Goal: Information Seeking & Learning: Stay updated

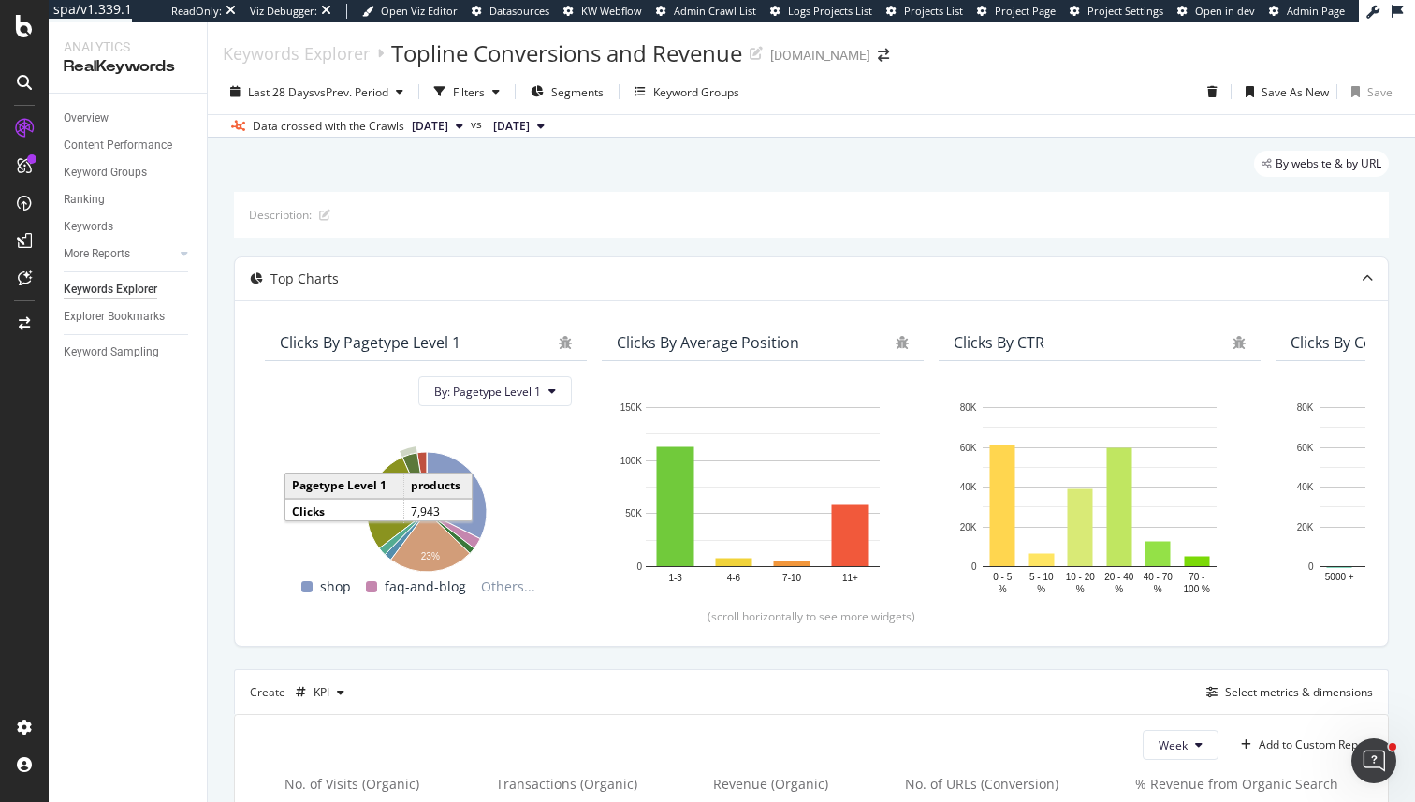
scroll to position [351, 0]
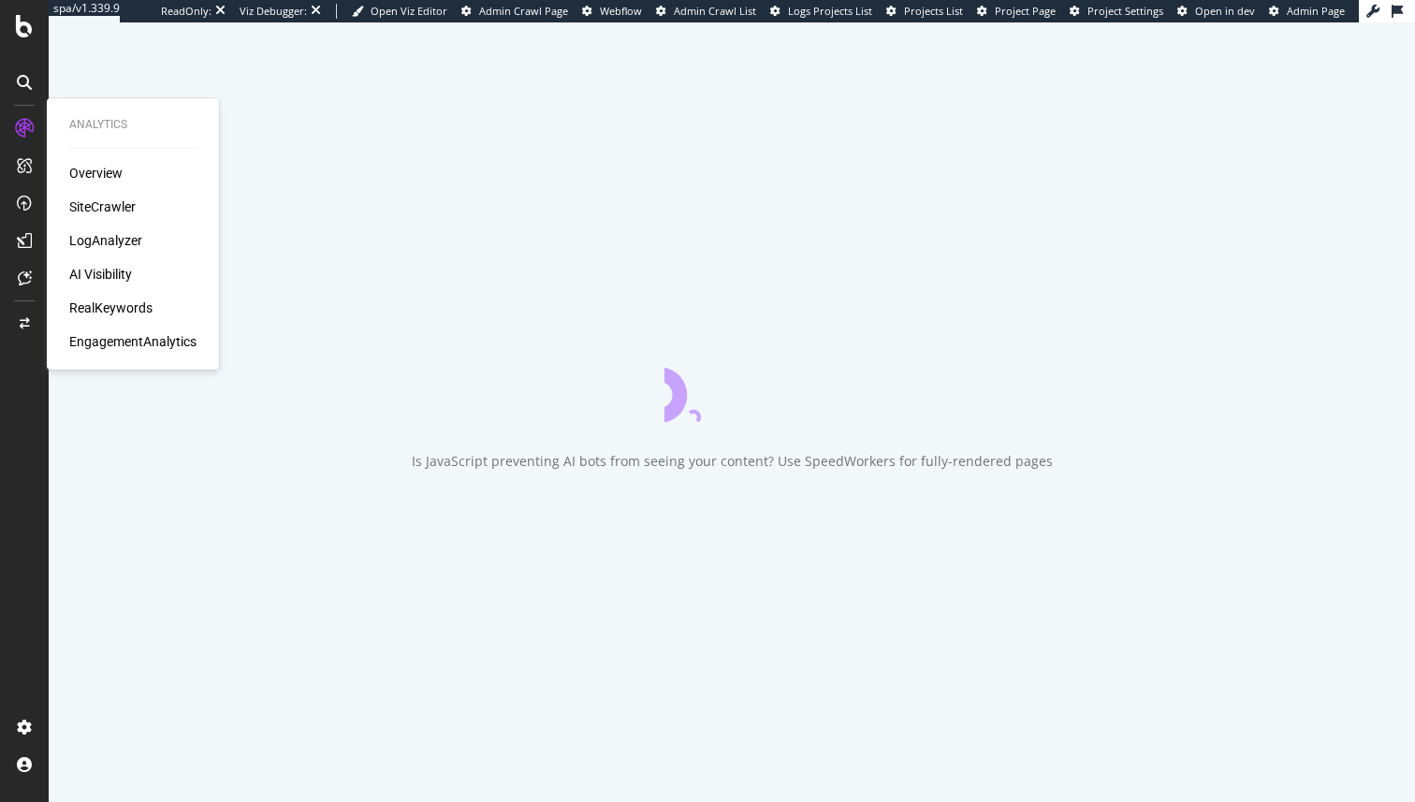
click at [100, 244] on div "LogAnalyzer" at bounding box center [105, 240] width 73 height 19
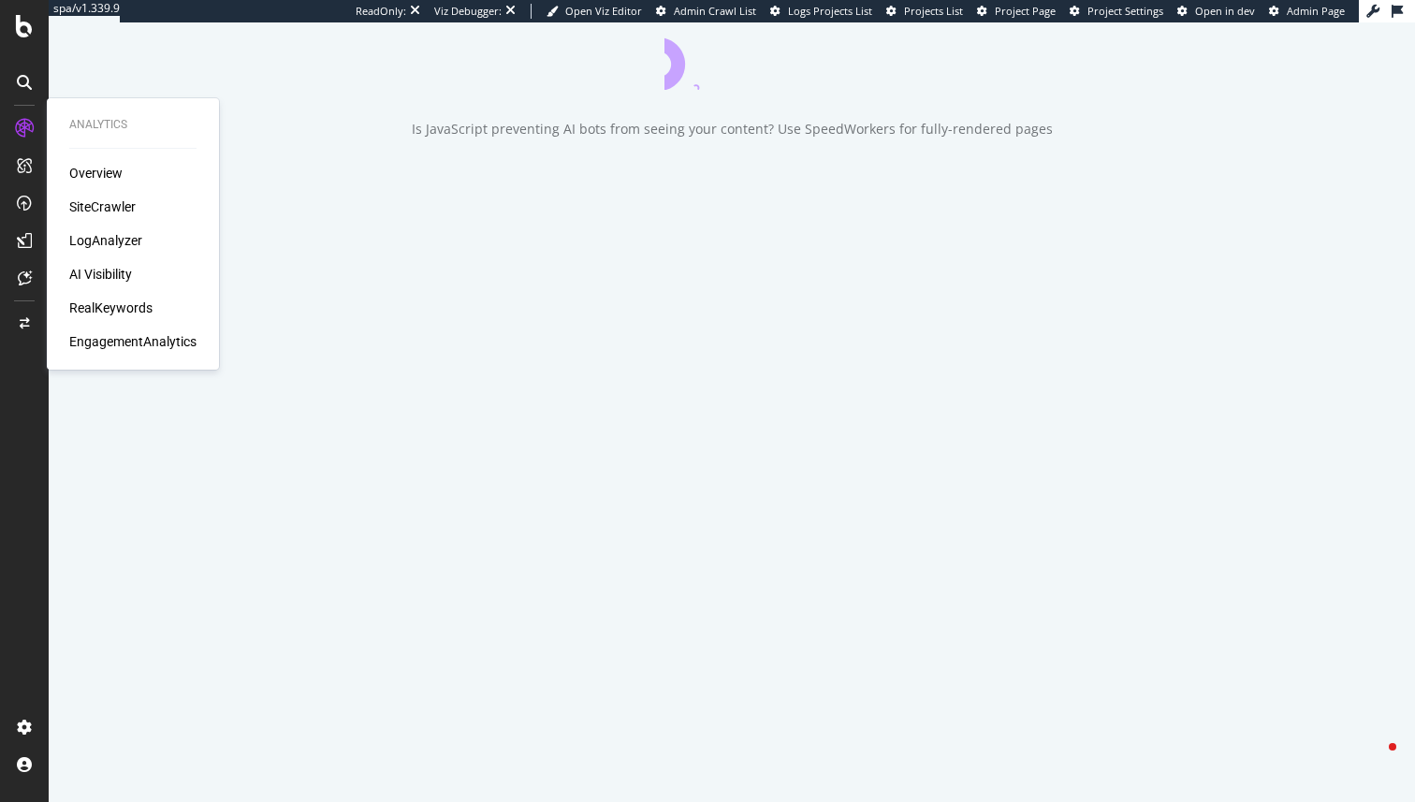
click at [93, 206] on div "SiteCrawler" at bounding box center [102, 206] width 66 height 19
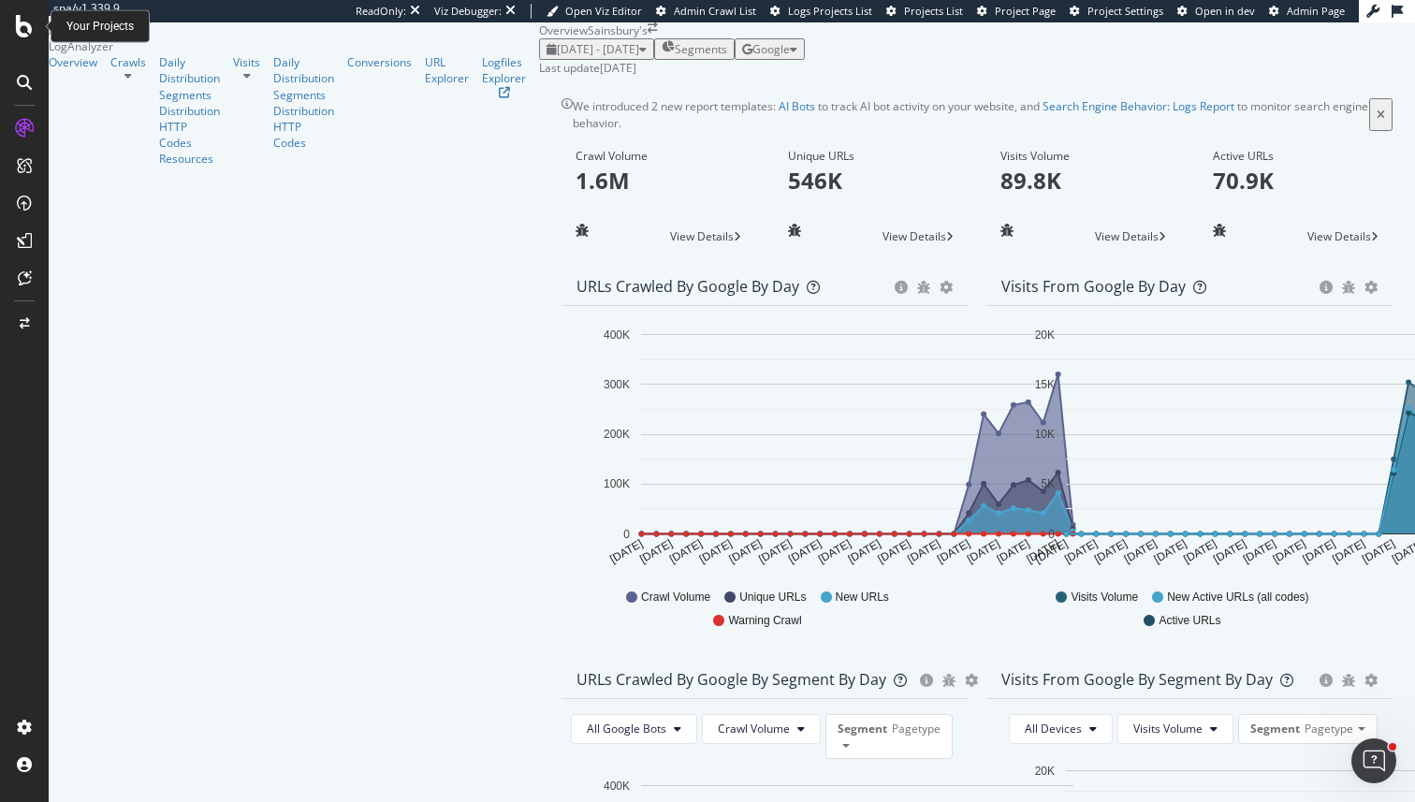
click at [16, 16] on icon at bounding box center [24, 26] width 17 height 22
click at [576, 197] on p "1.6M" at bounding box center [659, 181] width 166 height 32
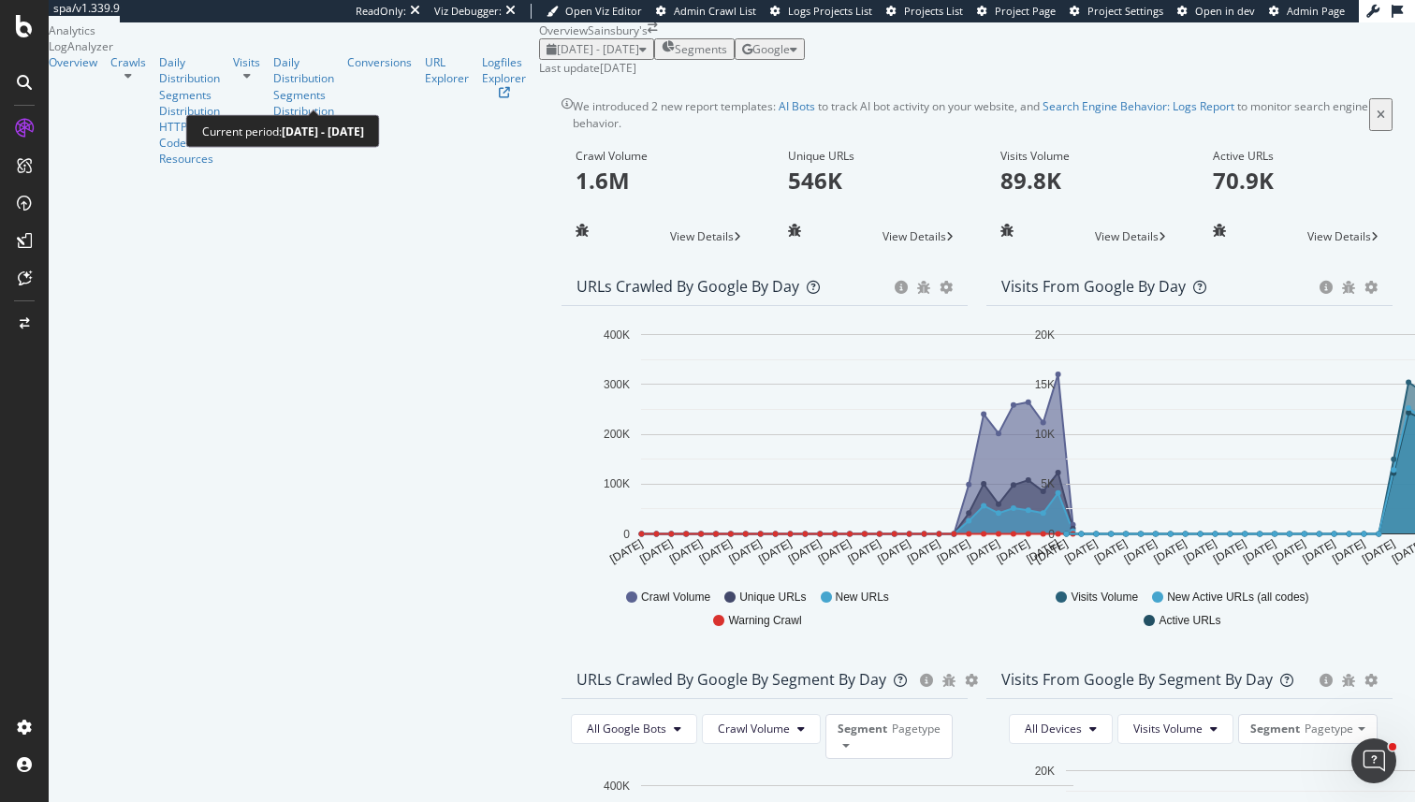
click at [557, 57] on span "[DATE] - [DATE]" at bounding box center [598, 49] width 82 height 16
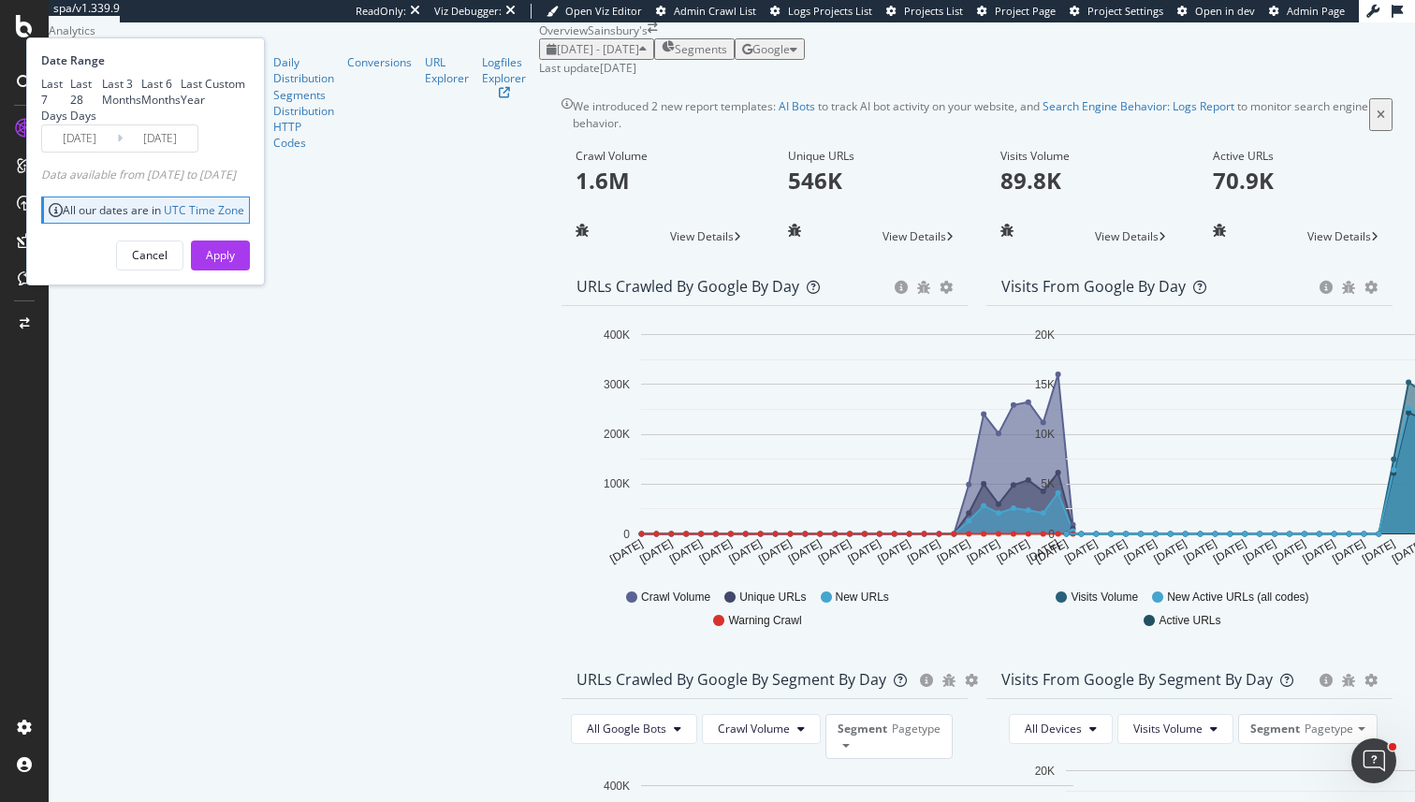
click at [181, 108] on div "Last 6 Months" at bounding box center [160, 92] width 39 height 32
type input "2025/04/16"
click at [197, 152] on input "[DATE]" at bounding box center [160, 138] width 75 height 26
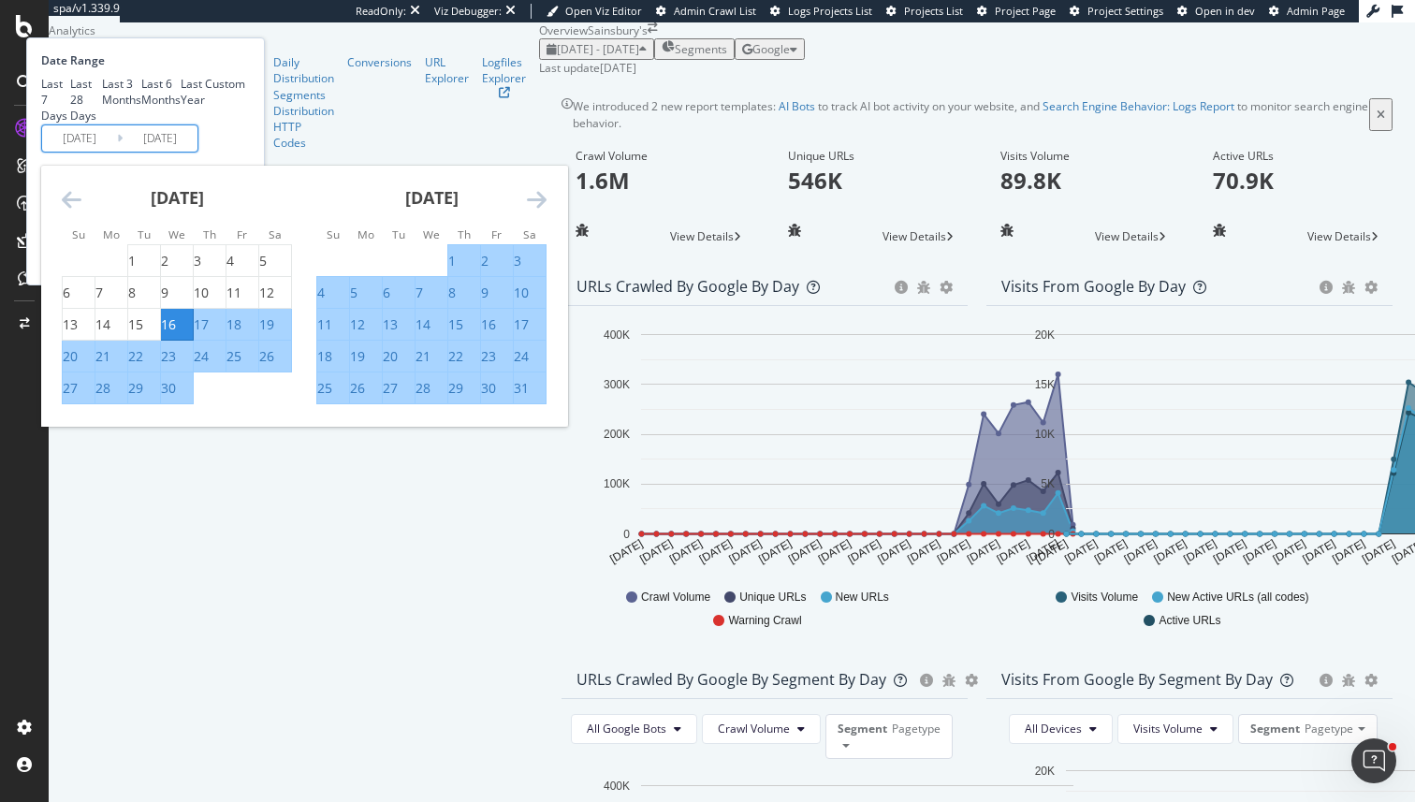
click at [547, 211] on icon "Move forward to switch to the next month." at bounding box center [537, 199] width 20 height 22
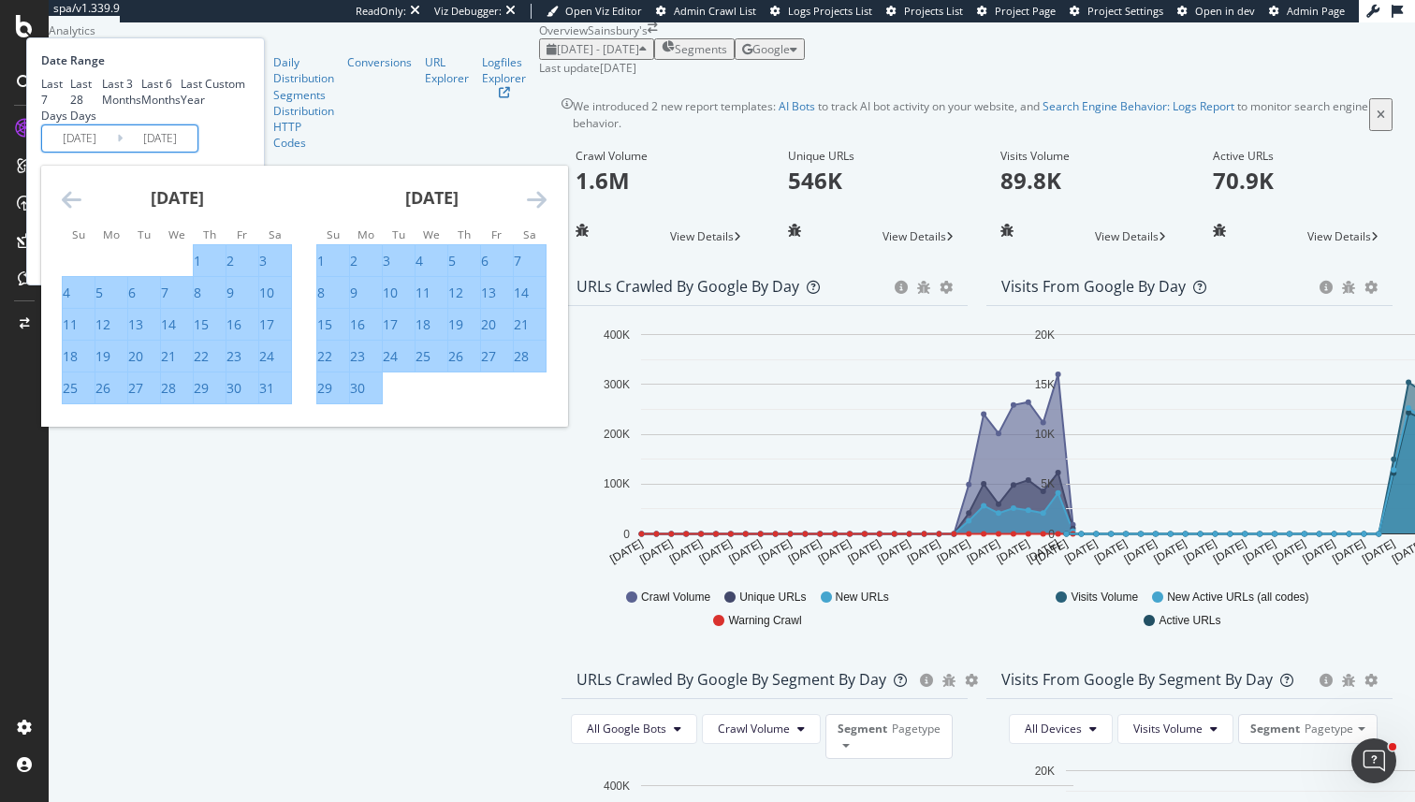
click at [547, 211] on icon "Move forward to switch to the next month." at bounding box center [537, 199] width 20 height 22
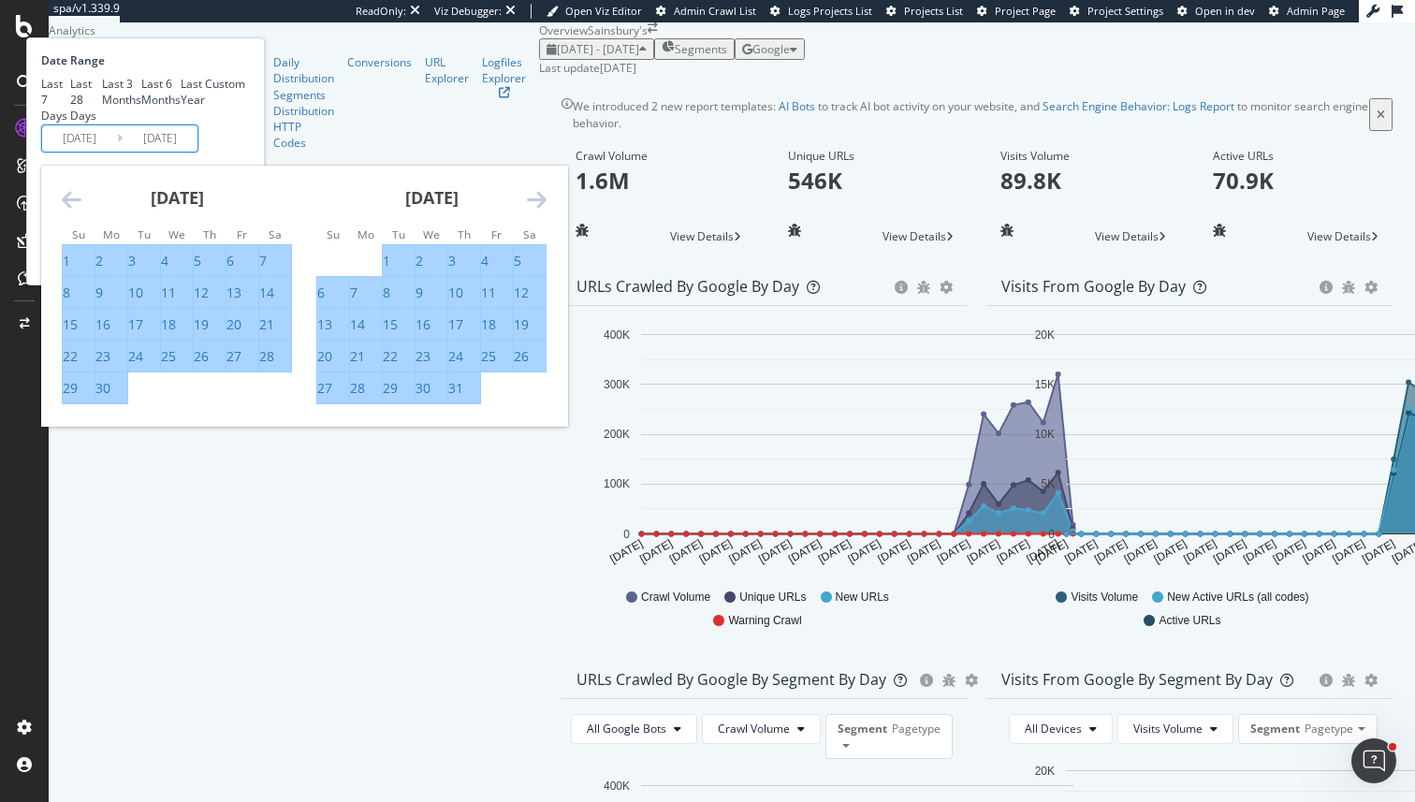
click at [547, 211] on icon "Move forward to switch to the next month." at bounding box center [537, 199] width 20 height 22
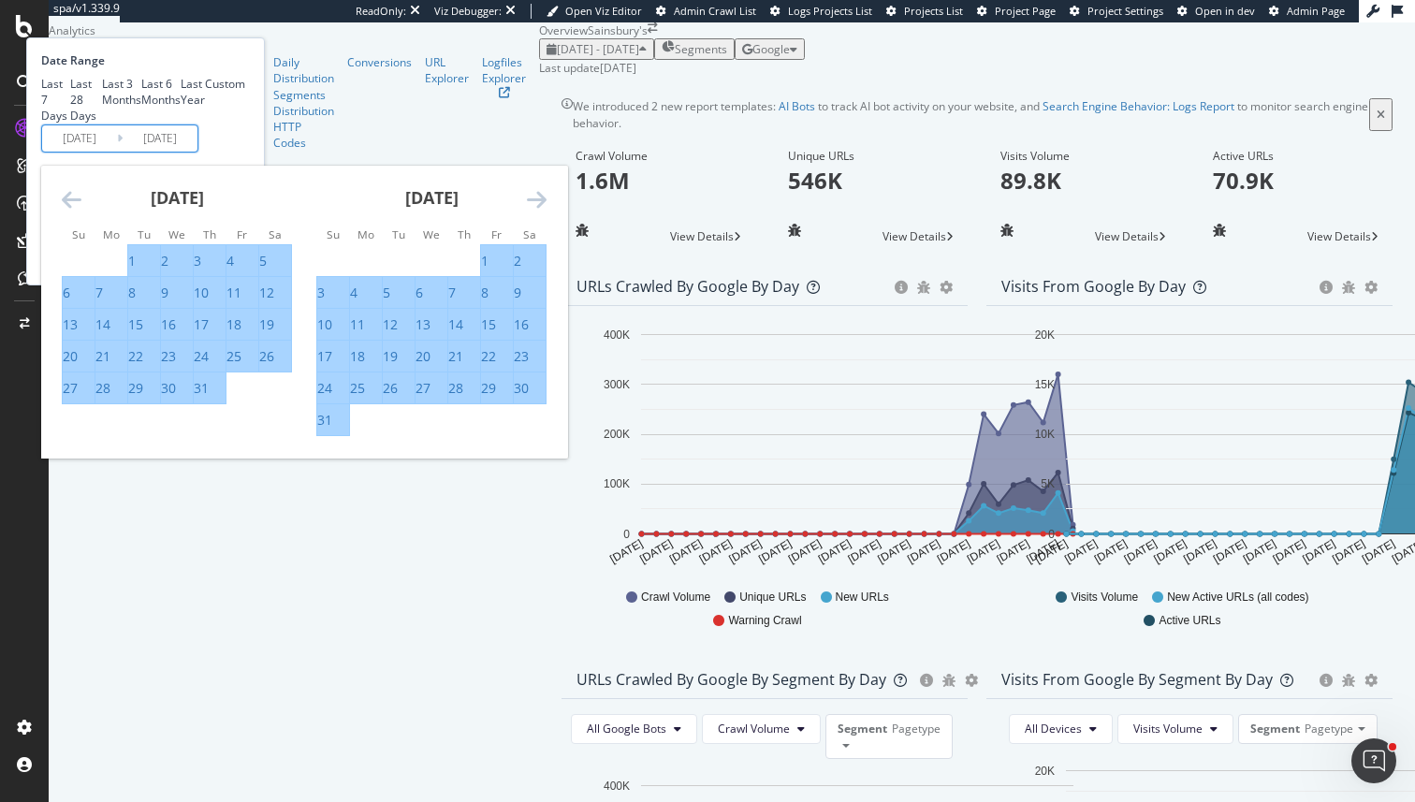
click at [547, 211] on icon "Move forward to switch to the next month." at bounding box center [537, 199] width 20 height 22
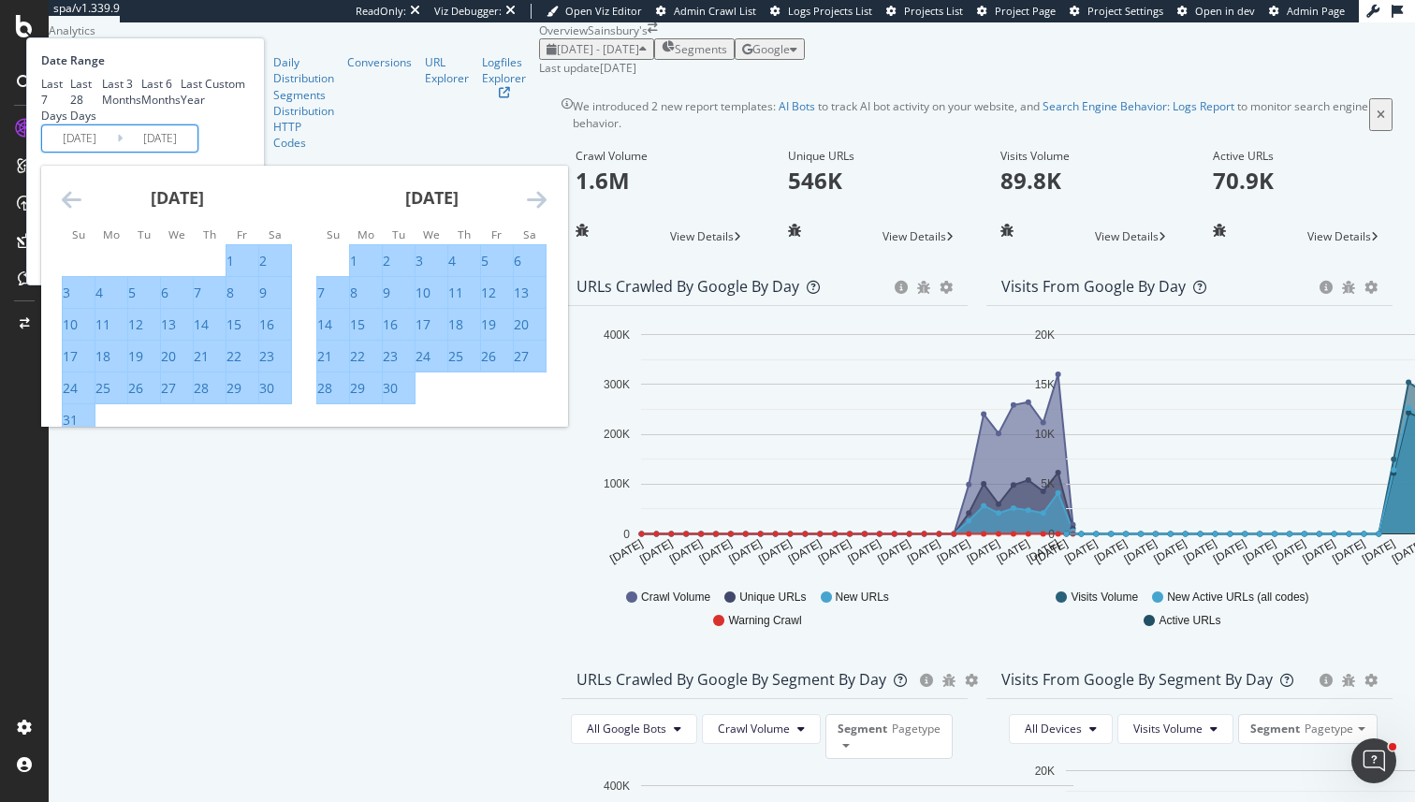
click at [547, 211] on icon "Move forward to switch to the next month." at bounding box center [537, 199] width 20 height 22
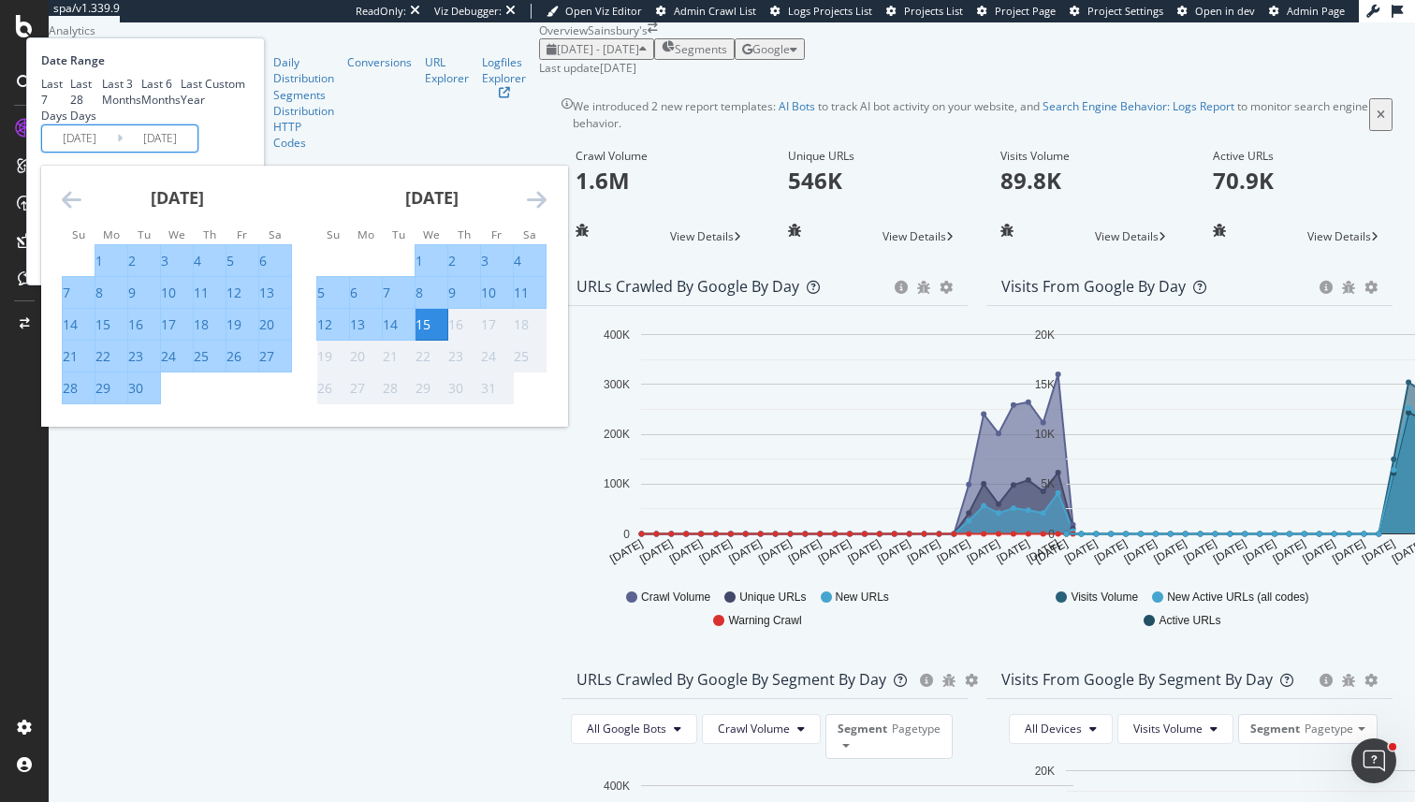
click at [81, 211] on icon "Move backward to switch to the previous month." at bounding box center [72, 199] width 20 height 22
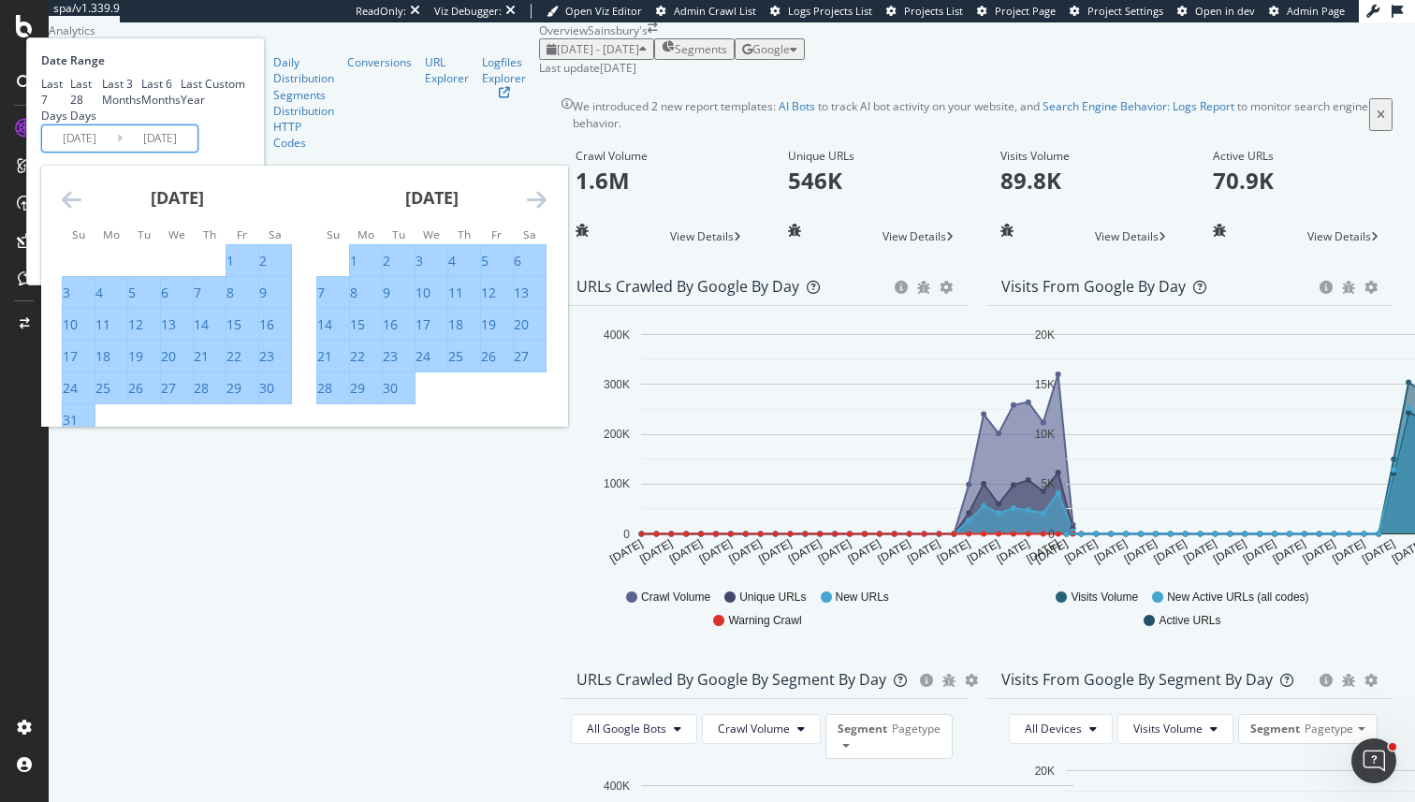
click at [78, 430] on div "31" at bounding box center [70, 420] width 15 height 19
type input "2025/08/31"
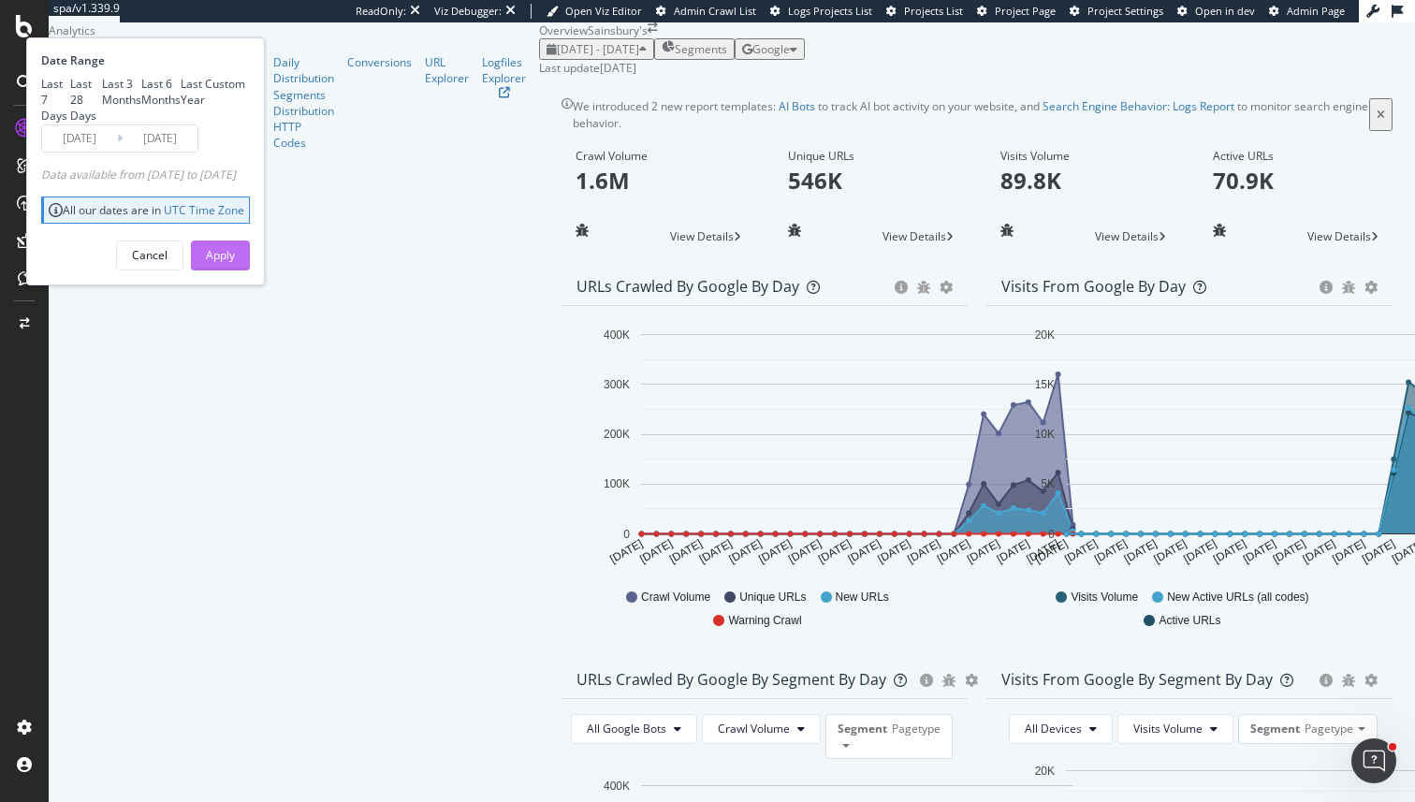
click at [235, 263] on div "Apply" at bounding box center [220, 255] width 29 height 16
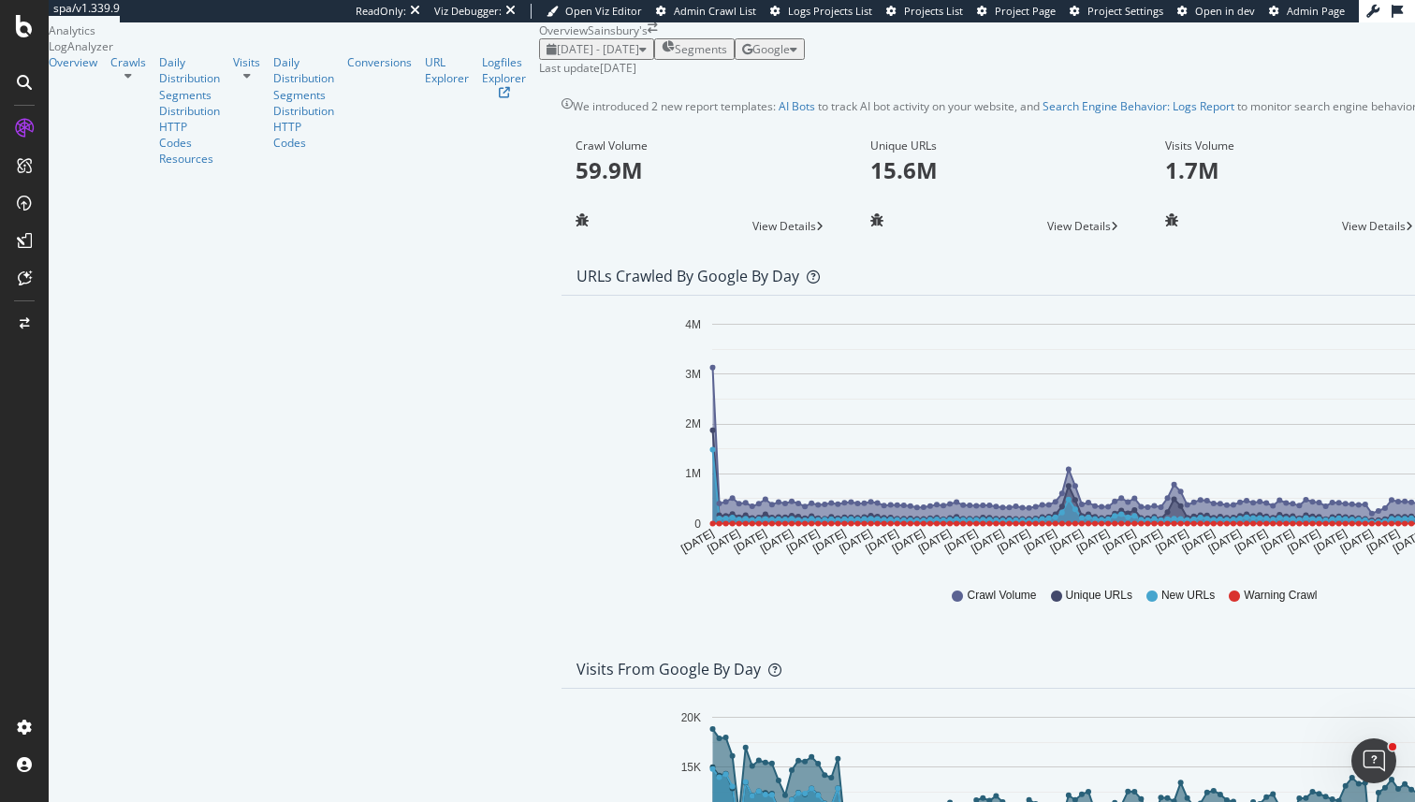
scroll to position [87, 0]
click at [547, 41] on div "2025 Apr. 16th - Aug. 31st" at bounding box center [597, 49] width 100 height 16
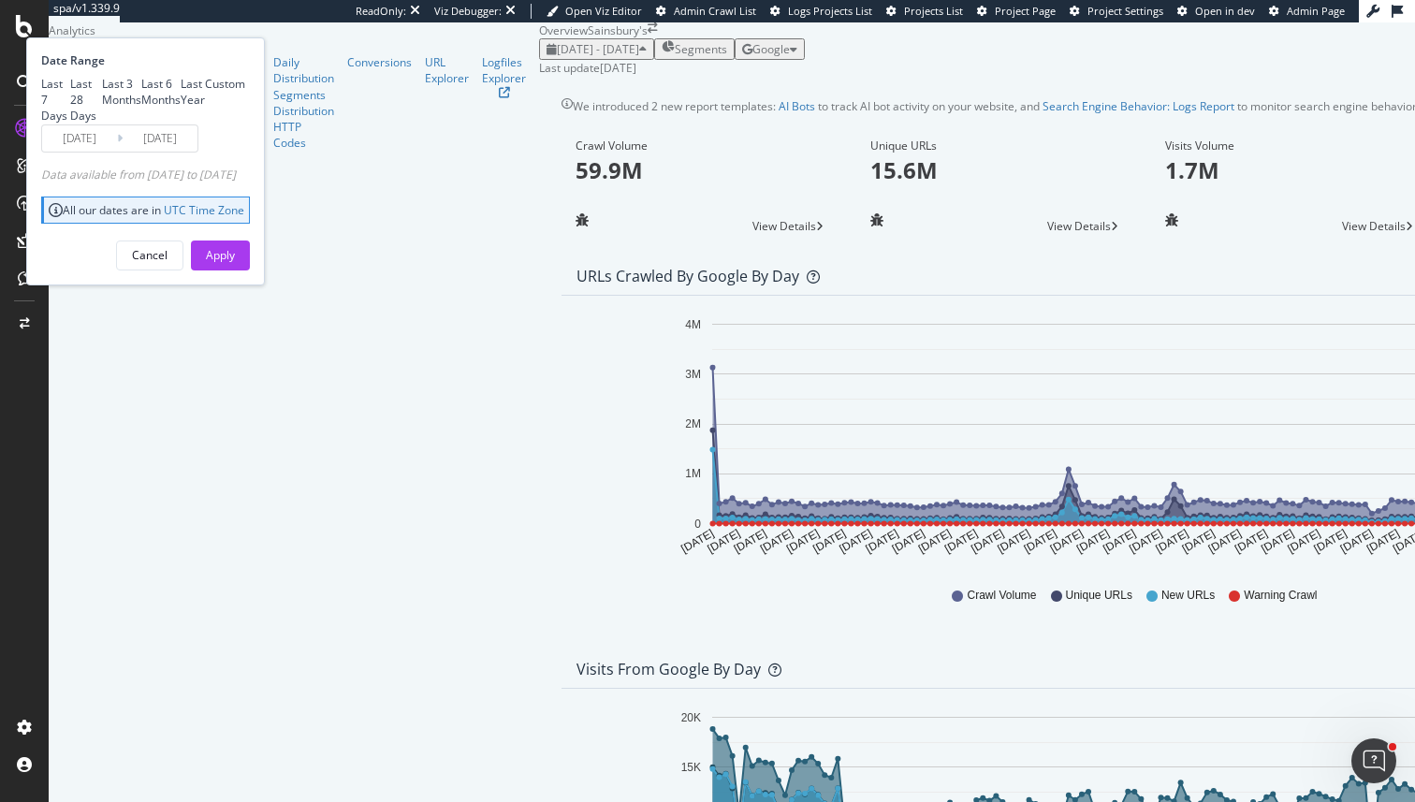
click at [576, 528] on icon "Apr 16 2025 Apr 20 2025 Apr 24 2025 Apr 28 2025 May 02 2025 May 06 2025 May 10 …" at bounding box center [1141, 441] width 1130 height 260
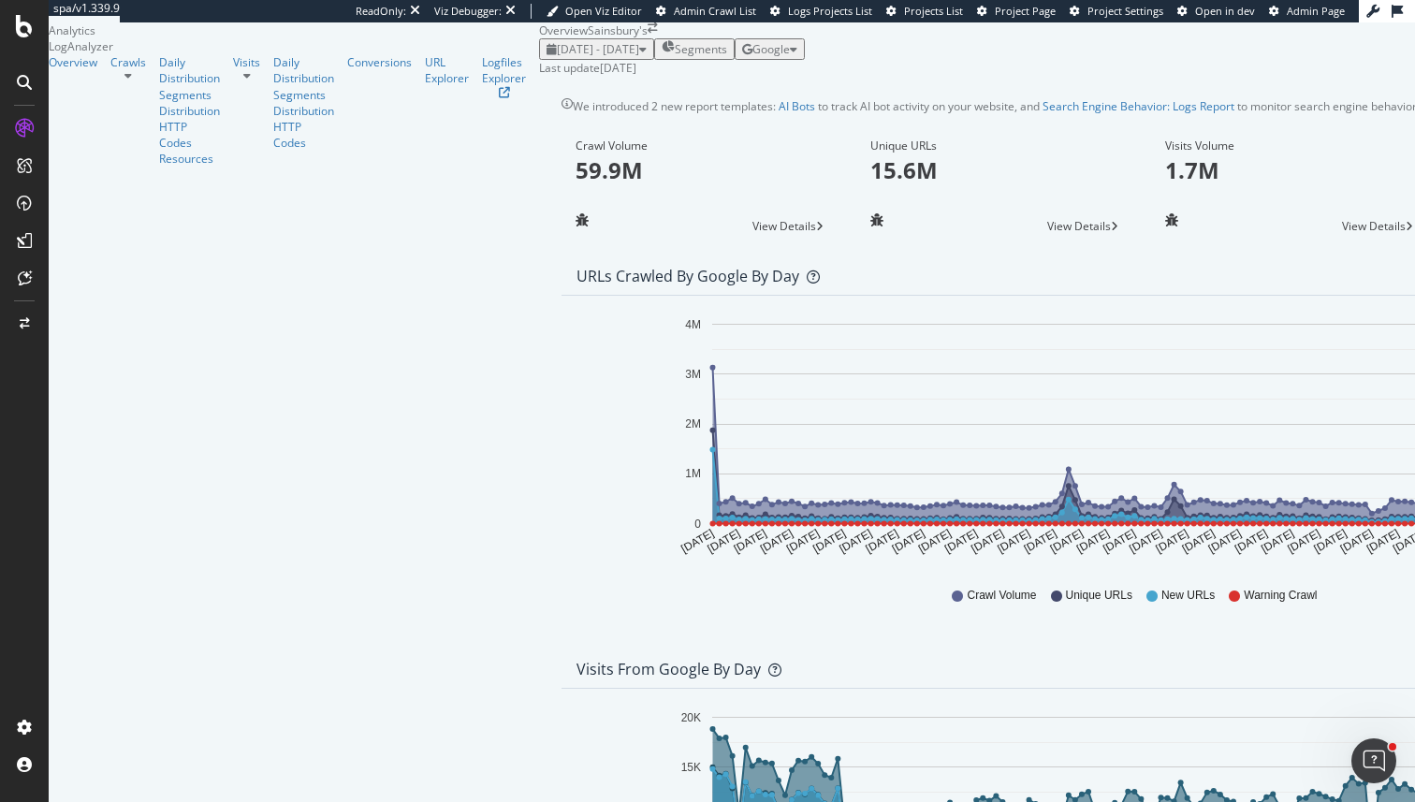
scroll to position [290, 0]
click at [547, 56] on div "2025 Apr. 16th - Aug. 31st" at bounding box center [597, 49] width 100 height 16
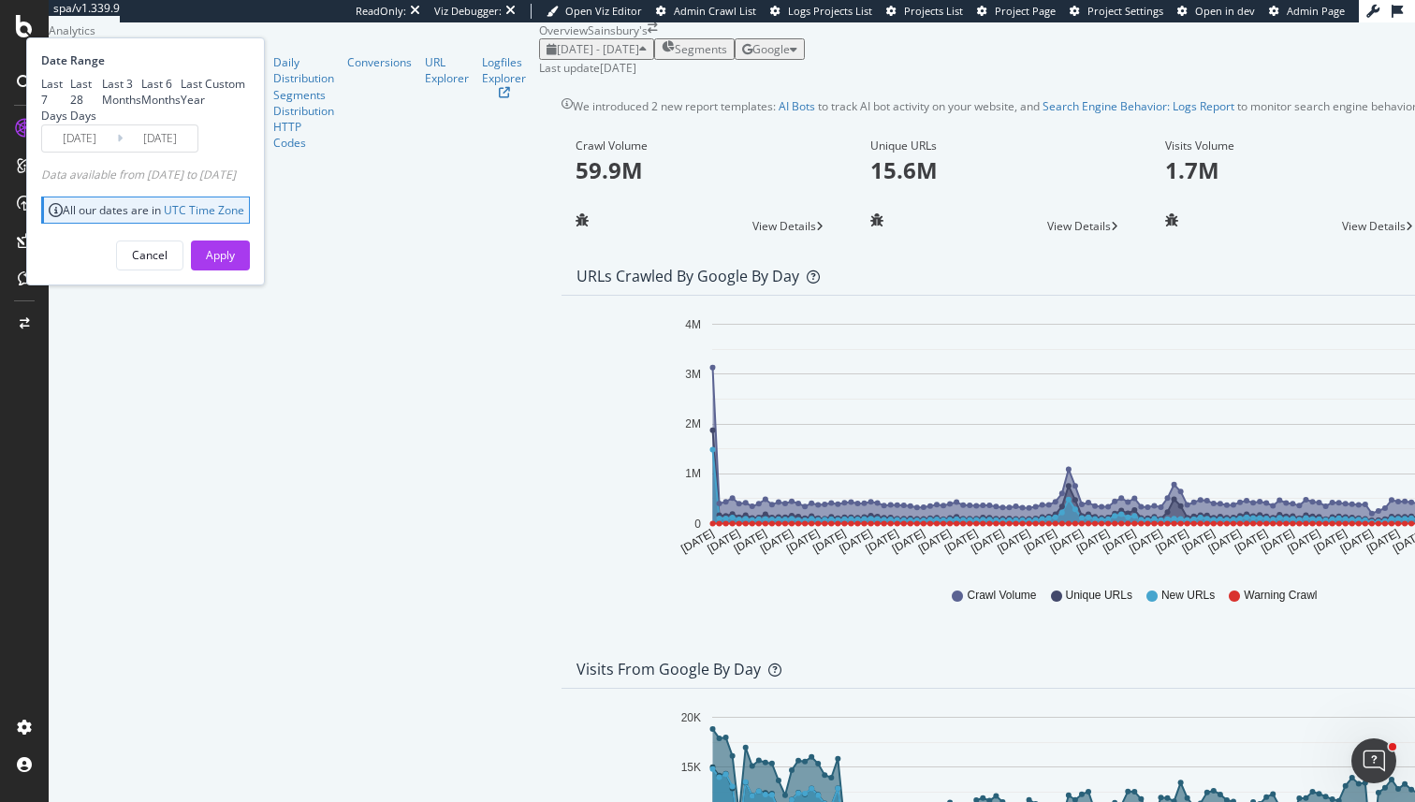
click at [117, 152] on input "2025/04/16" at bounding box center [79, 138] width 75 height 26
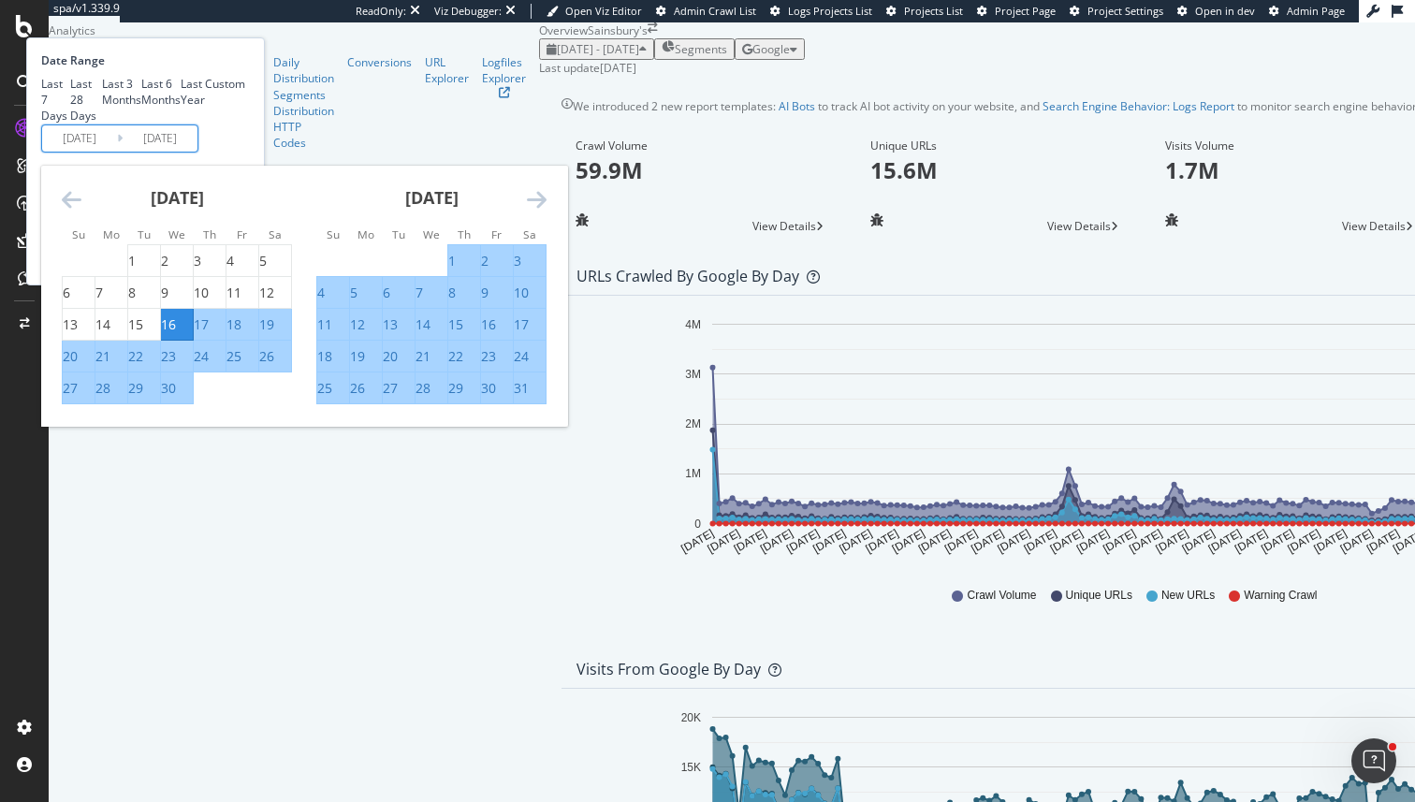
click at [209, 334] on div "17" at bounding box center [201, 324] width 15 height 19
type input "2025/04/17"
click at [245, 153] on div "Date Range Last 7 Days Last 28 Days Last 3 Months Last 6 Months Last Year Custo…" at bounding box center [143, 102] width 204 height 100
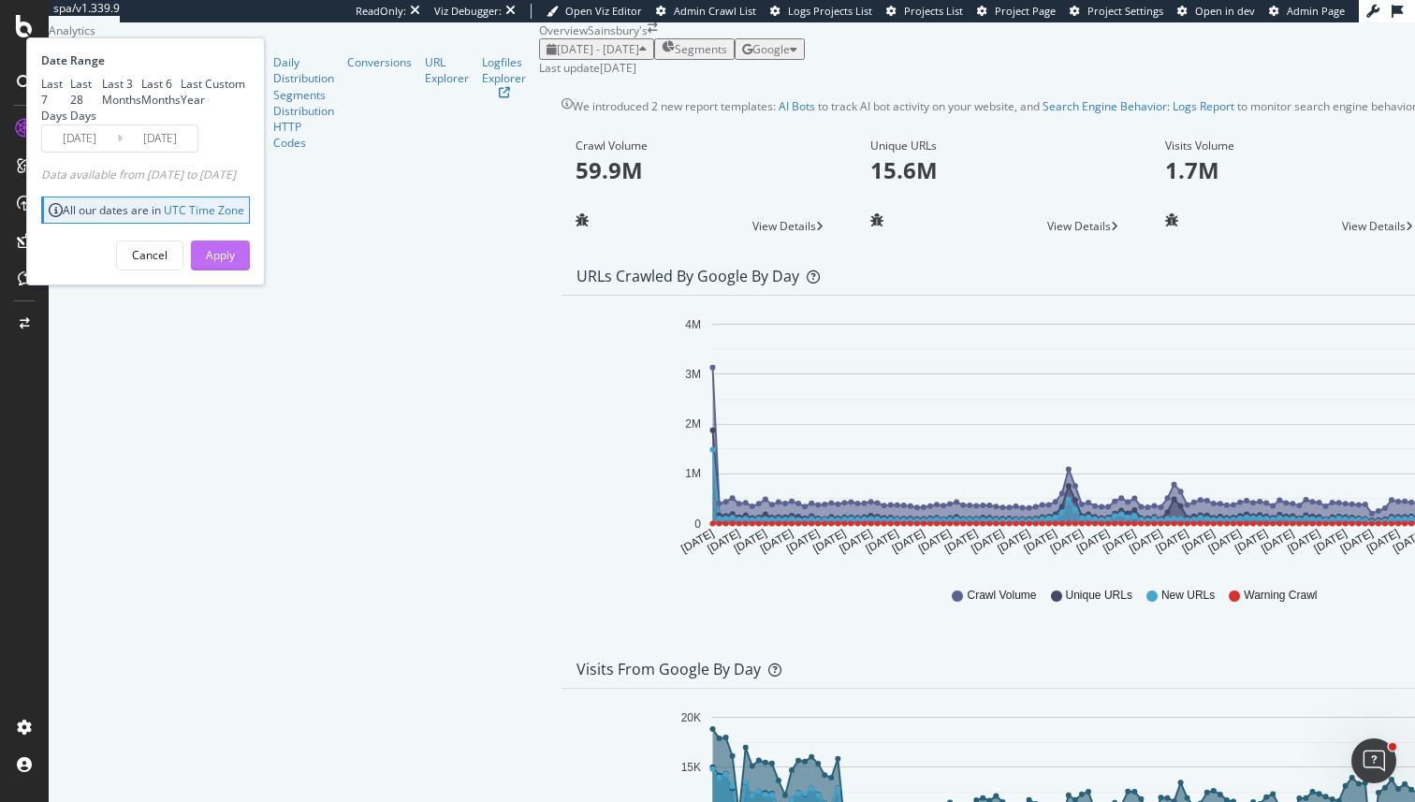
click at [235, 263] on div "Apply" at bounding box center [220, 255] width 29 height 16
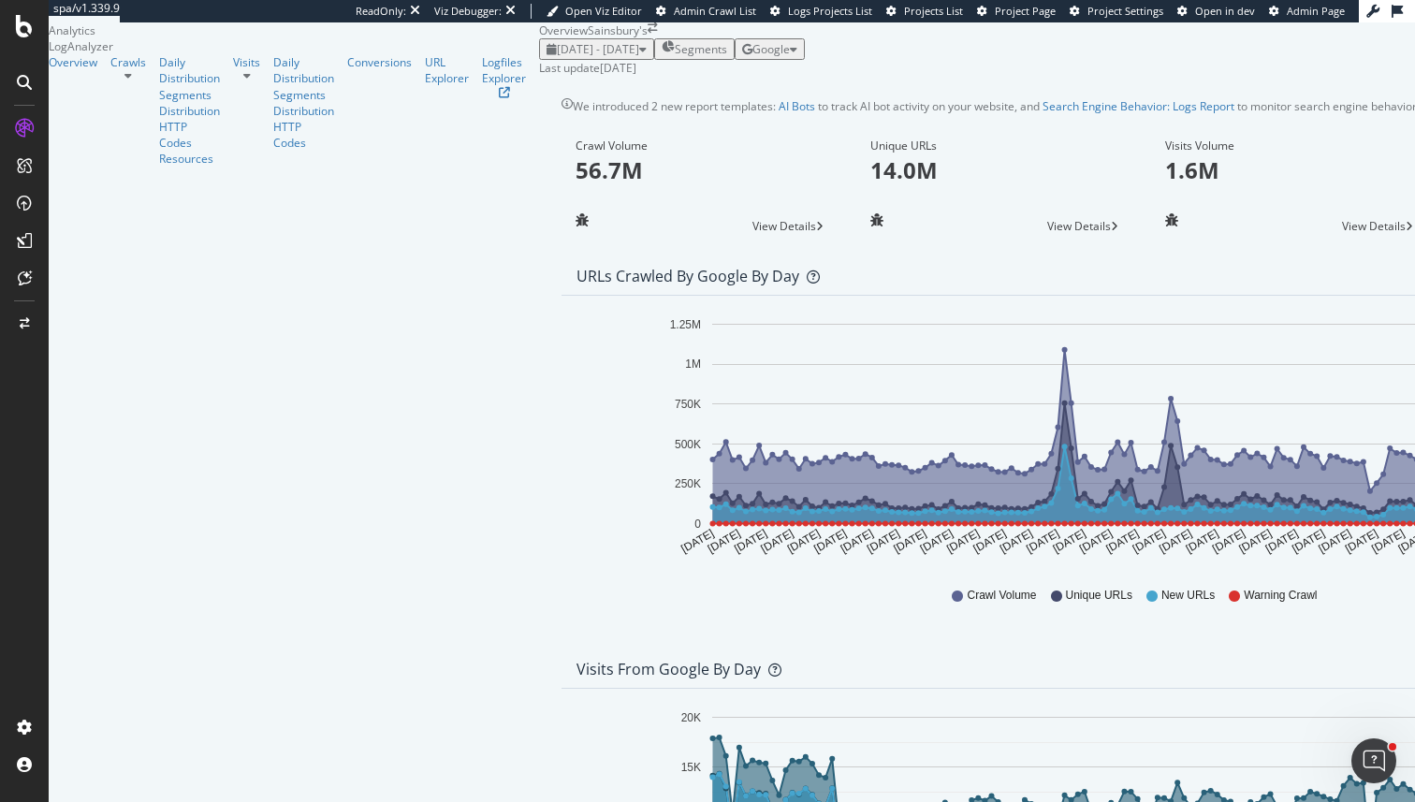
scroll to position [1771, 0]
click at [790, 49] on span "Google" at bounding box center [770, 49] width 37 height 16
click at [797, 41] on div "Google" at bounding box center [769, 49] width 55 height 16
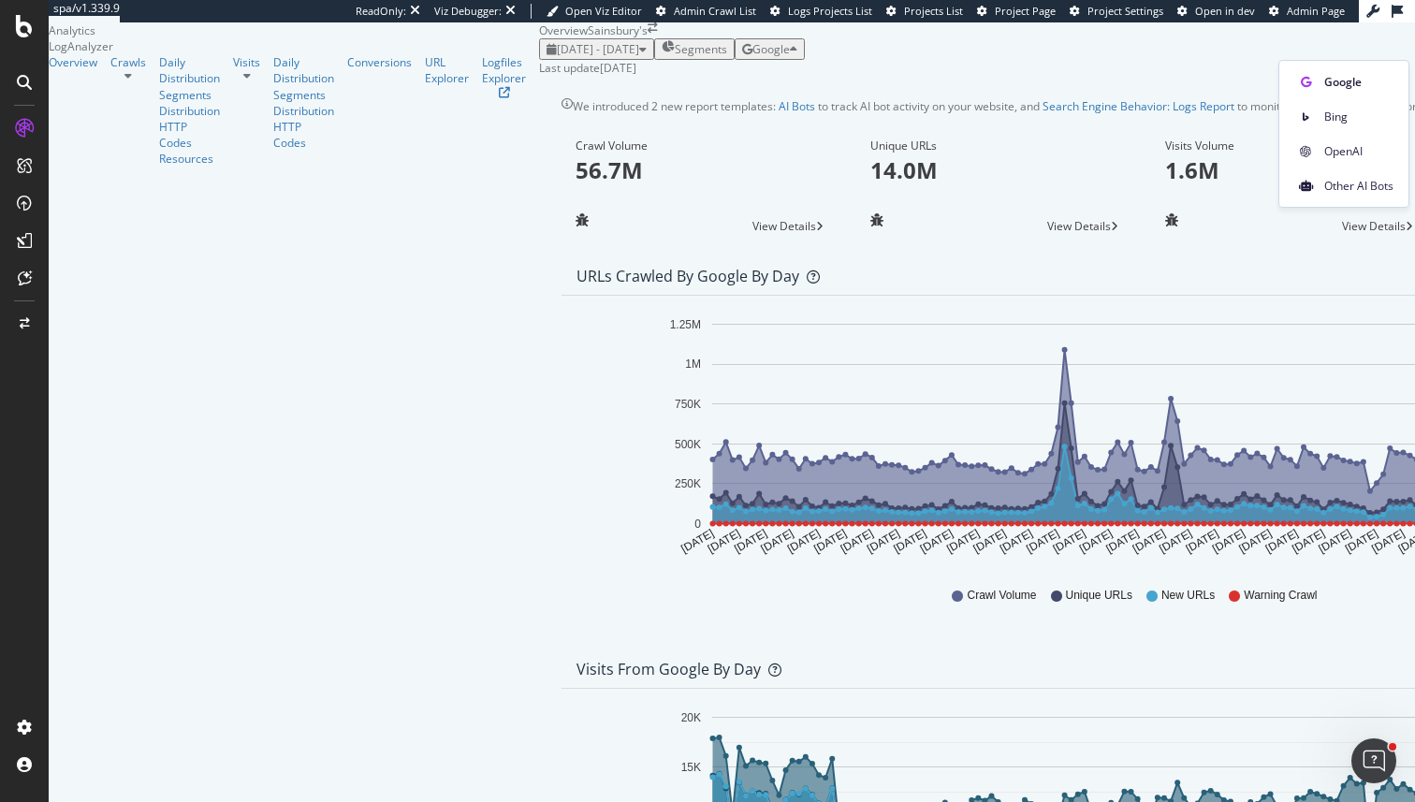
click at [132, 81] on icon at bounding box center [127, 75] width 7 height 11
click at [159, 119] on div "Segments Distribution" at bounding box center [189, 103] width 61 height 32
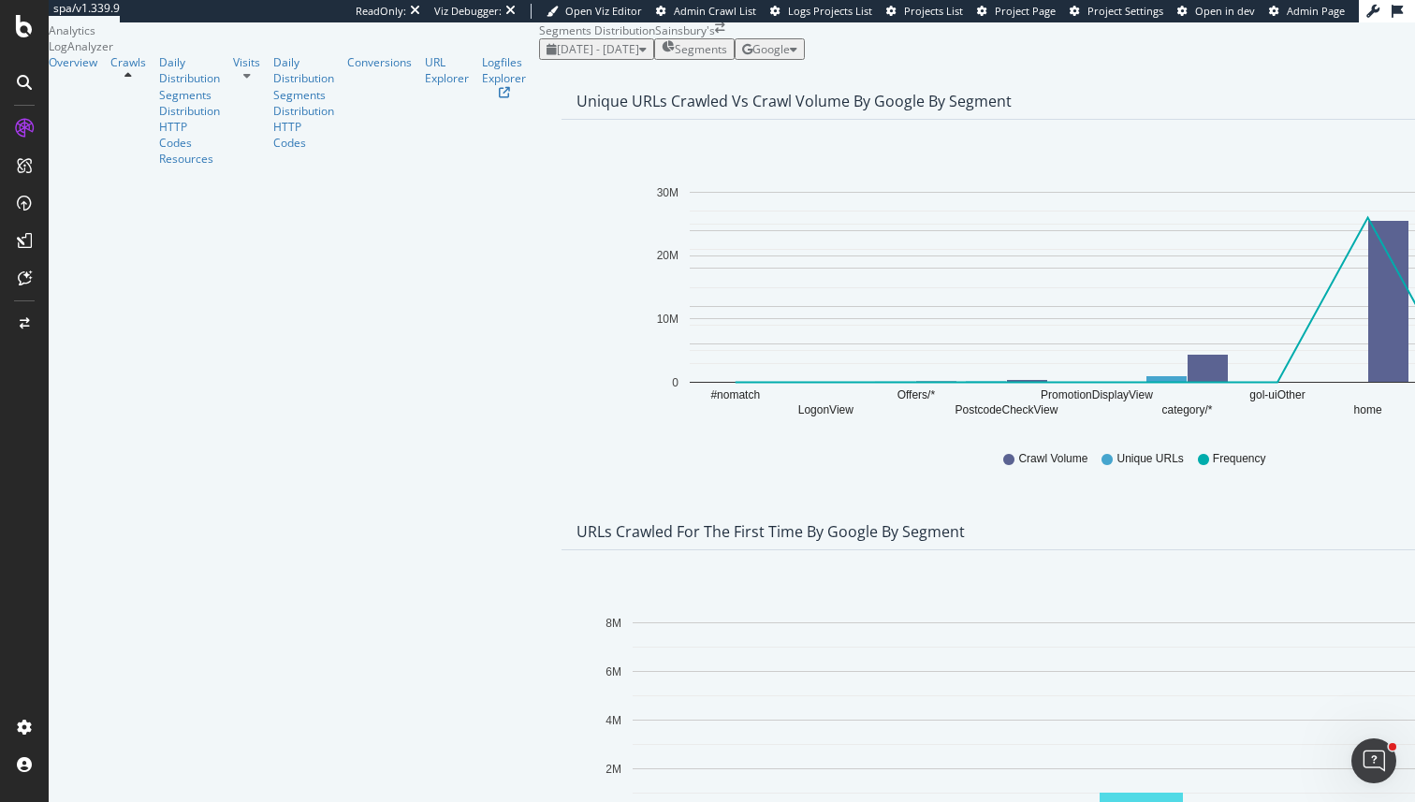
click at [576, 110] on div "Unique URLs Crawled vs Crawl Volume by google by Segment" at bounding box center [793, 101] width 435 height 19
drag, startPoint x: 268, startPoint y: 159, endPoint x: 486, endPoint y: 161, distance: 218.0
click at [576, 110] on div "Unique URLs Crawled vs Crawl Volume by google by Segment" at bounding box center [793, 101] width 435 height 19
click at [552, 246] on div "Unique URLs Crawled vs Crawl Volume by google by Segment Chart (by Value) Table…" at bounding box center [1141, 297] width 1179 height 430
click at [576, 110] on div "Unique URLs Crawled vs Crawl Volume by google by Segment" at bounding box center [793, 101] width 435 height 19
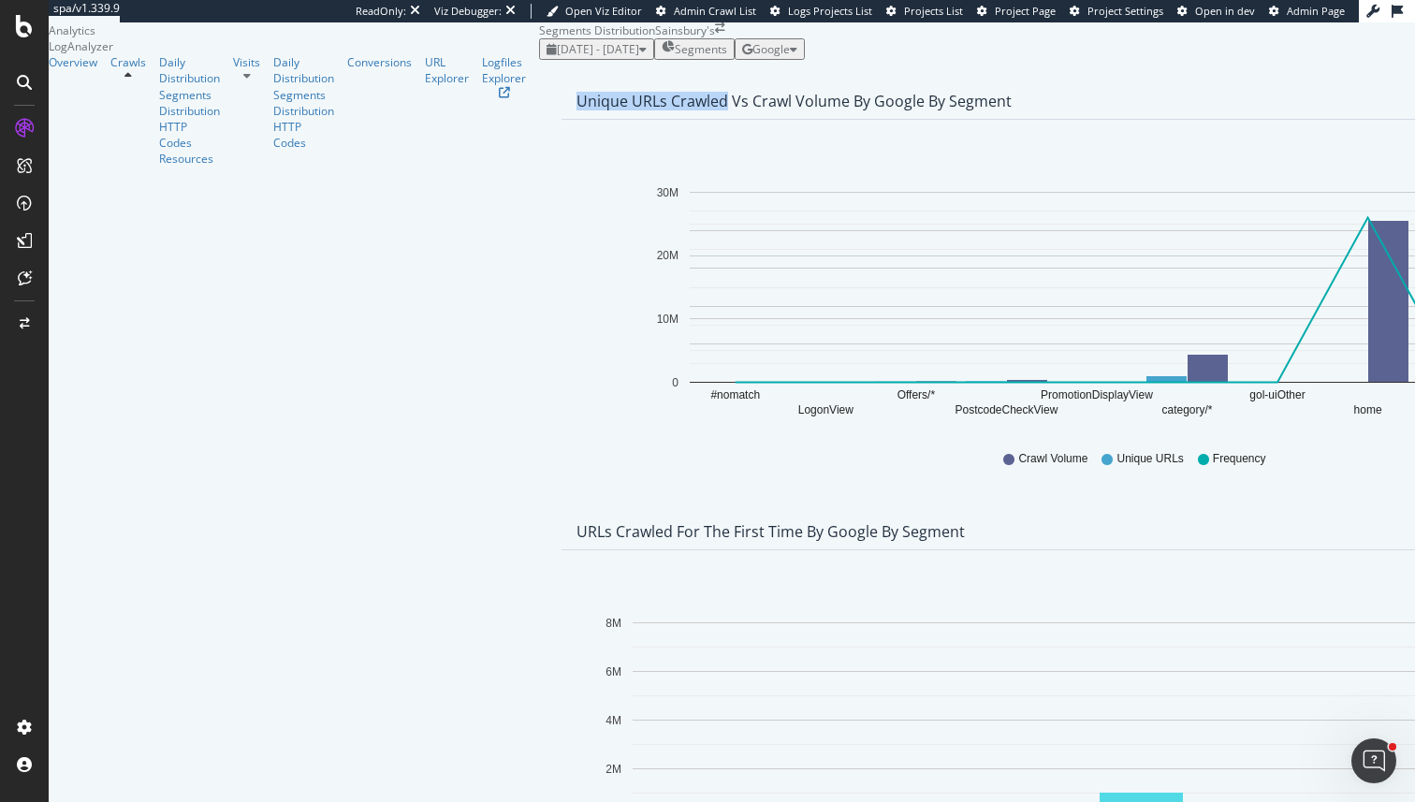
drag, startPoint x: 269, startPoint y: 154, endPoint x: 381, endPoint y: 154, distance: 112.3
click at [576, 110] on div "Unique URLs Crawled vs Crawl Volume by google by Segment" at bounding box center [793, 101] width 435 height 19
click at [83, 70] on div "Overview" at bounding box center [73, 62] width 49 height 16
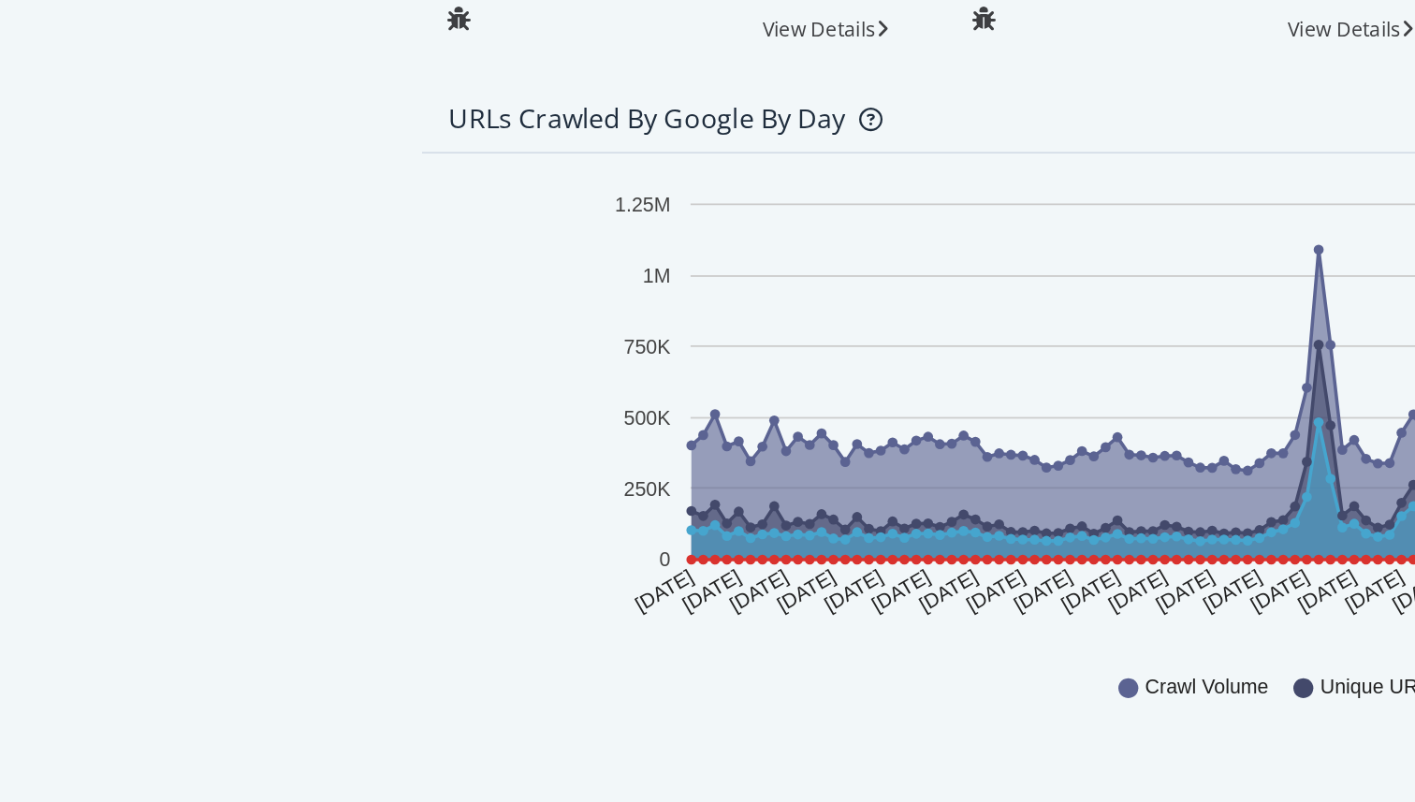
scroll to position [917, 0]
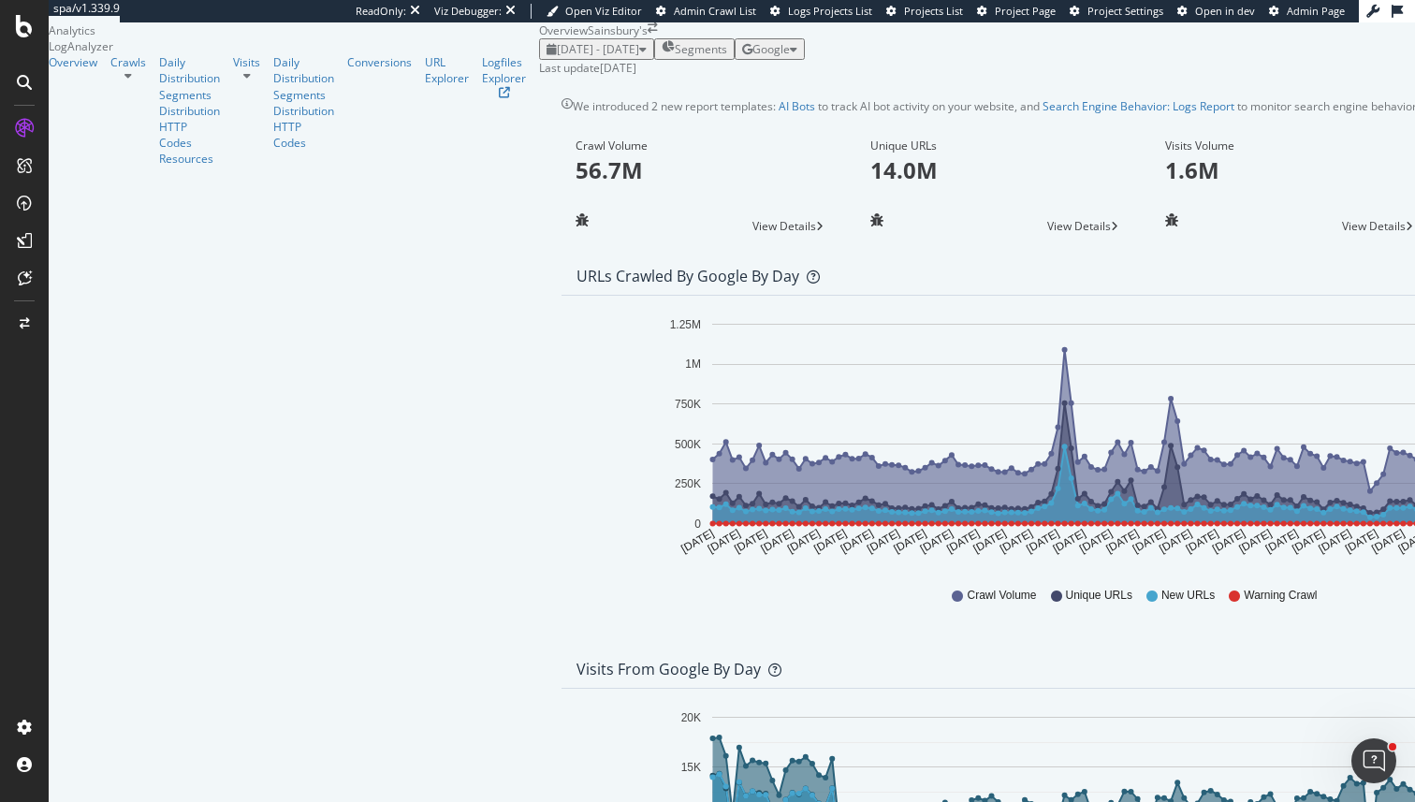
type input "2"
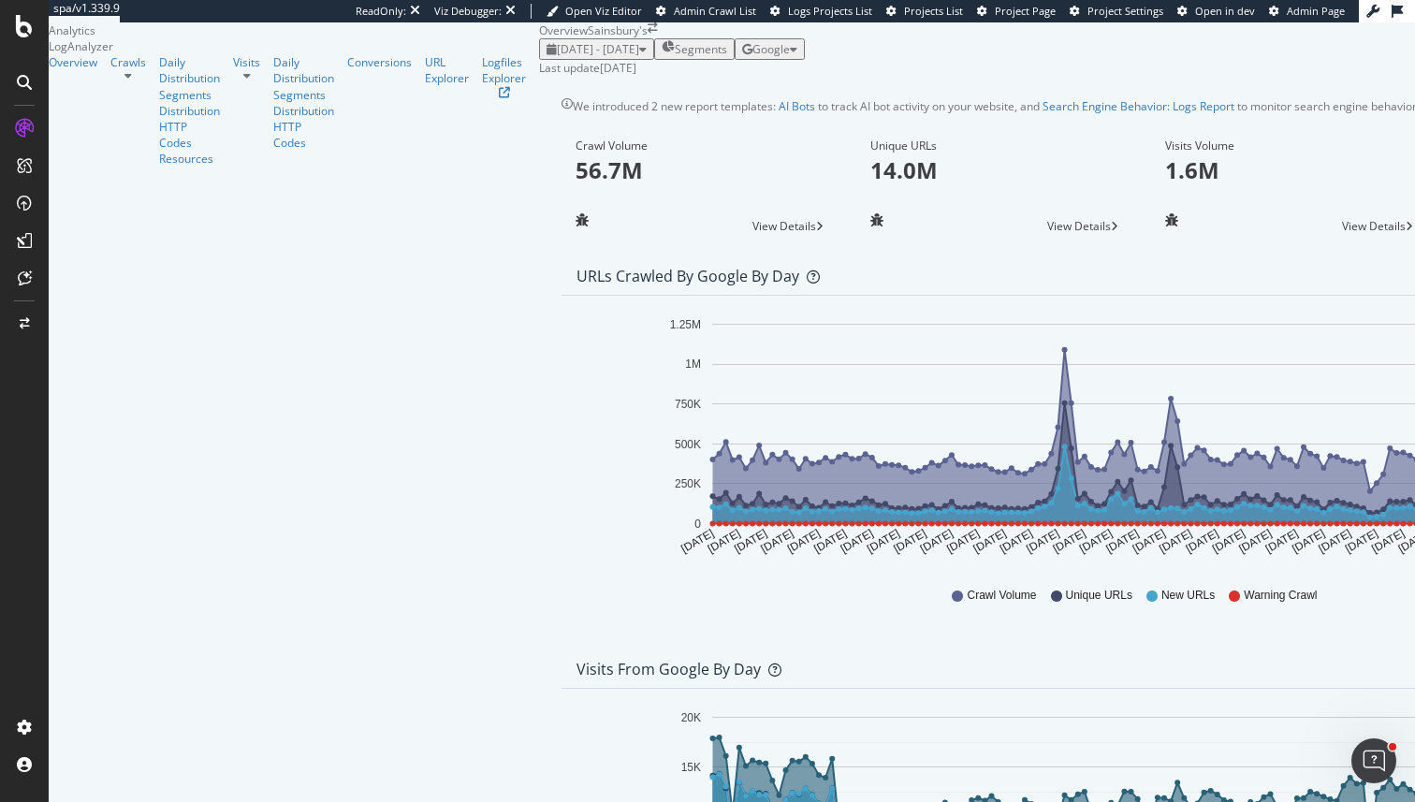
click at [654, 50] on button "Segments" at bounding box center [694, 49] width 80 height 22
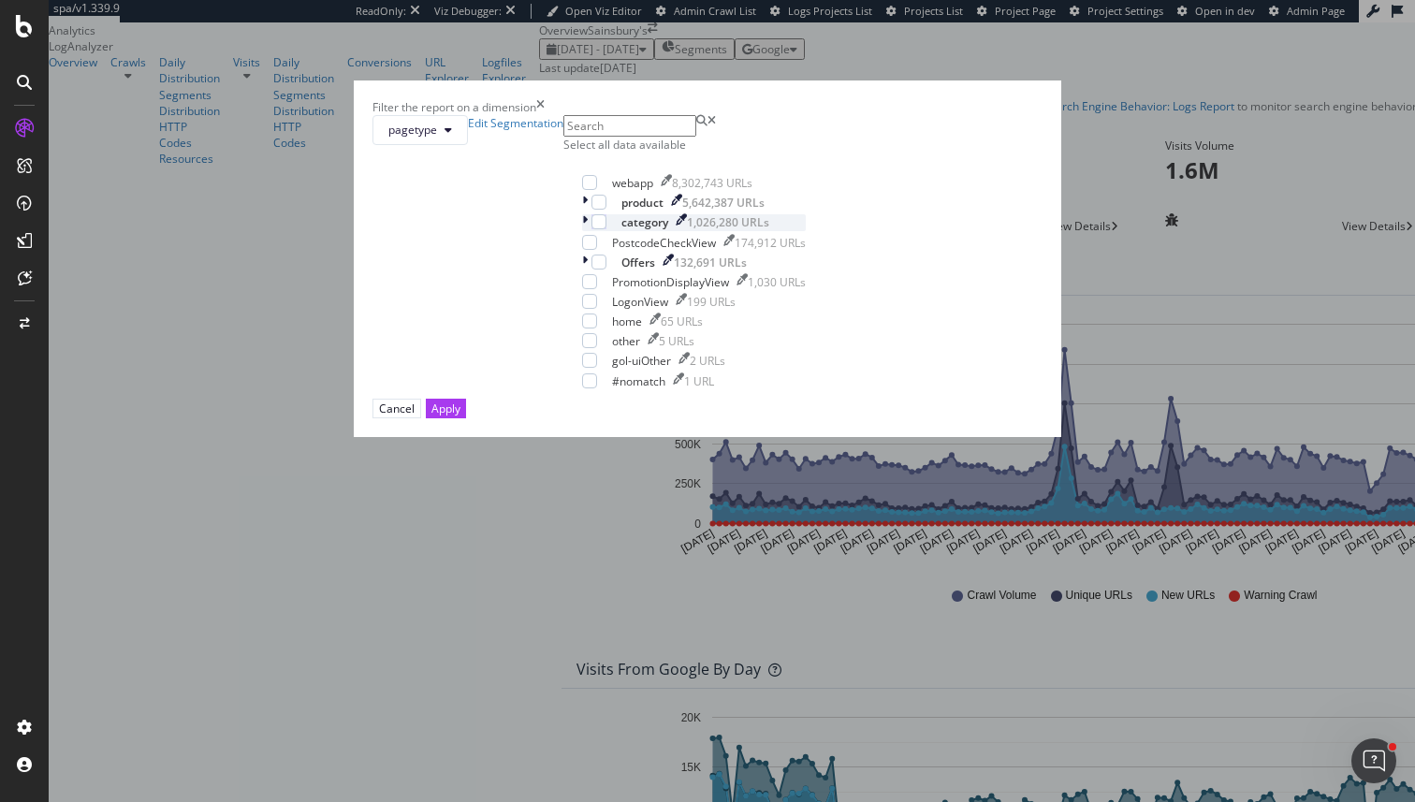
click at [582, 230] on icon "modal" at bounding box center [585, 222] width 6 height 16
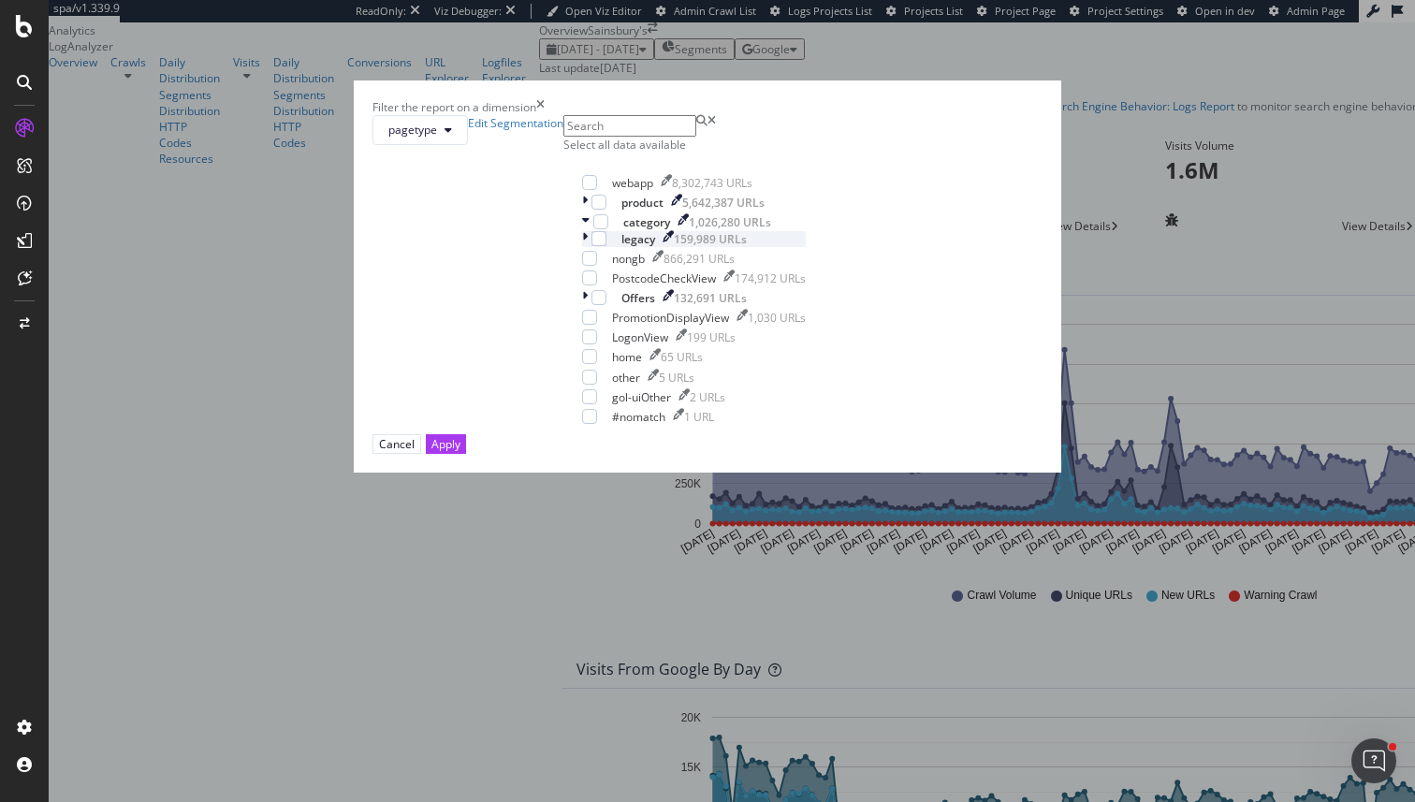
click at [582, 247] on div "modal" at bounding box center [586, 239] width 9 height 16
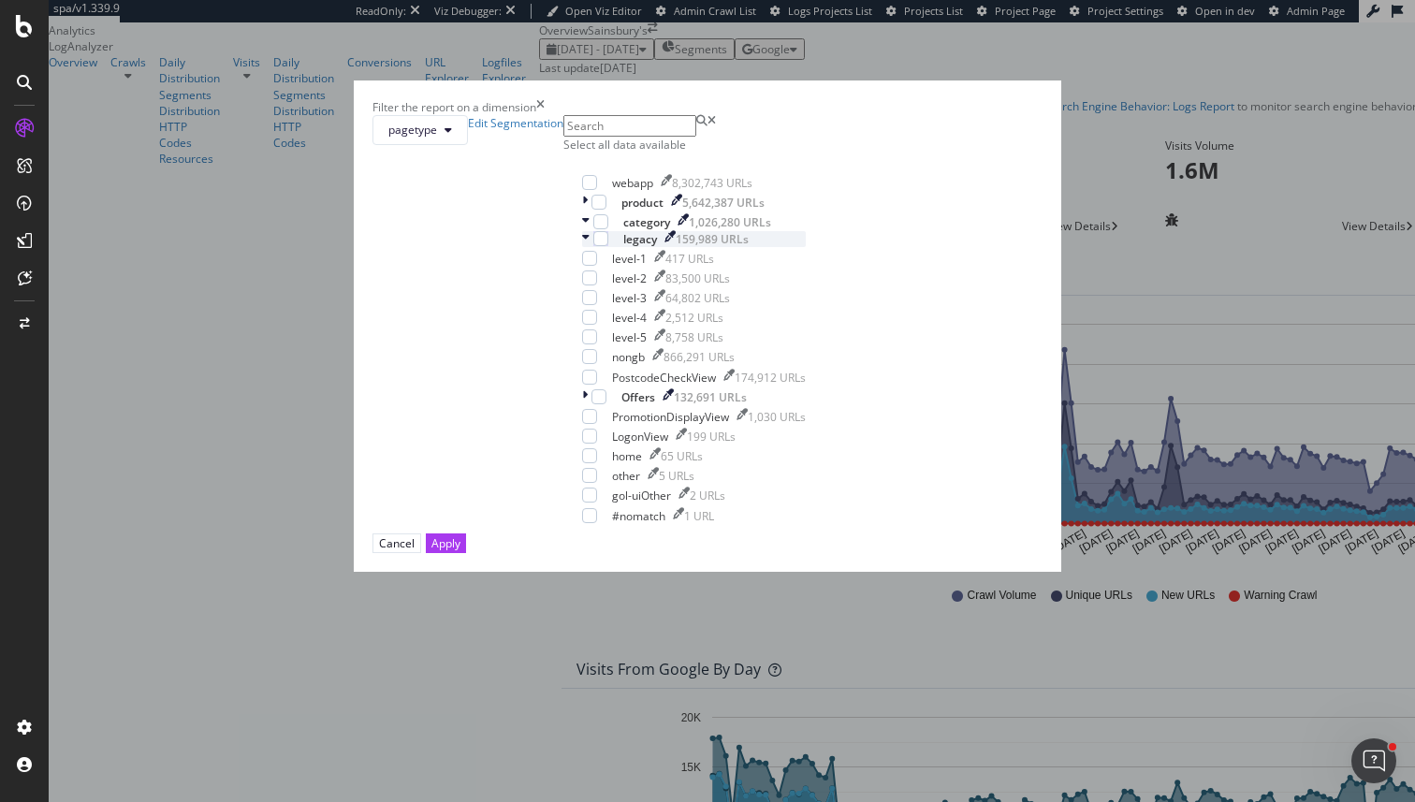
click at [582, 247] on icon "modal" at bounding box center [585, 239] width 7 height 16
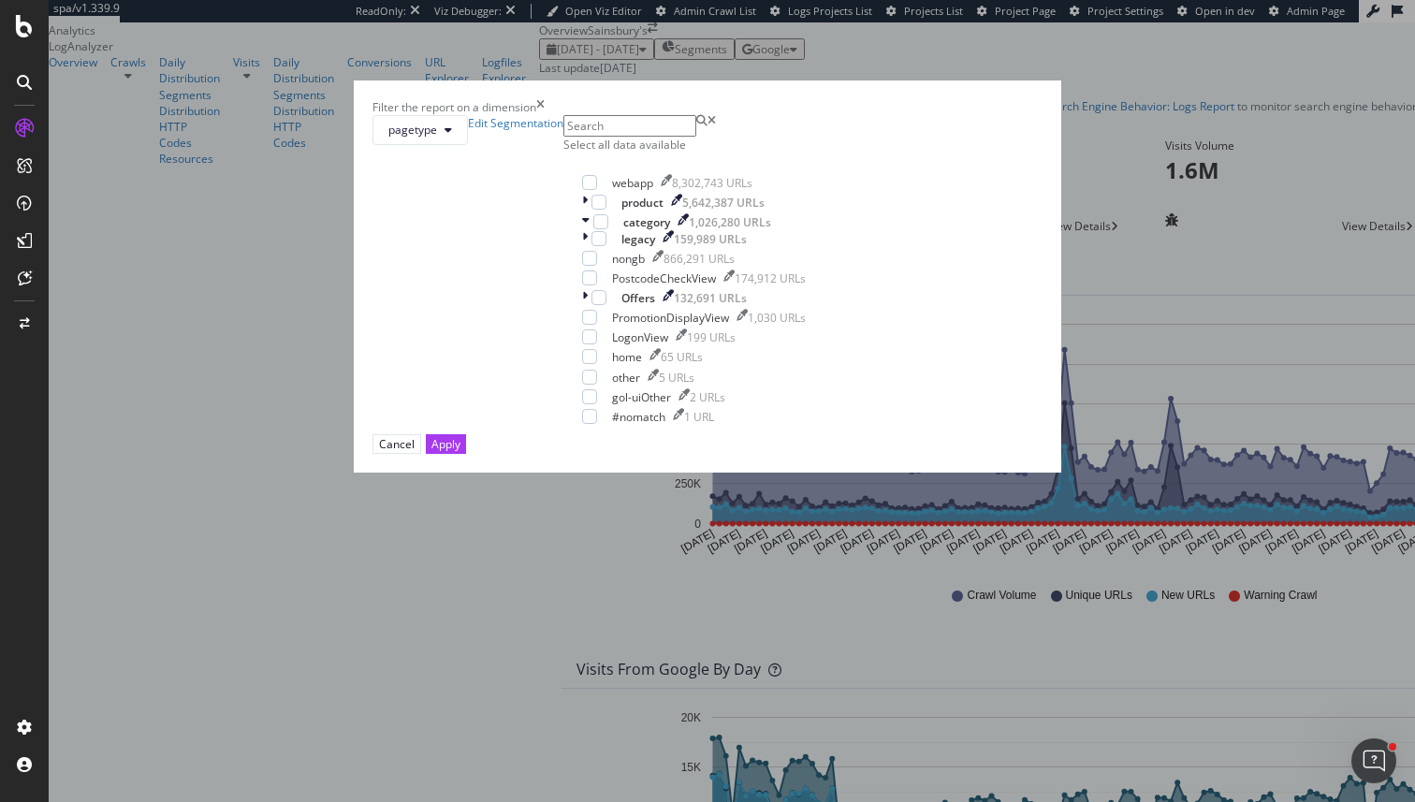
click at [545, 115] on icon "times" at bounding box center [540, 107] width 8 height 16
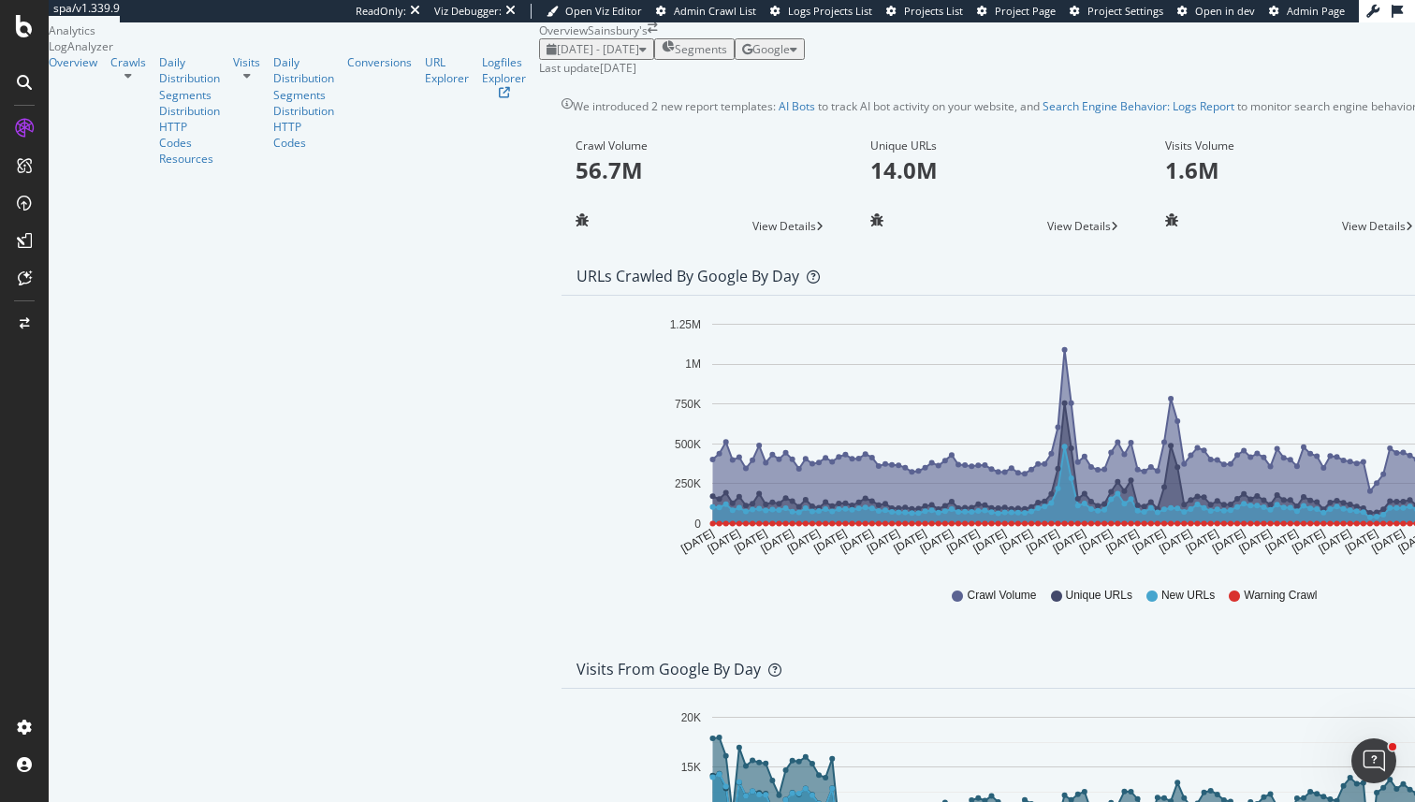
scroll to position [0, 0]
click at [675, 57] on span "Segments" at bounding box center [701, 49] width 52 height 16
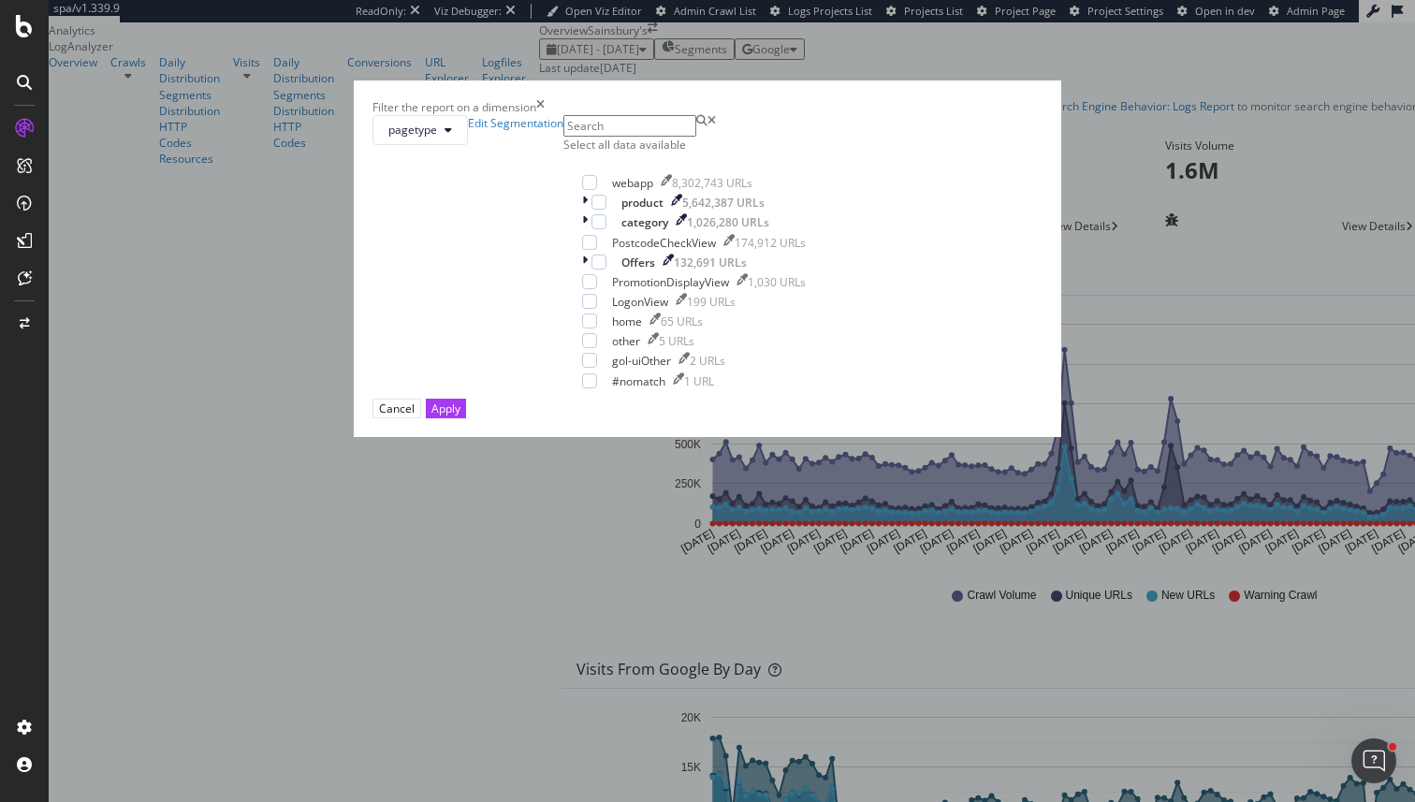
click at [222, 360] on div "Filter the report on a dimension pagetype Edit Segmentation Select all data ava…" at bounding box center [707, 401] width 1415 height 802
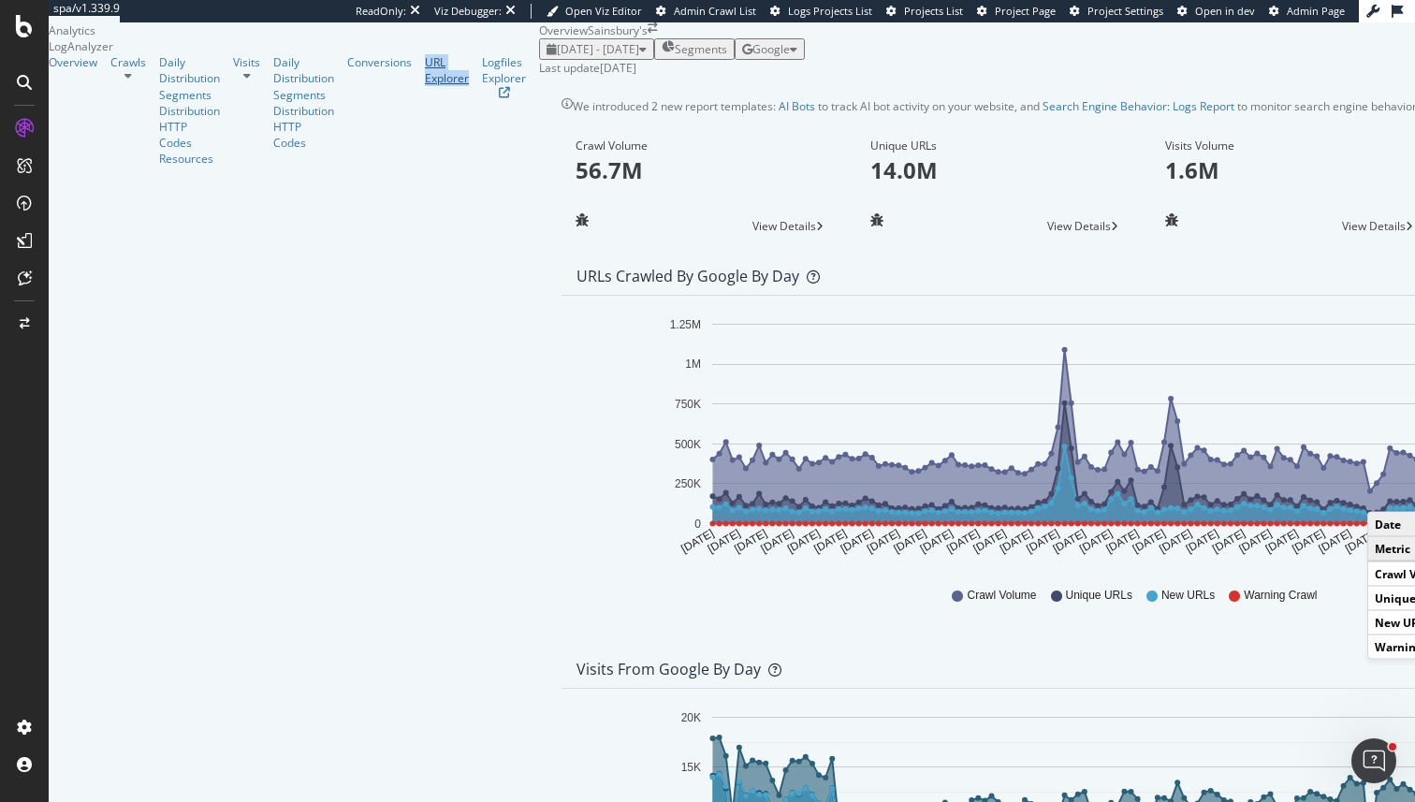
scroll to position [49, 0]
click at [347, 70] on div "Conversions" at bounding box center [379, 62] width 65 height 16
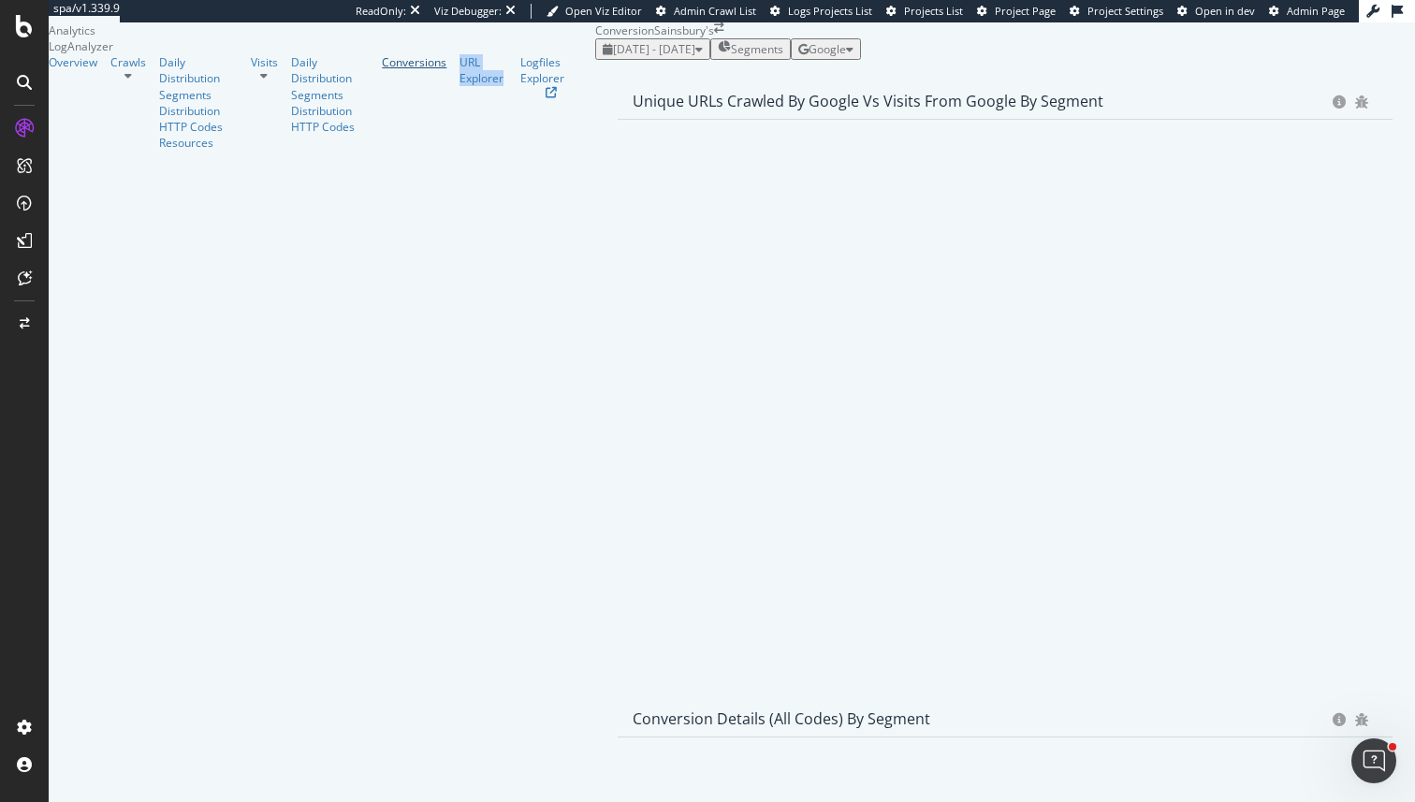
scroll to position [83, 0]
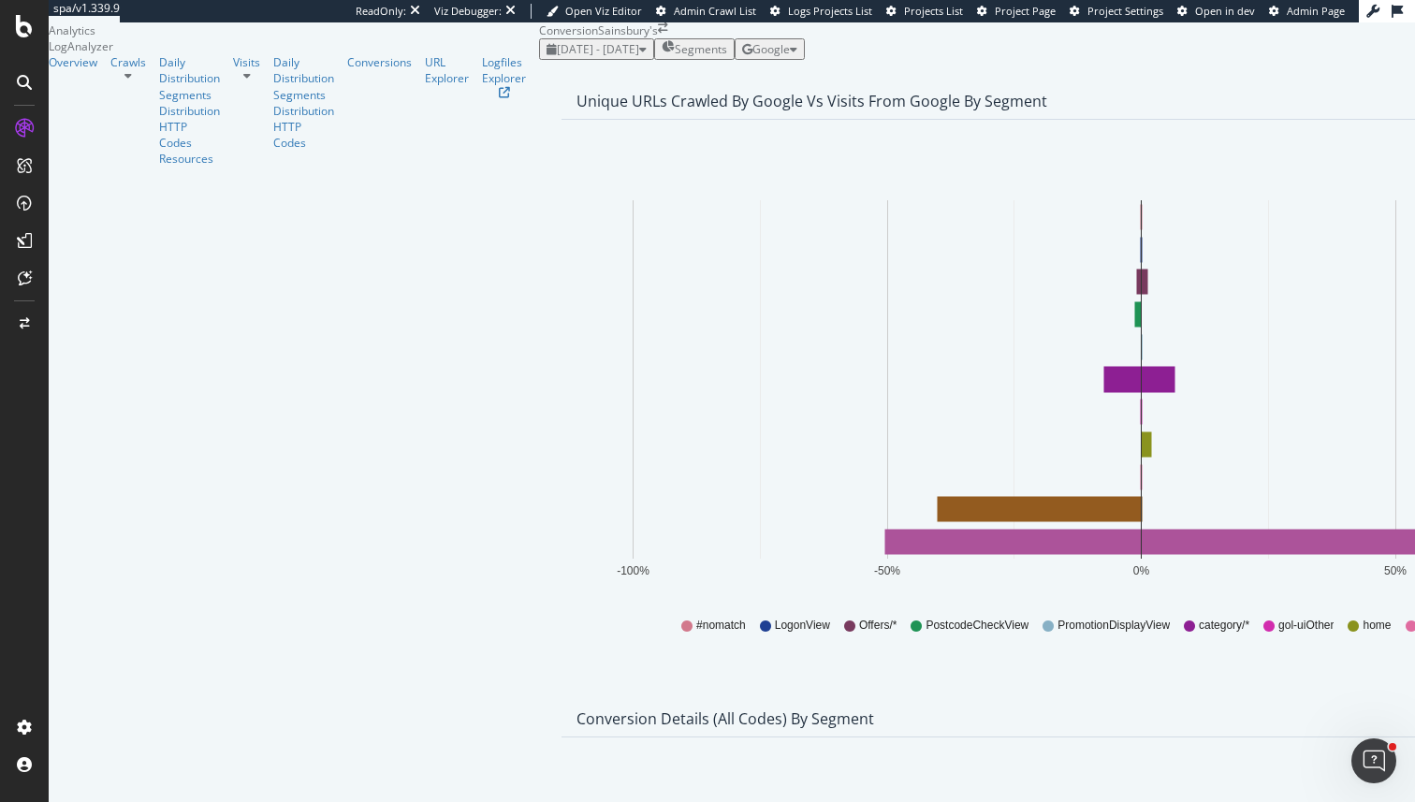
click at [70, 167] on div "Overview Crawls Daily Distribution Segments Distribution HTTP Codes Resources V…" at bounding box center [294, 110] width 490 height 112
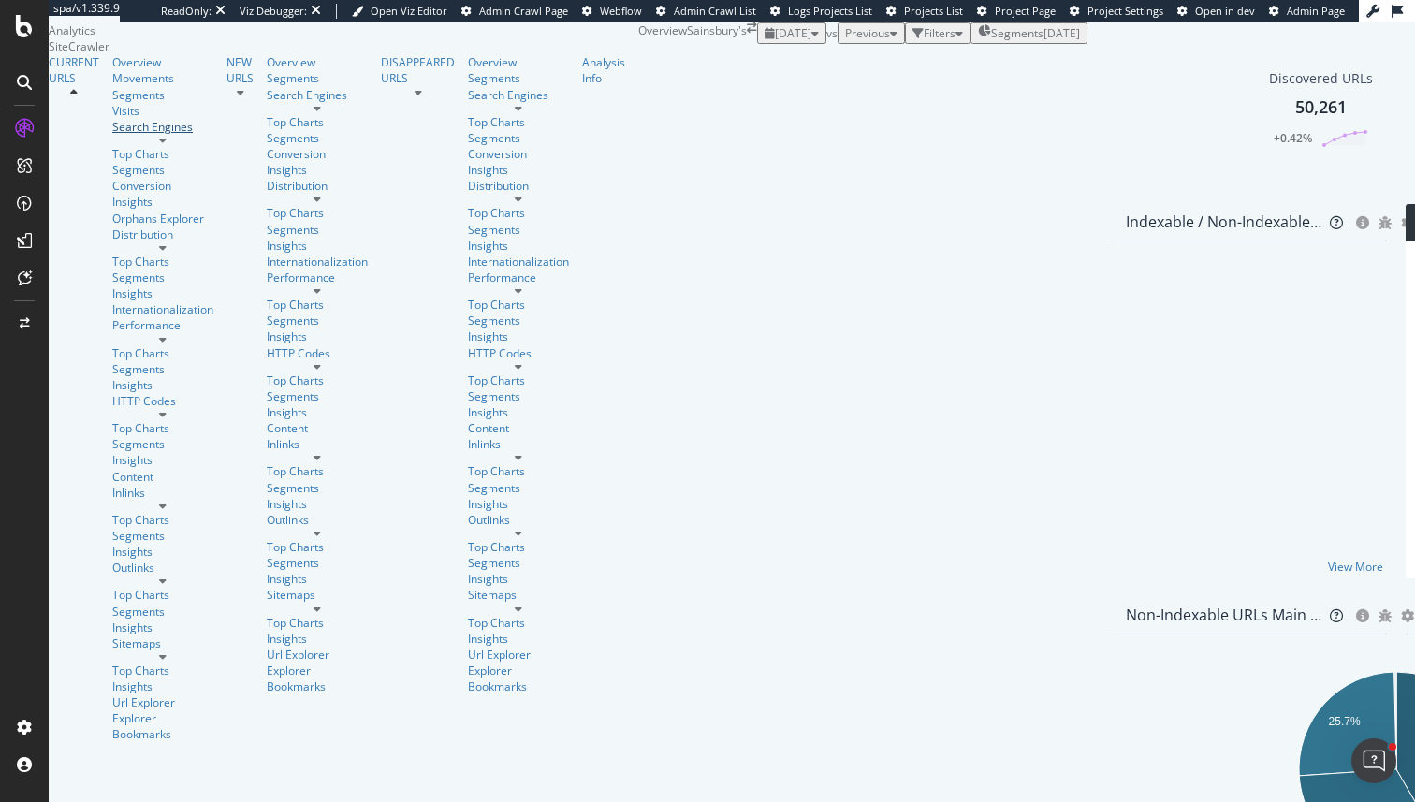
click at [115, 135] on div "Search Engines" at bounding box center [162, 127] width 101 height 16
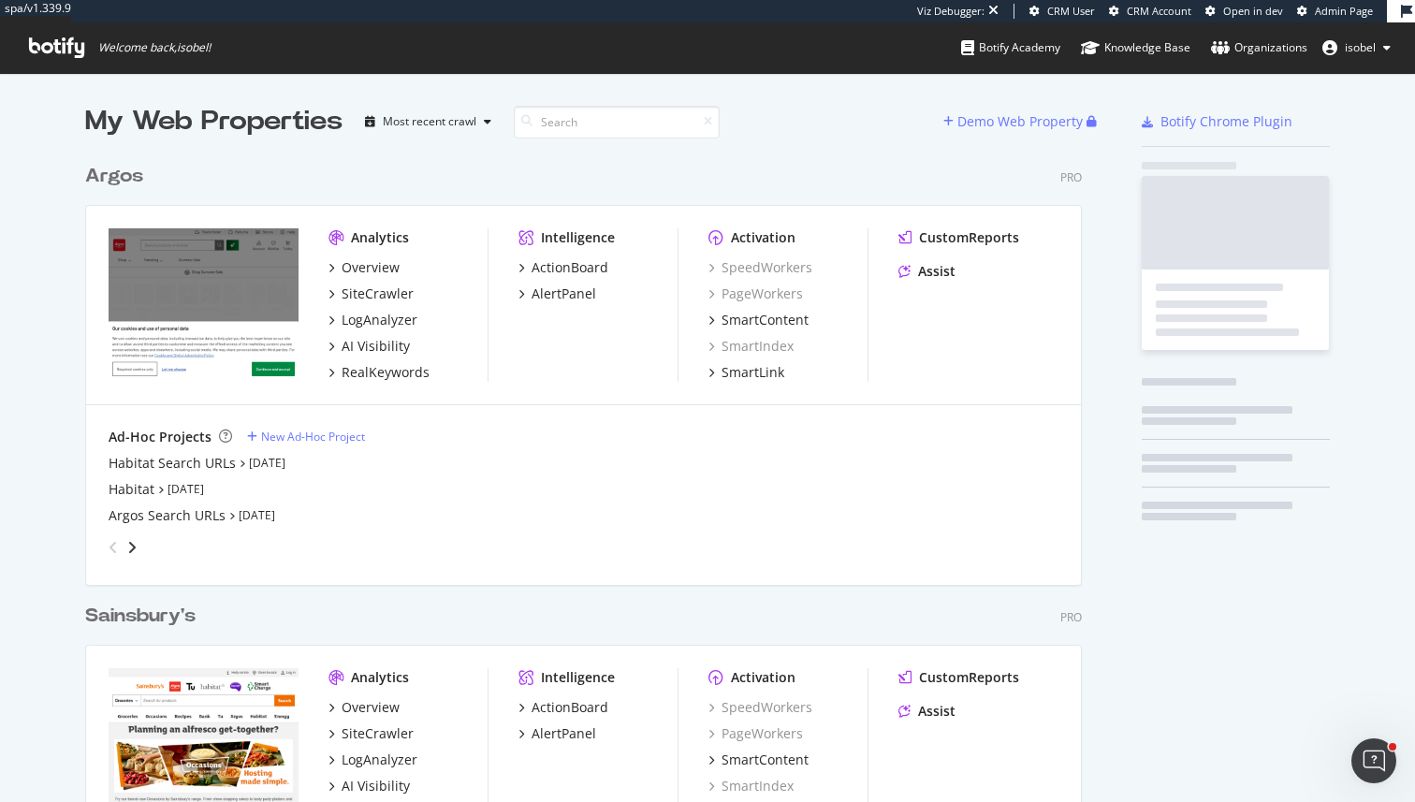
scroll to position [880, 1012]
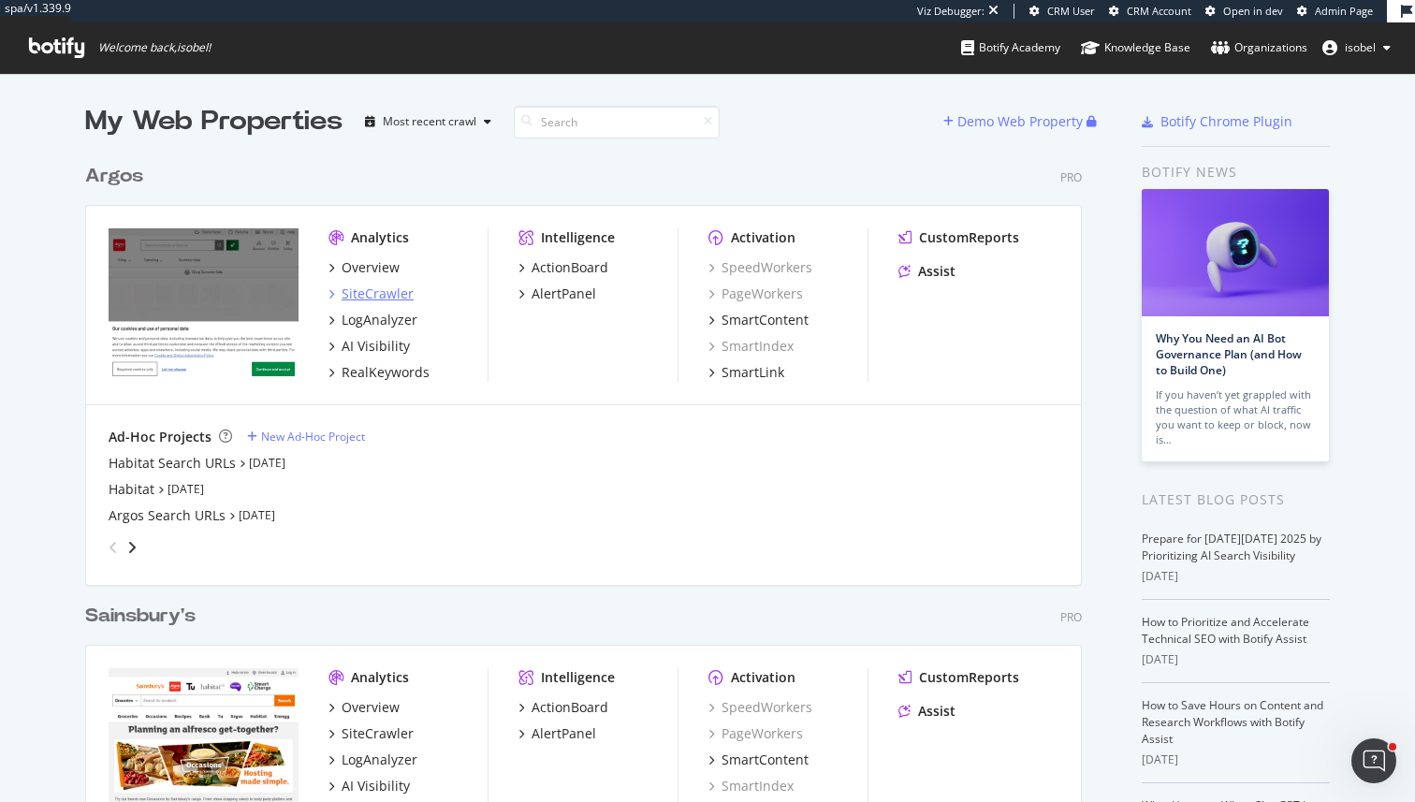
click at [398, 294] on div "SiteCrawler" at bounding box center [378, 293] width 72 height 19
click at [370, 329] on div "Overview SiteCrawler LogAnalyzer AI Visibility RealKeywords" at bounding box center [407, 320] width 159 height 124
click at [376, 325] on div "LogAnalyzer" at bounding box center [380, 320] width 76 height 19
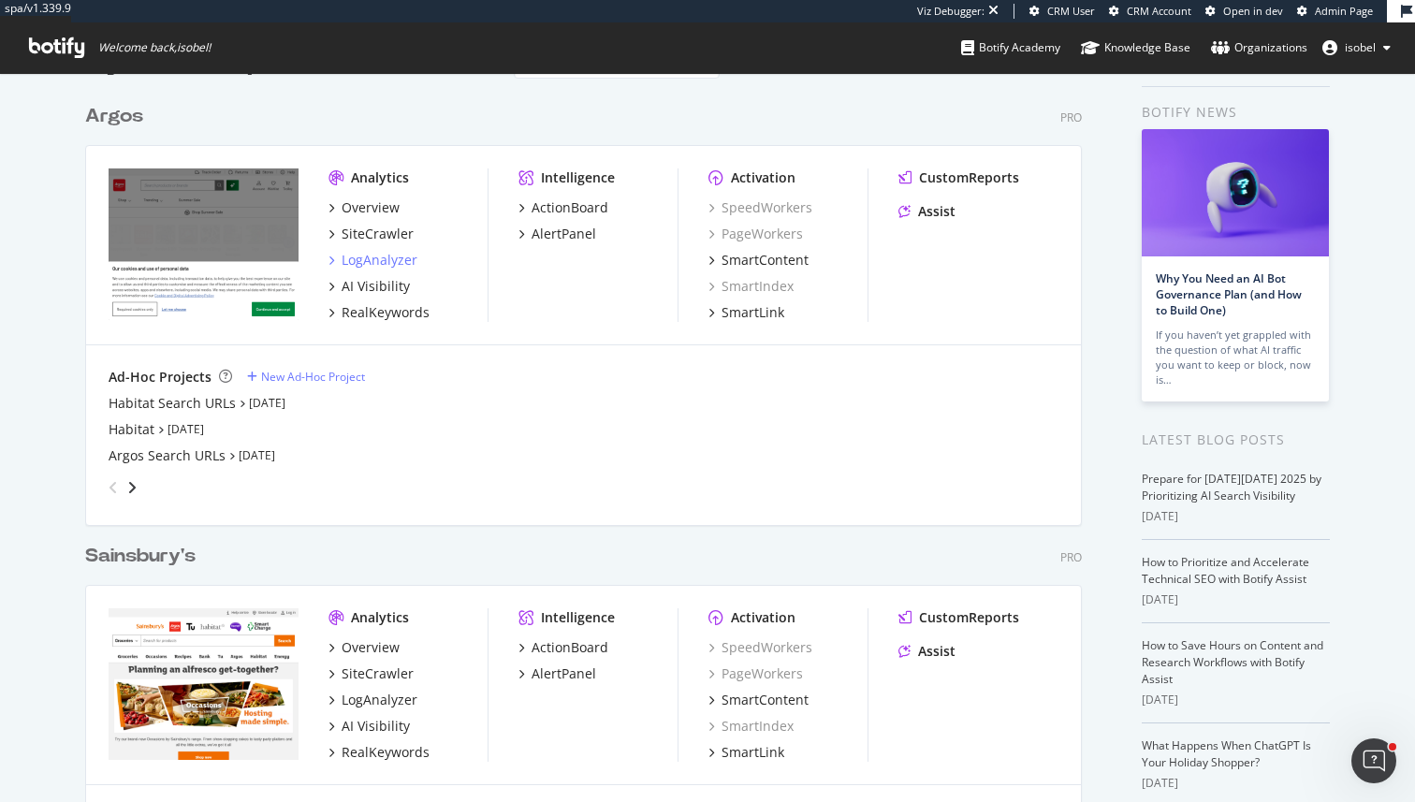
scroll to position [36, 0]
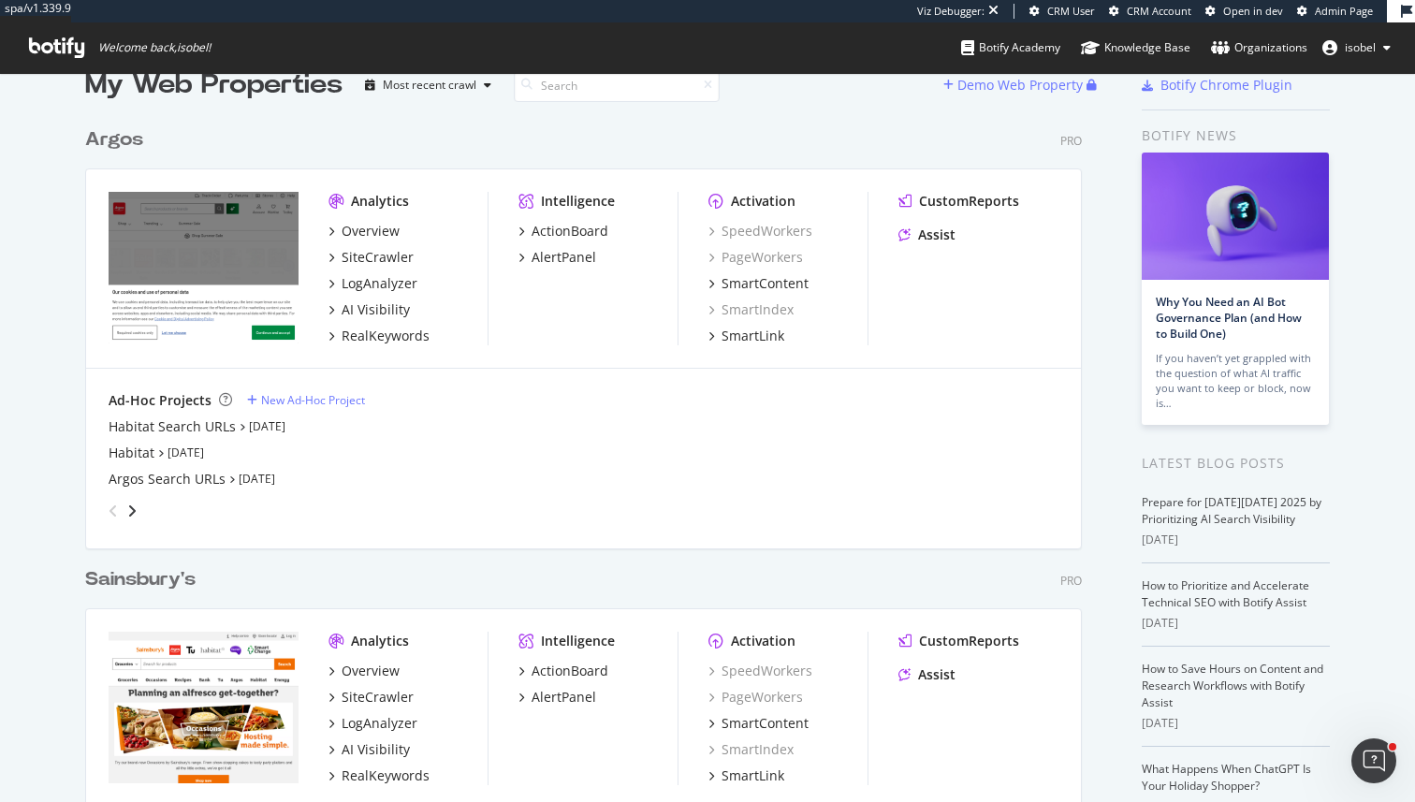
click at [11, 335] on div "My Web Properties Most recent crawl Demo Web Property Argos Pro Analytics Overv…" at bounding box center [707, 524] width 1415 height 977
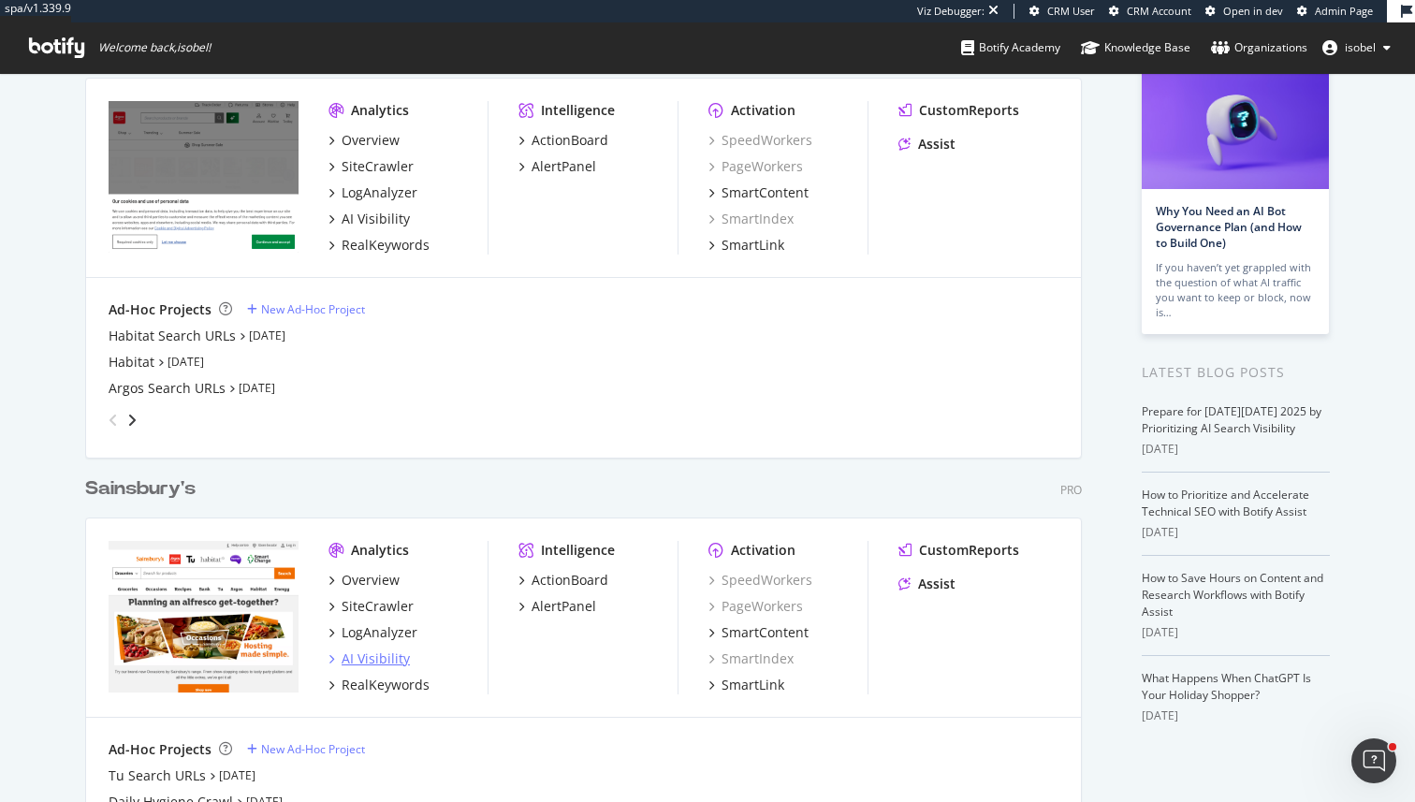
scroll to position [132, 0]
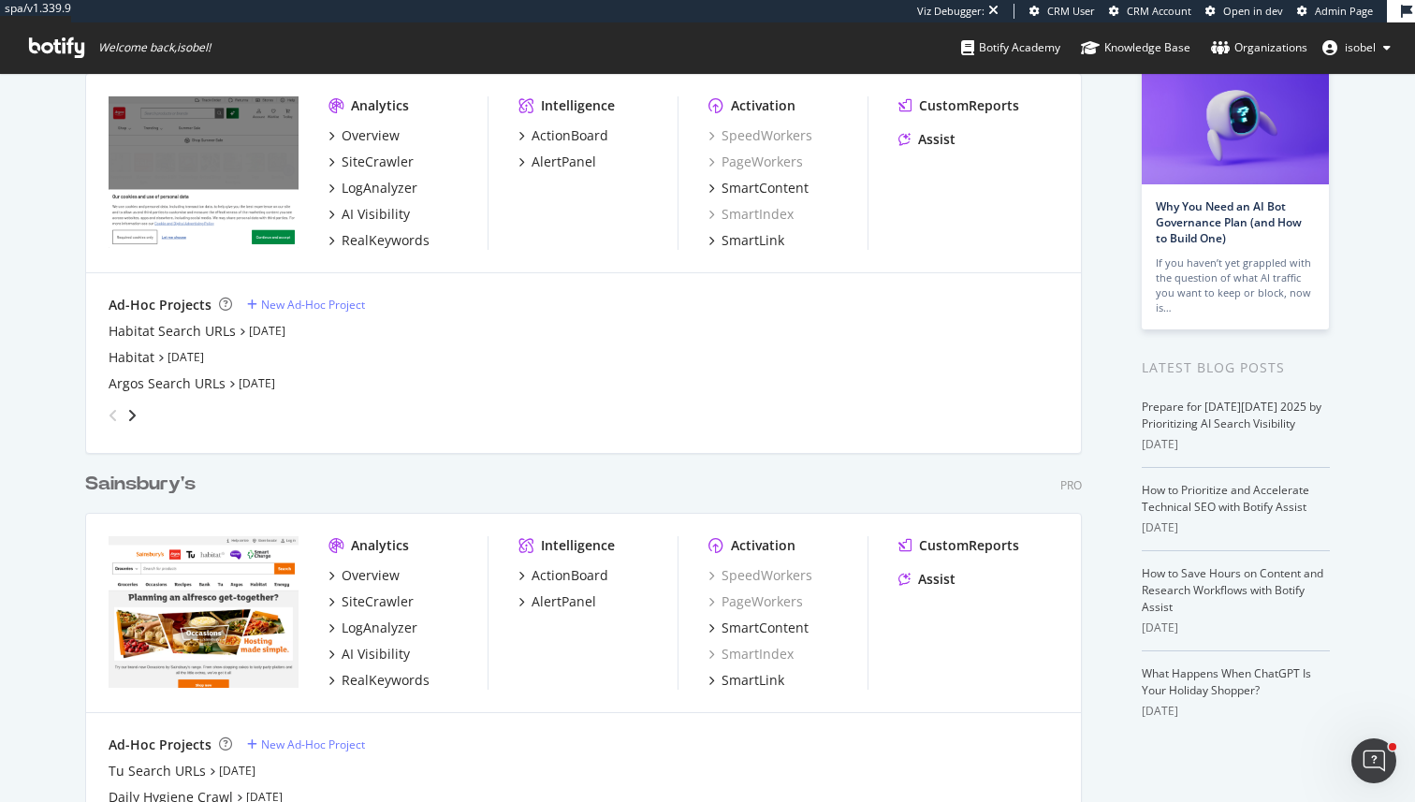
click at [953, 532] on div "Analytics Overview SiteCrawler LogAnalyzer AI Visibility RealKeywords Intellige…" at bounding box center [583, 613] width 995 height 199
click at [961, 541] on div "CustomReports" at bounding box center [969, 545] width 100 height 19
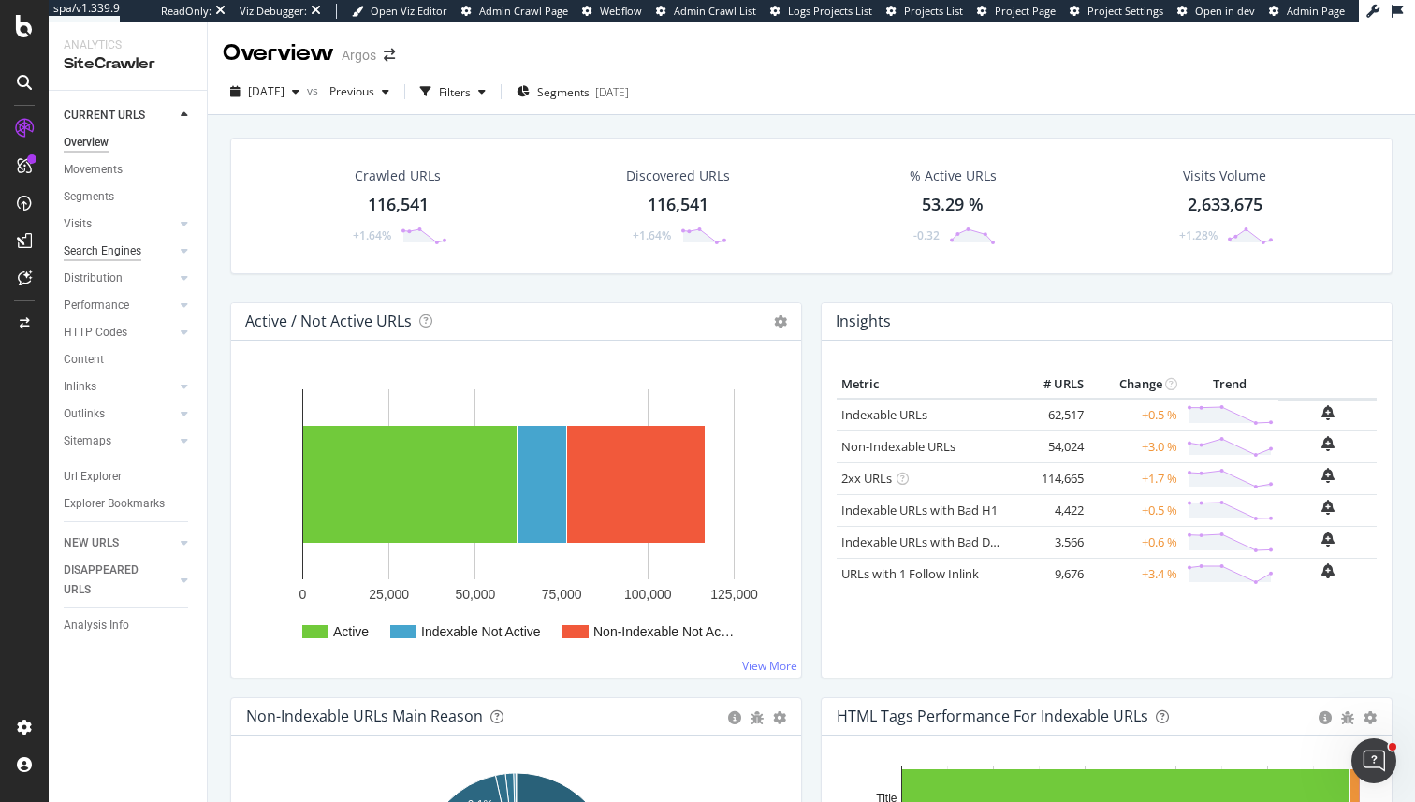
click at [114, 243] on div "Search Engines" at bounding box center [103, 251] width 78 height 20
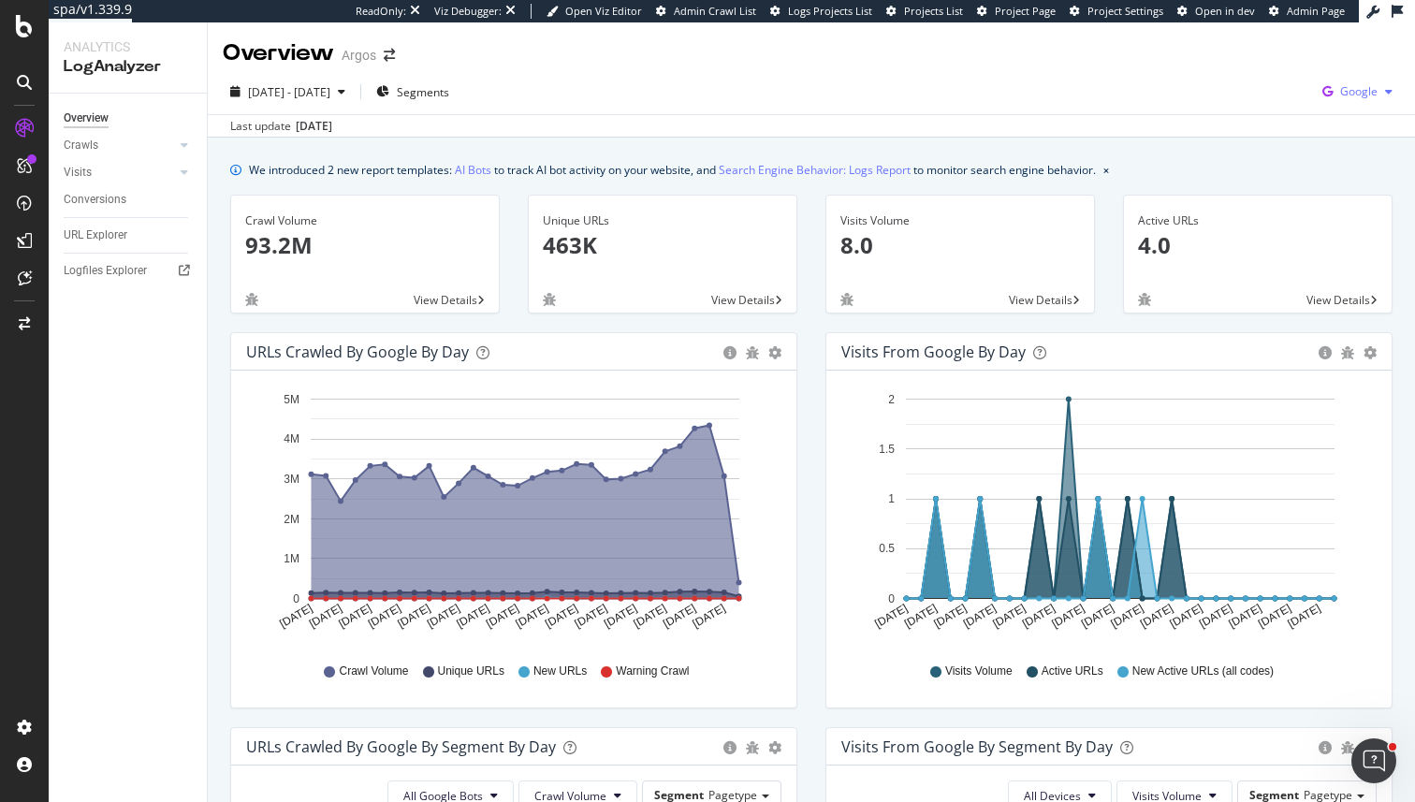
click at [1345, 94] on span "Google" at bounding box center [1358, 91] width 37 height 16
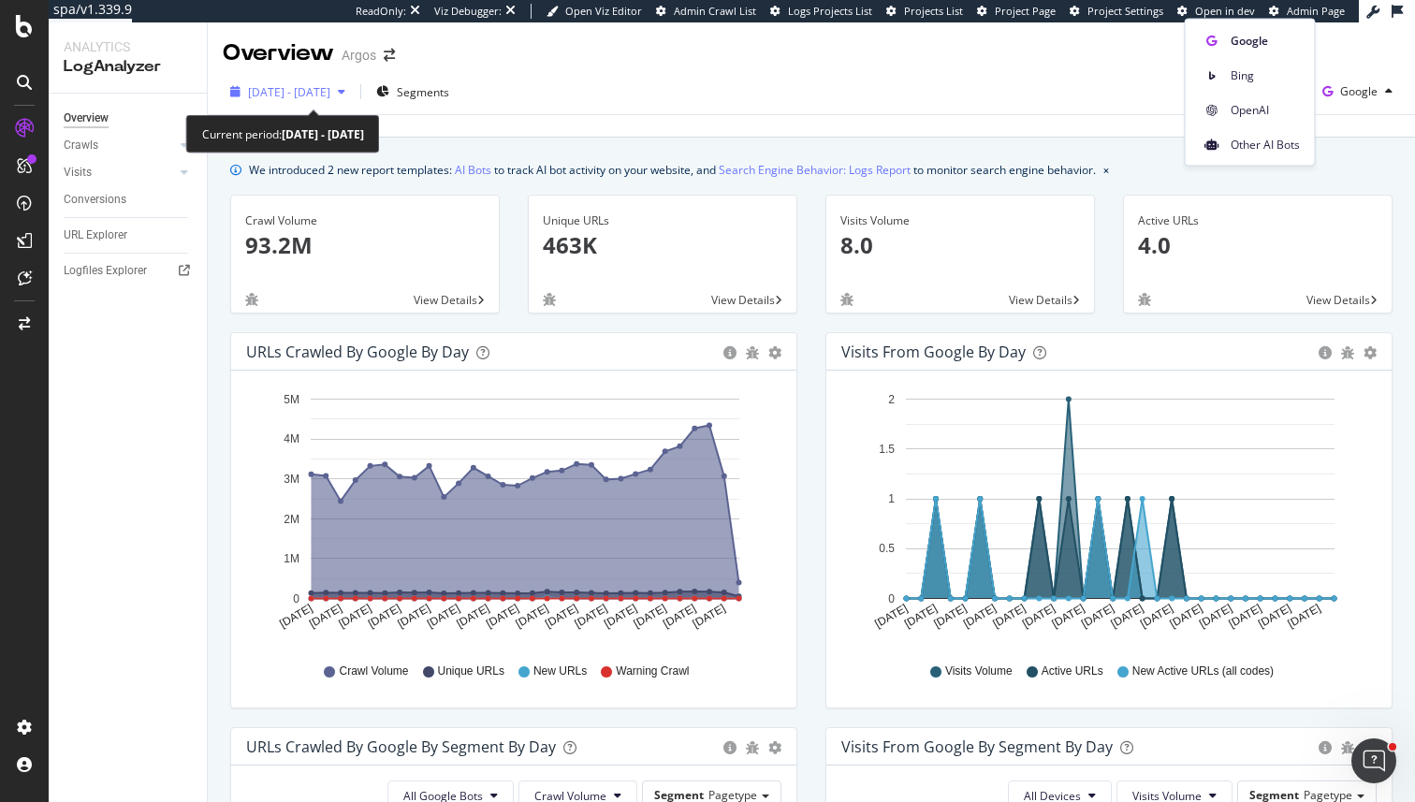
click at [343, 106] on div "[DATE] - [DATE]" at bounding box center [288, 92] width 130 height 28
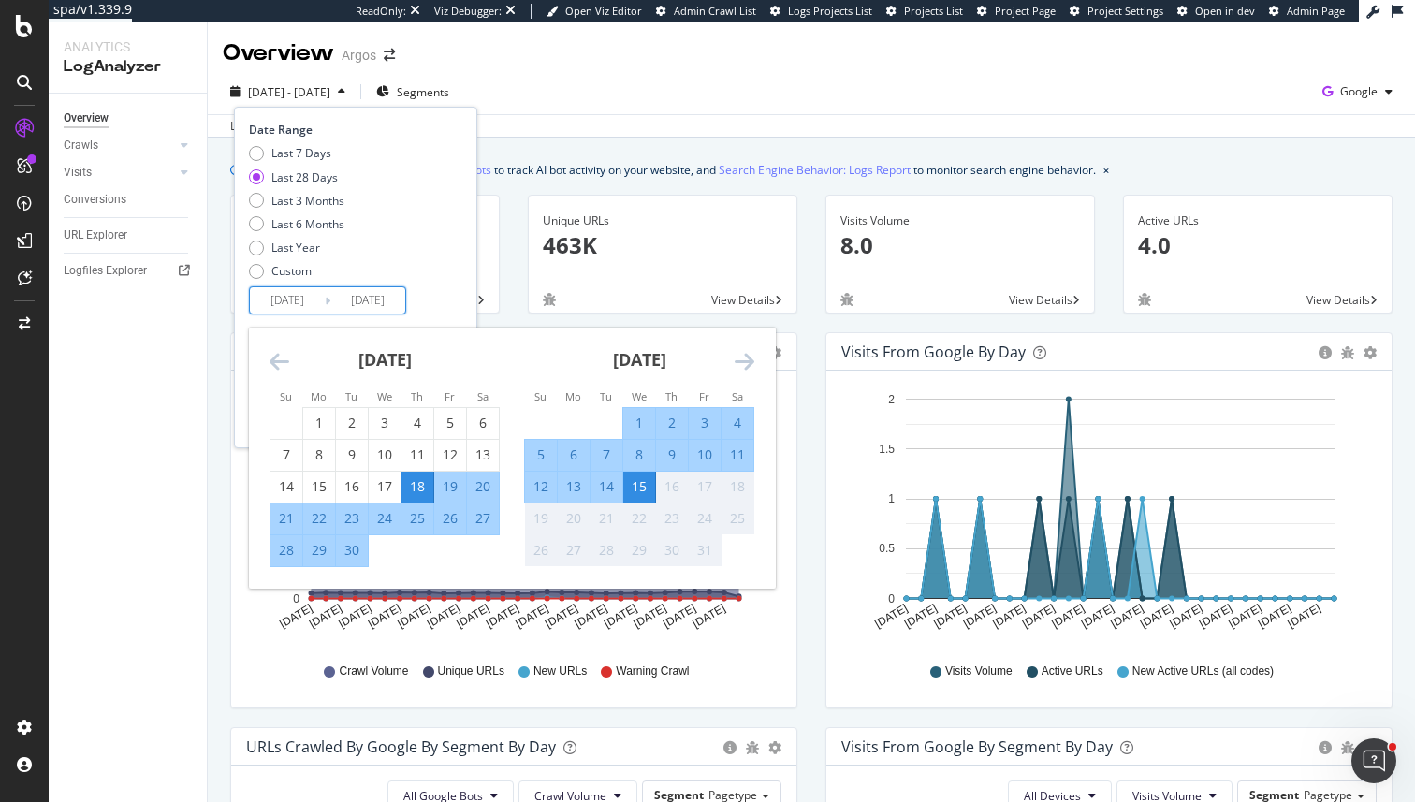
click at [284, 299] on input "[DATE]" at bounding box center [287, 300] width 75 height 26
click at [444, 291] on div "Date Range Last 7 Days Last 28 Days Last 3 Months Last 6 Months Last Year Custo…" at bounding box center [353, 218] width 209 height 193
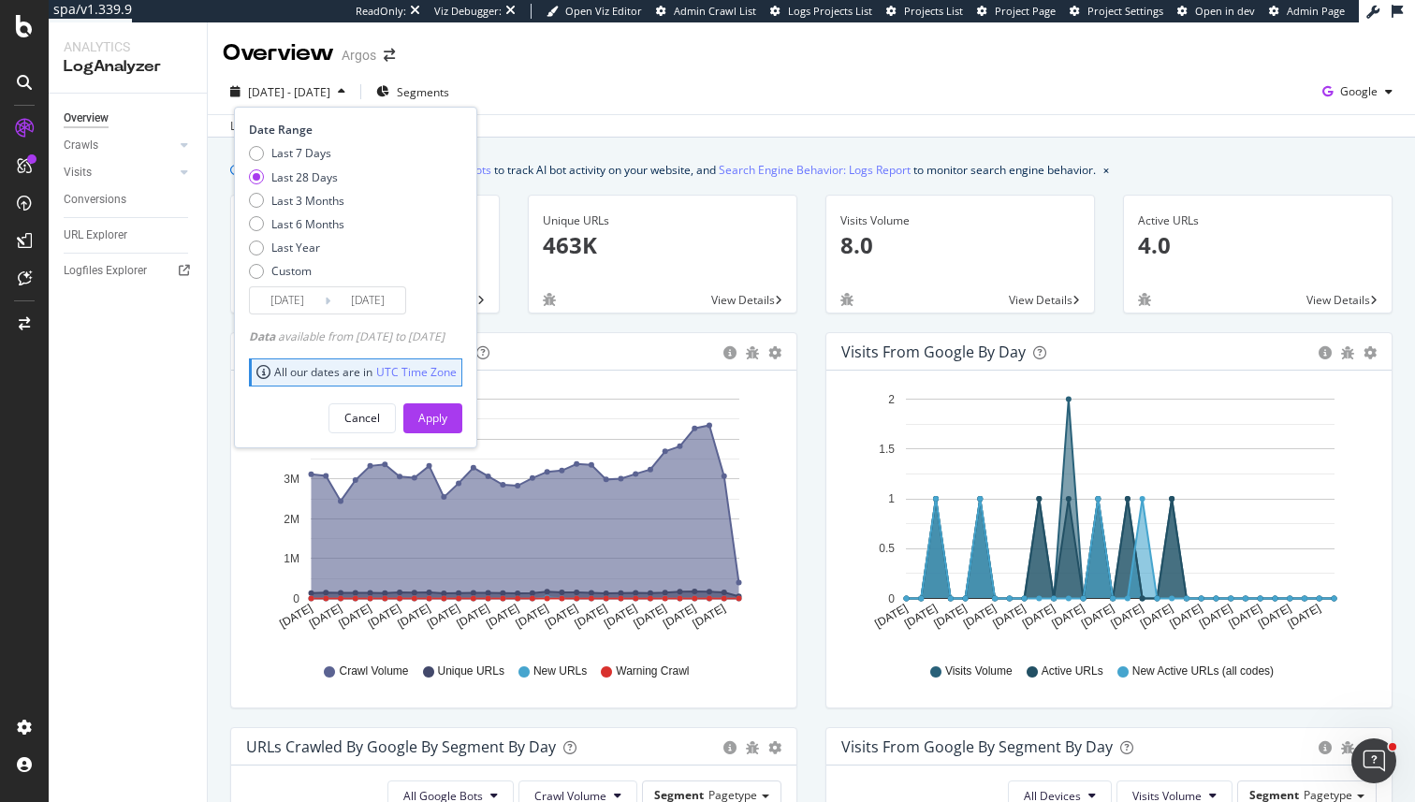
click at [401, 337] on div "Data available from 2023/10/15 to 2025/10/15" at bounding box center [347, 336] width 196 height 16
click at [366, 334] on div "Data available from 2023/10/15 to 2025/10/15" at bounding box center [347, 336] width 196 height 16
drag, startPoint x: 366, startPoint y: 334, endPoint x: 469, endPoint y: 330, distance: 103.0
click at [445, 330] on div "Data available from 2023/10/15 to 2025/10/15" at bounding box center [347, 336] width 196 height 16
click at [445, 331] on div "Data available from 2023/10/15 to 2025/10/15" at bounding box center [347, 336] width 196 height 16
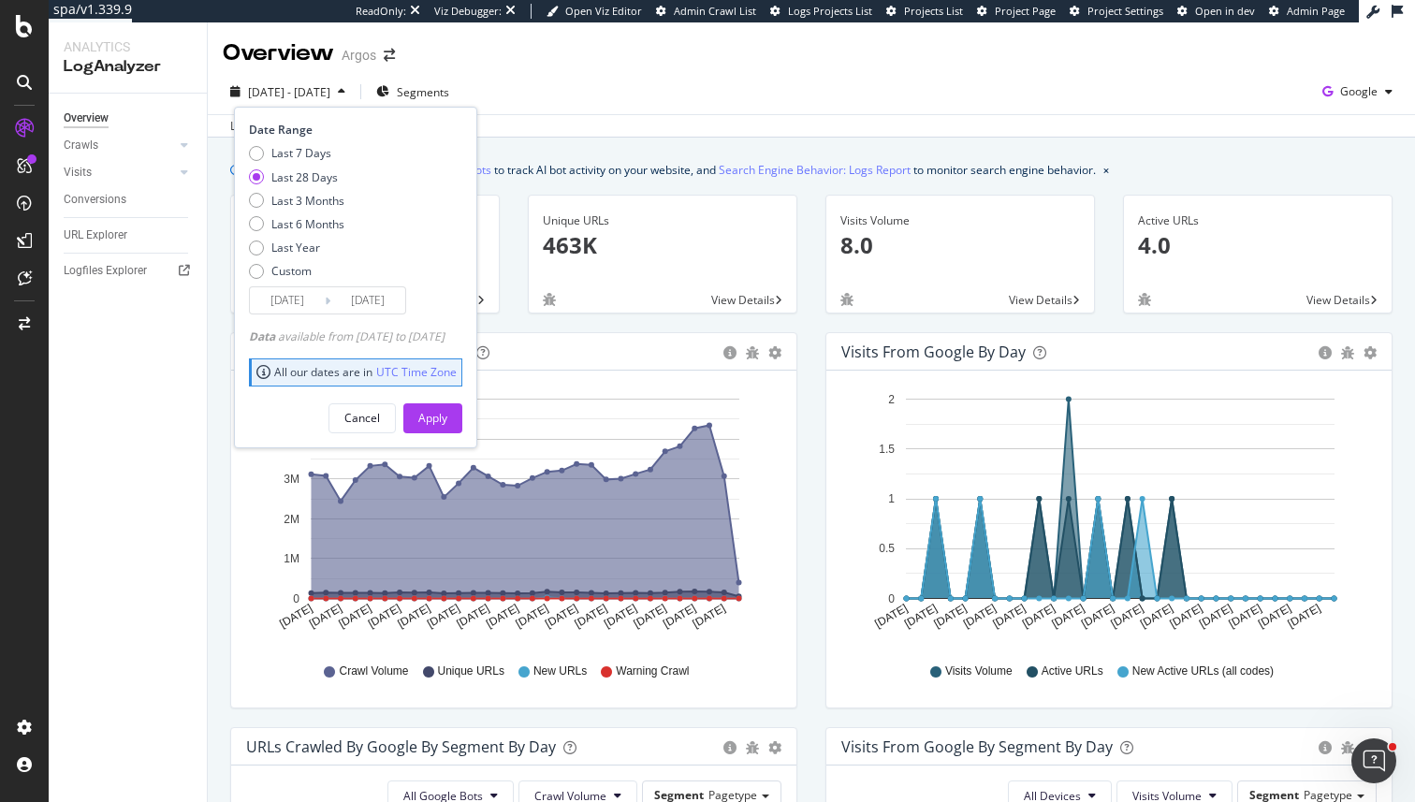
click at [445, 335] on div "Data available from 2023/10/15 to 2025/10/15" at bounding box center [347, 336] width 196 height 16
click at [759, 112] on div "2025 Sep. 16th - Oct. 15th Segments Date Range Last 7 Days Last 28 Days Last 3 …" at bounding box center [811, 95] width 1207 height 37
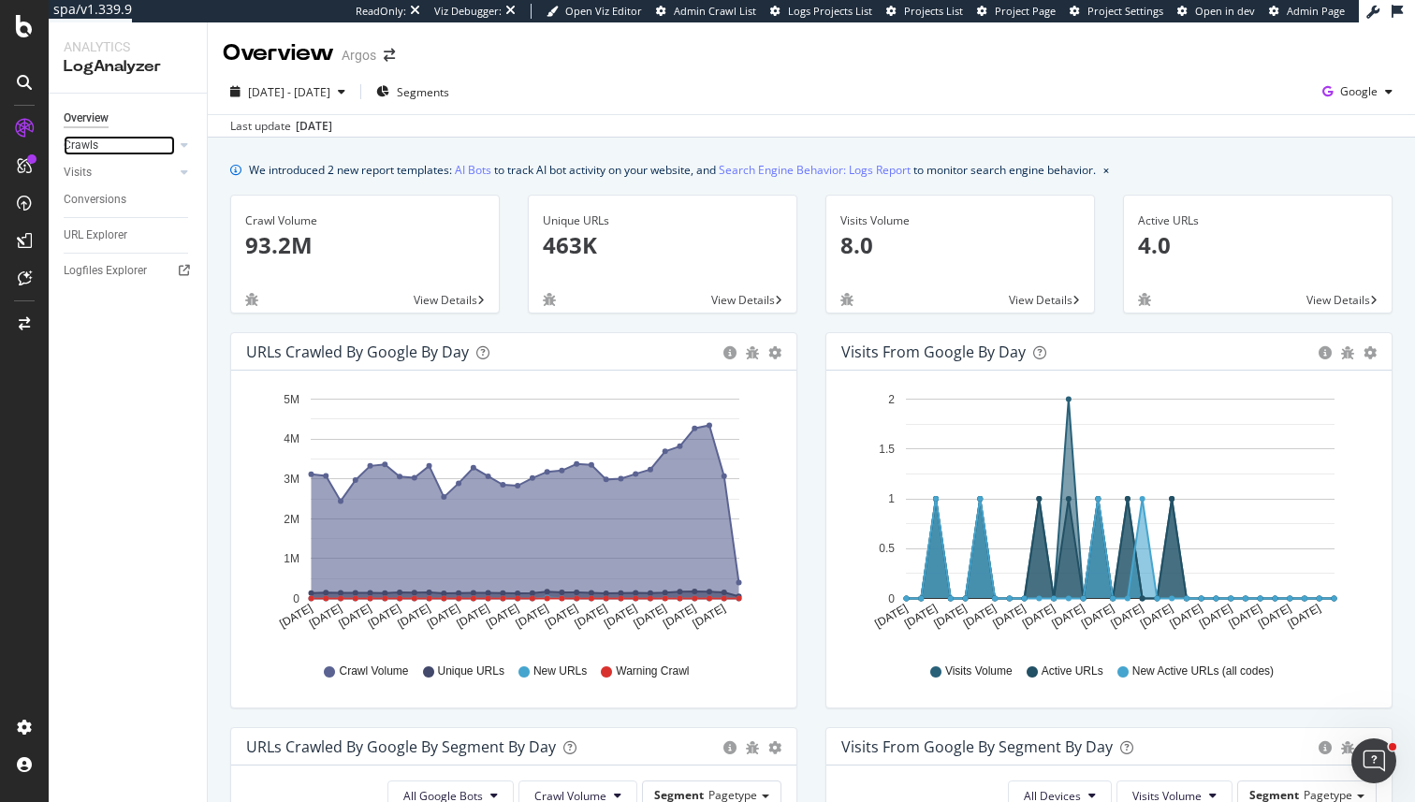
click at [98, 136] on link "Crawls" at bounding box center [119, 146] width 111 height 20
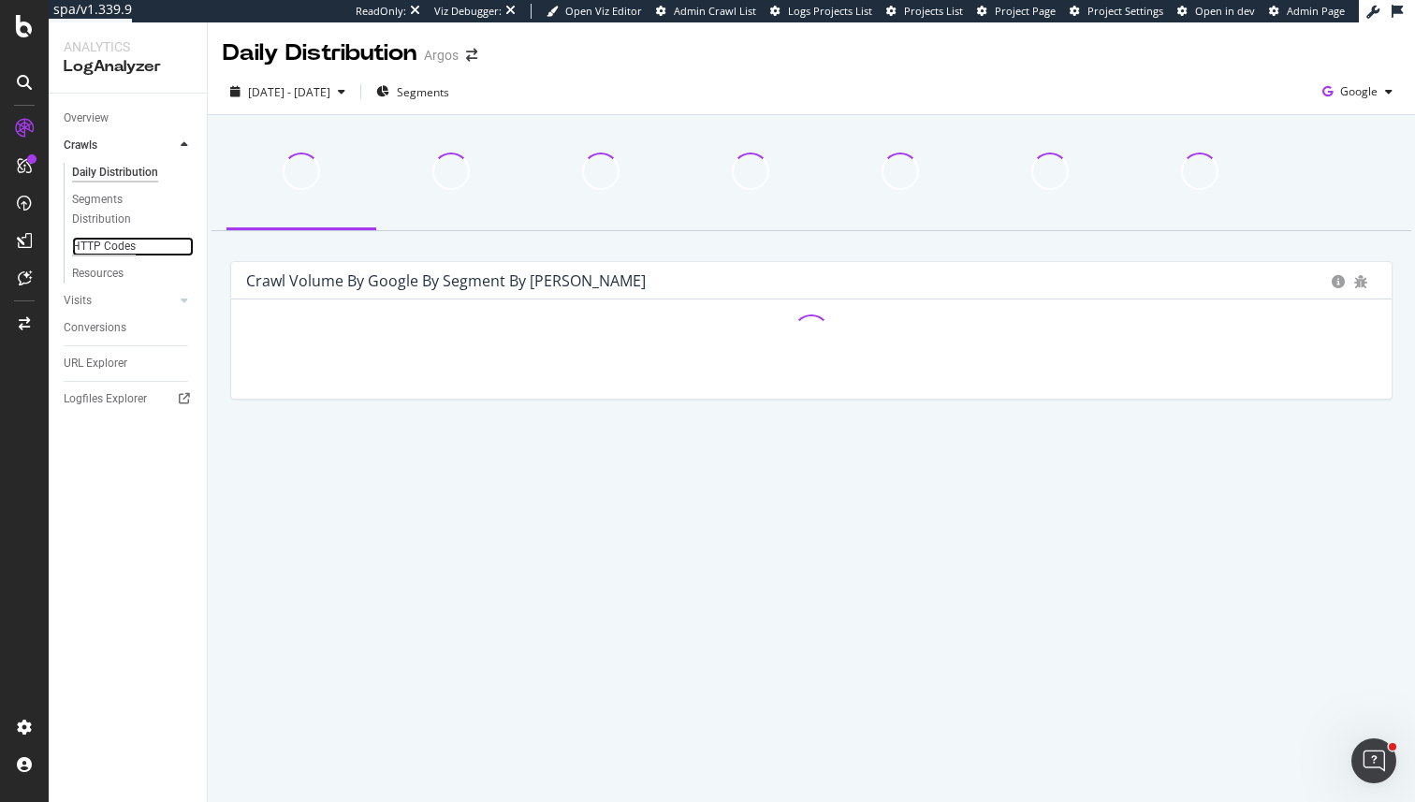
click at [114, 246] on div "HTTP Codes" at bounding box center [104, 247] width 64 height 20
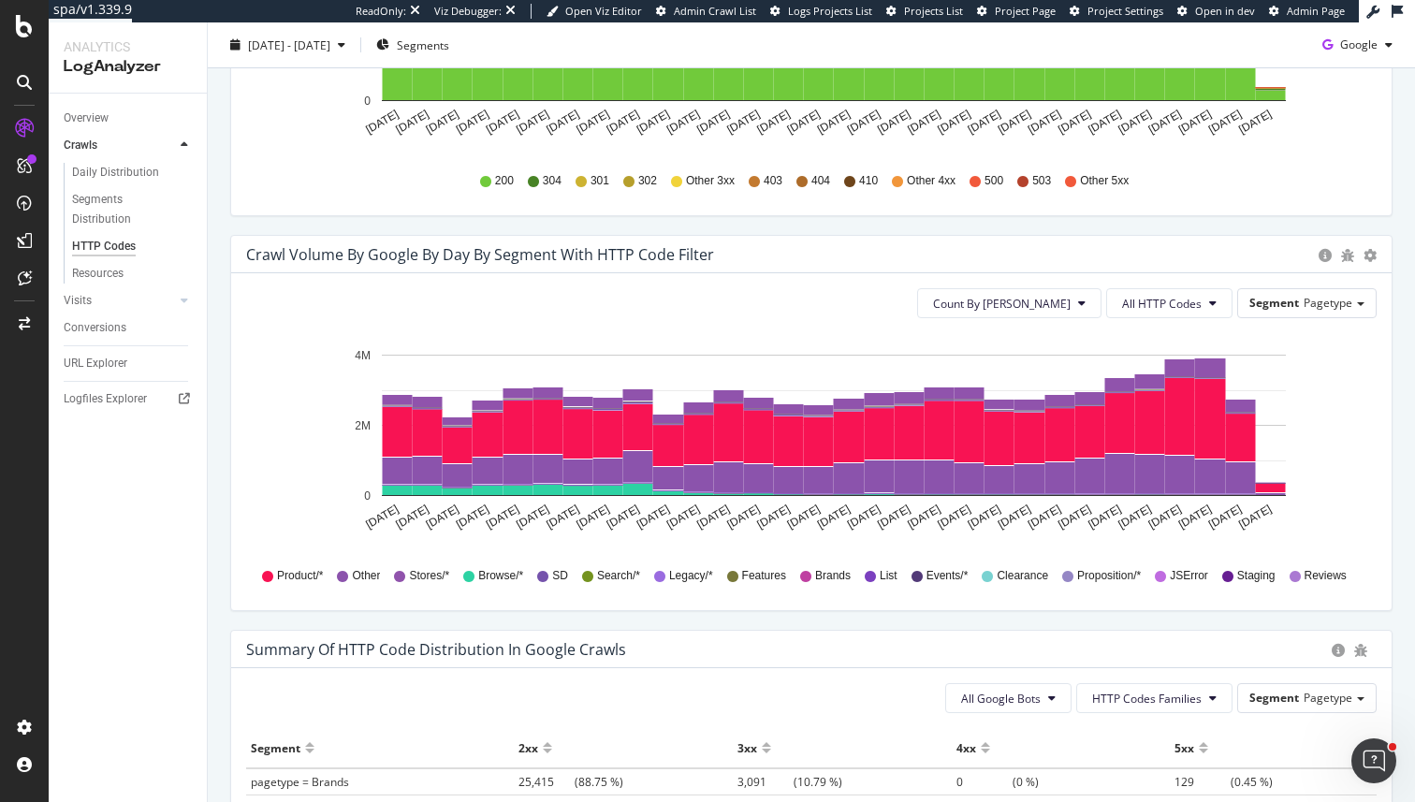
scroll to position [826, 0]
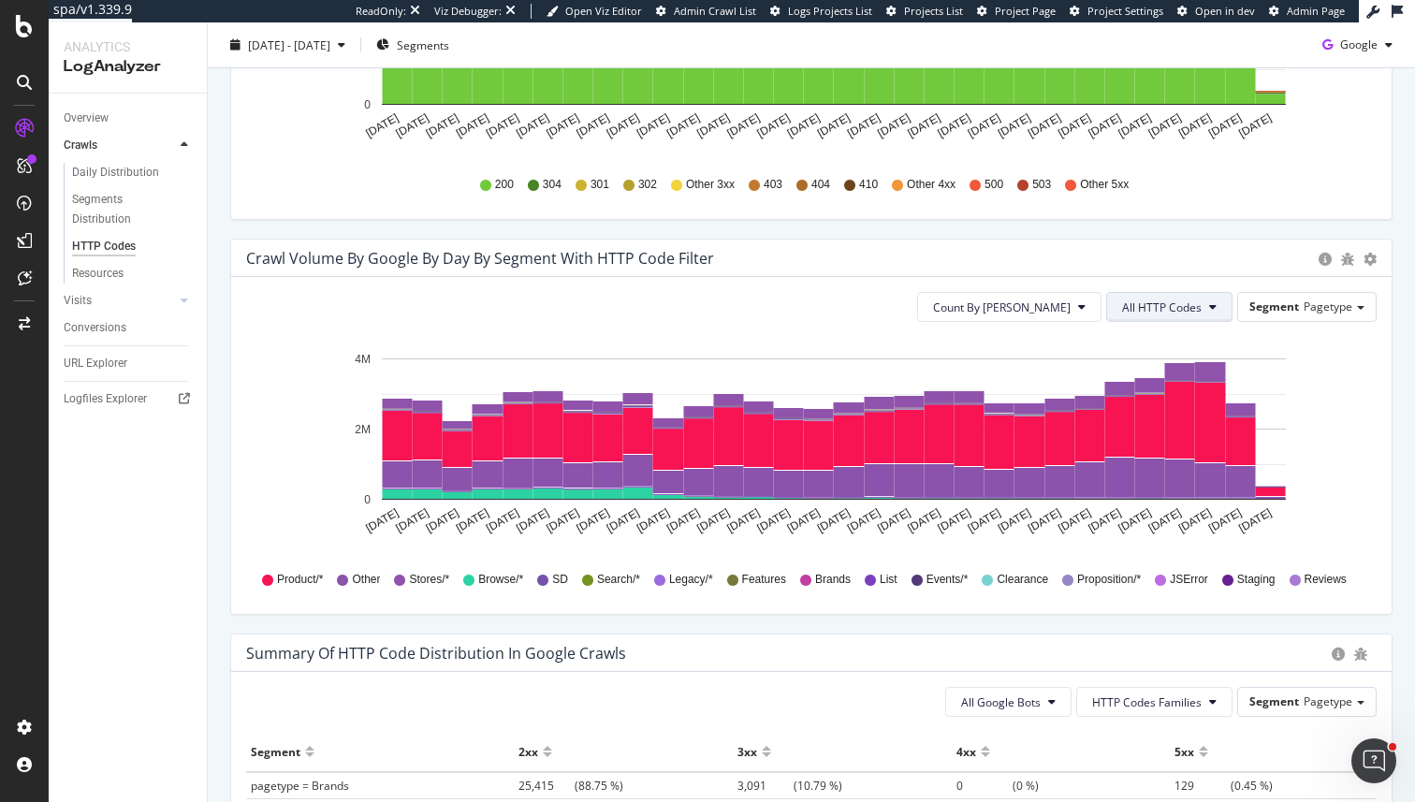
click at [1161, 303] on span "All HTTP Codes" at bounding box center [1162, 307] width 80 height 16
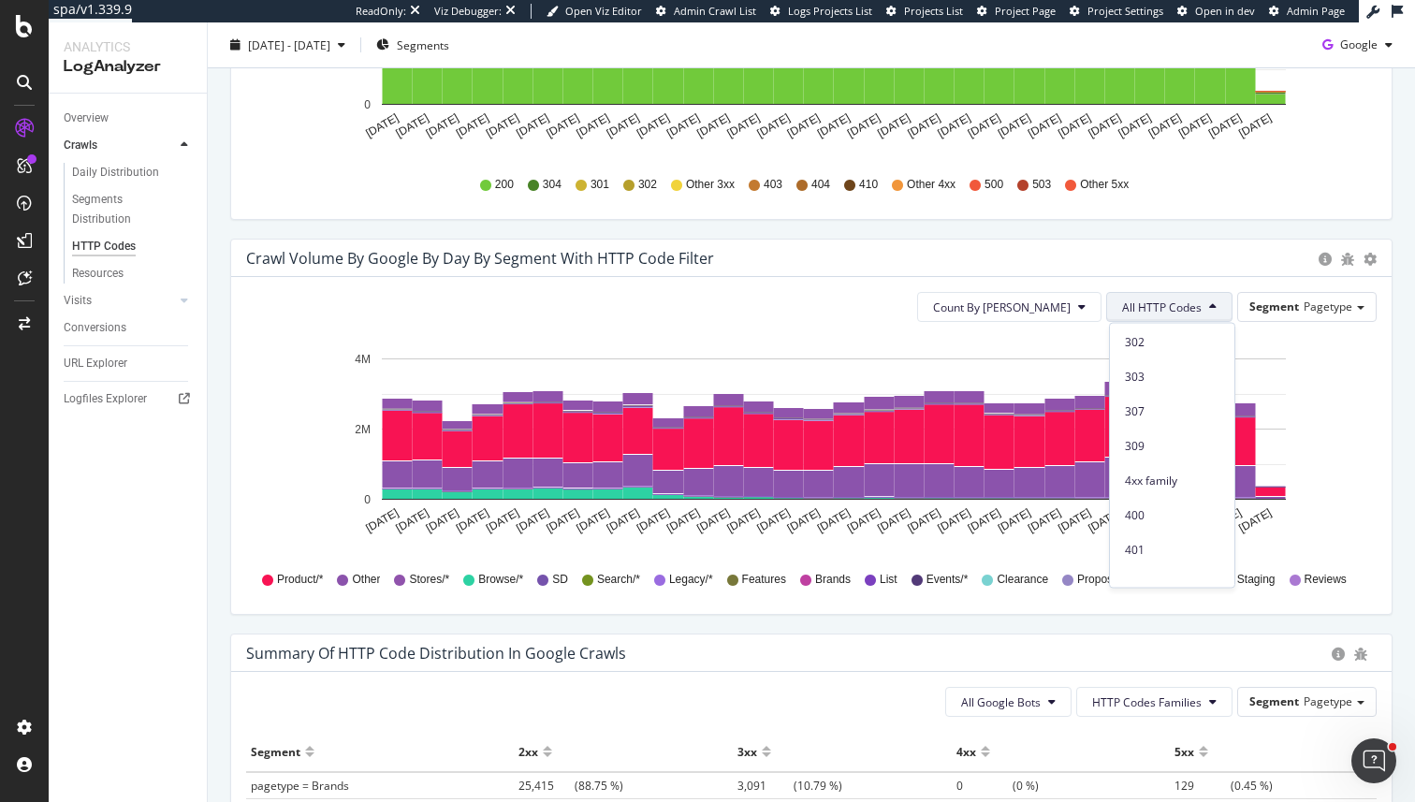
scroll to position [237, 0]
click at [1166, 492] on span "4xx family" at bounding box center [1172, 488] width 95 height 17
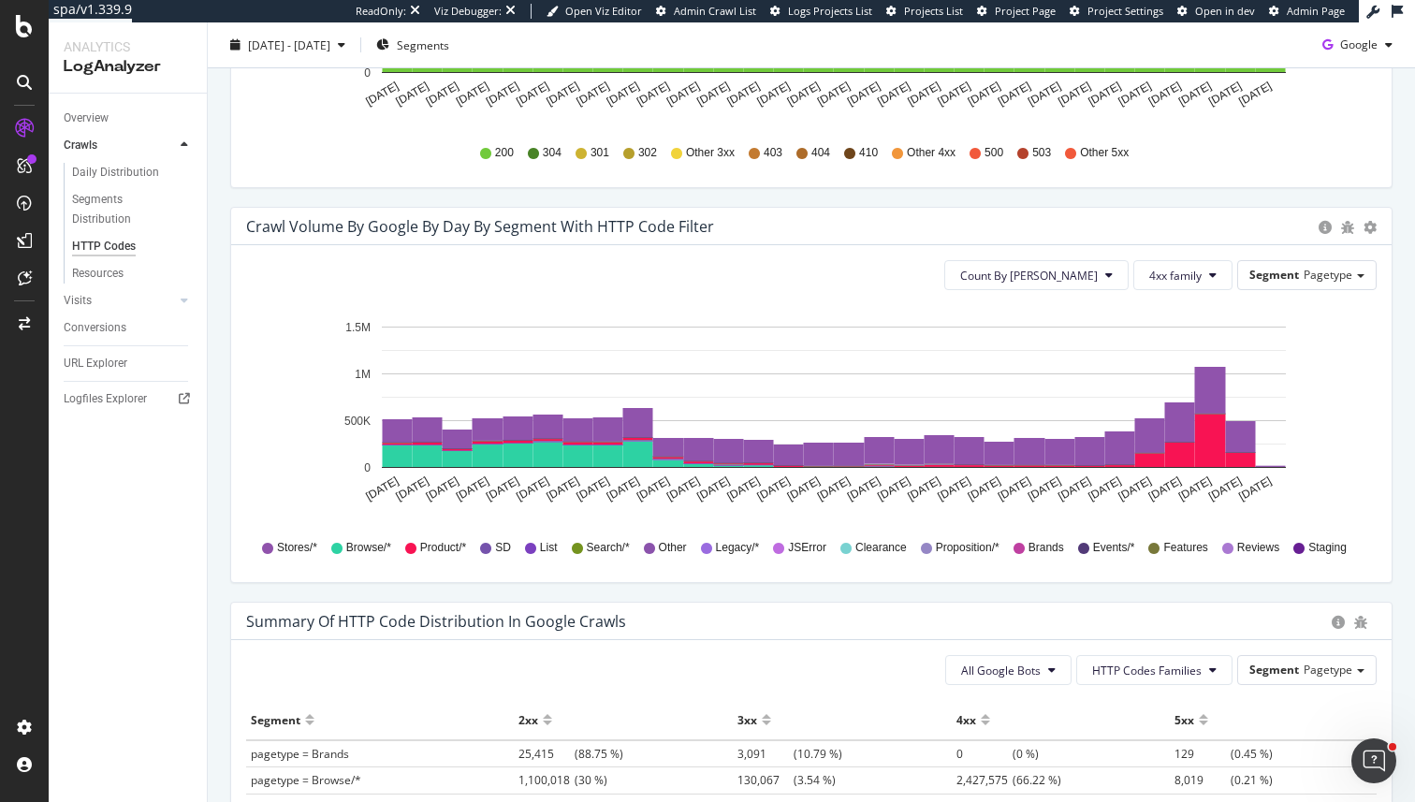
scroll to position [864, 0]
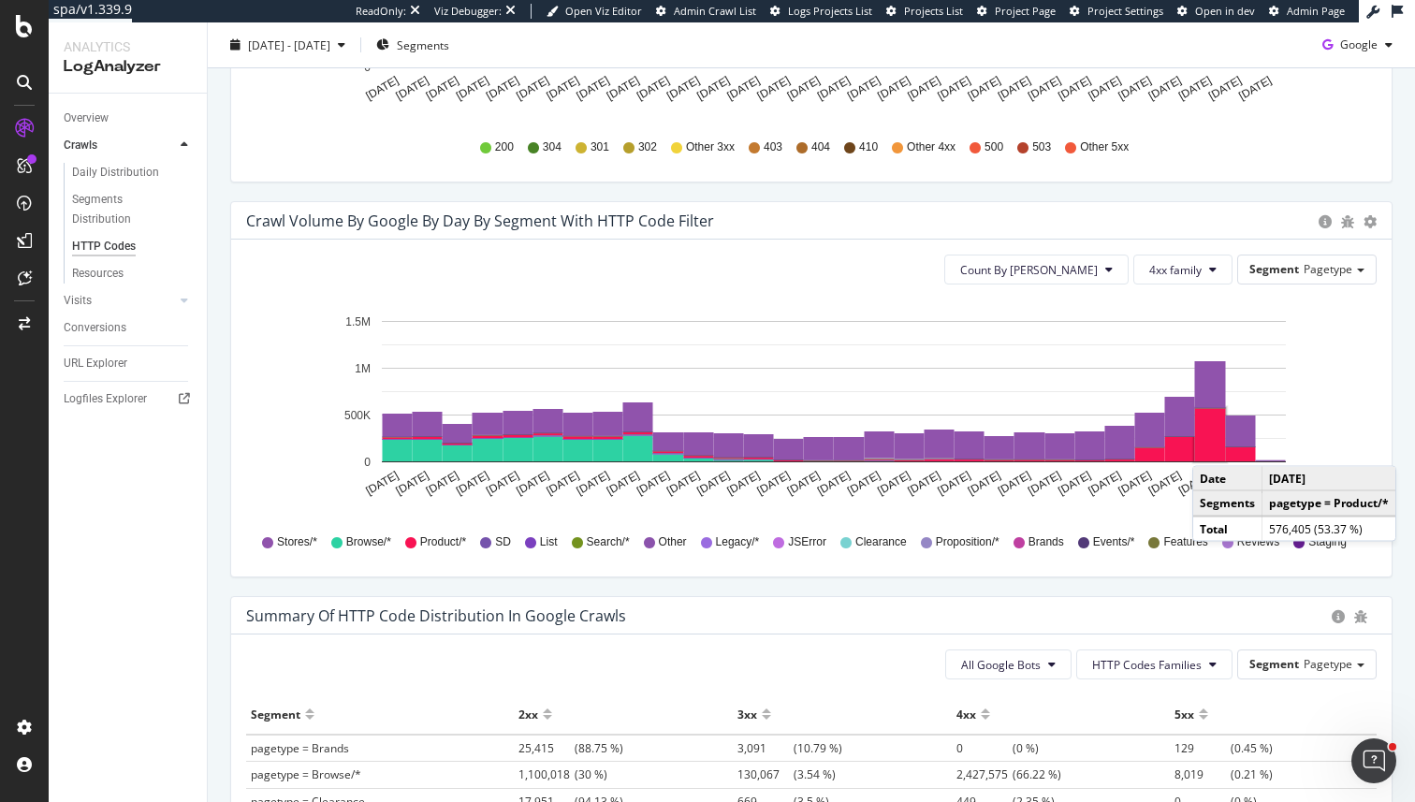
click at [1211, 447] on rect "A chart." at bounding box center [1210, 434] width 31 height 53
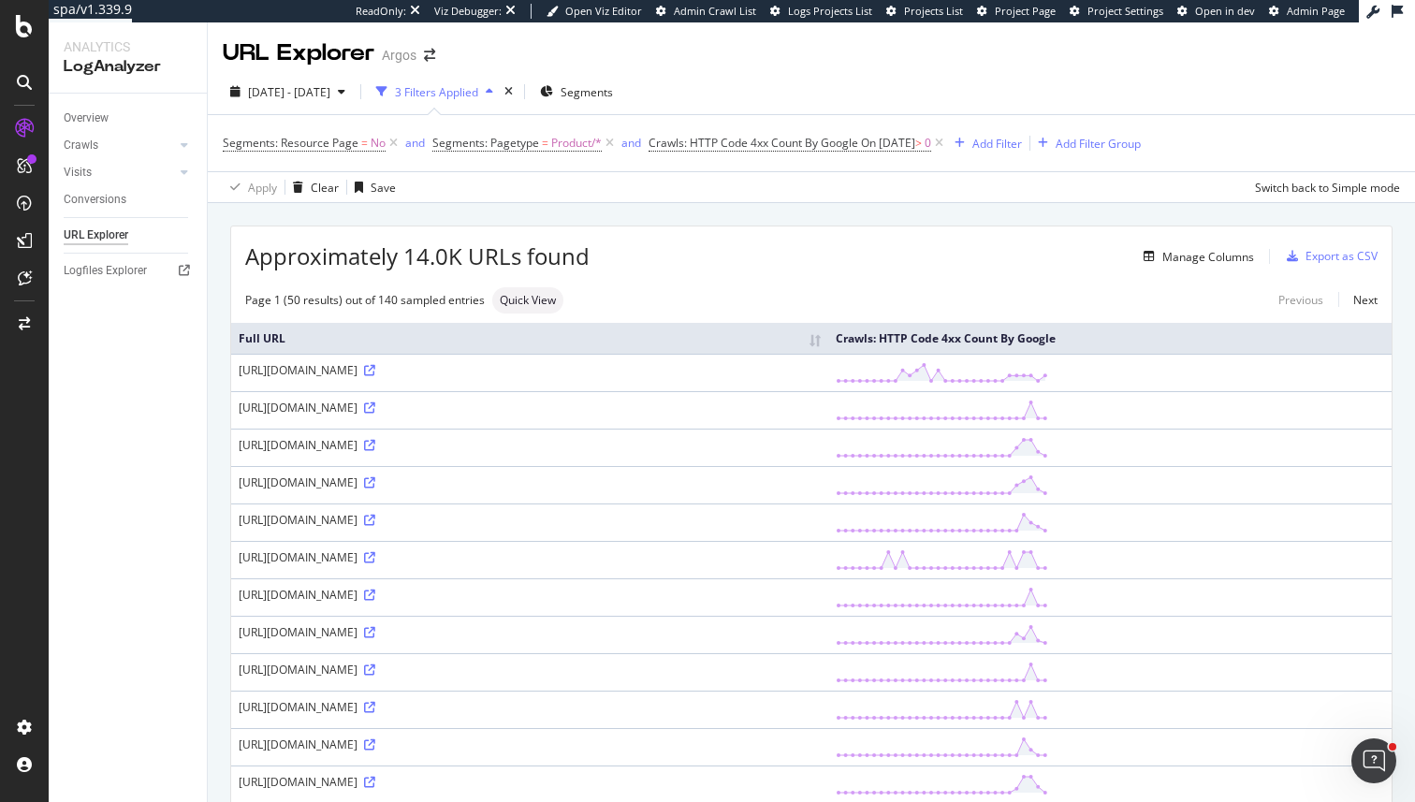
click at [495, 370] on div "https://www.argos.co.uk/product/tuc124331485" at bounding box center [530, 370] width 582 height 16
click at [514, 368] on div "https://www.argos.co.uk/product/tuc124331485" at bounding box center [530, 370] width 582 height 16
click at [375, 368] on icon at bounding box center [369, 370] width 11 height 11
click at [1201, 263] on div "Manage Columns" at bounding box center [1208, 257] width 92 height 16
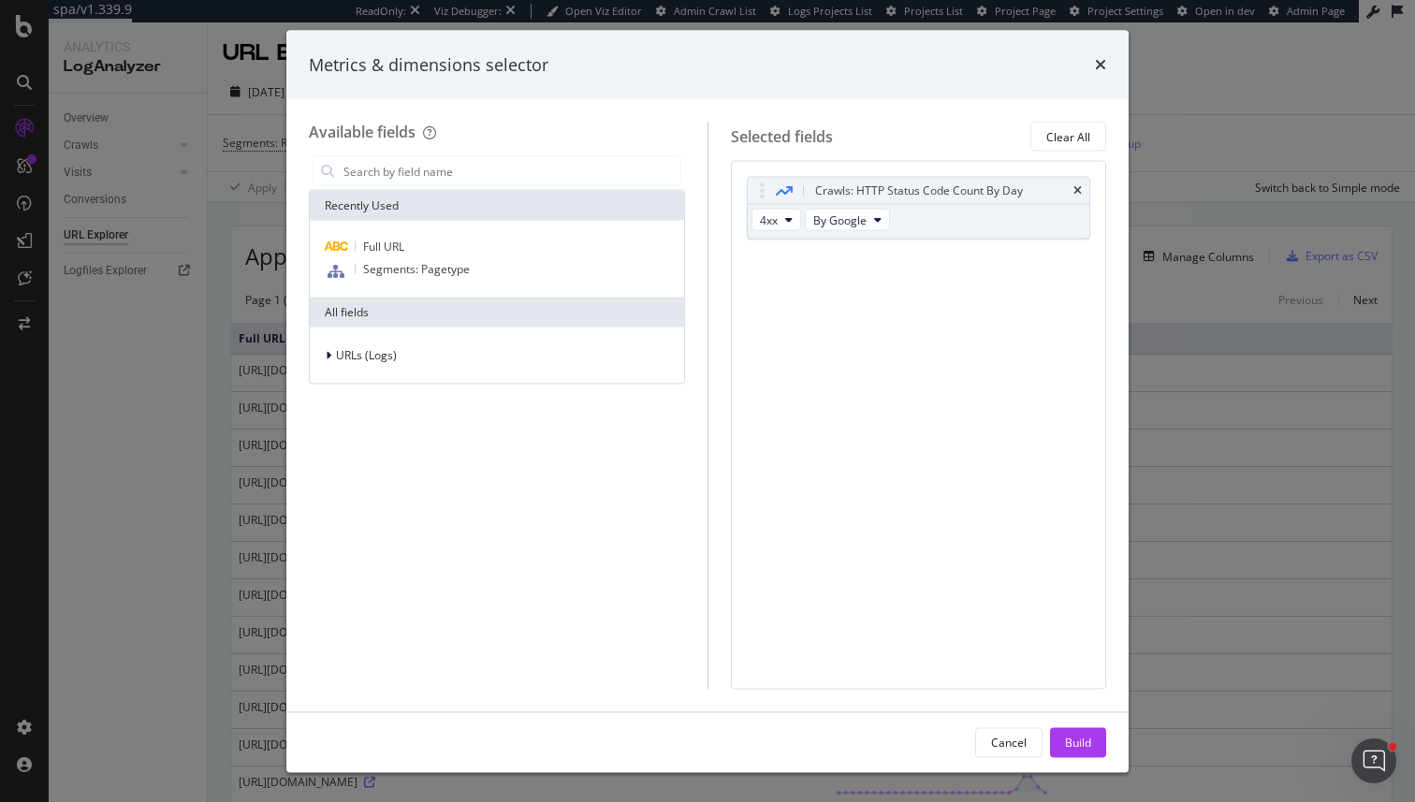
click at [154, 422] on div "Metrics & dimensions selector Available fields Recently Used Full URL Segments:…" at bounding box center [707, 401] width 1415 height 802
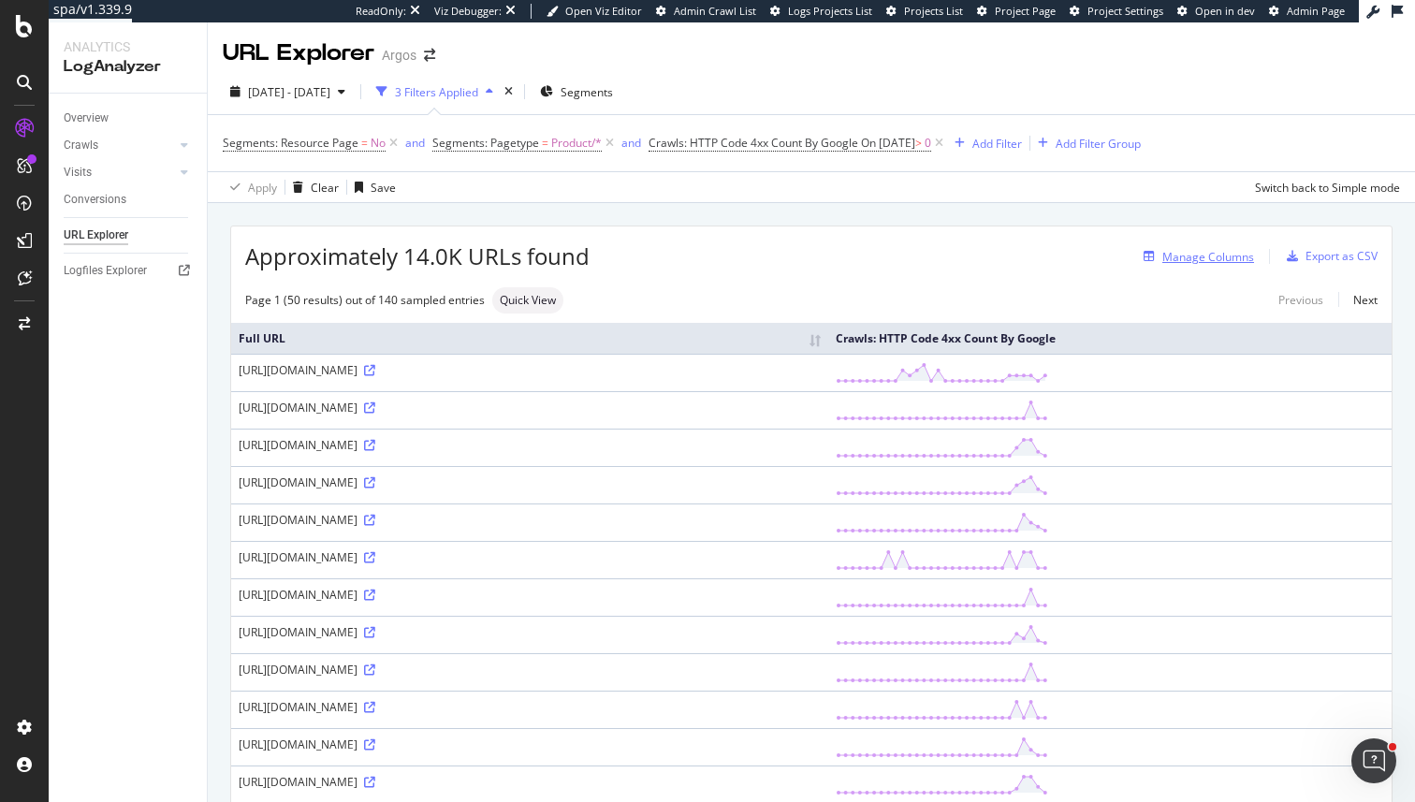
click at [1182, 257] on div "Manage Columns" at bounding box center [1208, 257] width 92 height 16
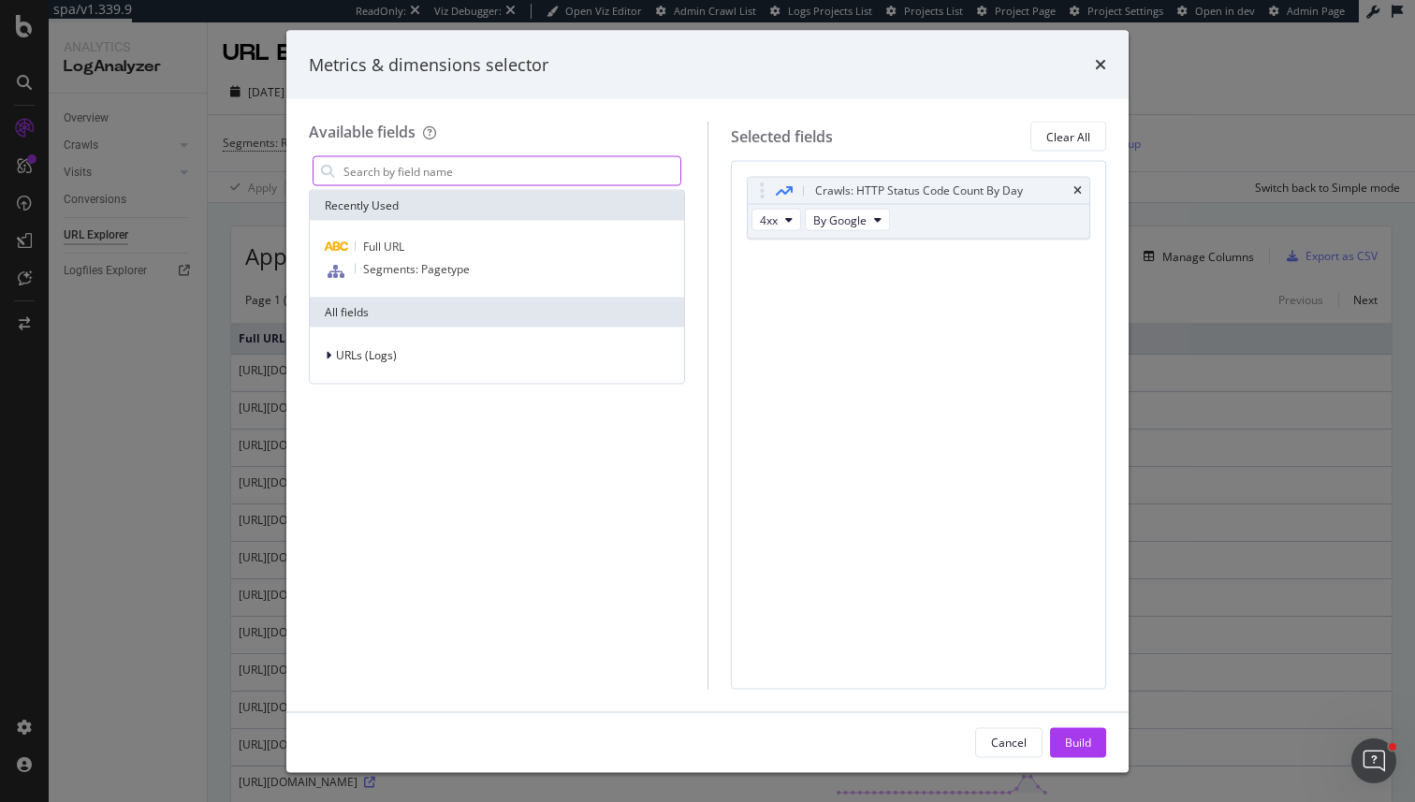
click at [422, 165] on input "modal" at bounding box center [511, 171] width 339 height 28
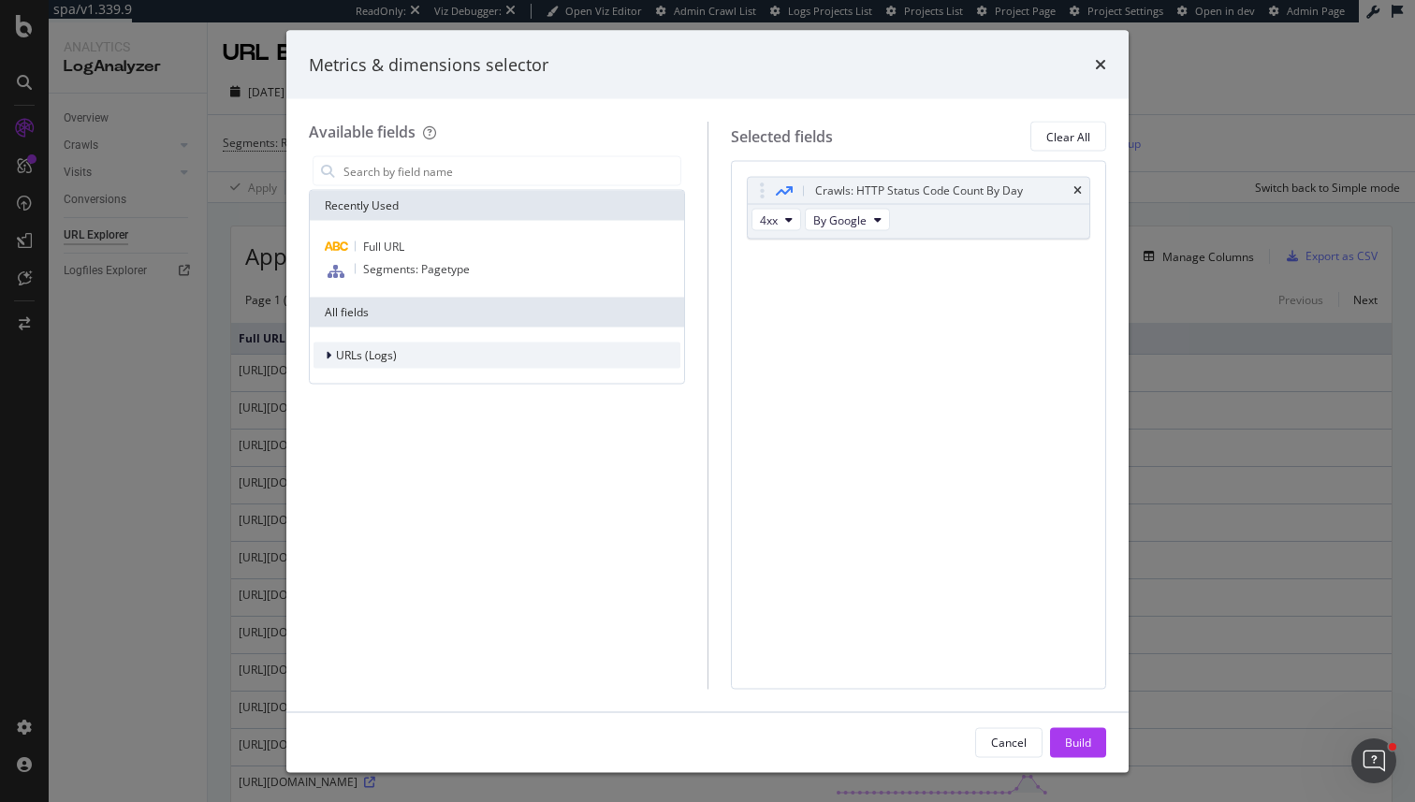
click at [386, 346] on div "URLs (Logs)" at bounding box center [354, 355] width 83 height 19
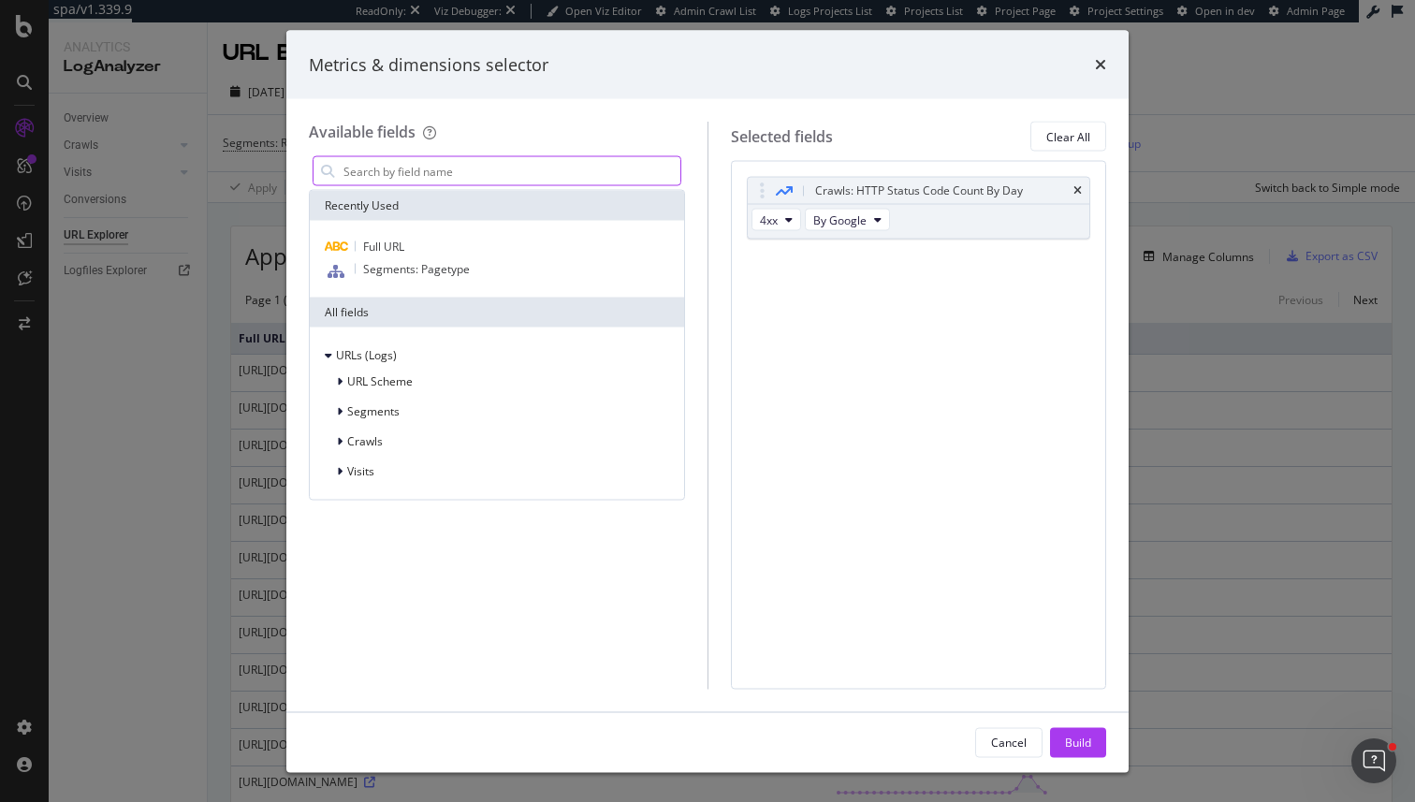
click at [357, 158] on input "modal" at bounding box center [511, 171] width 339 height 28
click at [384, 427] on div "URL Scheme Segments Crawls Visits" at bounding box center [496, 427] width 367 height 116
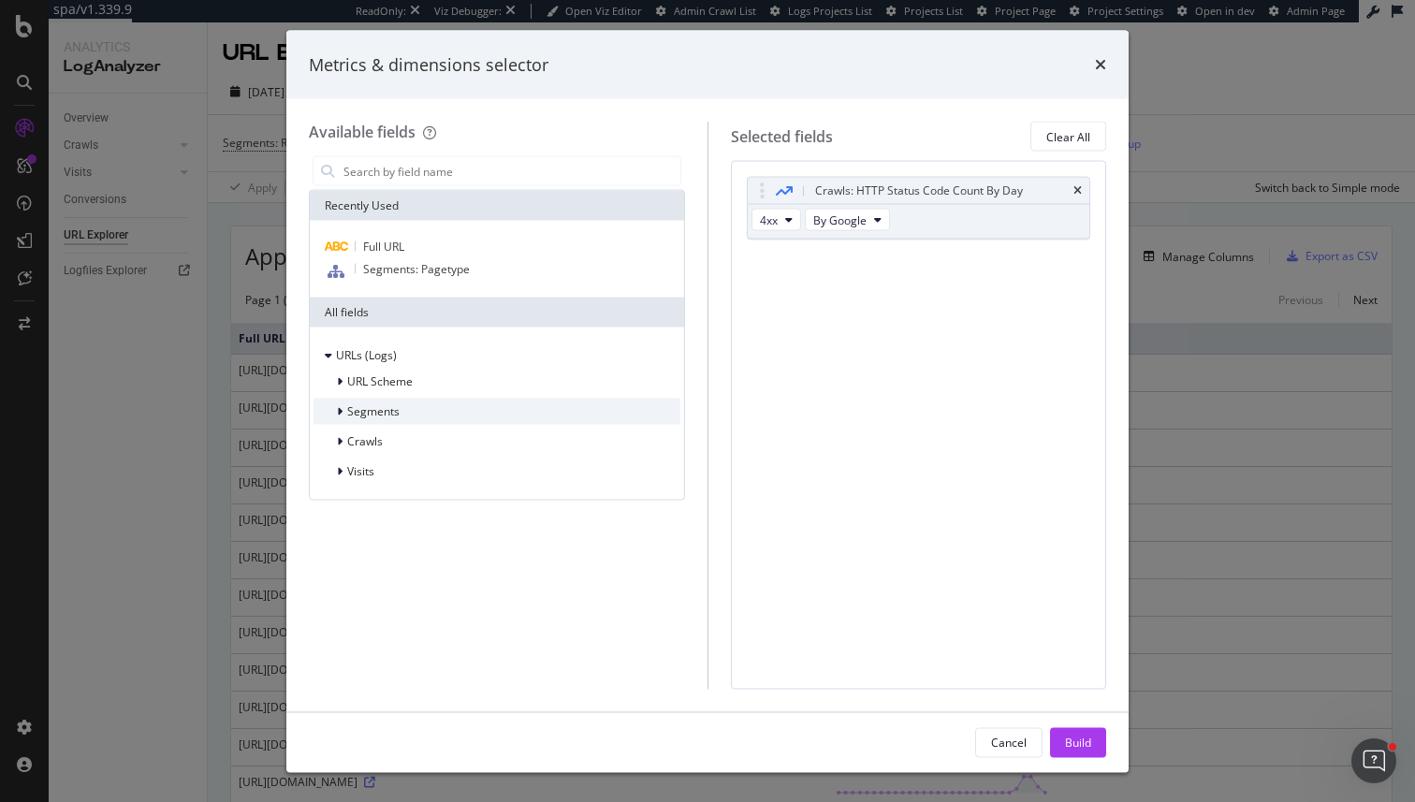
click at [384, 411] on span "Segments" at bounding box center [373, 411] width 52 height 16
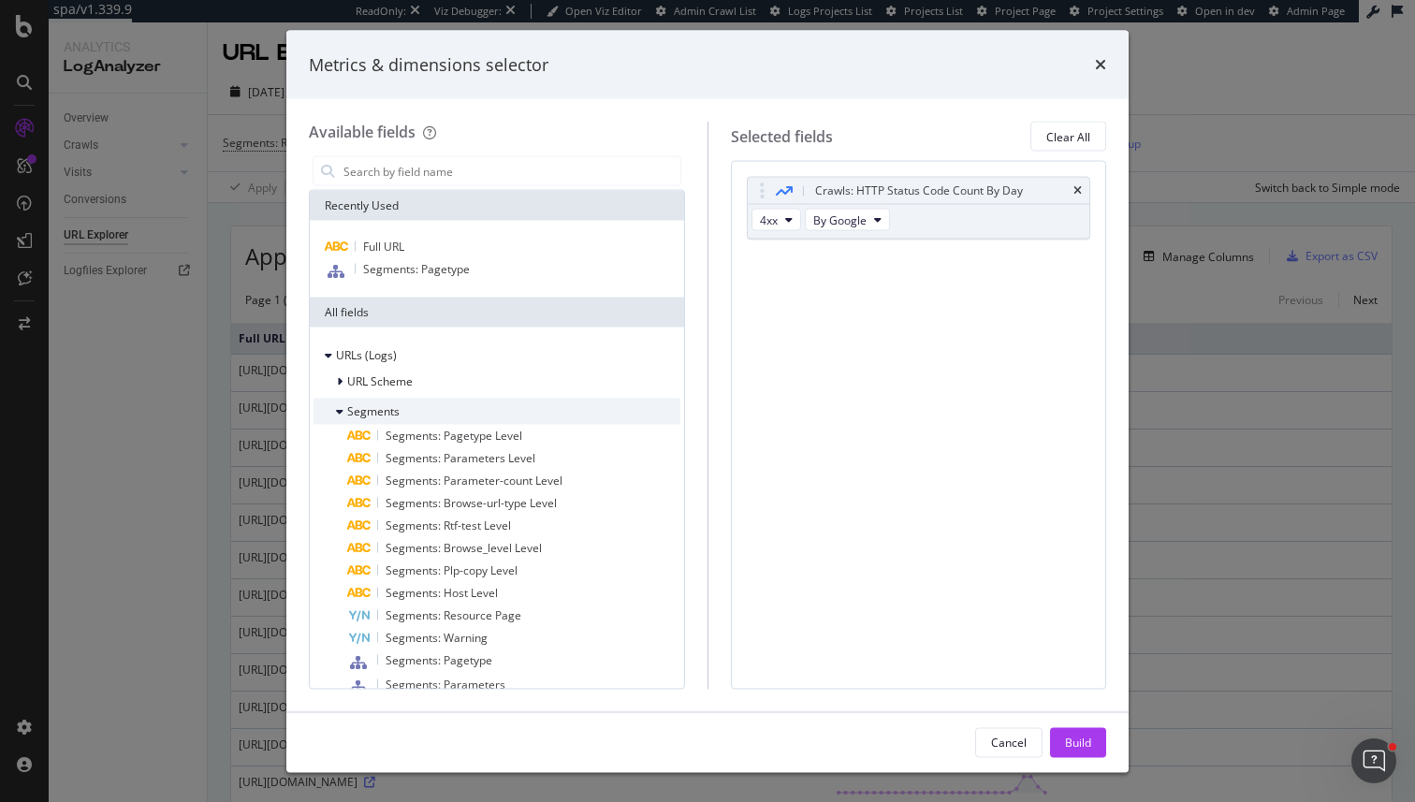
click at [384, 411] on span "Segments" at bounding box center [373, 411] width 52 height 16
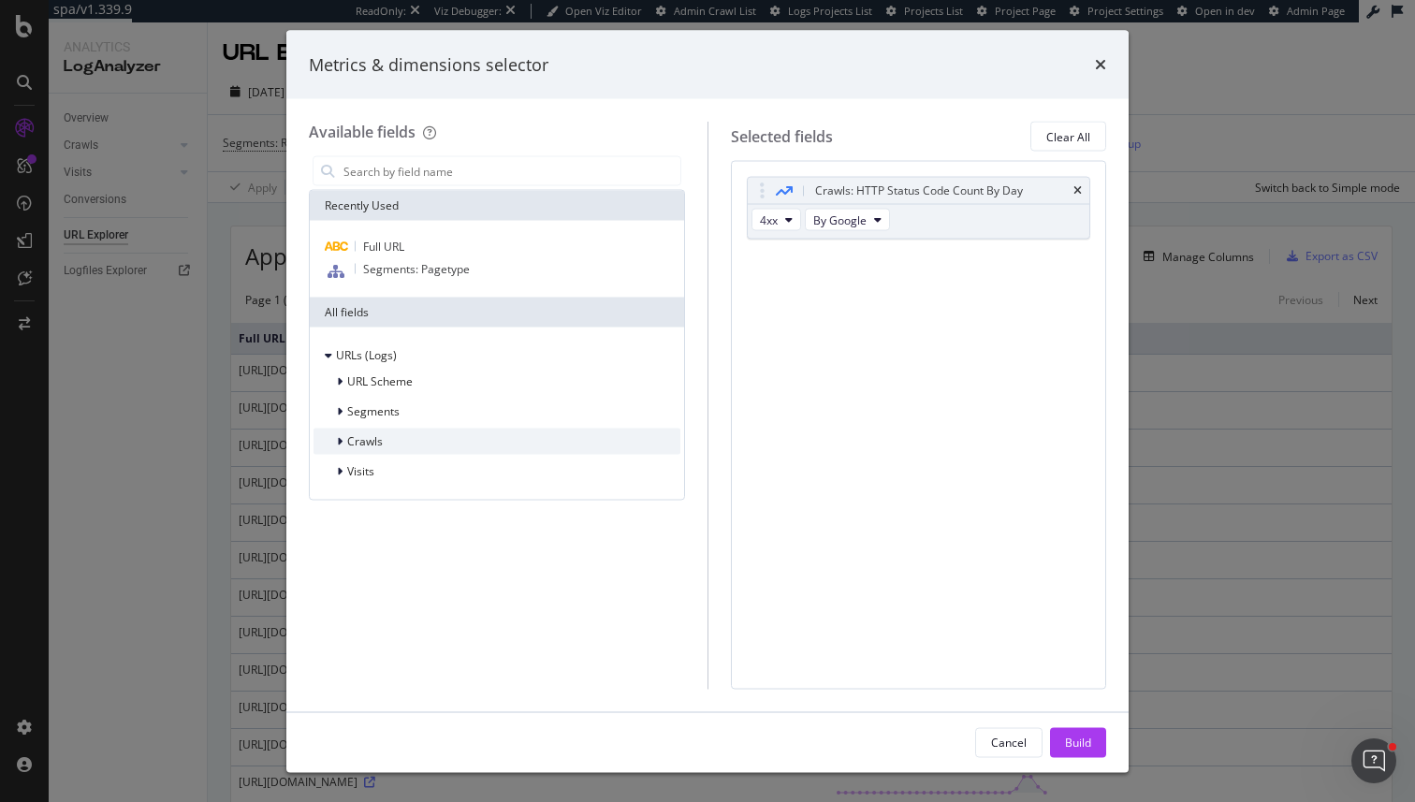
click at [378, 447] on span "Crawls" at bounding box center [365, 441] width 36 height 16
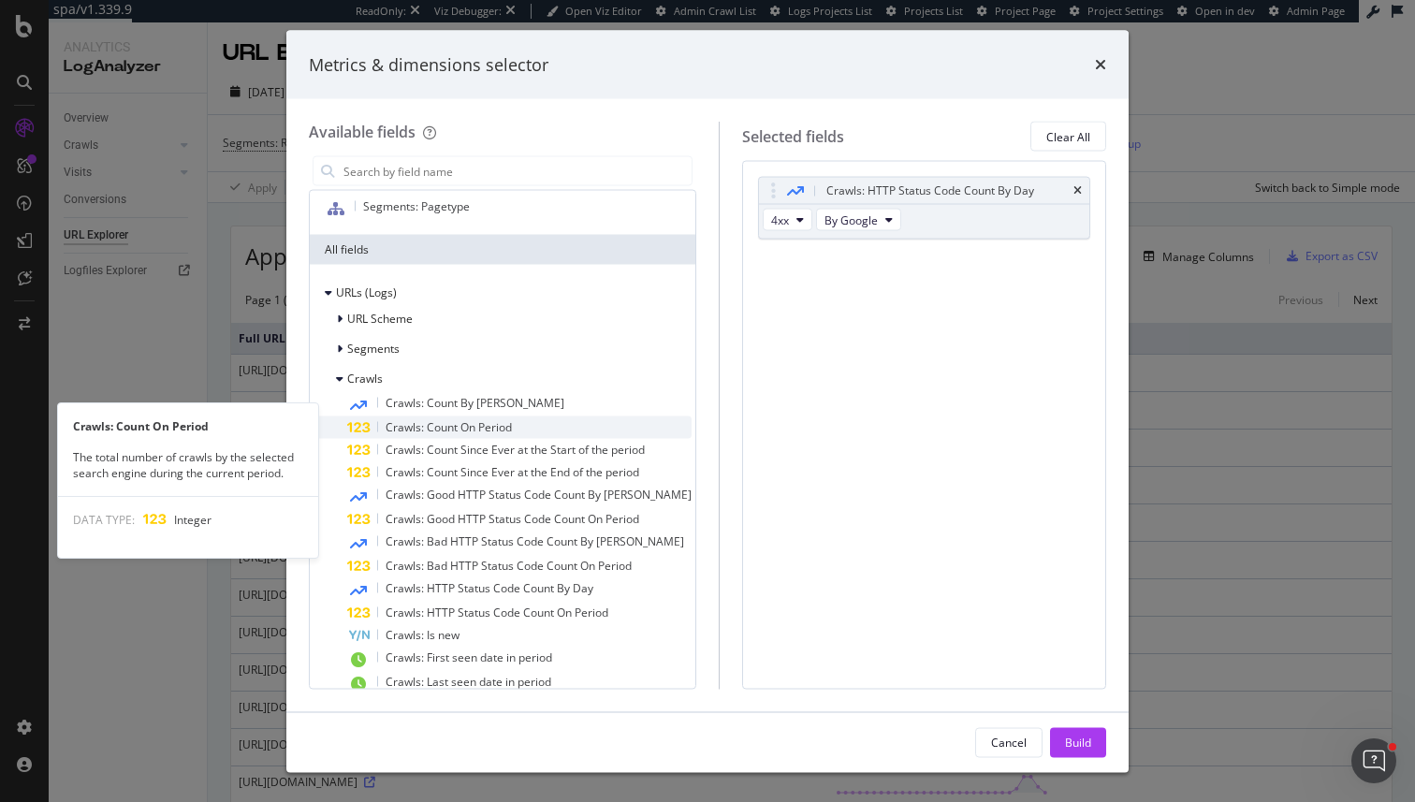
scroll to position [89, 0]
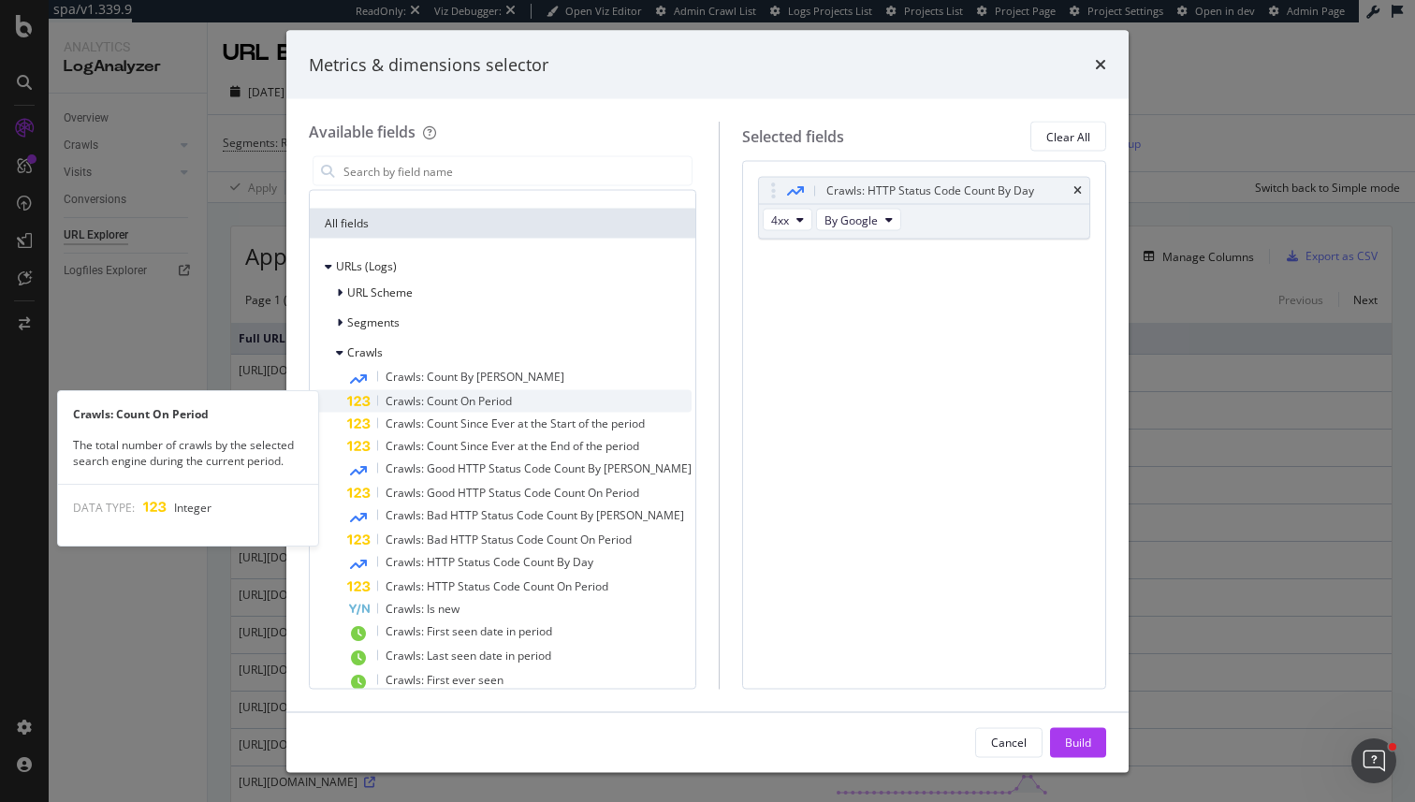
click at [474, 402] on span "Crawls: Count On Period" at bounding box center [449, 401] width 126 height 16
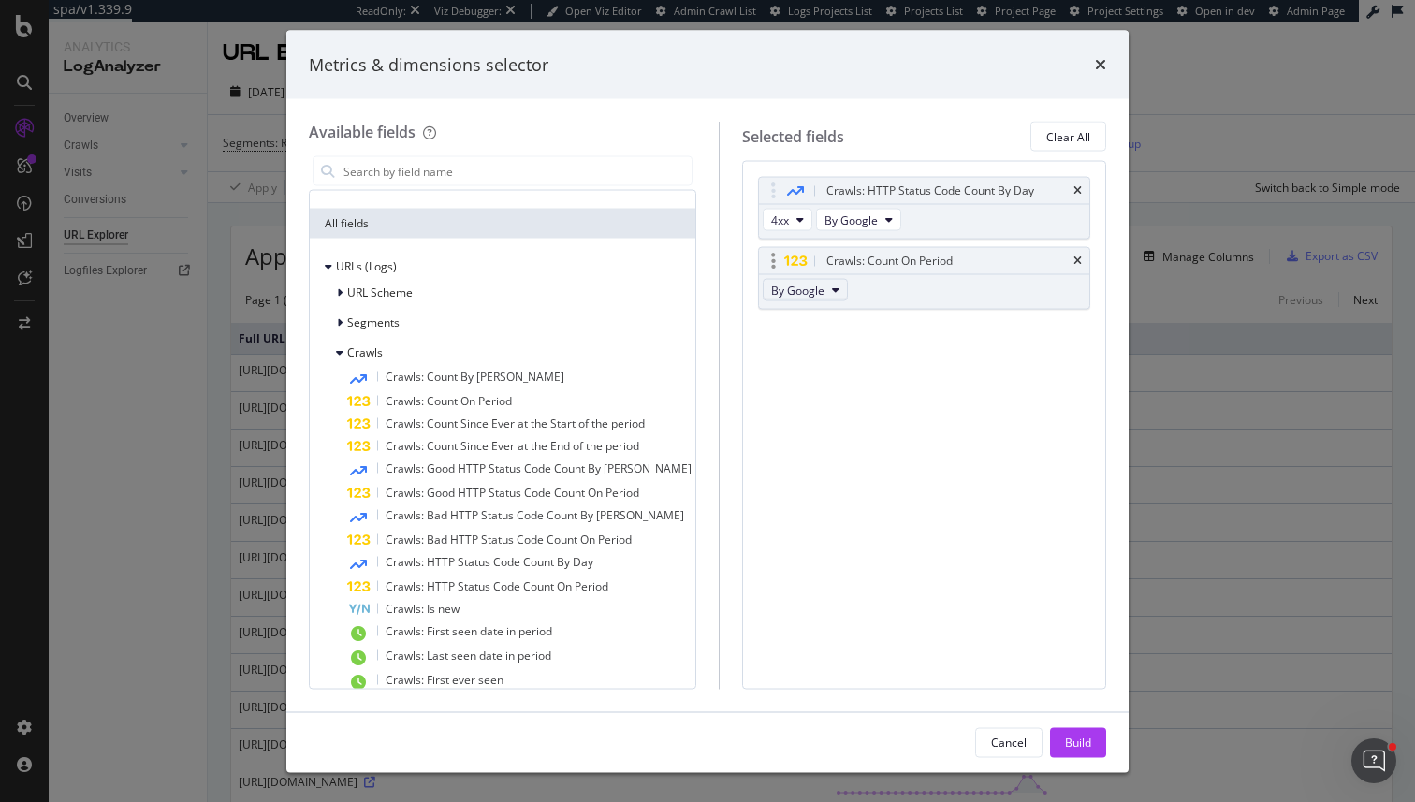
click at [790, 299] on button "By Google" at bounding box center [805, 290] width 85 height 22
click at [1073, 254] on div "Crawls: Count On Period" at bounding box center [924, 261] width 330 height 26
click at [1085, 260] on div "Crawls: Count On Period" at bounding box center [924, 261] width 330 height 26
click at [1080, 260] on icon "times" at bounding box center [1077, 260] width 8 height 11
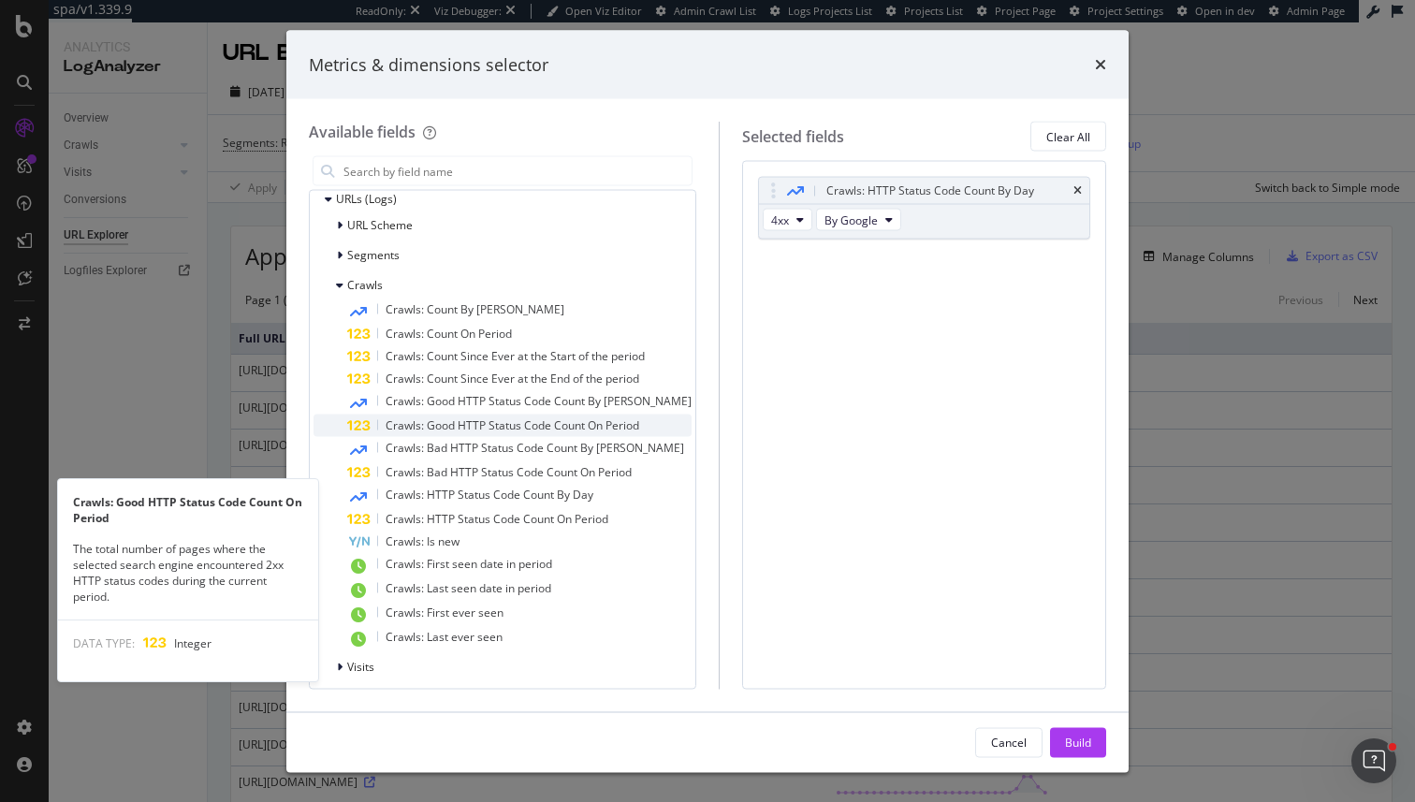
scroll to position [160, 0]
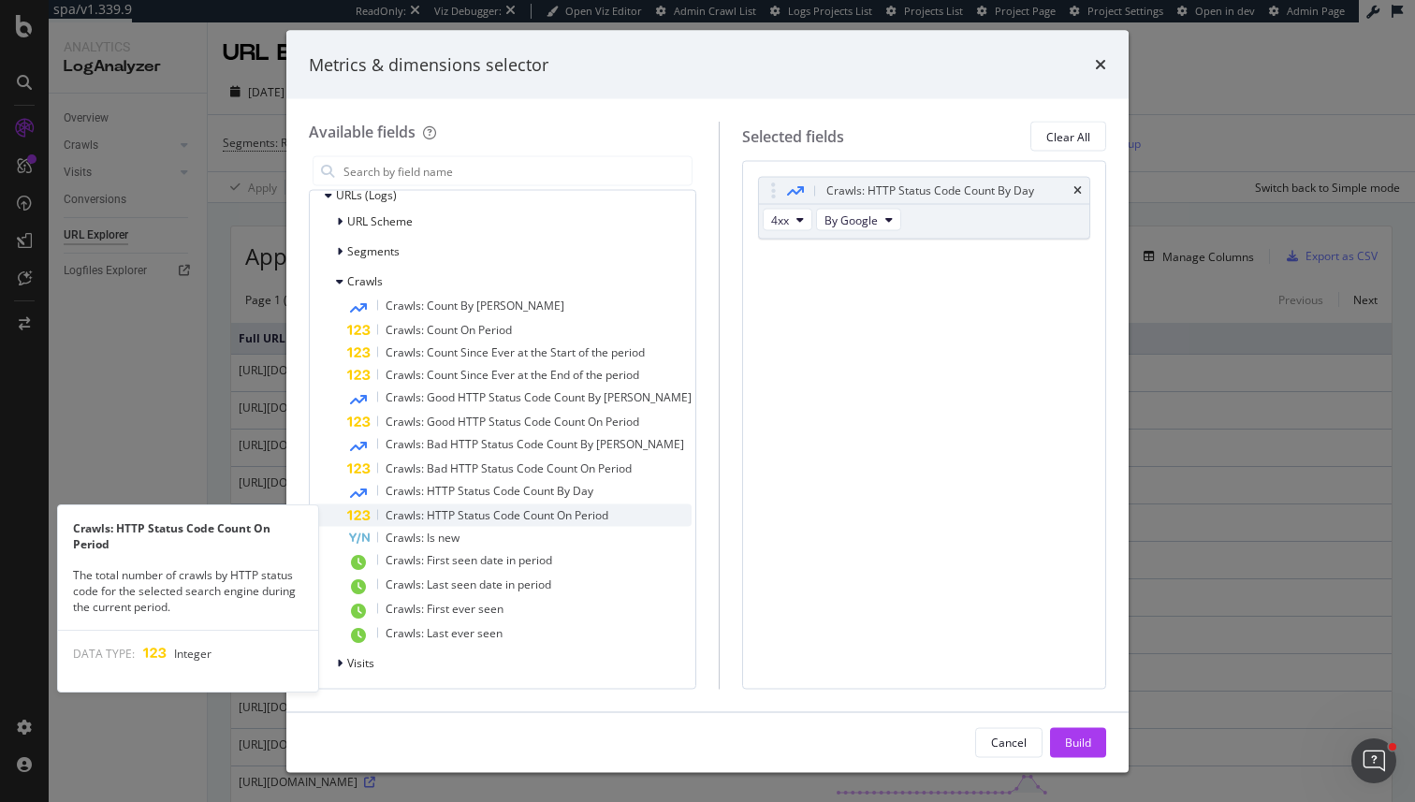
click at [459, 522] on span "Crawls: HTTP Status Code Count On Period" at bounding box center [497, 515] width 223 height 16
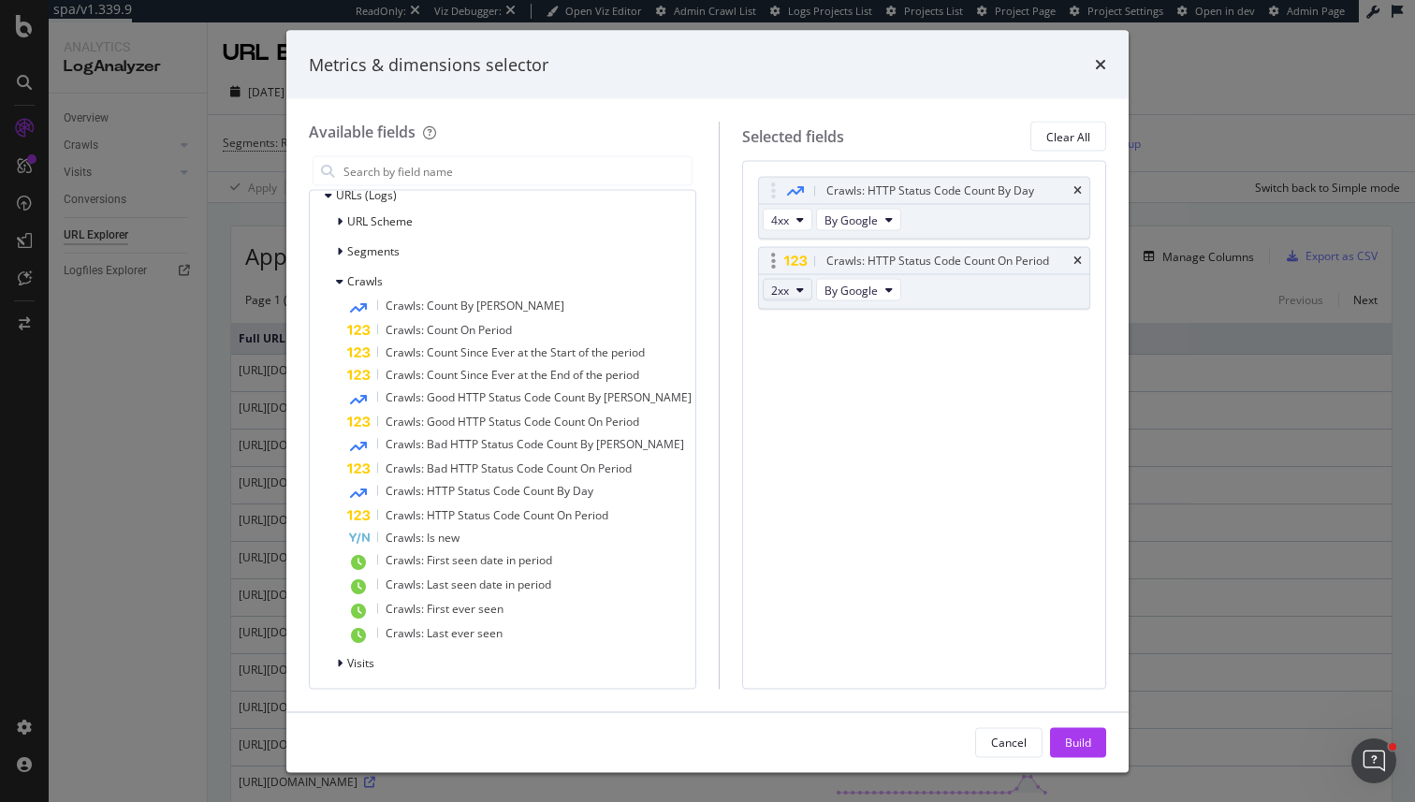
click at [796, 291] on icon "modal" at bounding box center [799, 289] width 7 height 11
click at [797, 390] on span "4xx" at bounding box center [792, 392] width 51 height 17
click at [1085, 740] on div "Build" at bounding box center [1078, 742] width 26 height 16
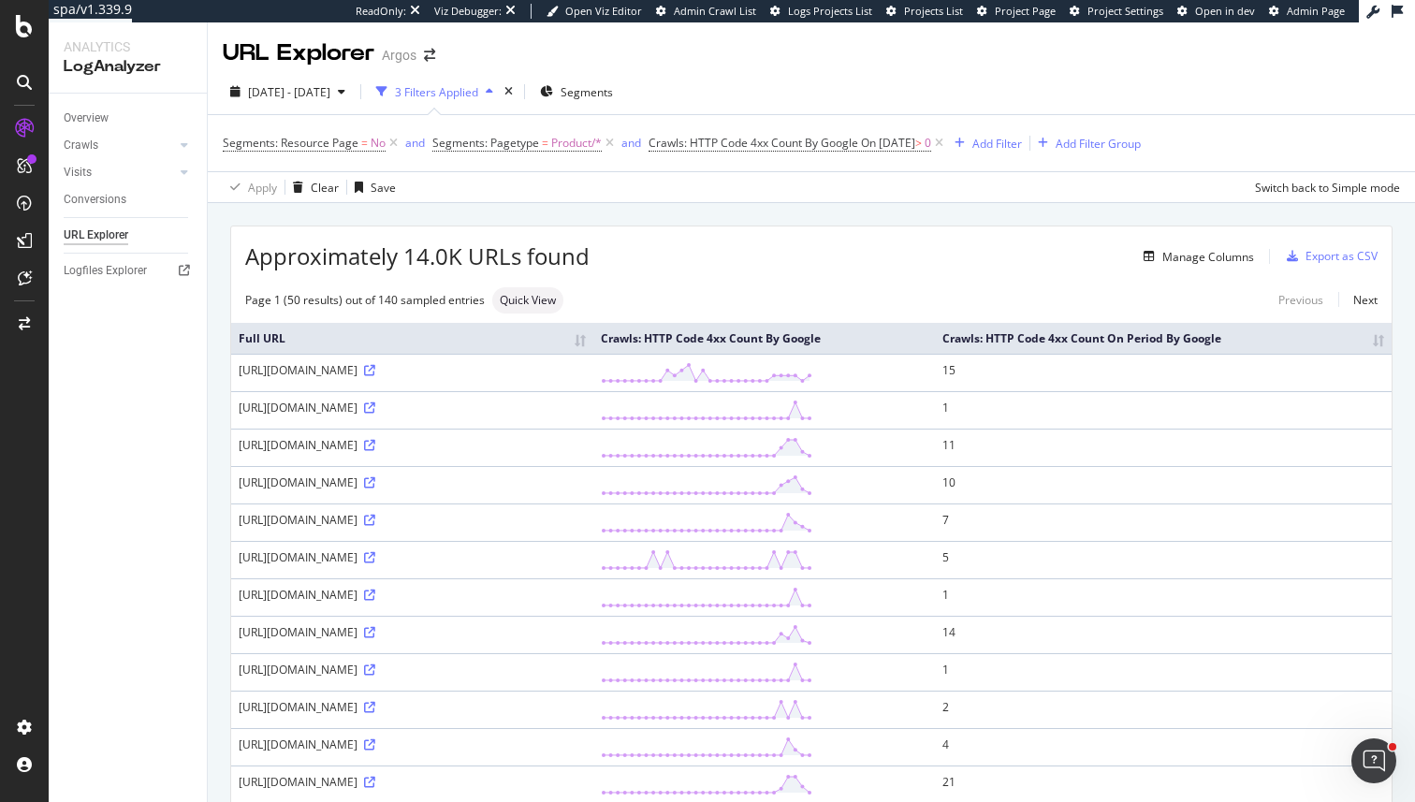
click at [1376, 342] on th "Crawls: HTTP Code 4xx Count On Period By Google" at bounding box center [1163, 338] width 457 height 31
click at [1374, 335] on th "Crawls: HTTP Code 4xx Count On Period By Google" at bounding box center [1163, 338] width 457 height 31
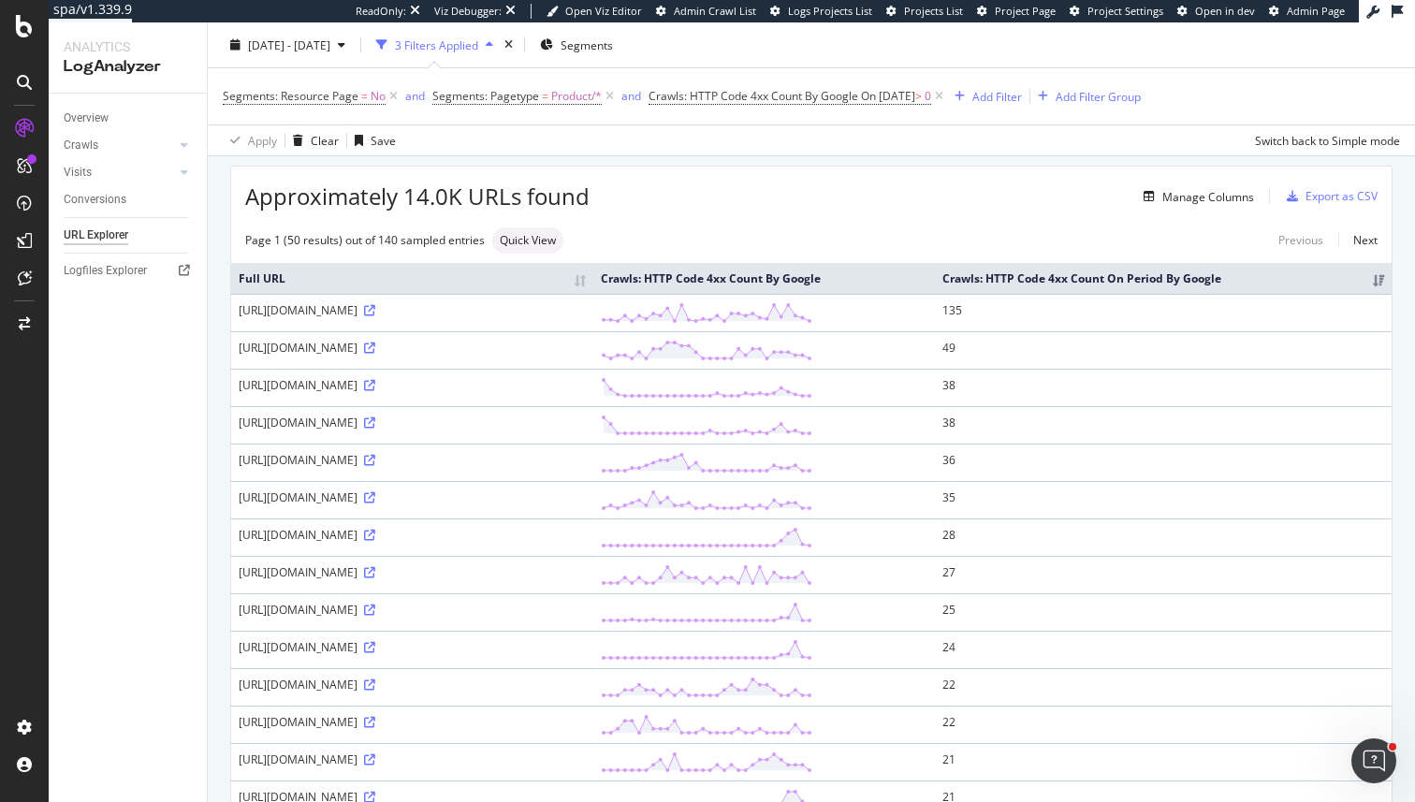
scroll to position [22, 0]
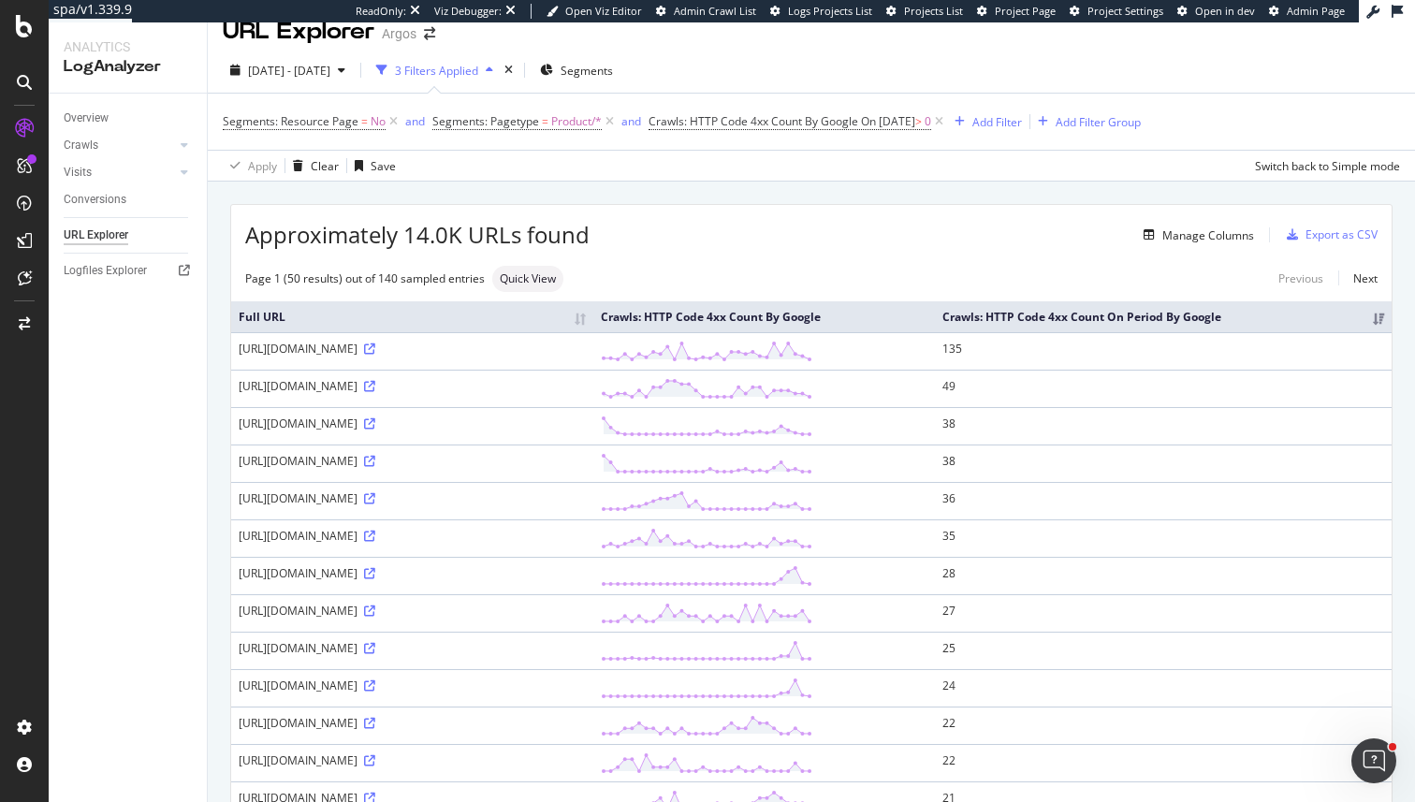
drag, startPoint x: 416, startPoint y: 347, endPoint x: 441, endPoint y: 347, distance: 24.3
click at [441, 347] on div "https://www.argos.co.uk/product/tuc141636985" at bounding box center [412, 349] width 347 height 16
click at [448, 349] on div "https://www.argos.co.uk/product/tuc141636985" at bounding box center [412, 349] width 347 height 16
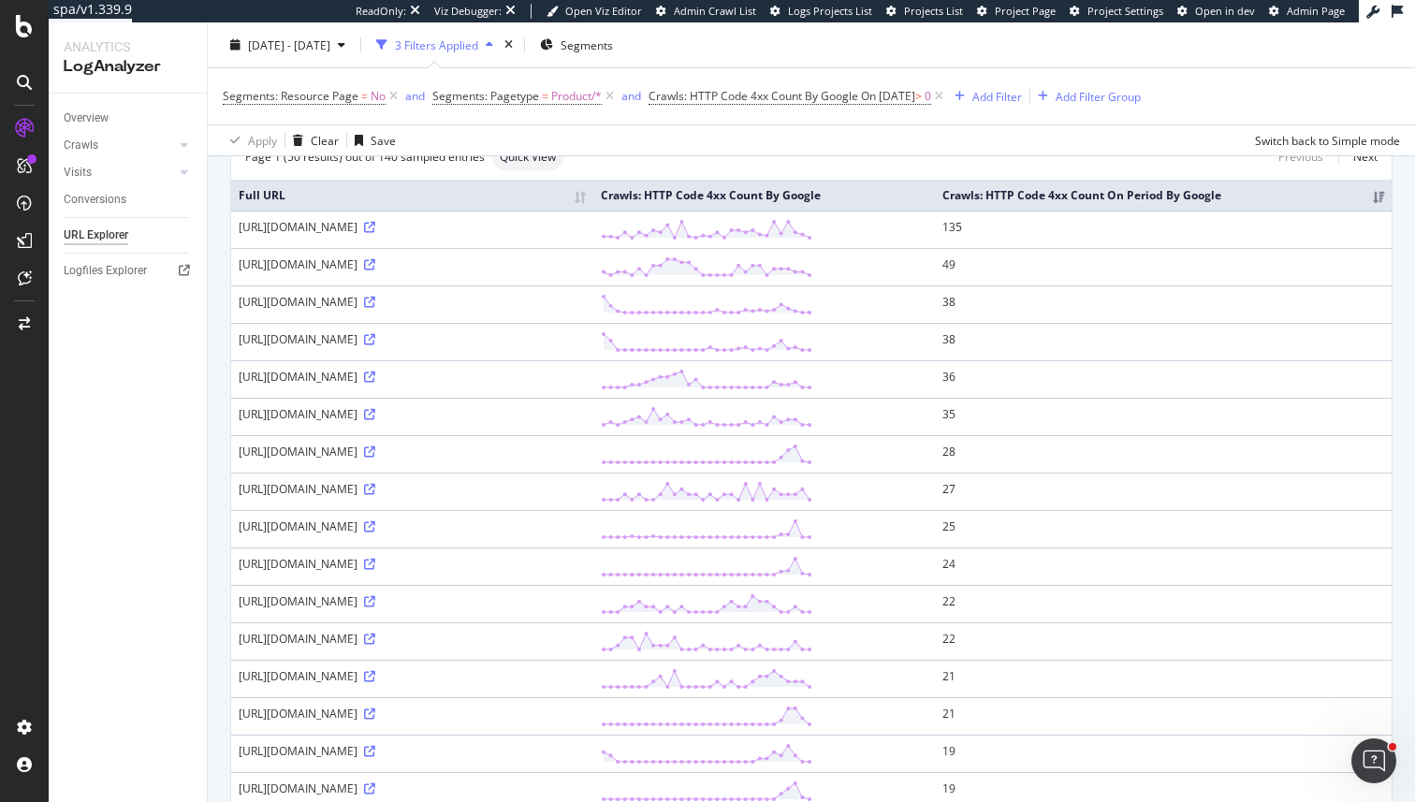
scroll to position [139, 0]
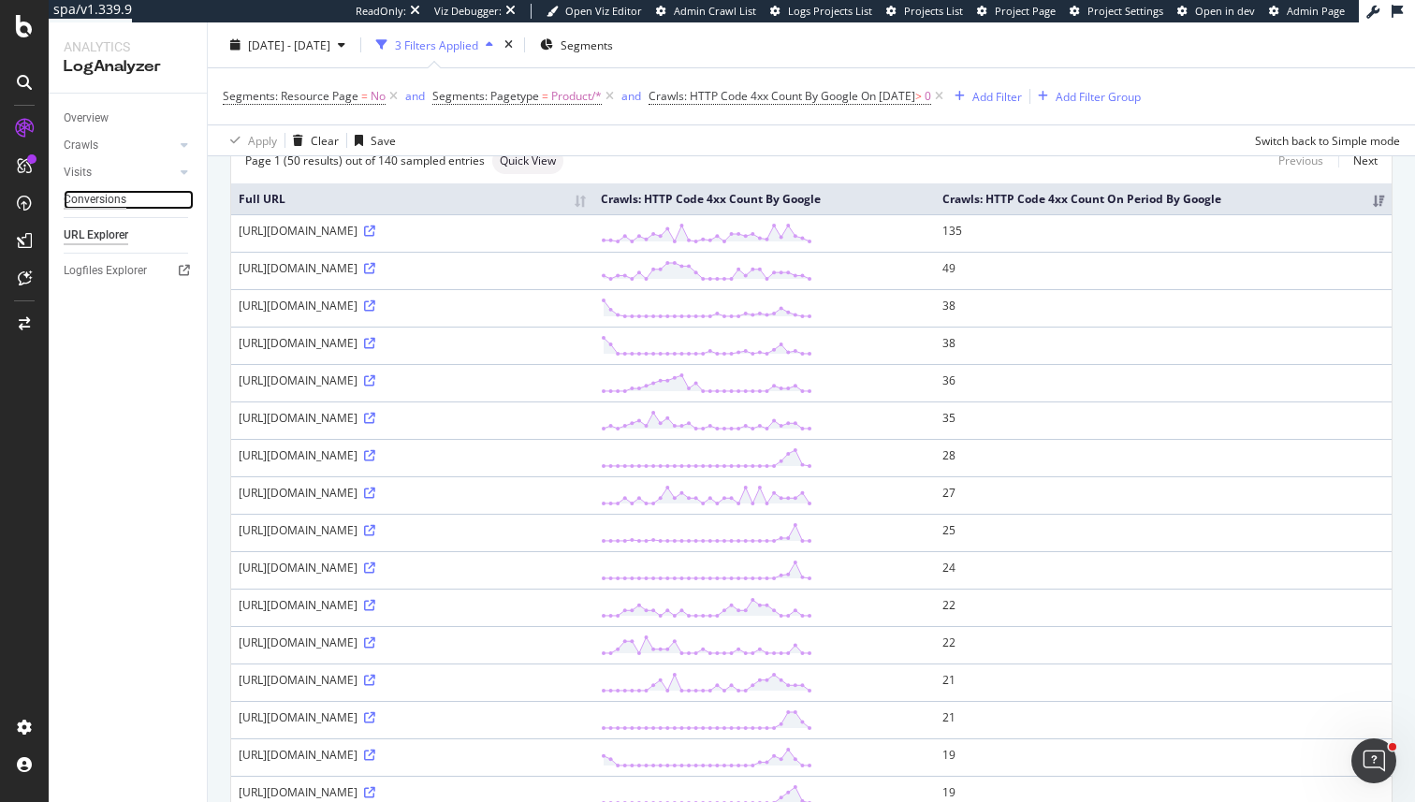
click at [107, 202] on div "Conversions" at bounding box center [95, 200] width 63 height 20
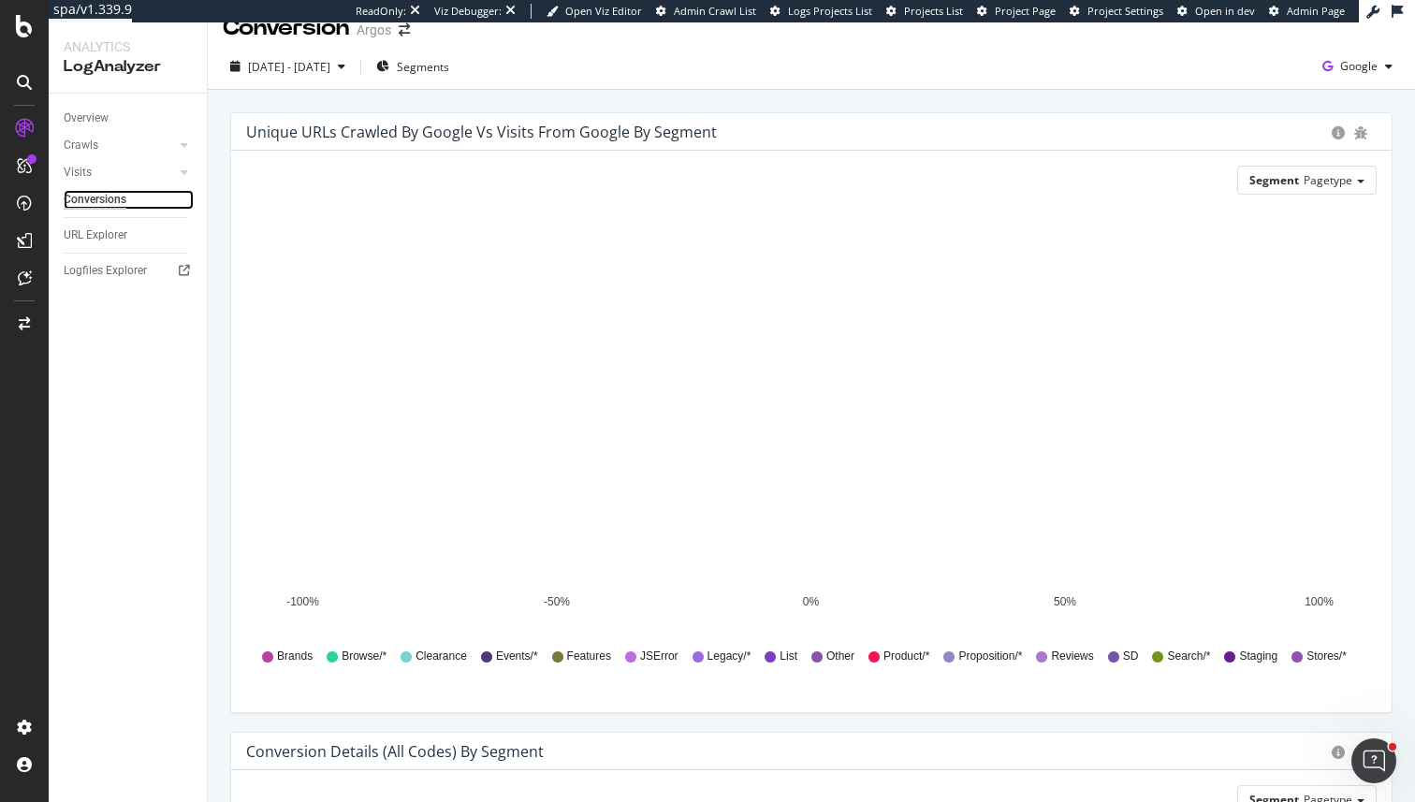
scroll to position [21, 0]
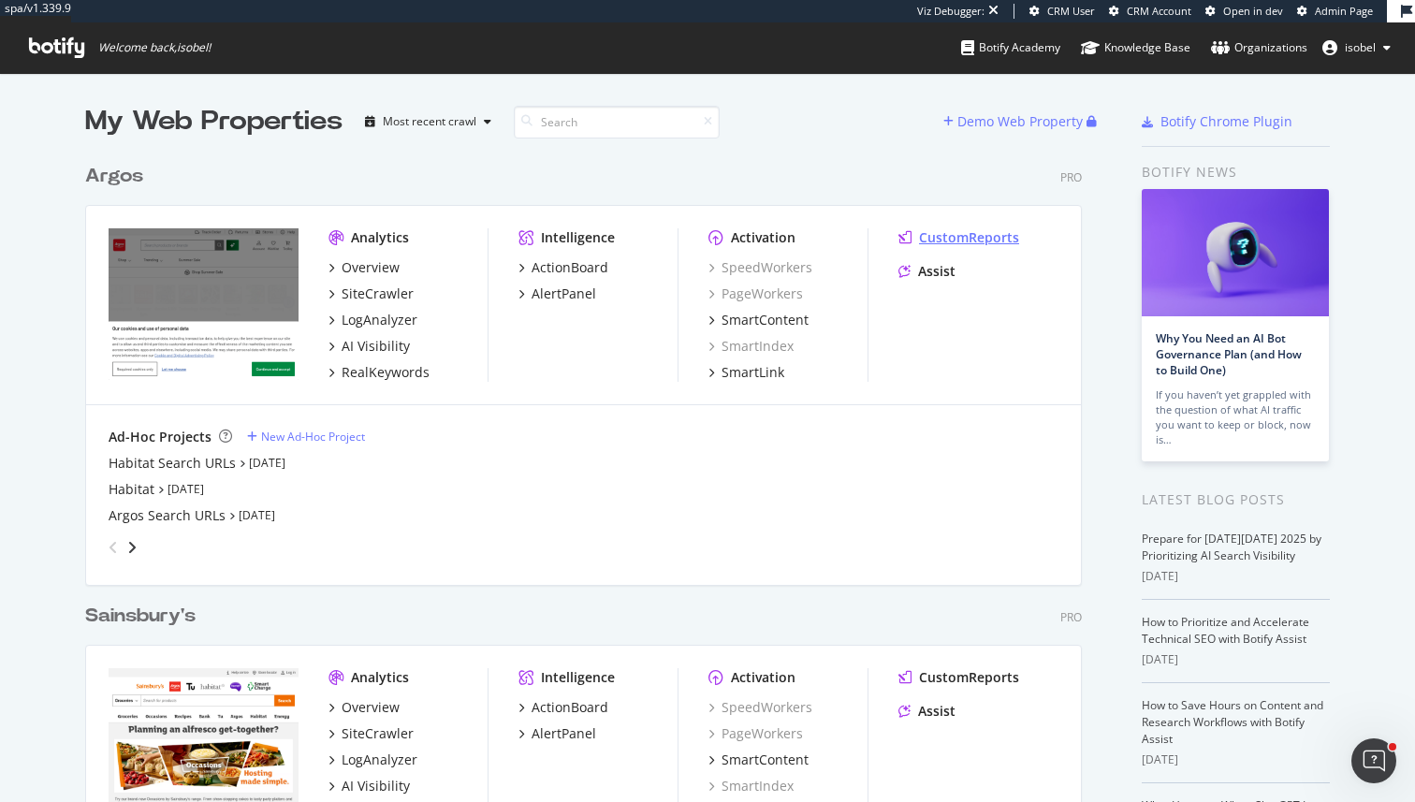
click at [955, 236] on div "CustomReports" at bounding box center [969, 237] width 100 height 19
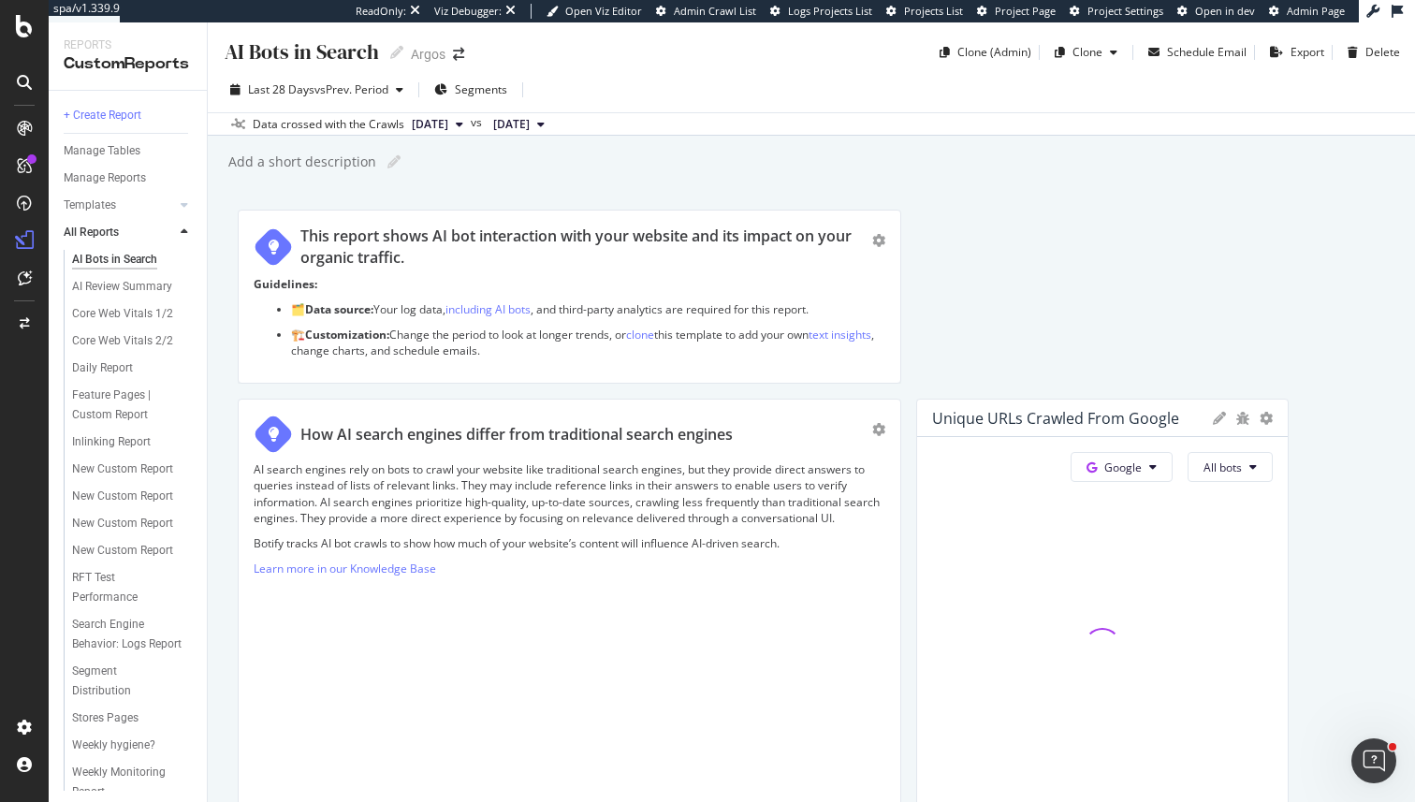
click at [104, 194] on div "Templates" at bounding box center [135, 205] width 143 height 27
click at [103, 209] on div "Templates" at bounding box center [90, 206] width 52 height 20
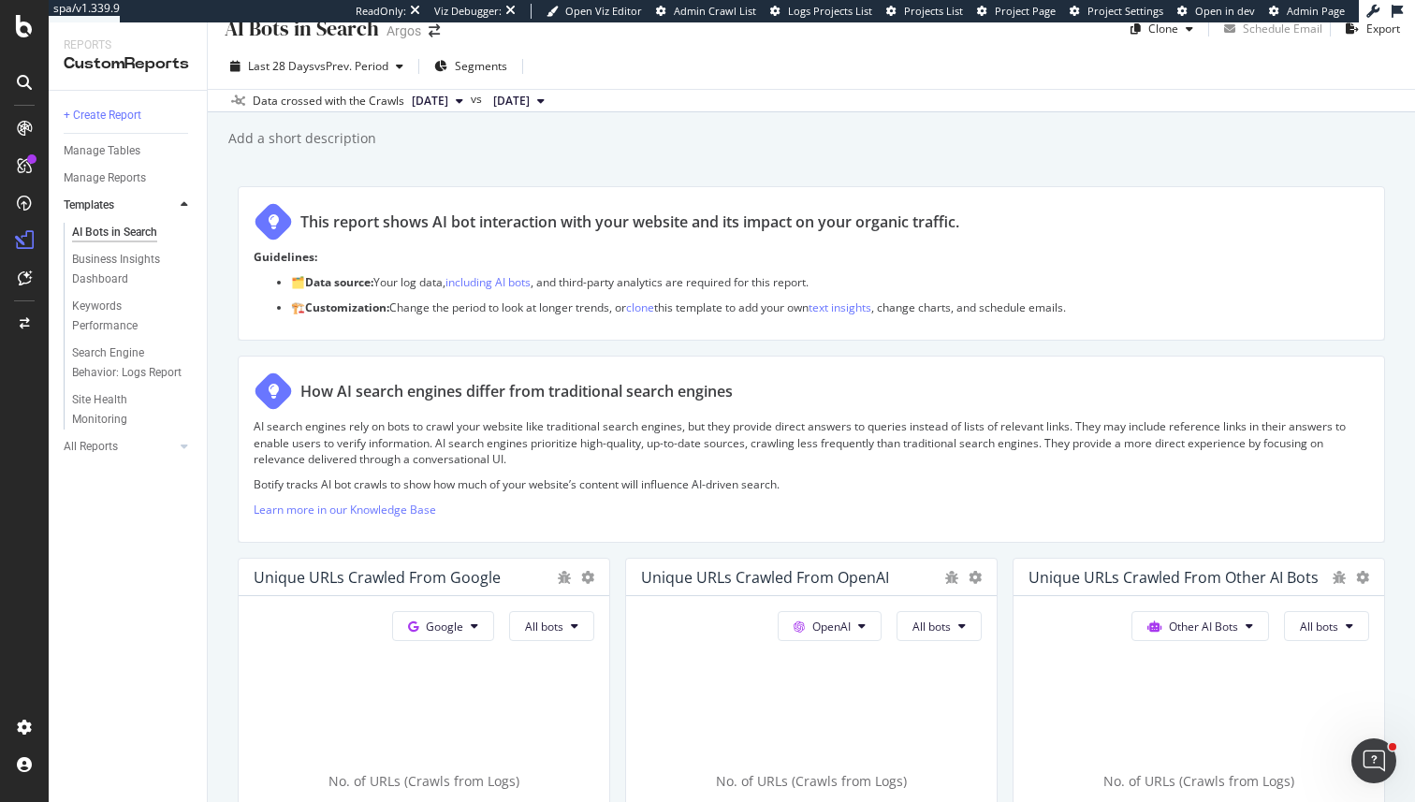
scroll to position [25, 0]
click at [127, 366] on div "Search Engine Behavior: Logs Report" at bounding box center [127, 362] width 110 height 39
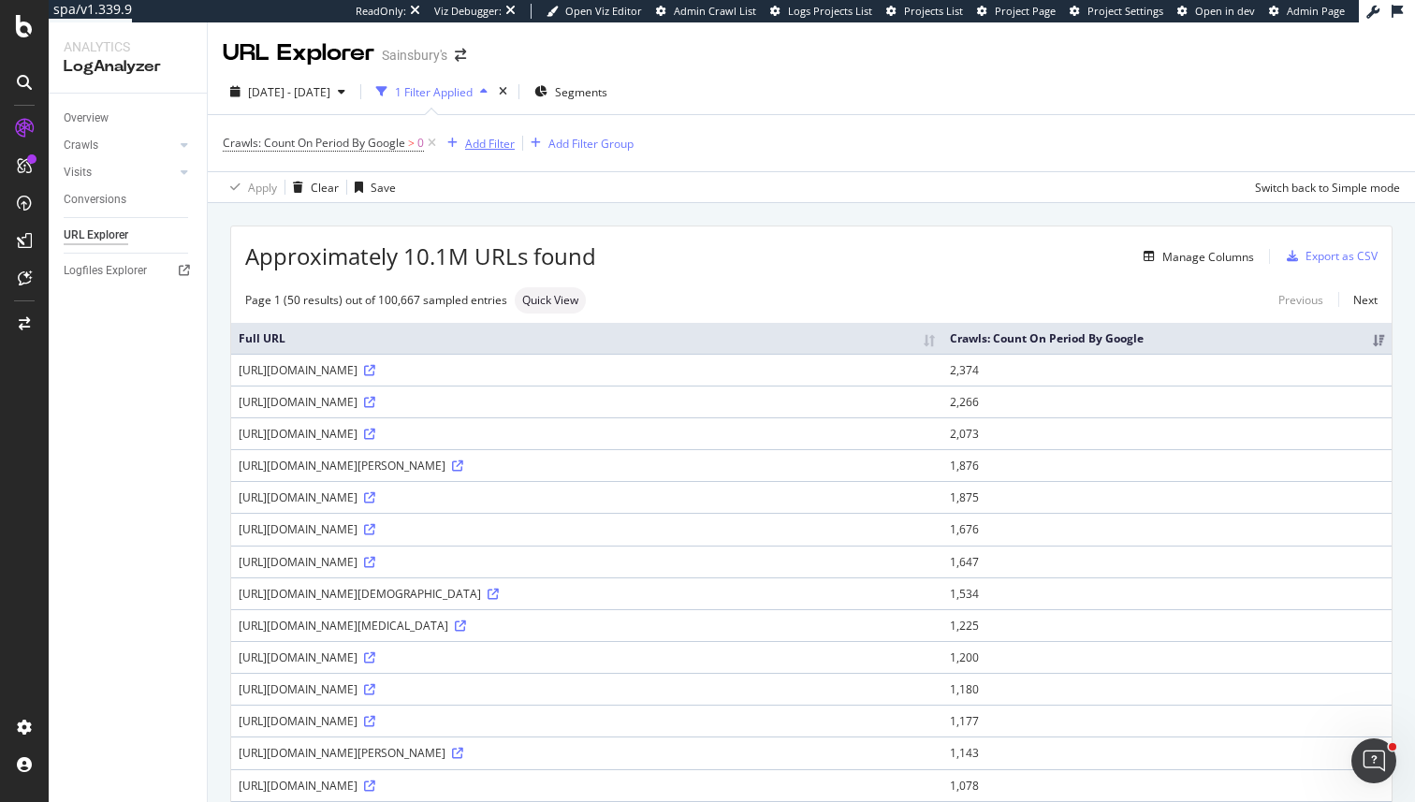
click at [464, 141] on div "button" at bounding box center [452, 143] width 25 height 11
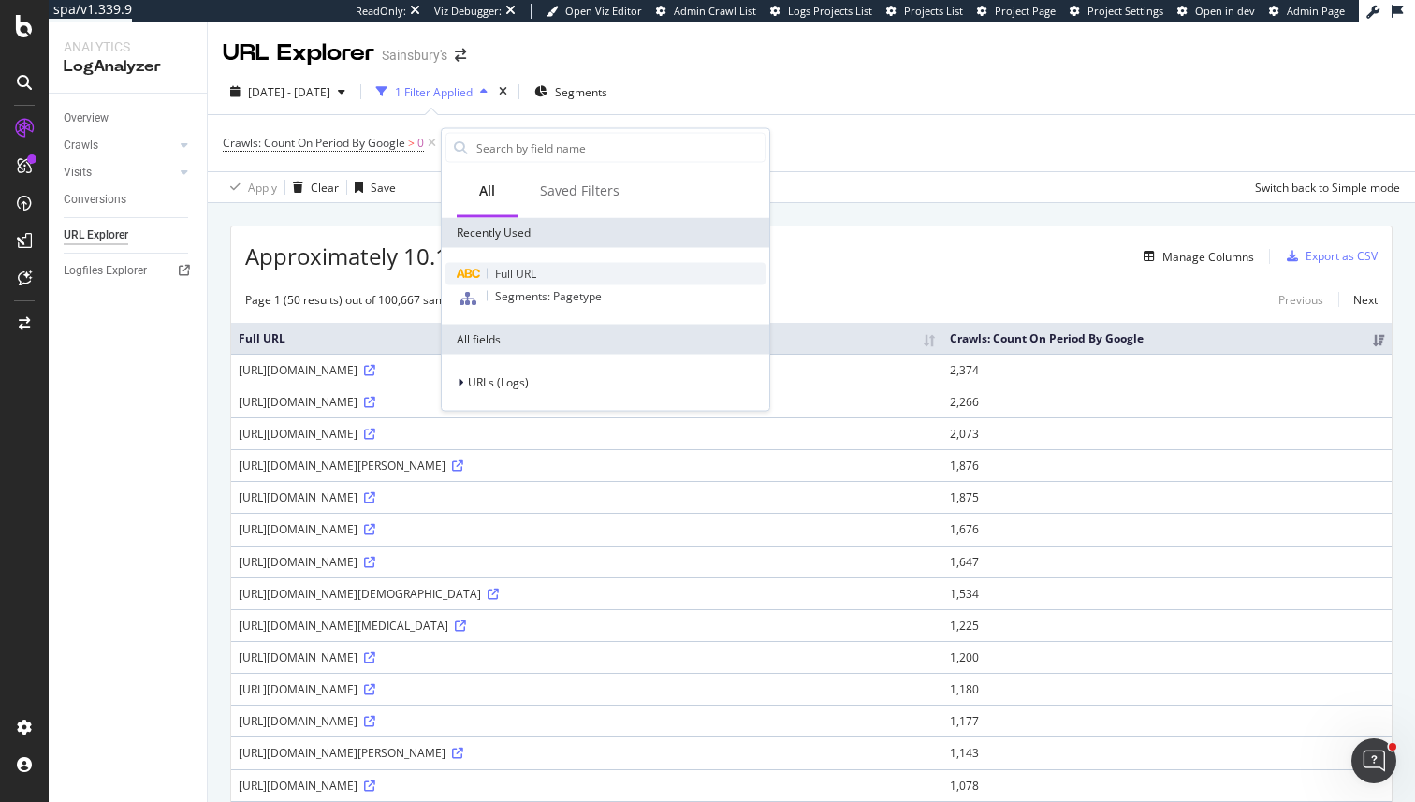
click at [528, 274] on span "Full URL" at bounding box center [515, 274] width 41 height 16
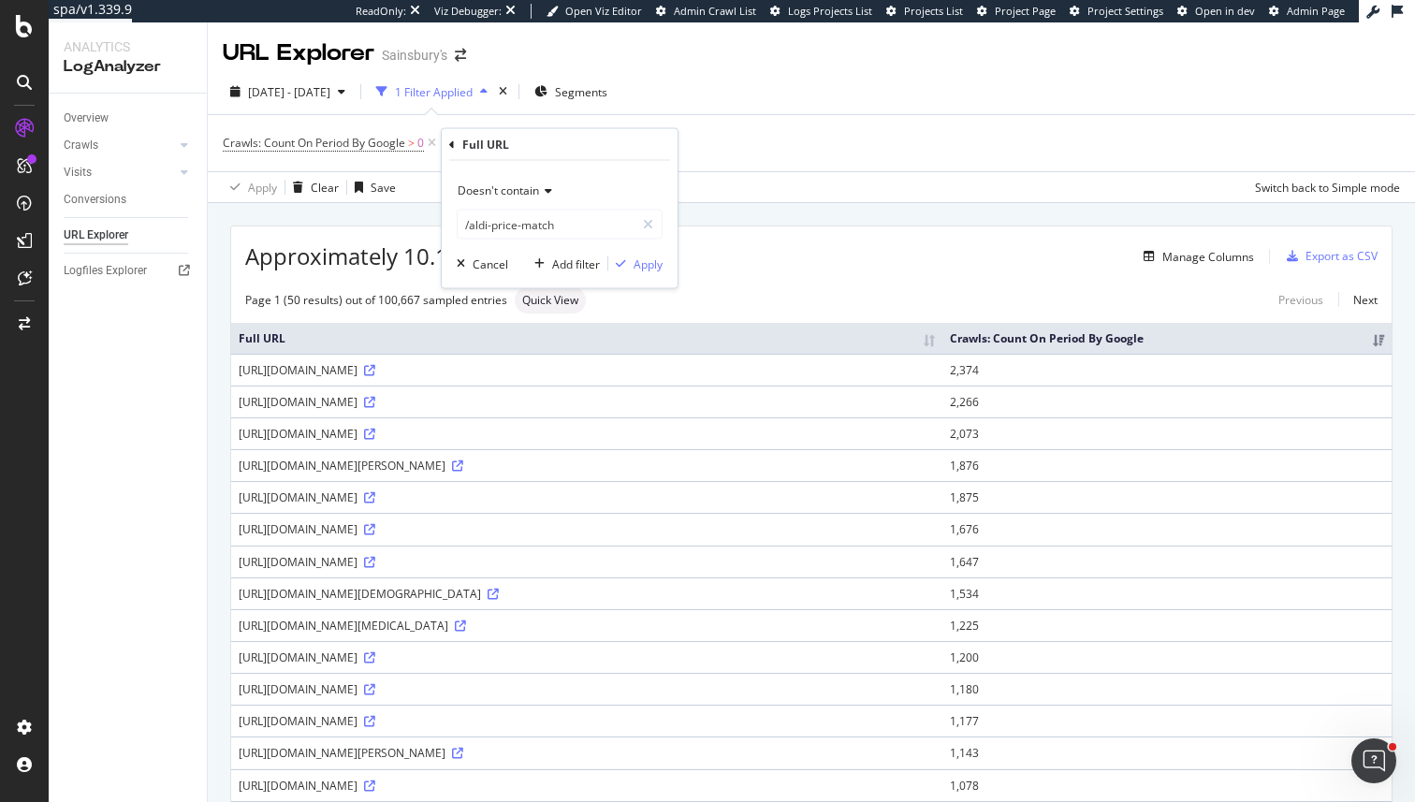
click at [518, 189] on span "Doesn't contain" at bounding box center [498, 190] width 81 height 16
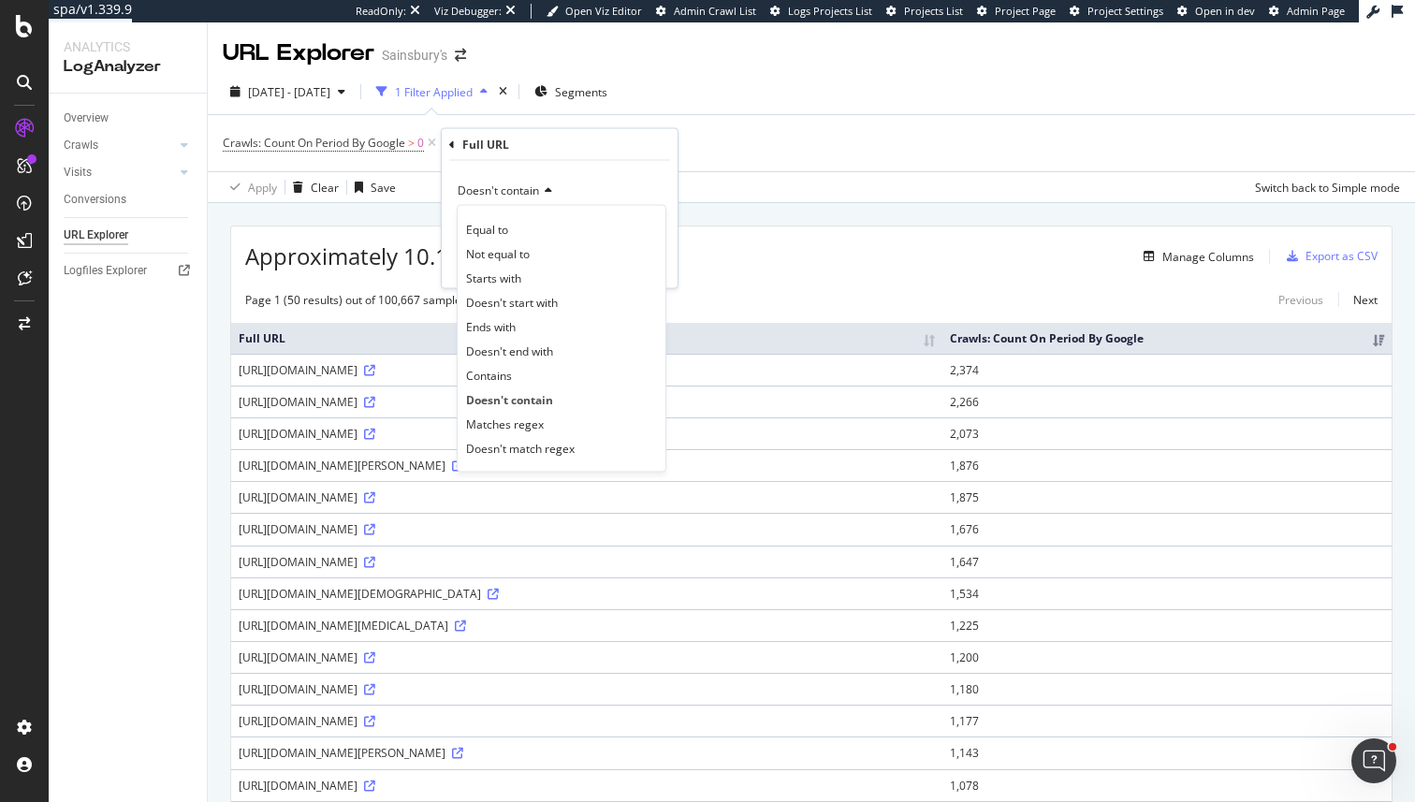
click at [852, 296] on div "Page 1 (50 results) out of 100,667 sampled entries Quick View Previous Next" at bounding box center [811, 300] width 1160 height 26
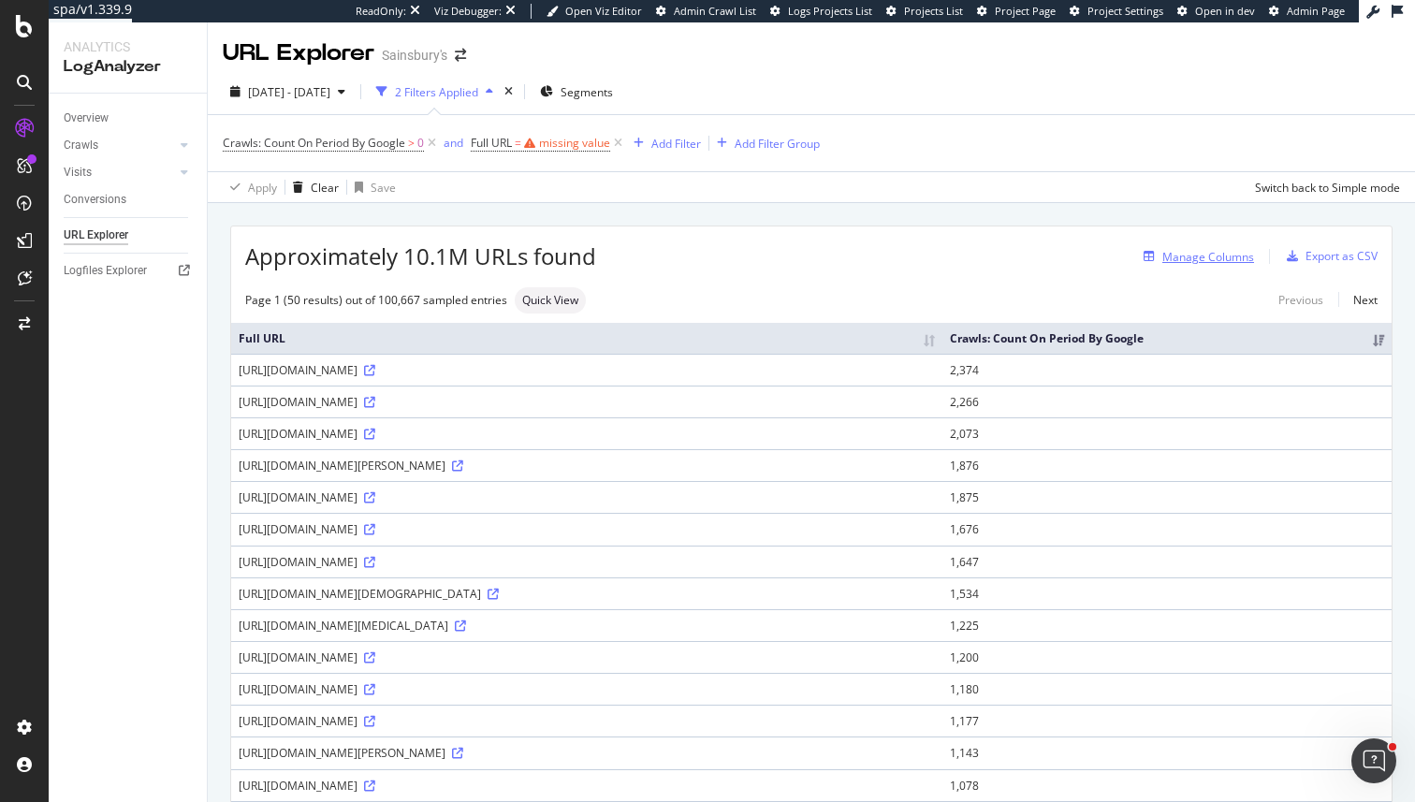
click at [1224, 261] on div "Manage Columns" at bounding box center [1208, 257] width 92 height 16
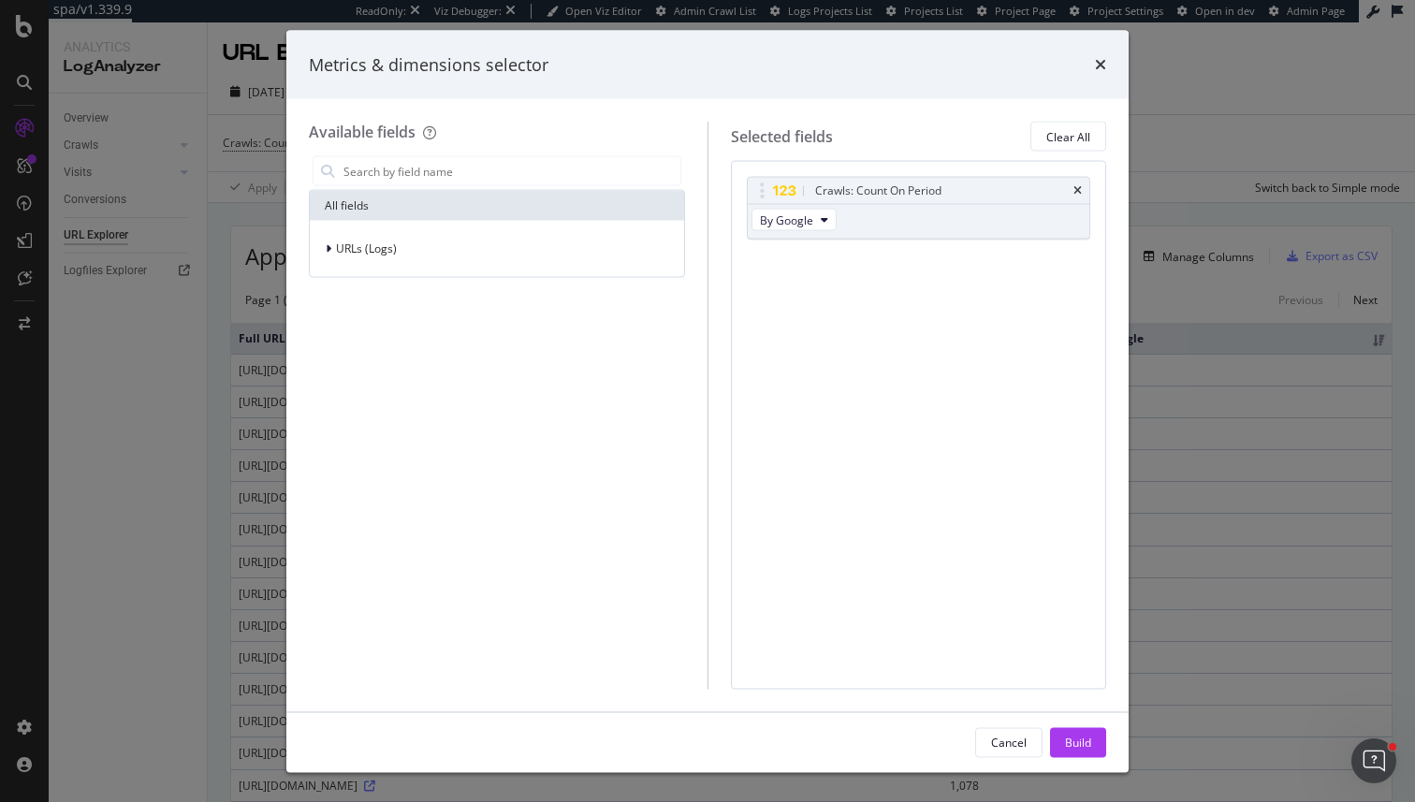
click at [362, 264] on div "URLs (Logs)" at bounding box center [497, 249] width 374 height 56
click at [423, 242] on div "URLs (Logs)" at bounding box center [496, 249] width 367 height 26
click at [400, 333] on div "Crawls" at bounding box center [496, 335] width 367 height 26
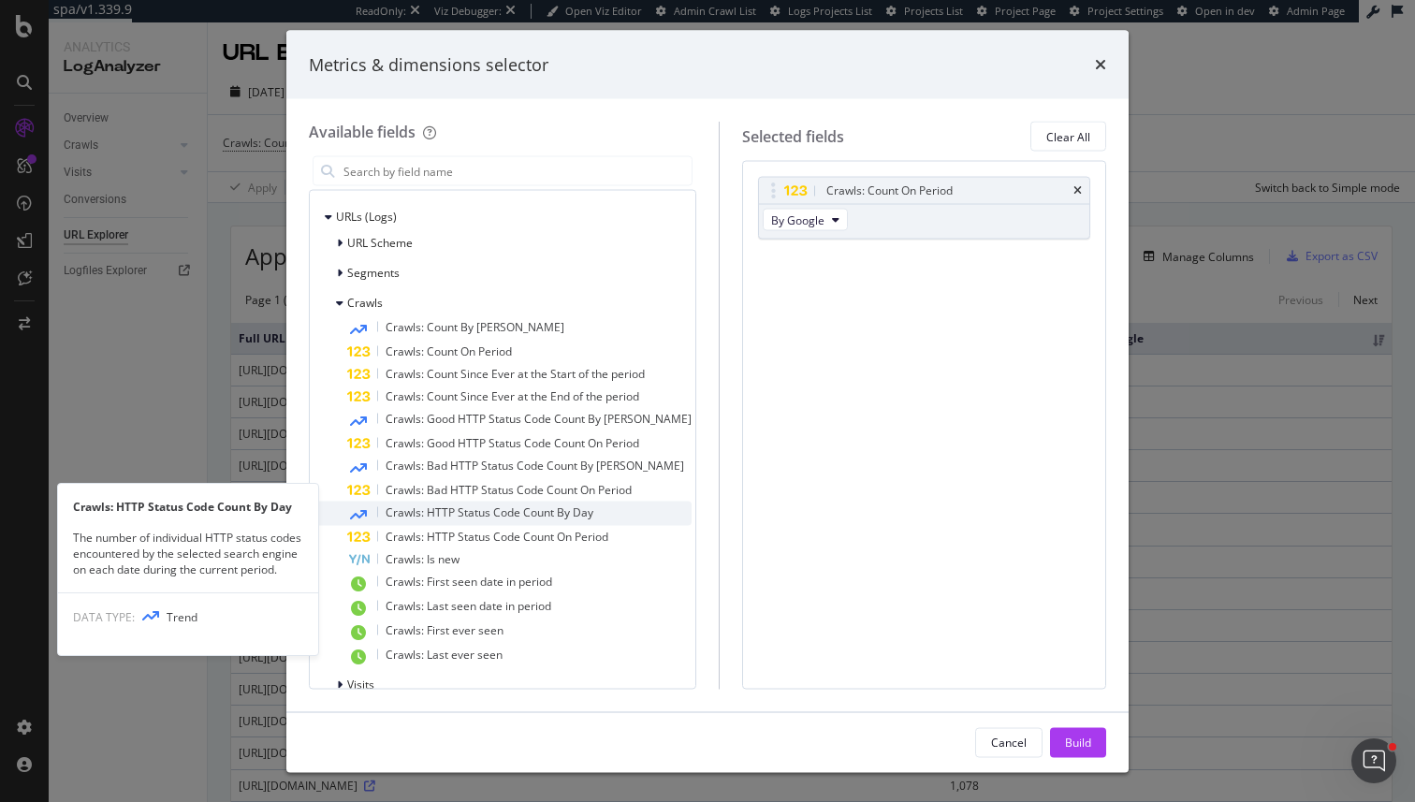
scroll to position [56, 0]
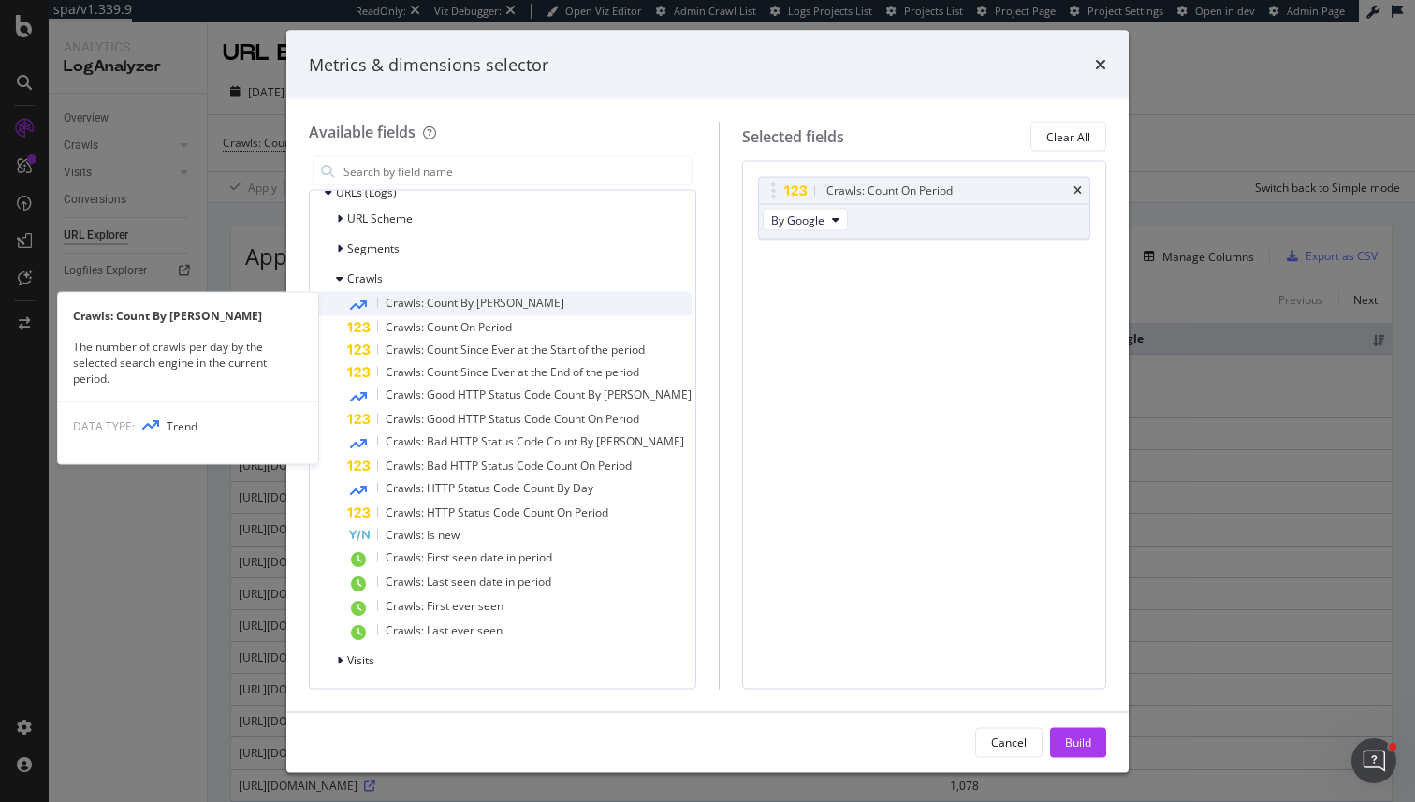
click at [445, 296] on span "Crawls: Count By [PERSON_NAME]" at bounding box center [475, 303] width 179 height 16
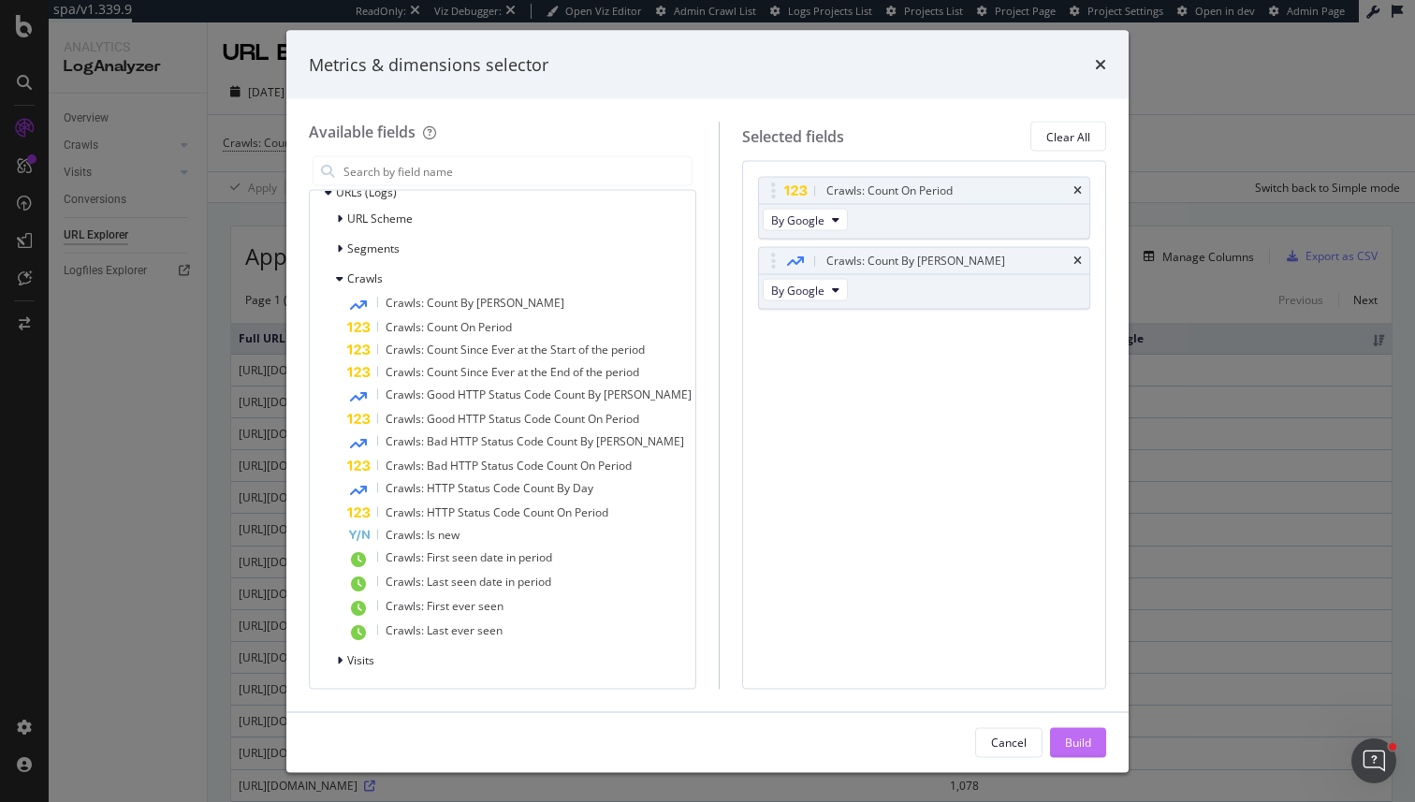
click at [1085, 741] on div "Build" at bounding box center [1078, 742] width 26 height 16
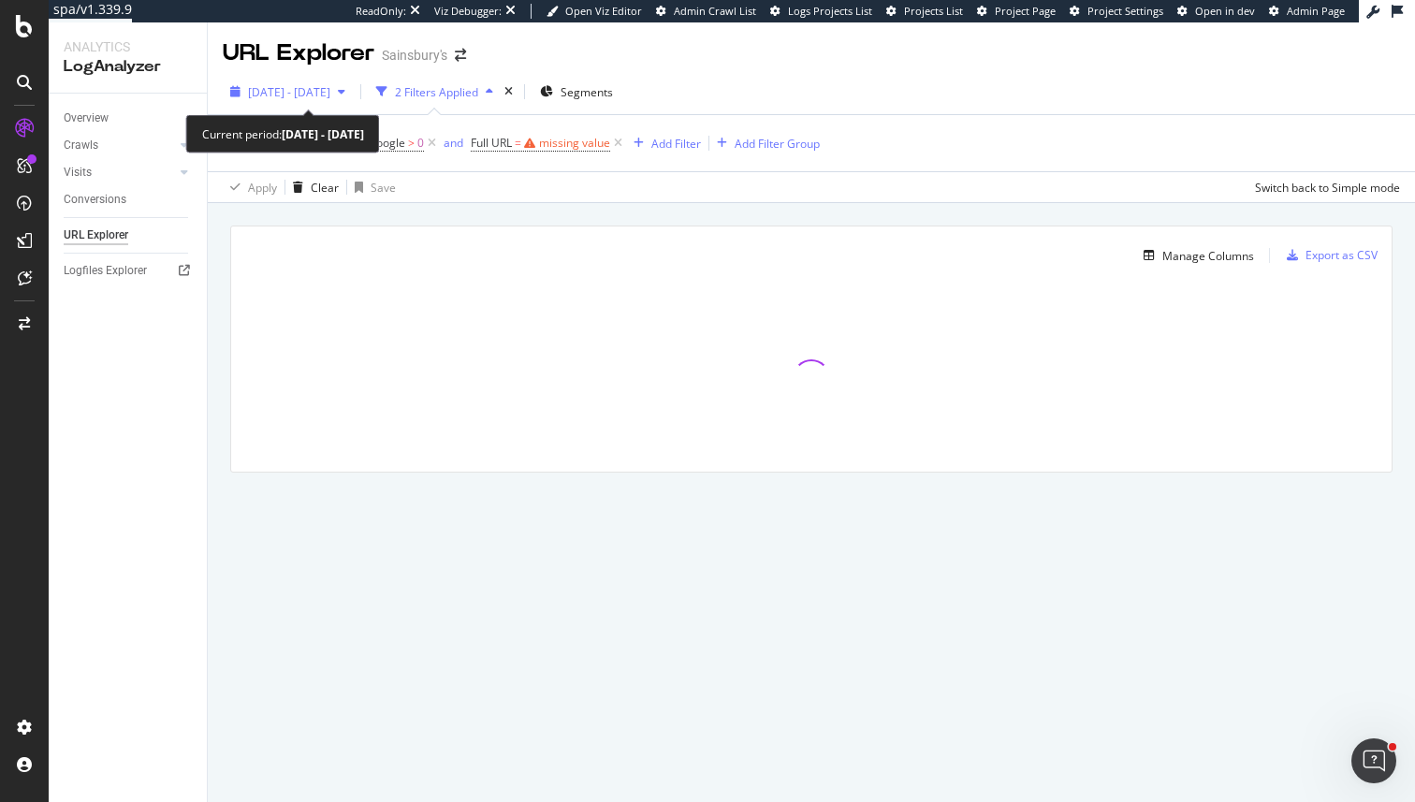
click at [330, 89] on span "[DATE] - [DATE]" at bounding box center [289, 92] width 82 height 16
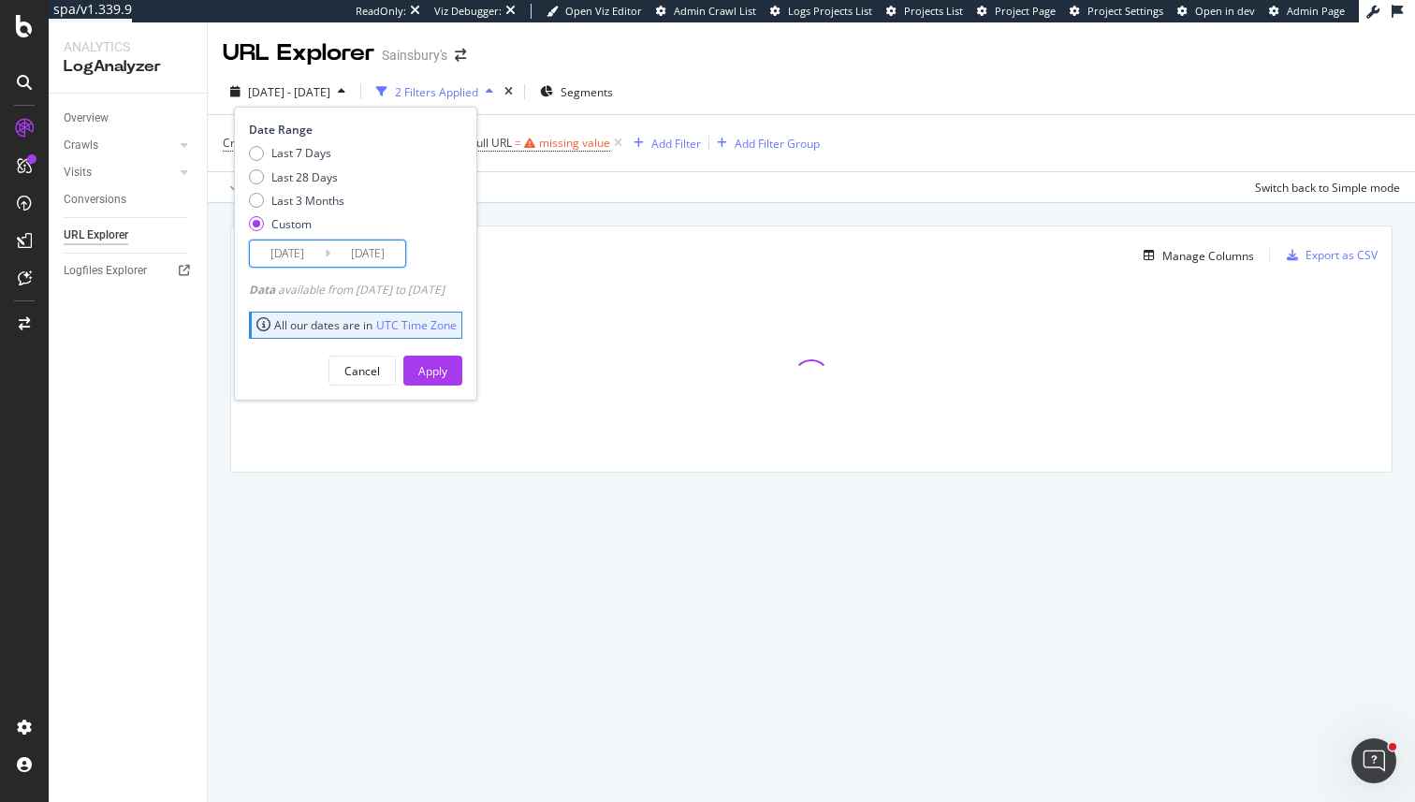
click at [298, 261] on input "[DATE]" at bounding box center [287, 253] width 75 height 26
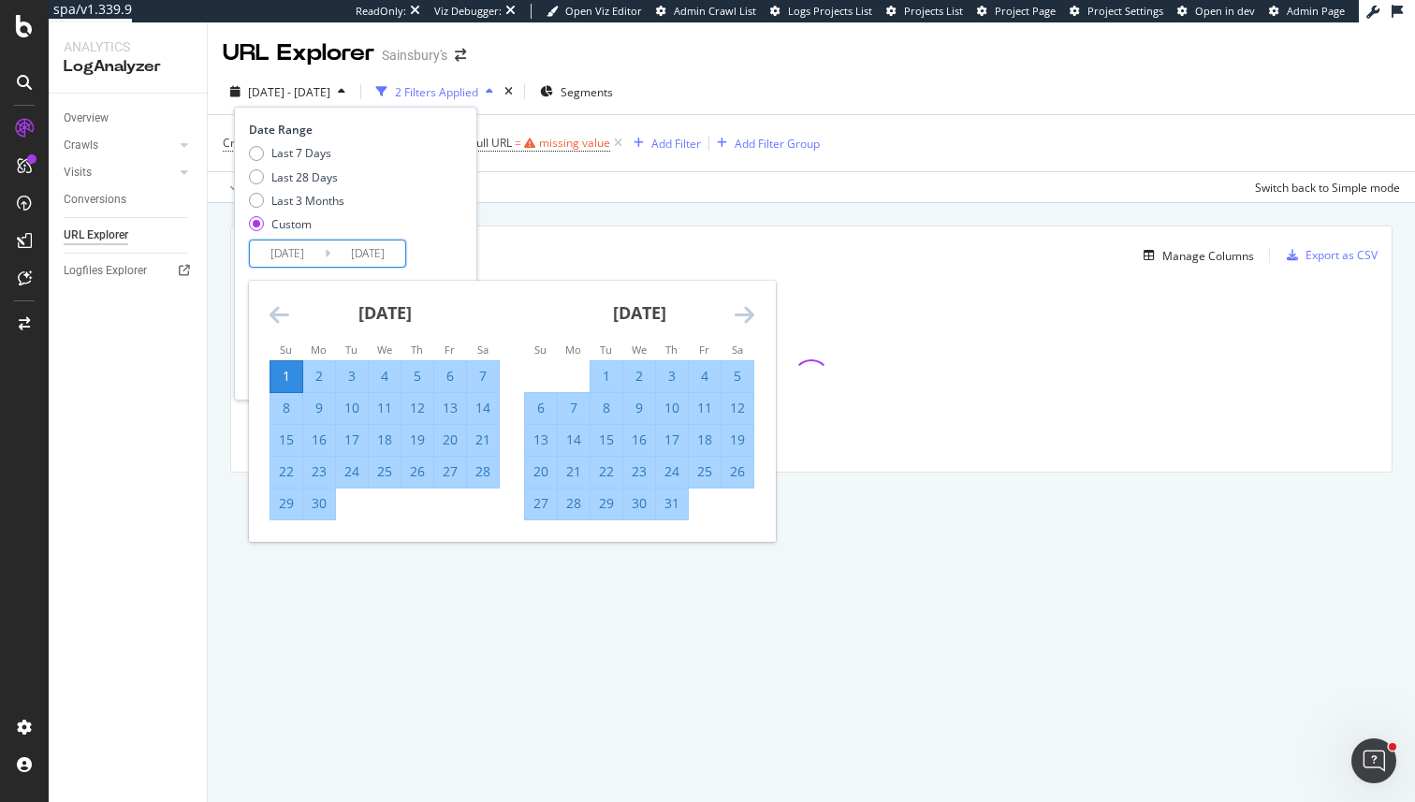
click at [735, 319] on icon "Move forward to switch to the next month." at bounding box center [745, 314] width 20 height 22
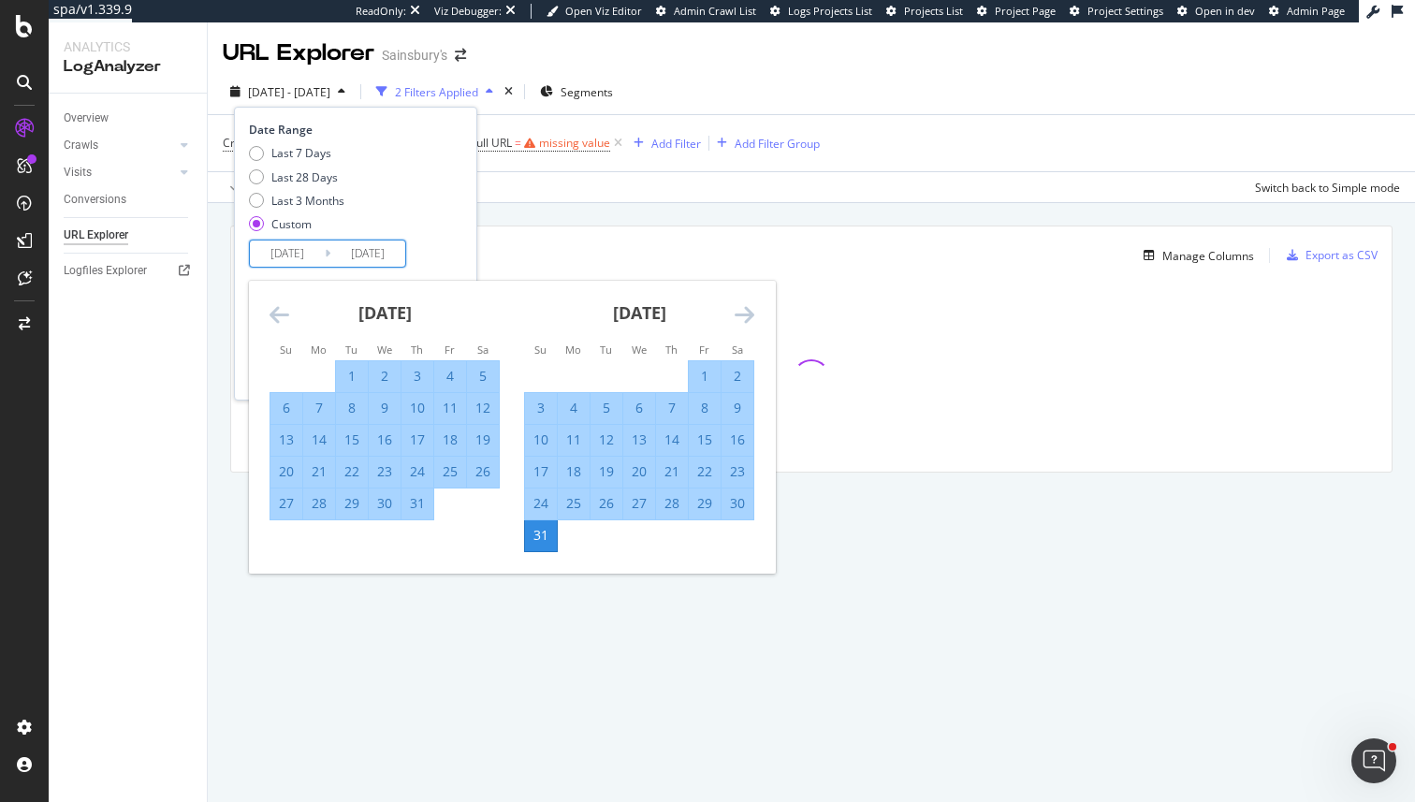
click at [735, 319] on icon "Move forward to switch to the next month." at bounding box center [745, 314] width 20 height 22
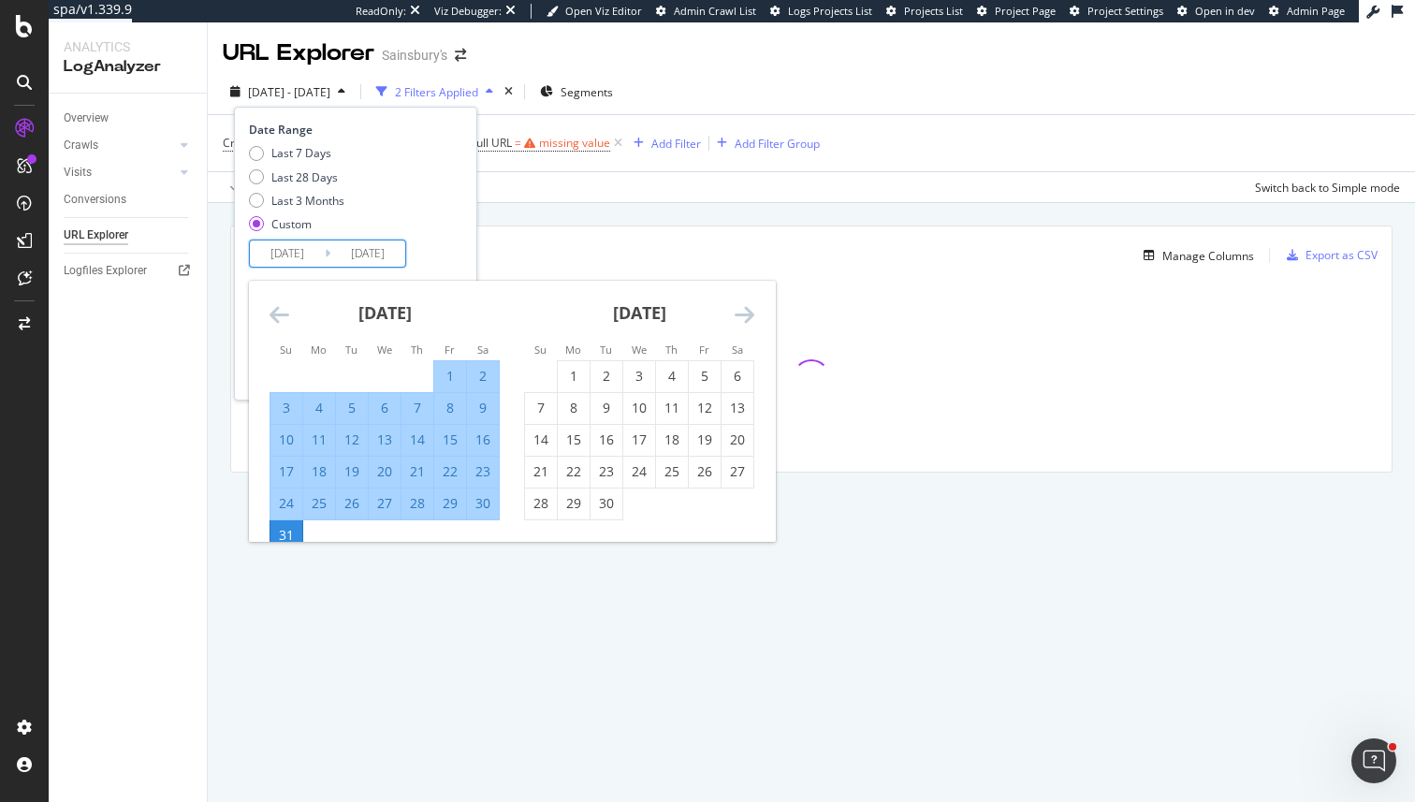
click at [735, 319] on icon "Move forward to switch to the next month." at bounding box center [745, 314] width 20 height 22
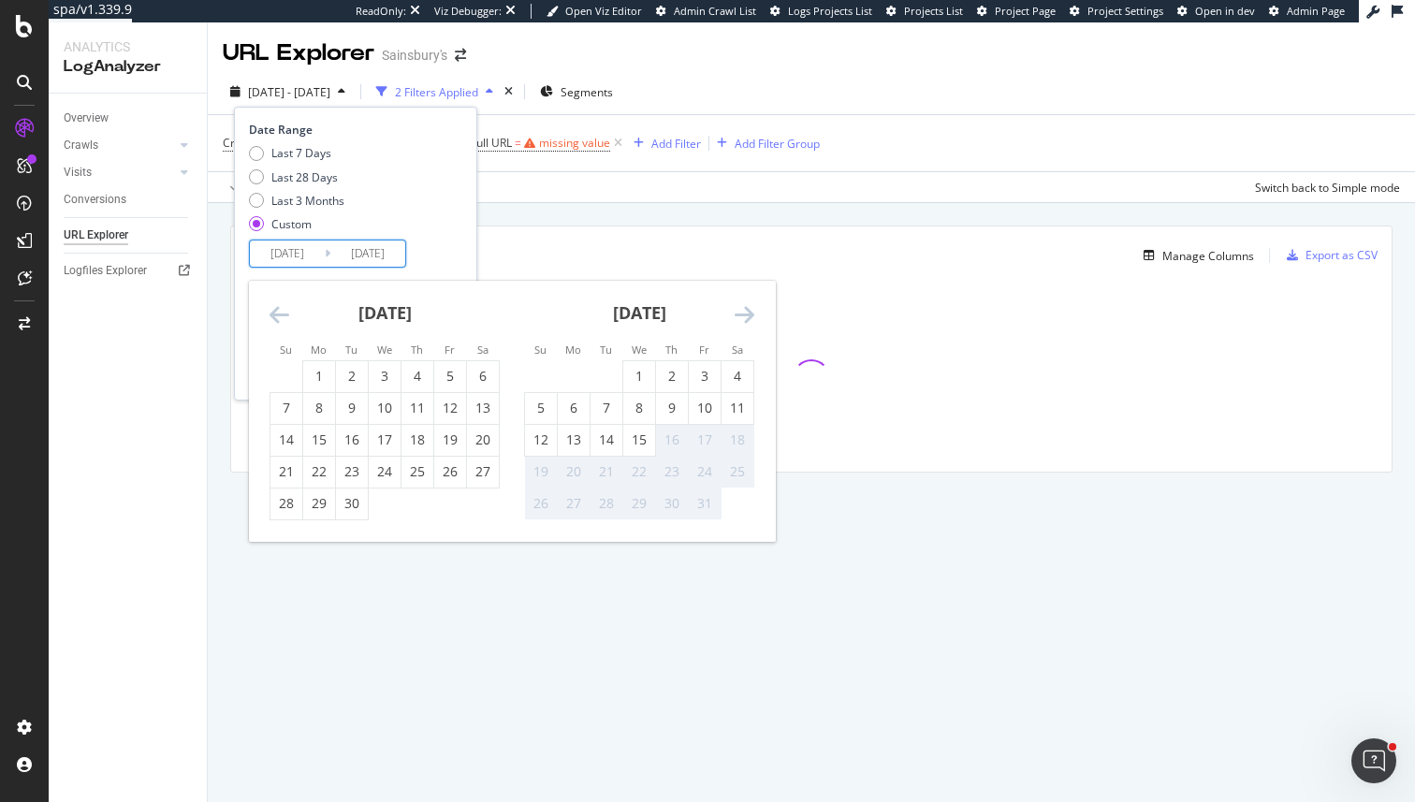
click at [291, 306] on div "[DATE]" at bounding box center [385, 321] width 230 height 80
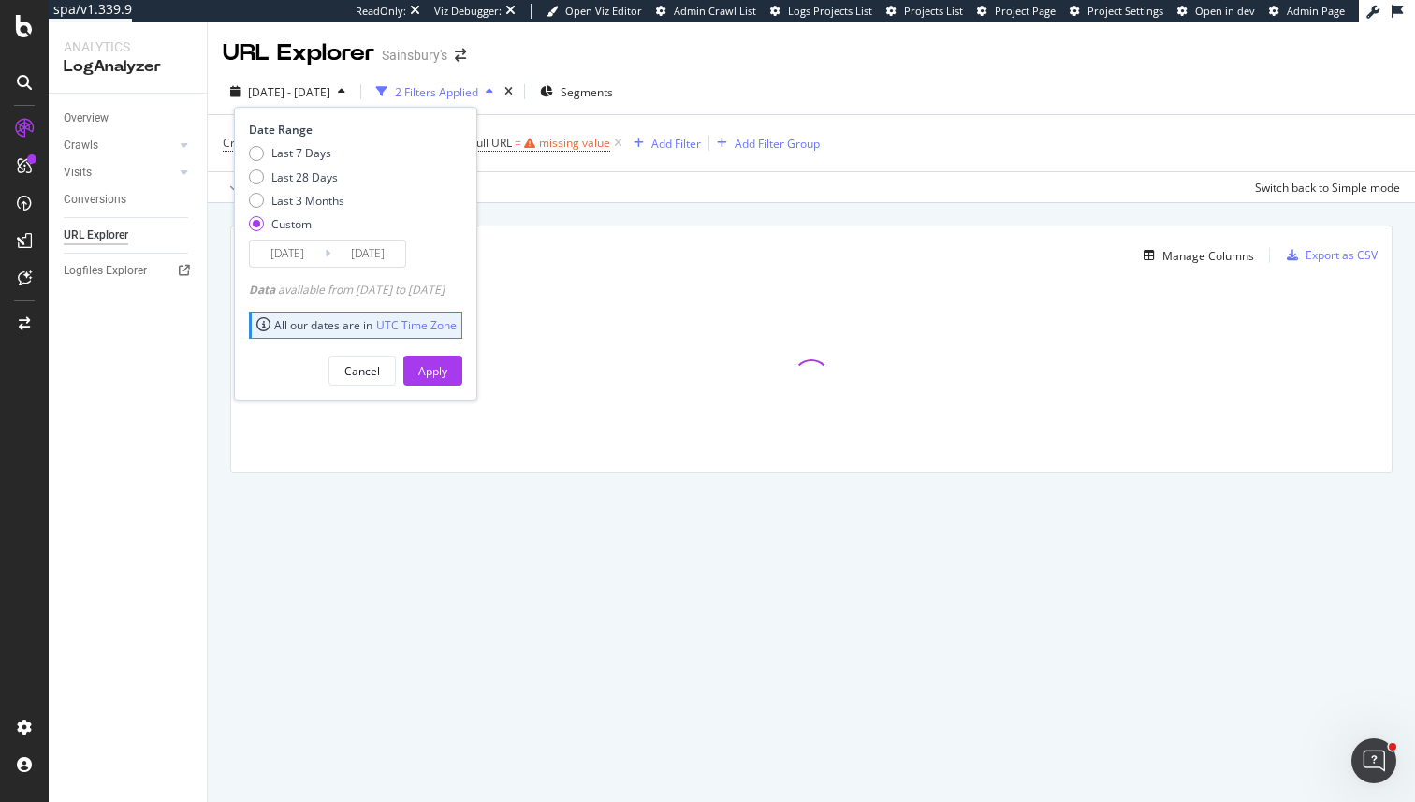
click at [242, 295] on div "Date Range Last 7 Days Last 28 Days Last 3 Months Custom [DATE] Navigate forwar…" at bounding box center [355, 254] width 243 height 294
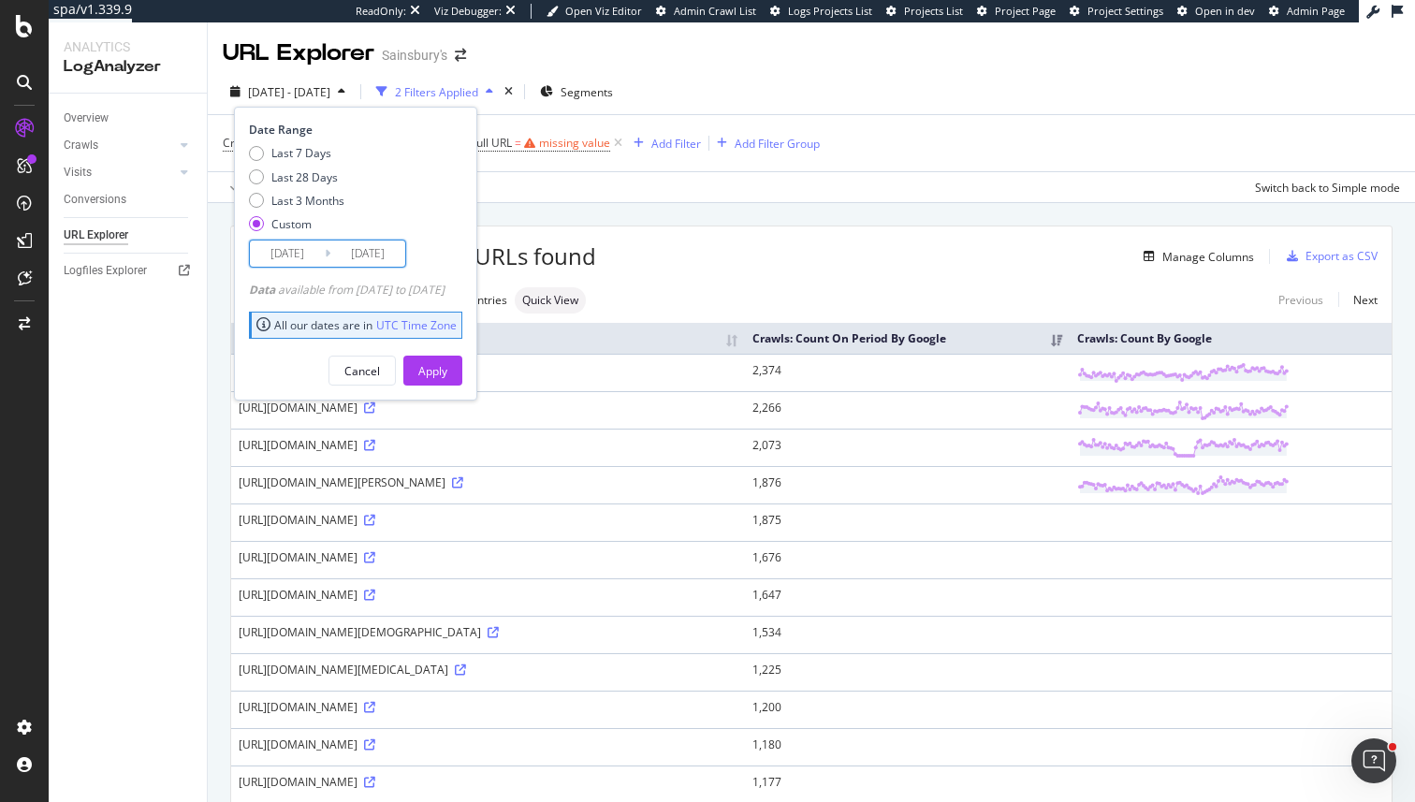
click at [289, 255] on input "[DATE]" at bounding box center [287, 253] width 75 height 26
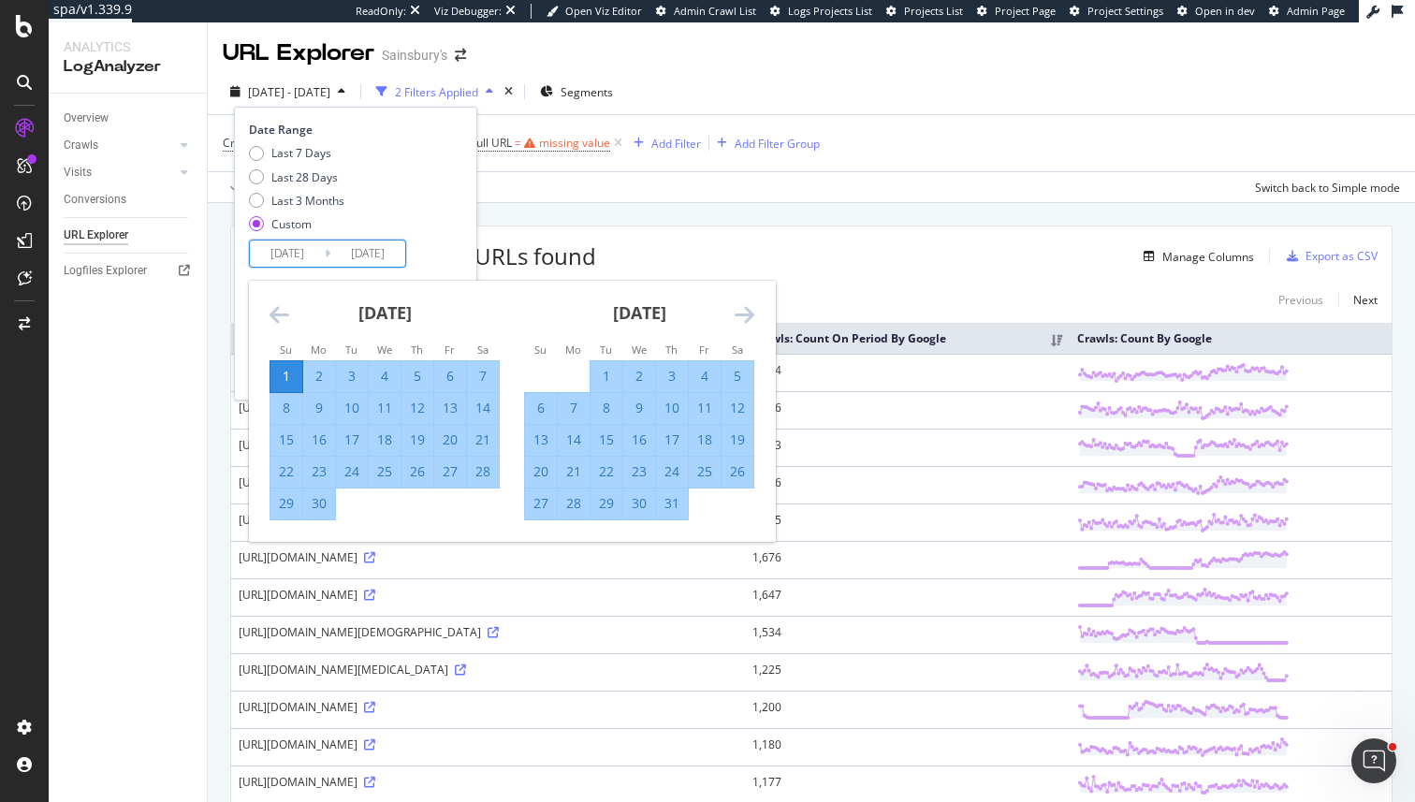
click at [887, 262] on div "Manage Columns" at bounding box center [925, 256] width 658 height 22
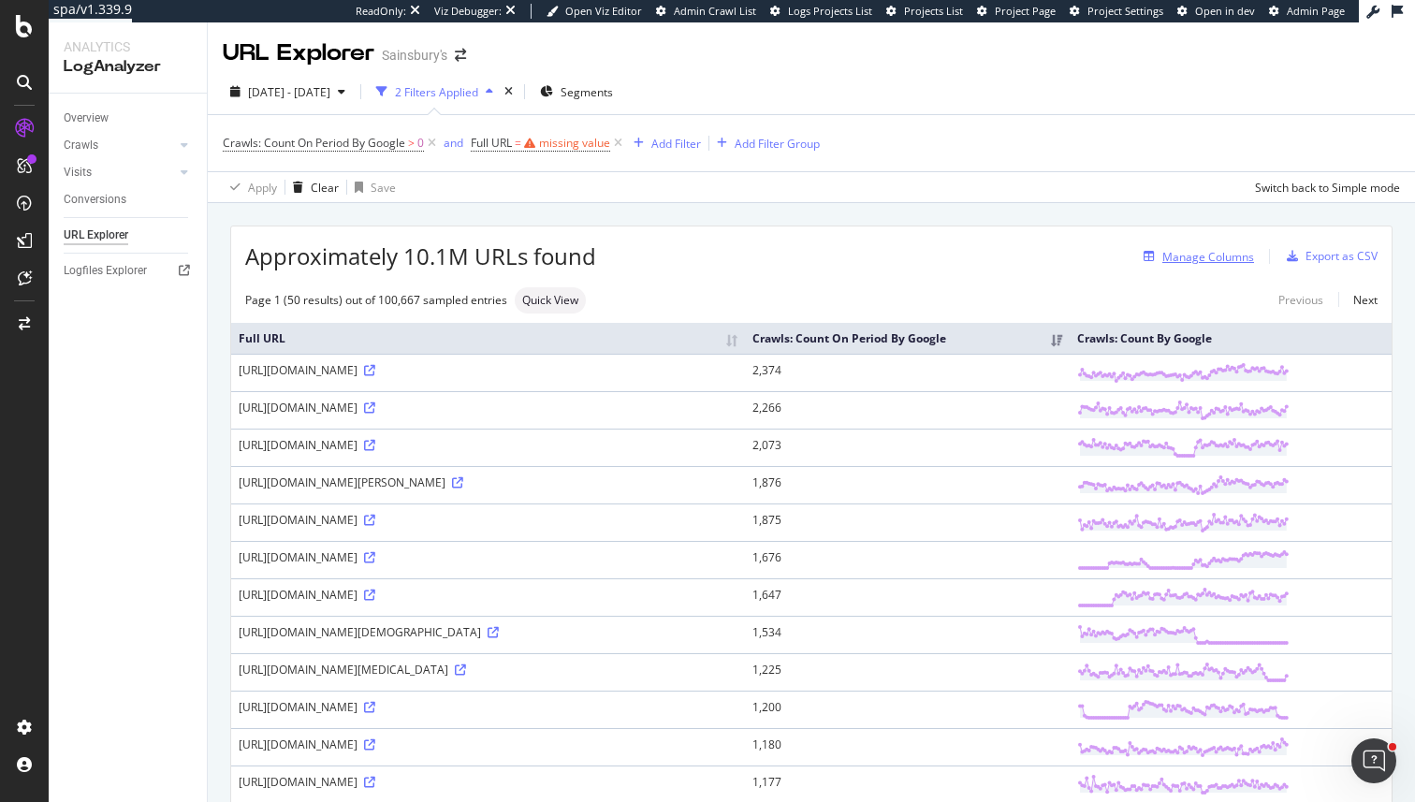
click at [1215, 247] on div "Manage Columns" at bounding box center [1195, 256] width 118 height 21
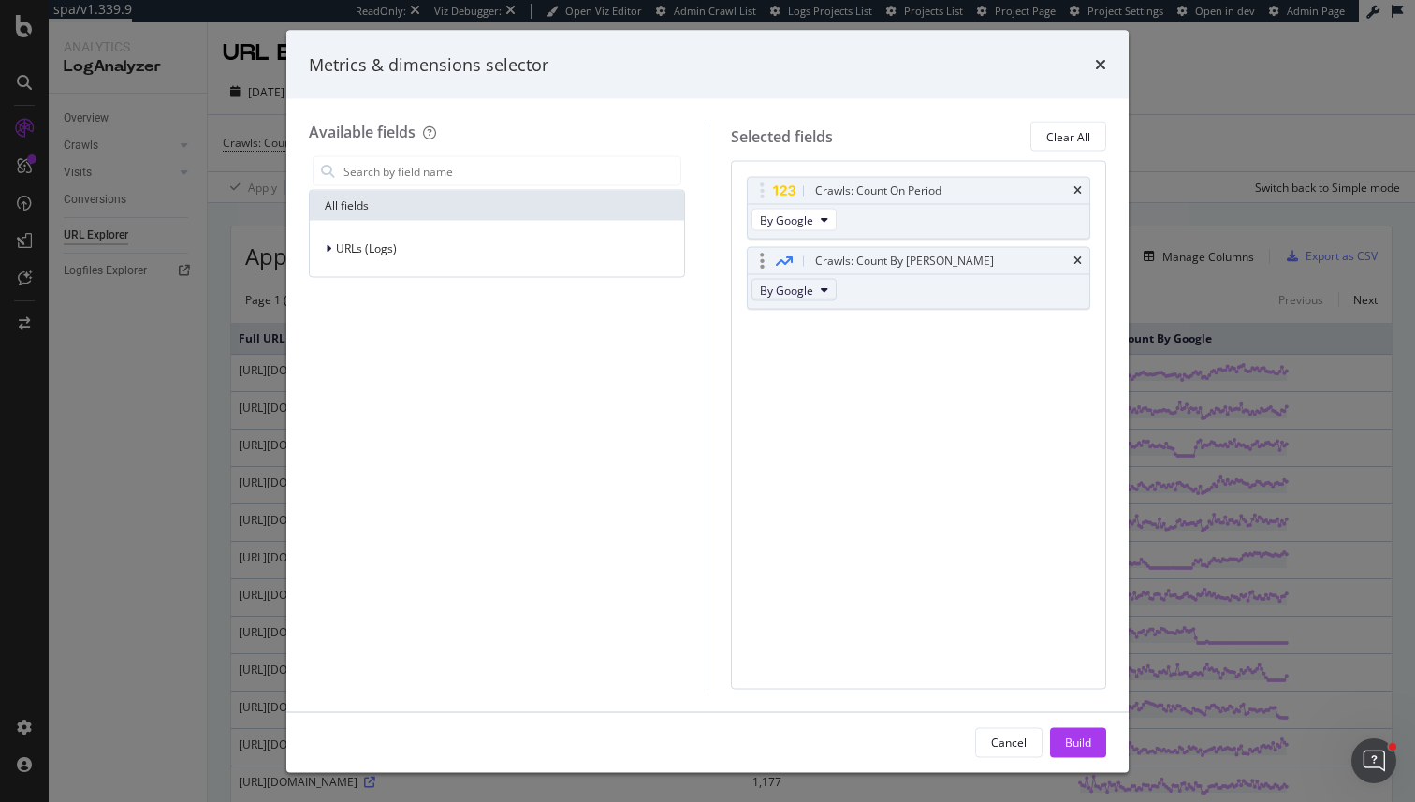
click at [777, 297] on span "By Google" at bounding box center [786, 290] width 53 height 16
click at [1166, 294] on div "Metrics & dimensions selector Available fields All fields URLs (Logs) Selected …" at bounding box center [707, 401] width 1415 height 802
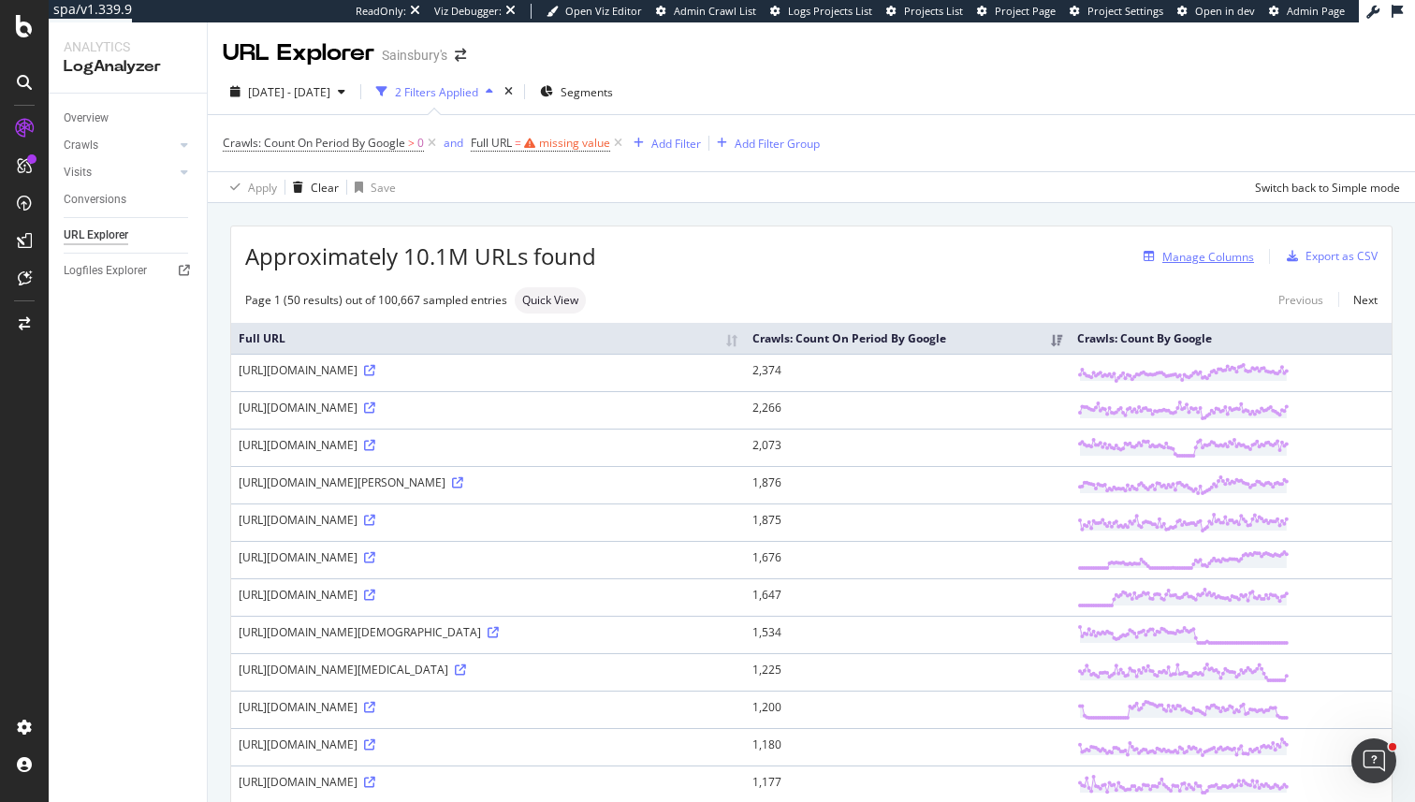
click at [1171, 261] on div "Manage Columns" at bounding box center [1208, 257] width 92 height 16
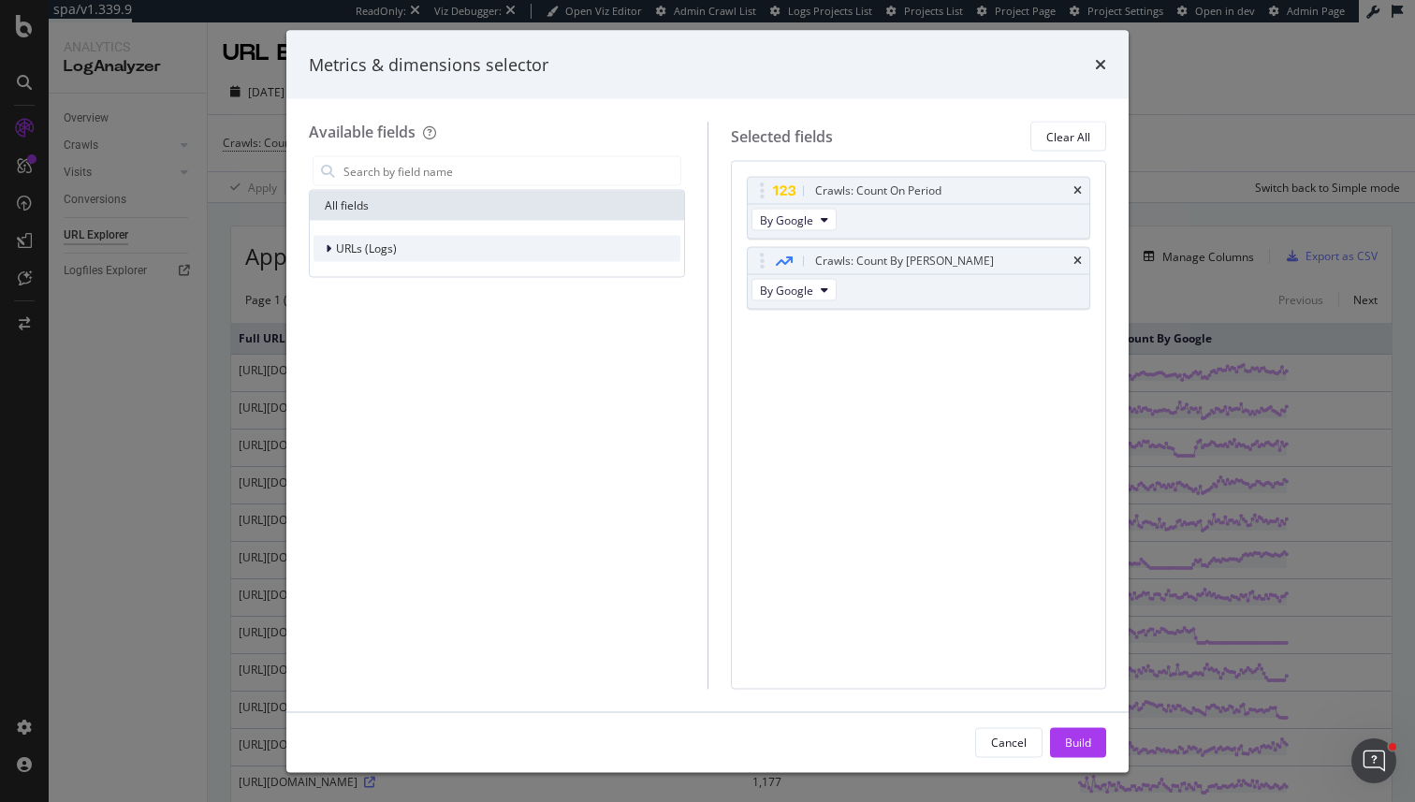
click at [377, 240] on span "URLs (Logs)" at bounding box center [366, 248] width 61 height 16
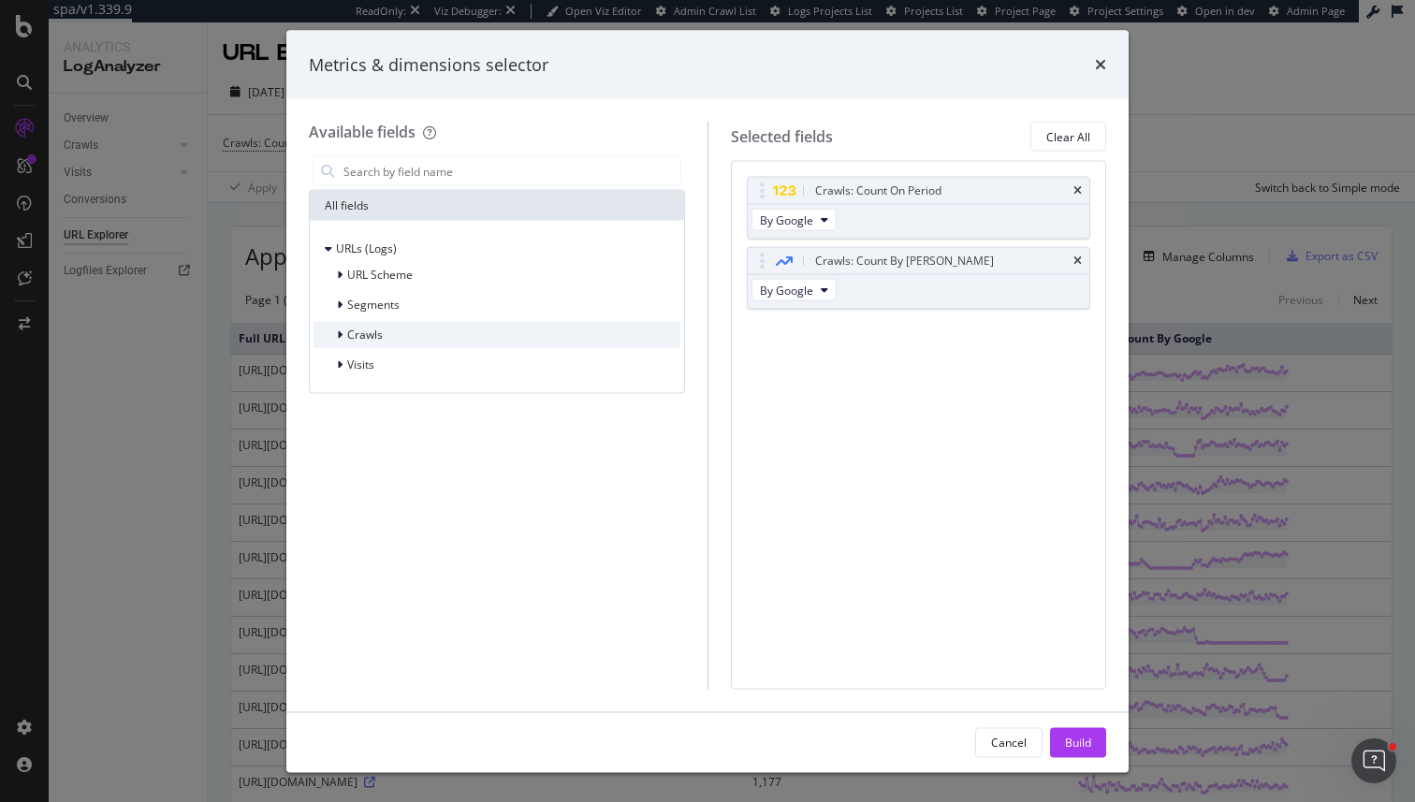
click at [389, 336] on div "Crawls" at bounding box center [496, 335] width 367 height 26
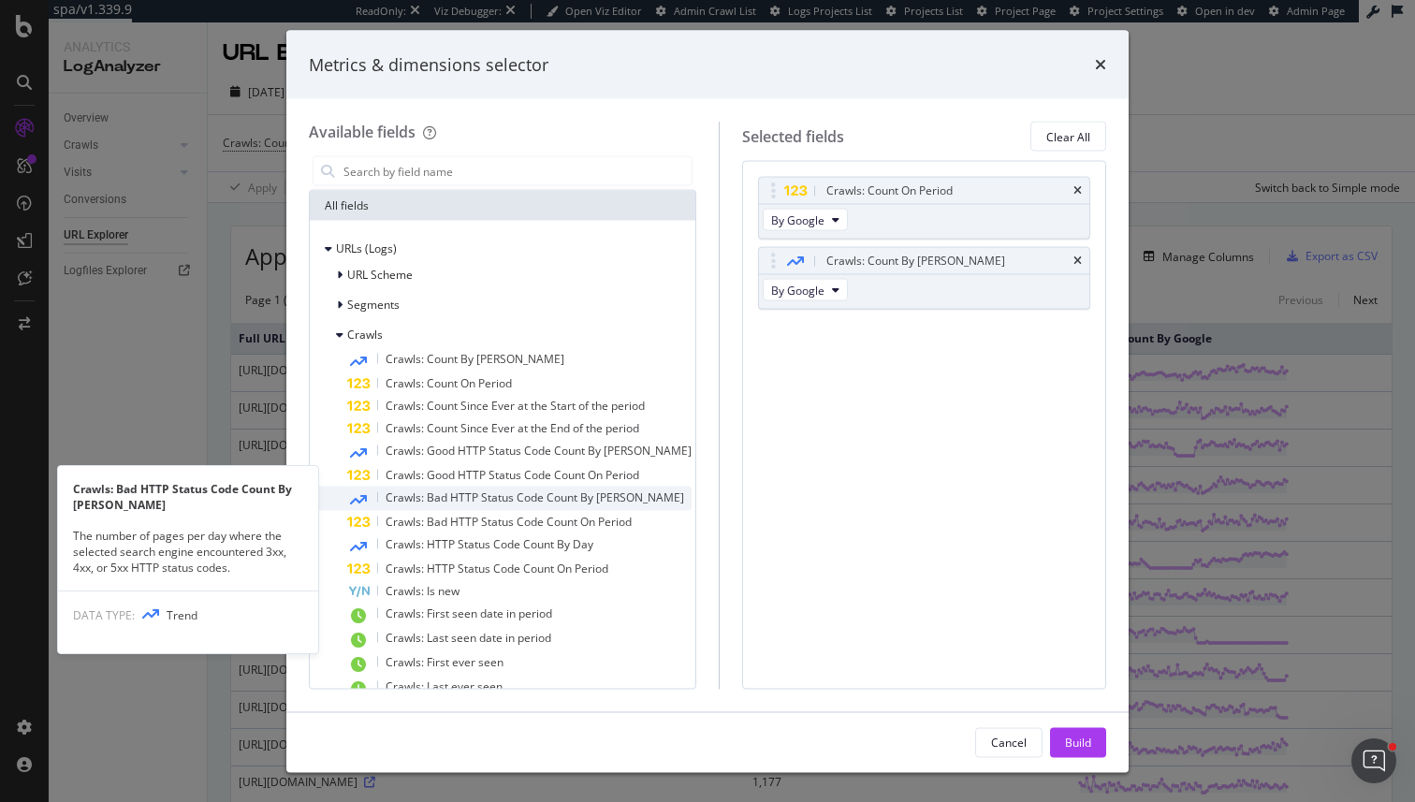
scroll to position [56, 0]
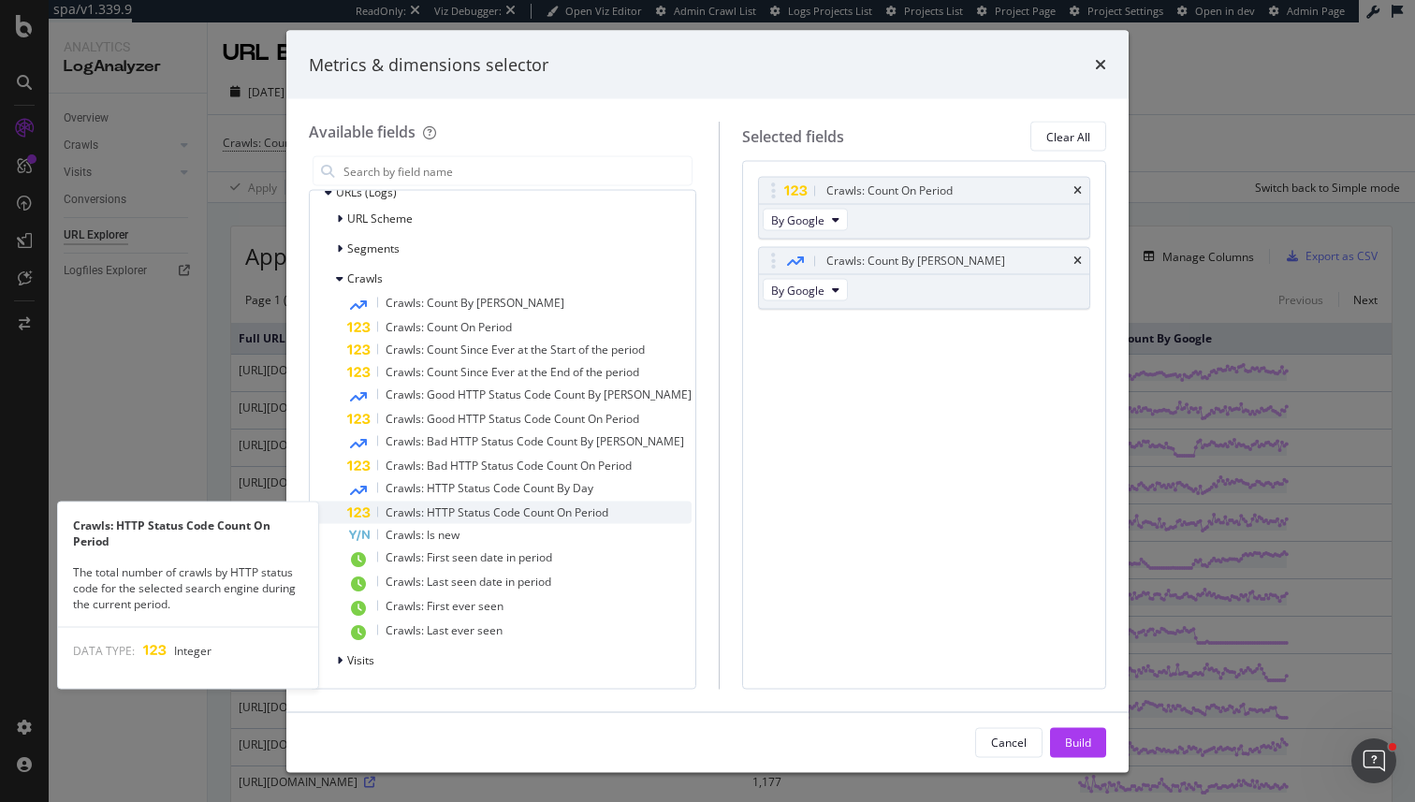
click at [534, 507] on span "Crawls: HTTP Status Code Count On Period" at bounding box center [497, 512] width 223 height 16
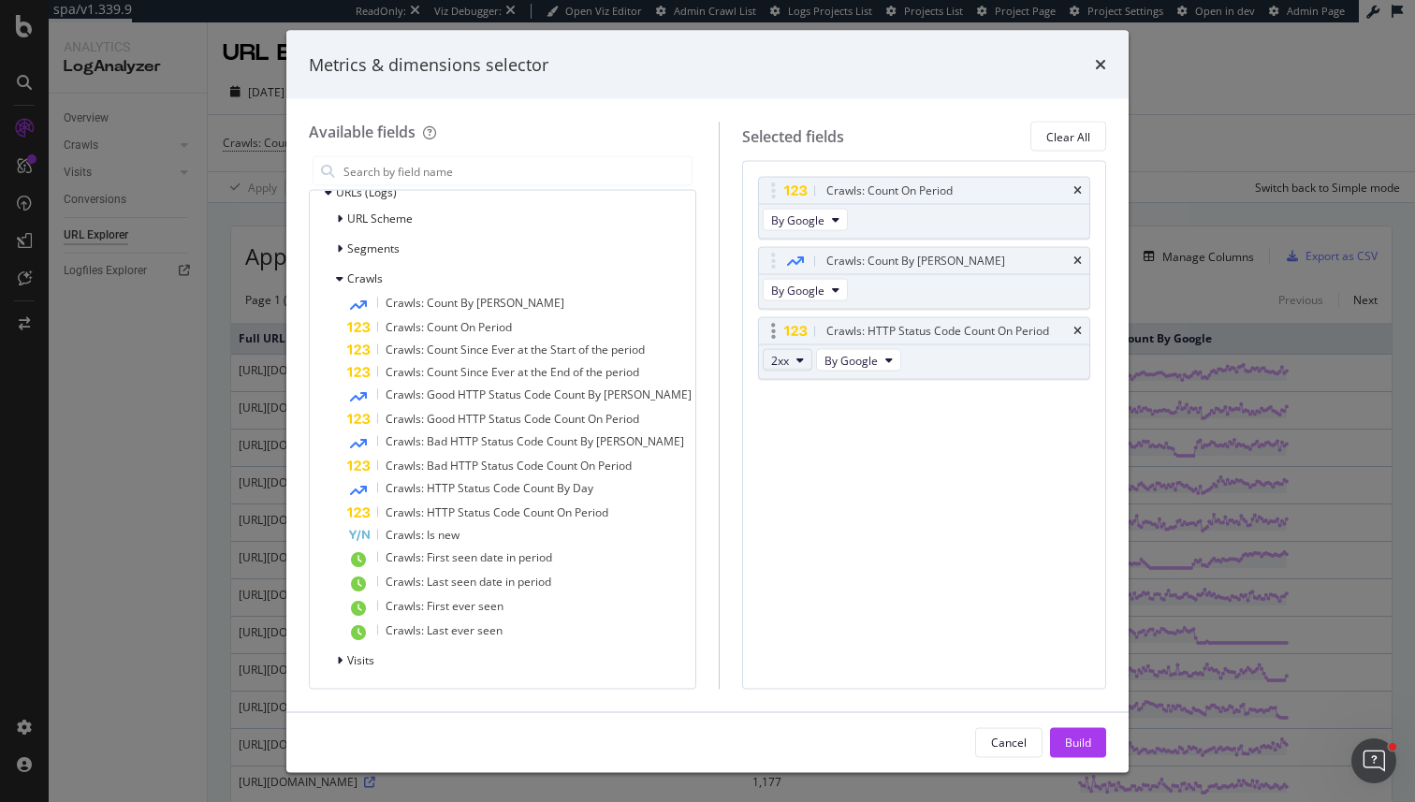
click at [796, 358] on icon "modal" at bounding box center [799, 360] width 7 height 11
click at [950, 474] on div "Crawls: Count On Period By Google Crawls: Count By Day By Google Crawls: HTTP S…" at bounding box center [924, 425] width 364 height 528
click at [385, 661] on div "Visits" at bounding box center [502, 661] width 378 height 26
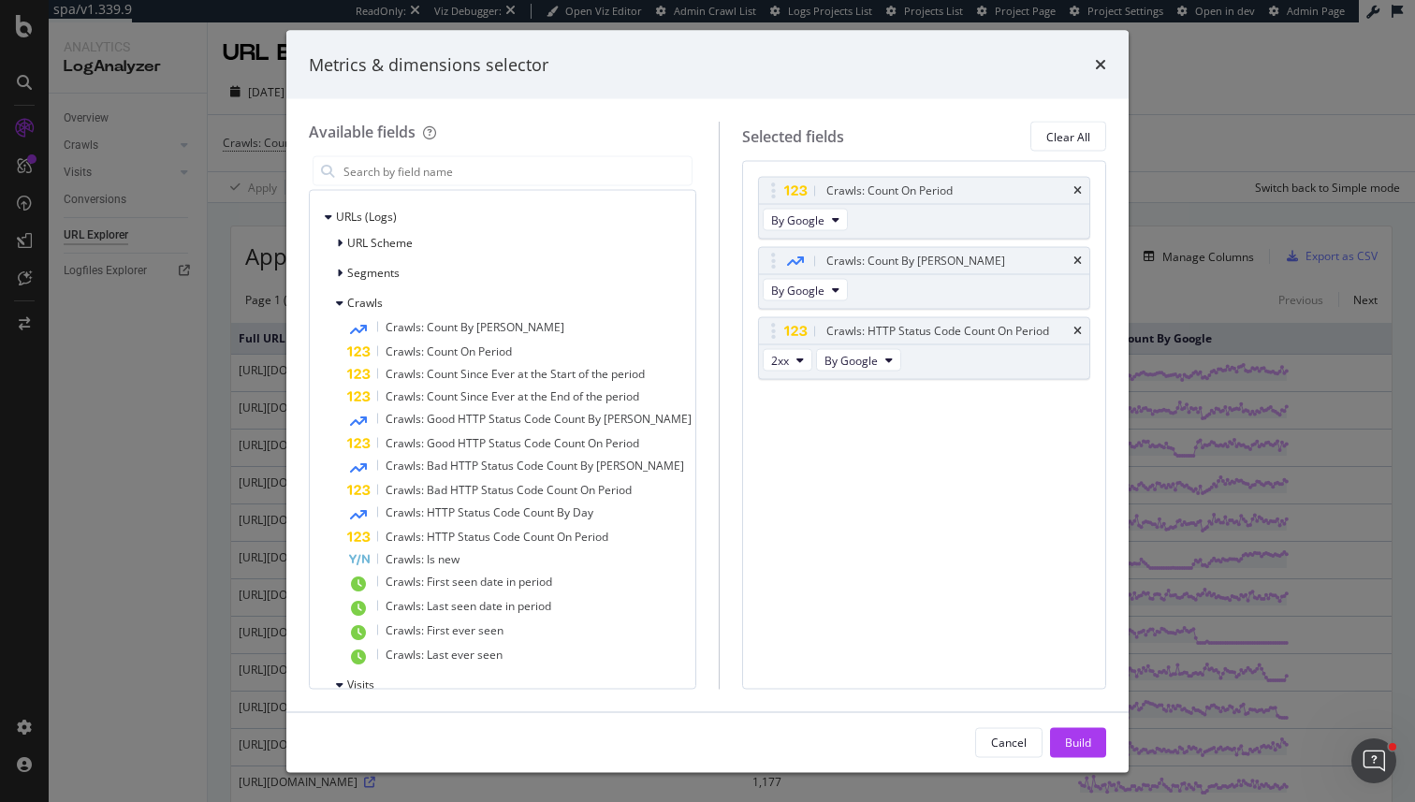
scroll to position [0, 0]
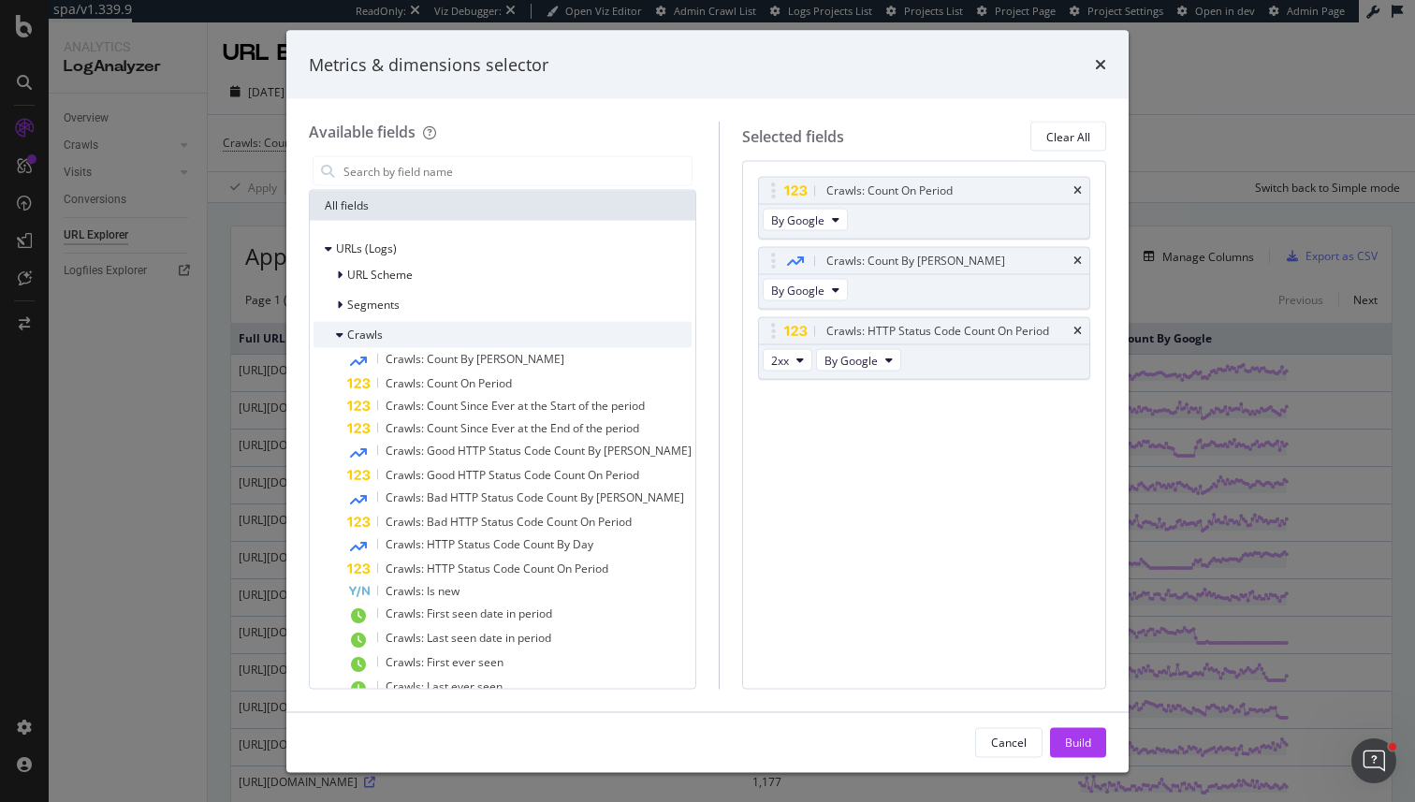
click at [345, 334] on div "modal" at bounding box center [341, 335] width 11 height 19
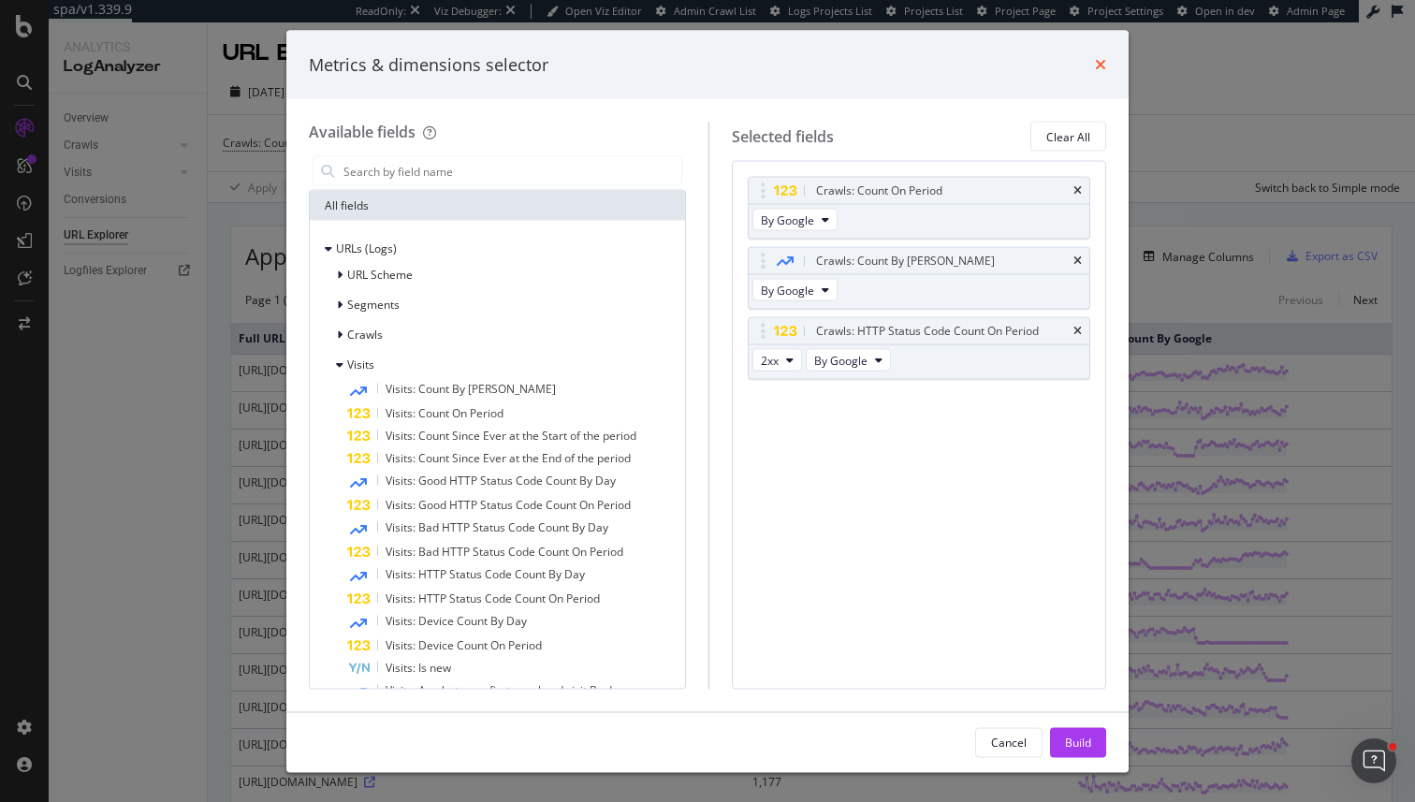
click at [1096, 66] on icon "times" at bounding box center [1100, 64] width 11 height 15
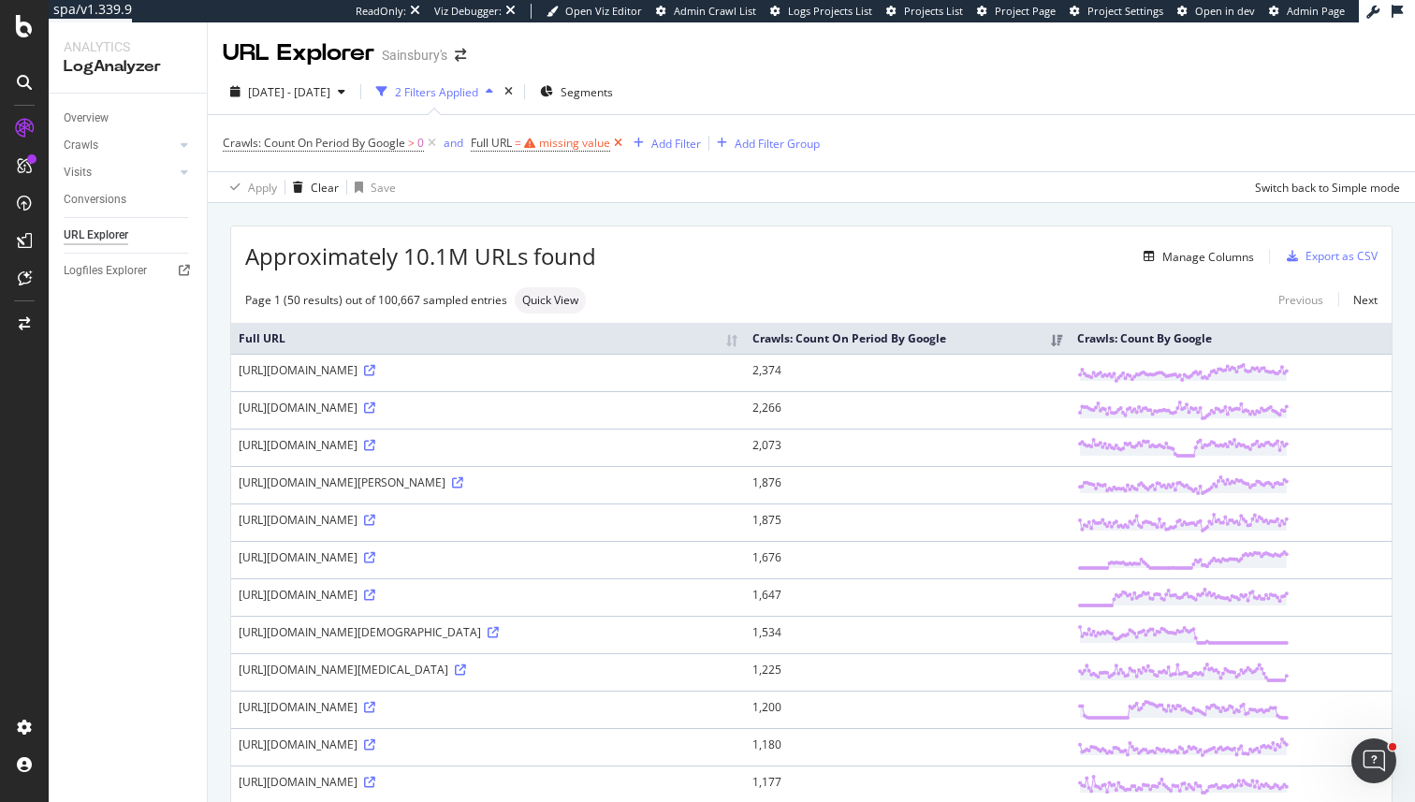
click at [616, 142] on icon at bounding box center [618, 143] width 16 height 19
click at [607, 93] on span "Segments" at bounding box center [581, 92] width 52 height 16
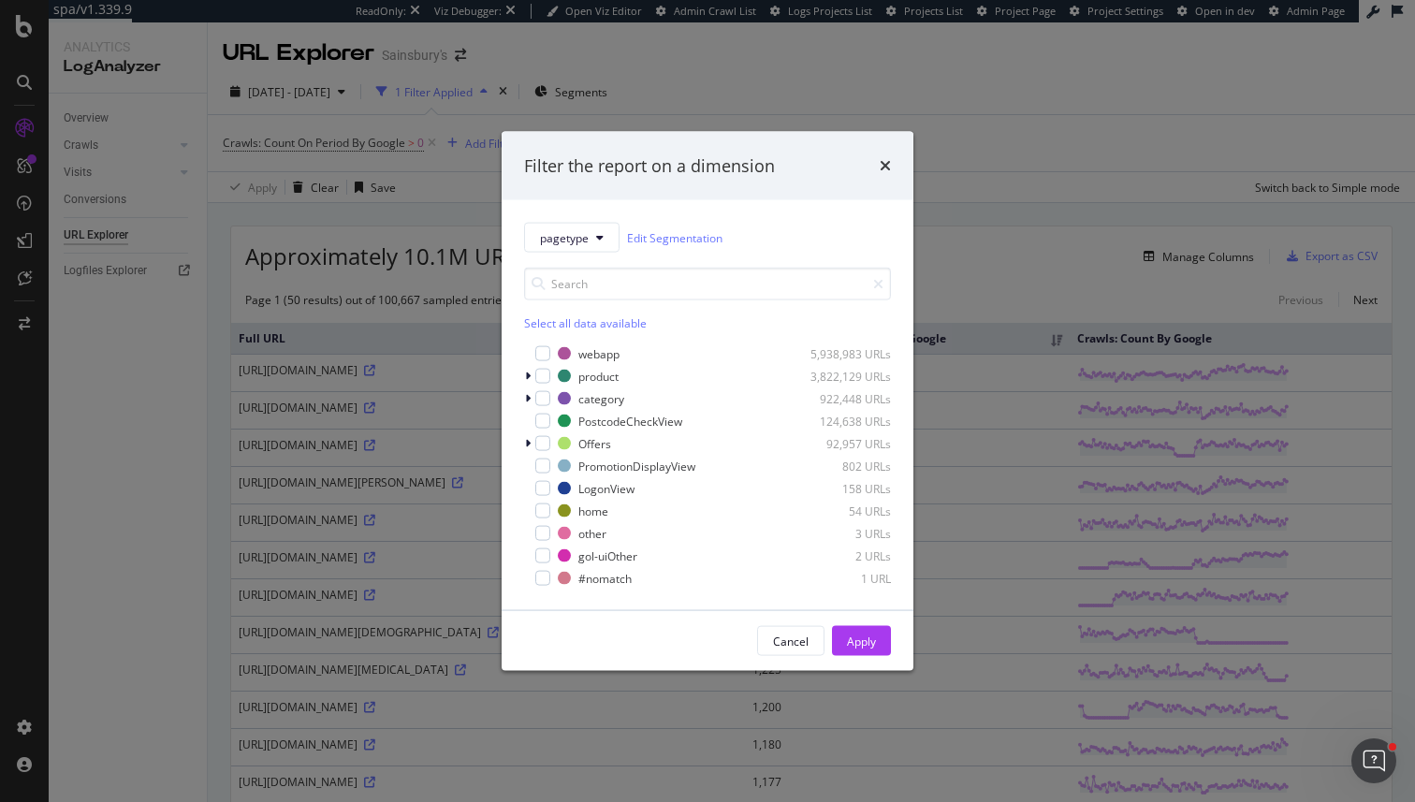
click at [983, 223] on div "Filter the report on a dimension pagetype Edit Segmentation Select all data ava…" at bounding box center [707, 401] width 1415 height 802
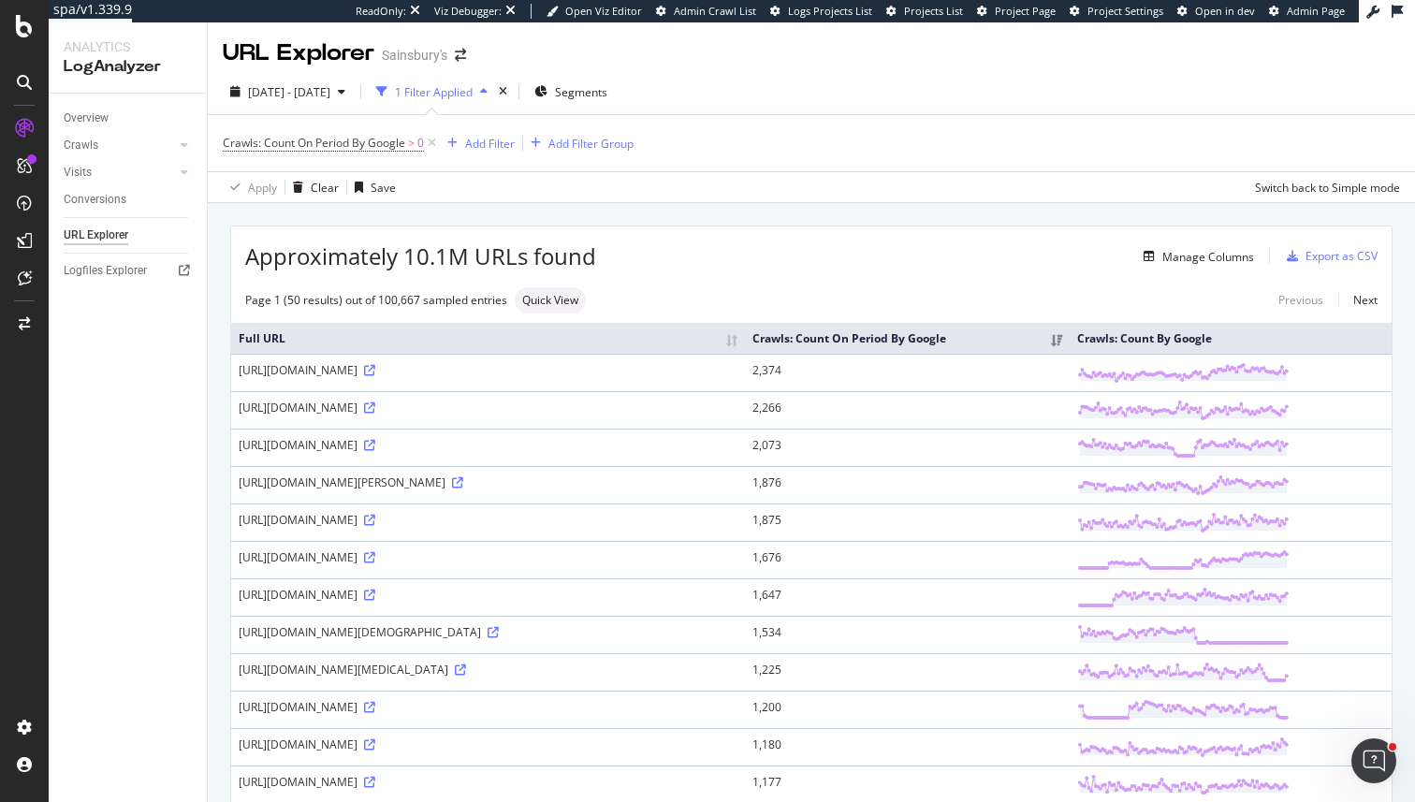
click at [103, 411] on div "Overview Crawls Daily Distribution Segments Distribution HTTP Codes Resources V…" at bounding box center [128, 448] width 158 height 708
click at [96, 140] on div "Crawls" at bounding box center [81, 146] width 35 height 20
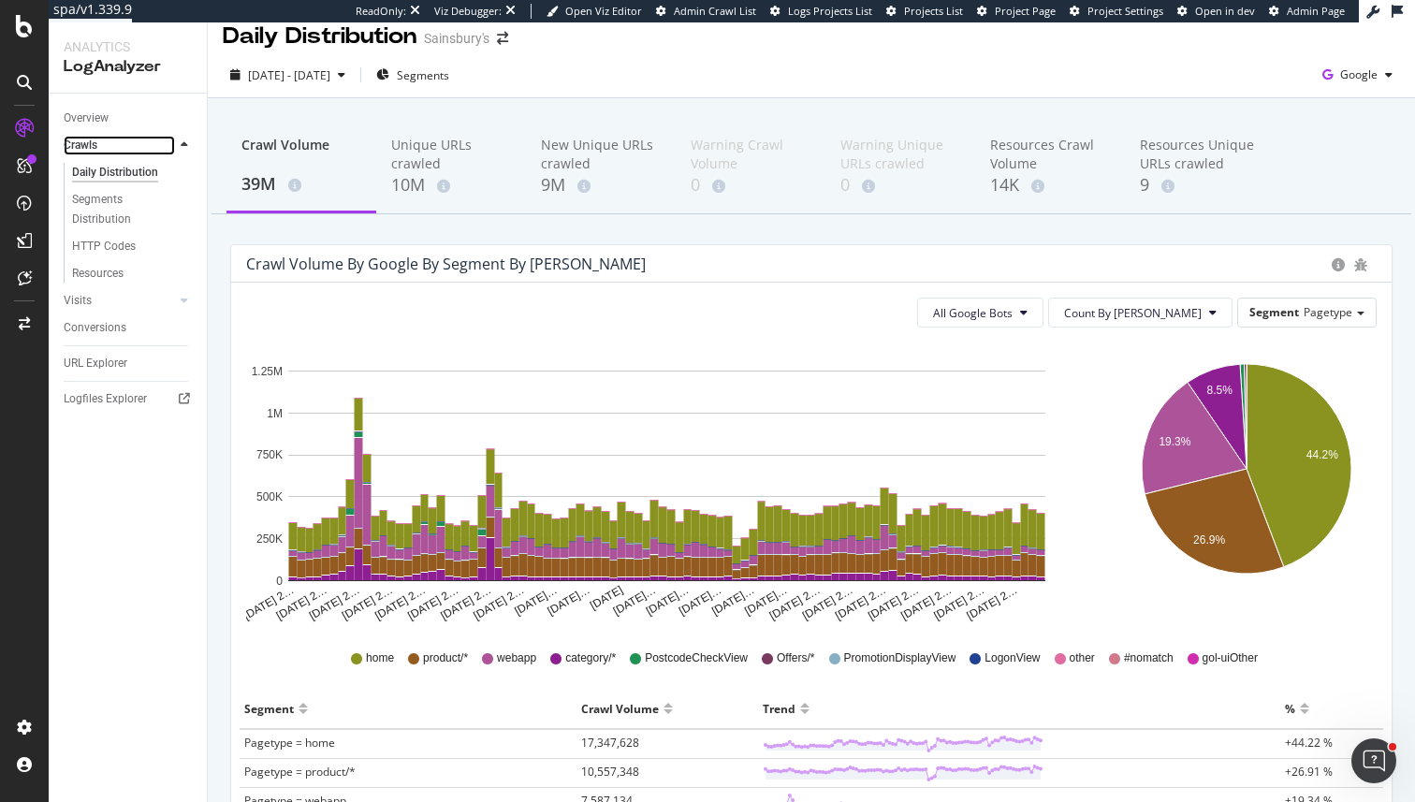
scroll to position [10, 0]
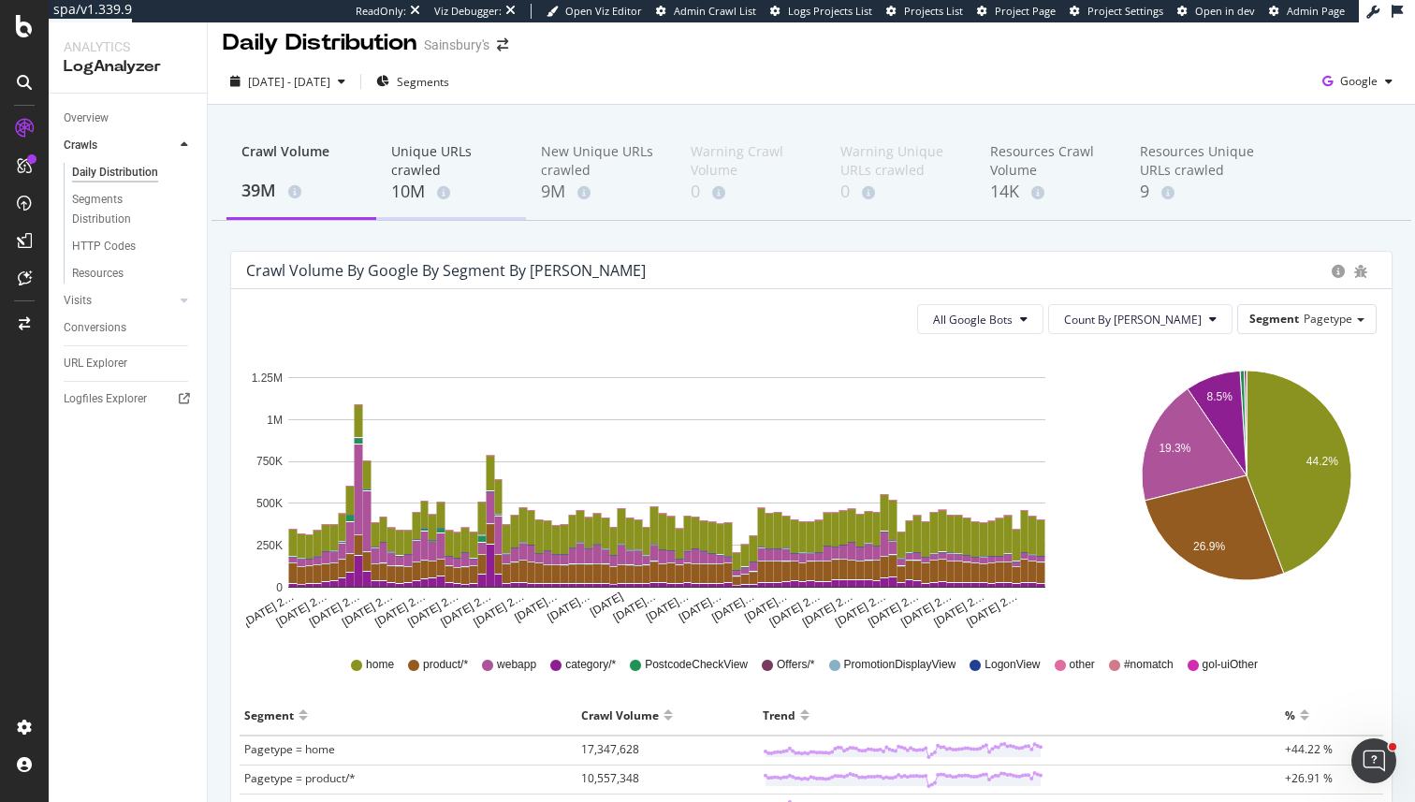
click at [415, 166] on div "Unique URLs crawled" at bounding box center [451, 160] width 120 height 37
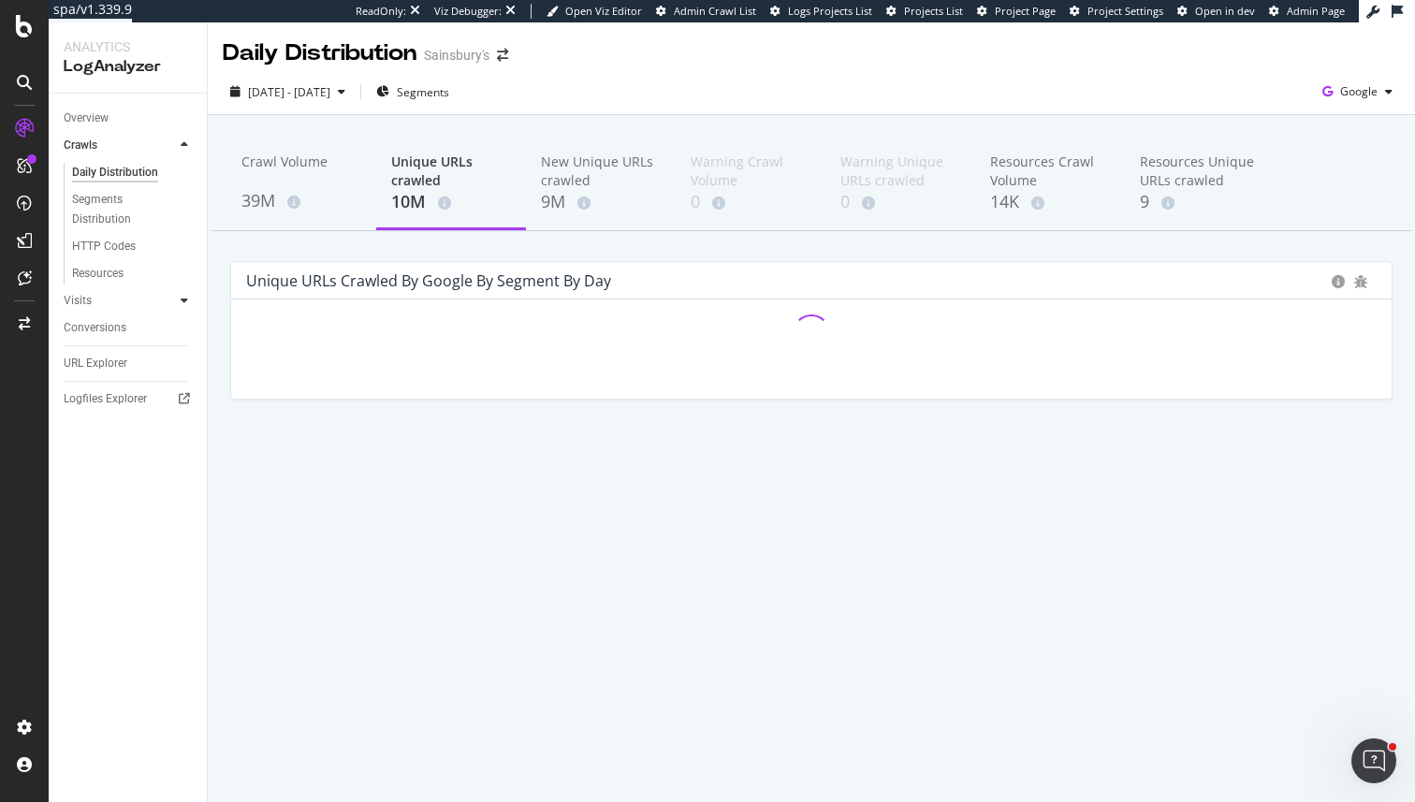
click at [182, 302] on icon at bounding box center [184, 300] width 7 height 11
click at [183, 145] on icon at bounding box center [184, 144] width 7 height 11
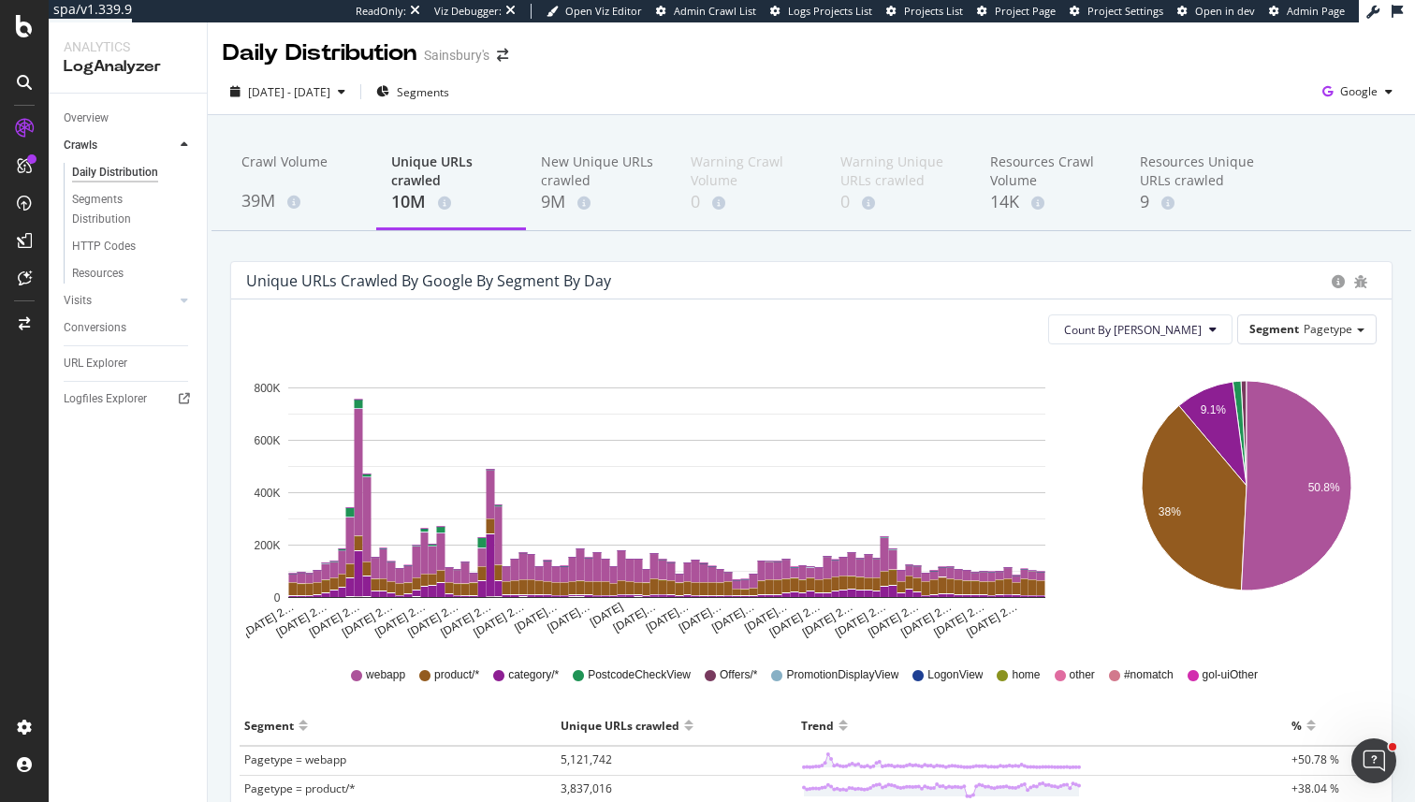
click at [745, 201] on div "0" at bounding box center [751, 202] width 120 height 24
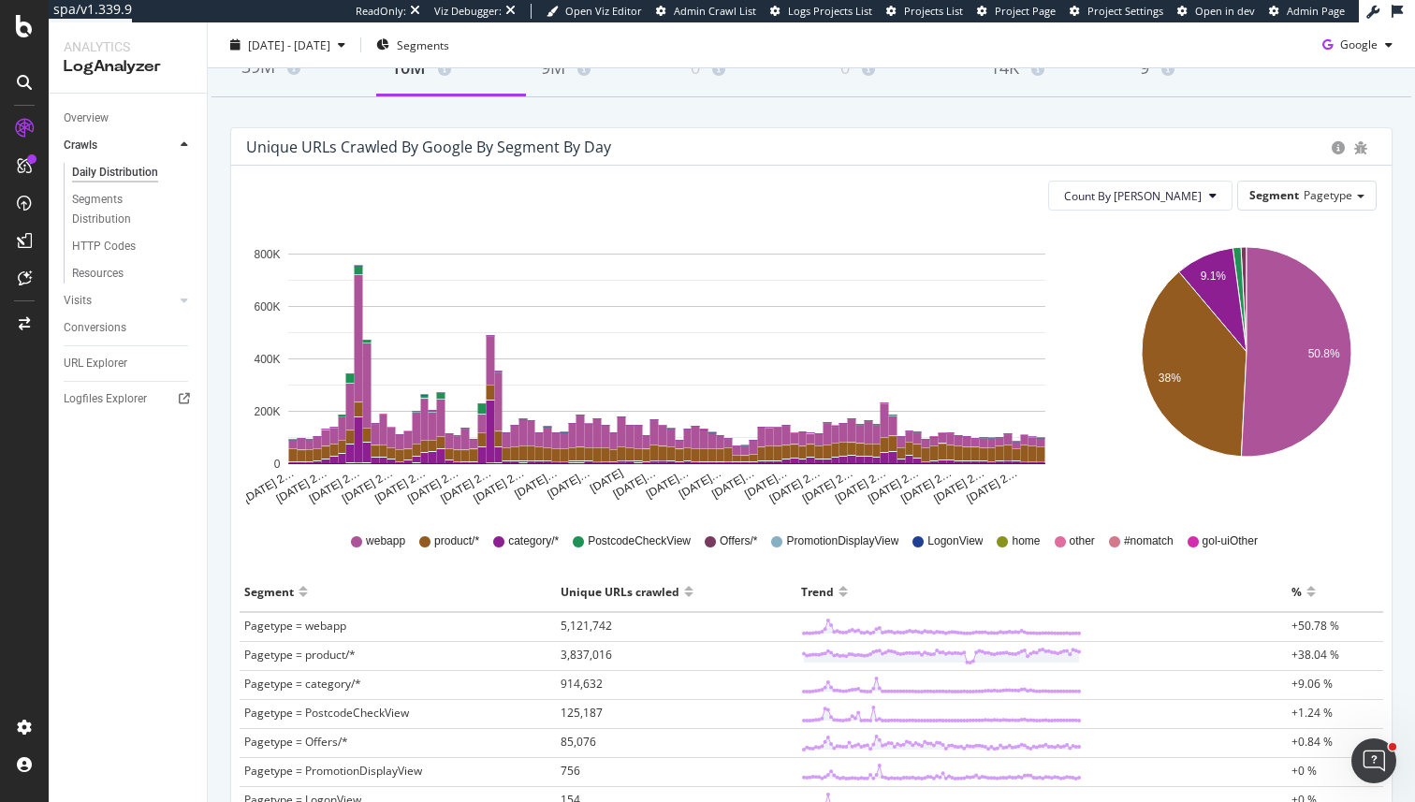
scroll to position [107, 0]
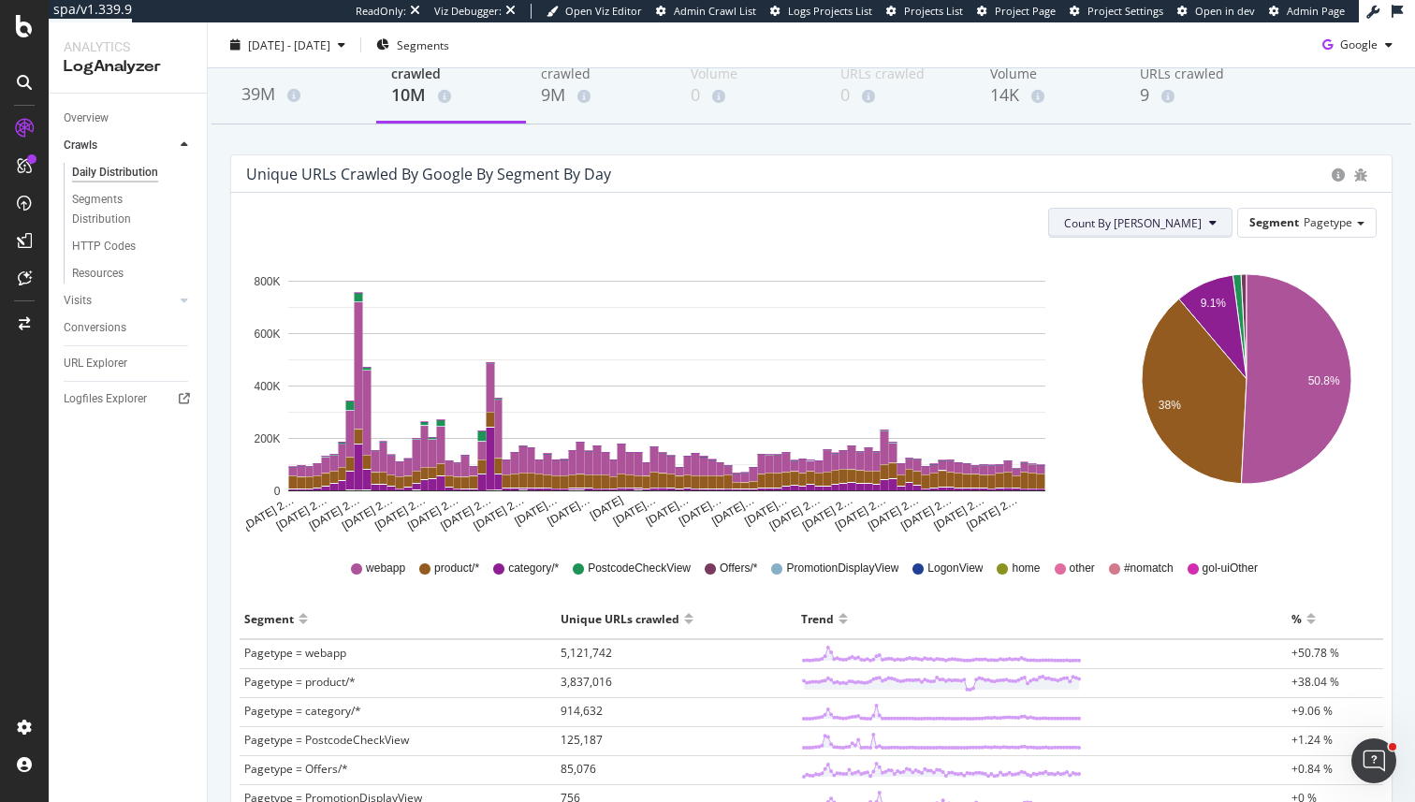
click at [1174, 236] on button "Count By Day" at bounding box center [1140, 223] width 184 height 30
click at [1144, 296] on span "Cumulated (all codes)" at bounding box center [1203, 294] width 141 height 17
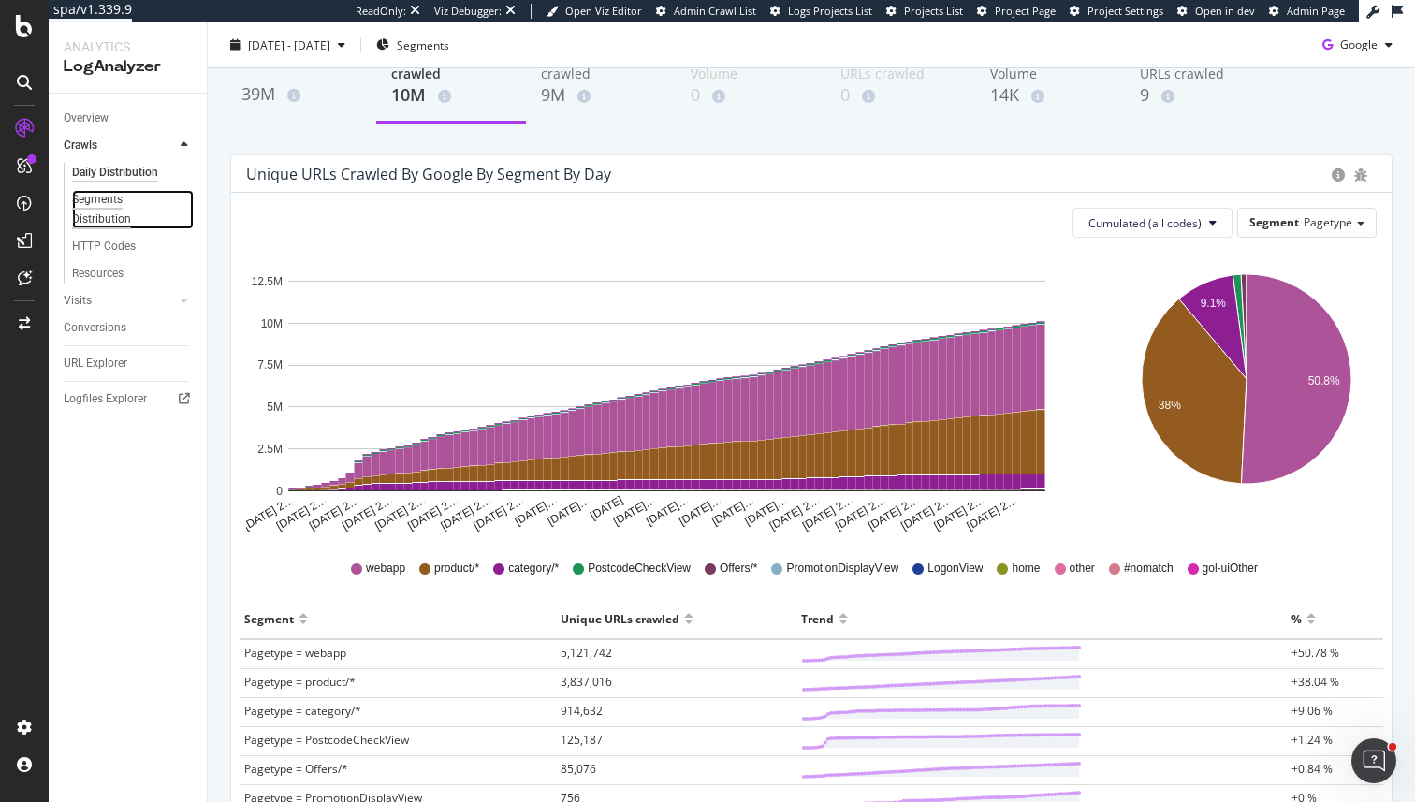
click at [95, 213] on div "Segments Distribution" at bounding box center [124, 209] width 104 height 39
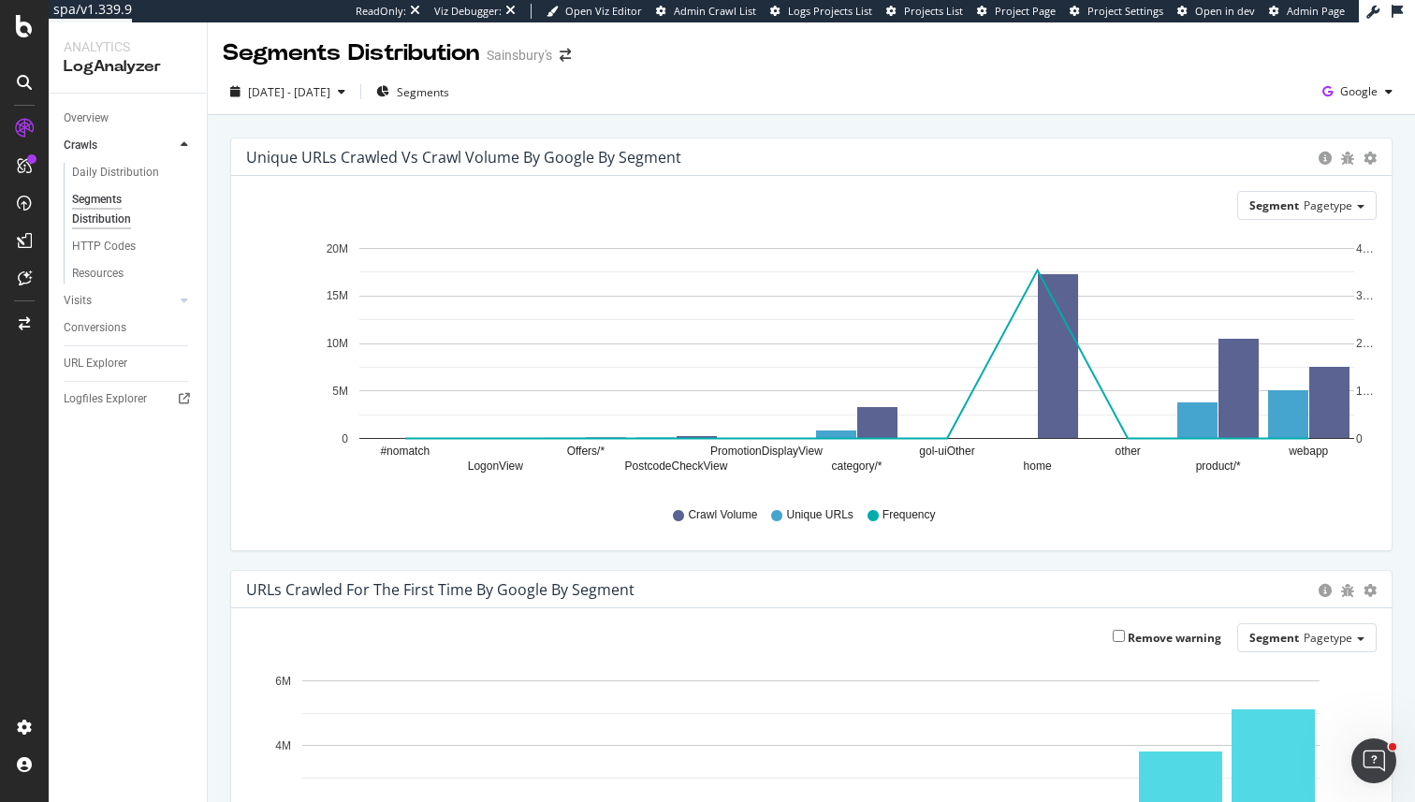
click at [1332, 189] on div "Segment Pagetype Hold CMD (⌘) while clicking to filter the report. #nomatch Log…" at bounding box center [811, 363] width 1160 height 374
click at [1323, 214] on div "Segment Pagetype" at bounding box center [1307, 205] width 138 height 27
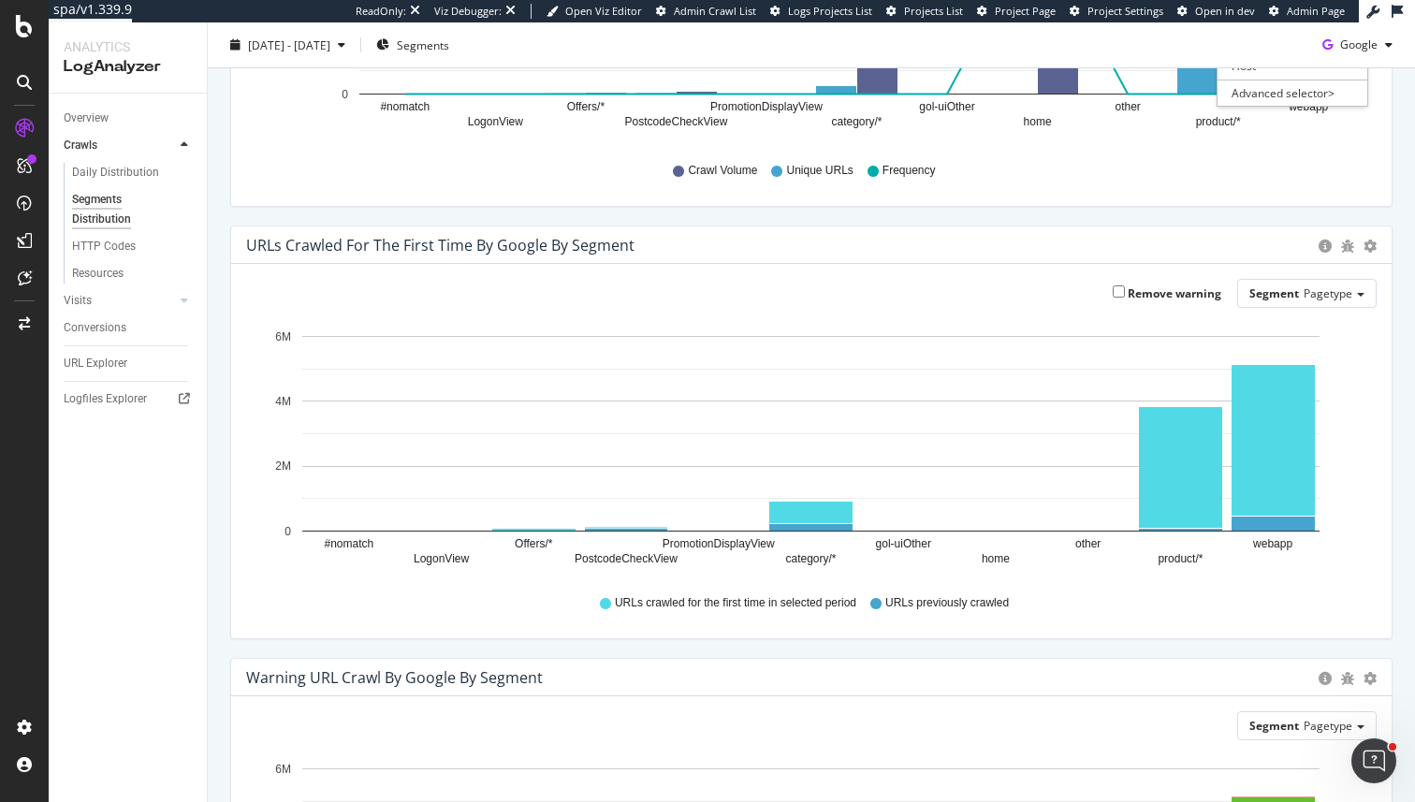
scroll to position [332, 0]
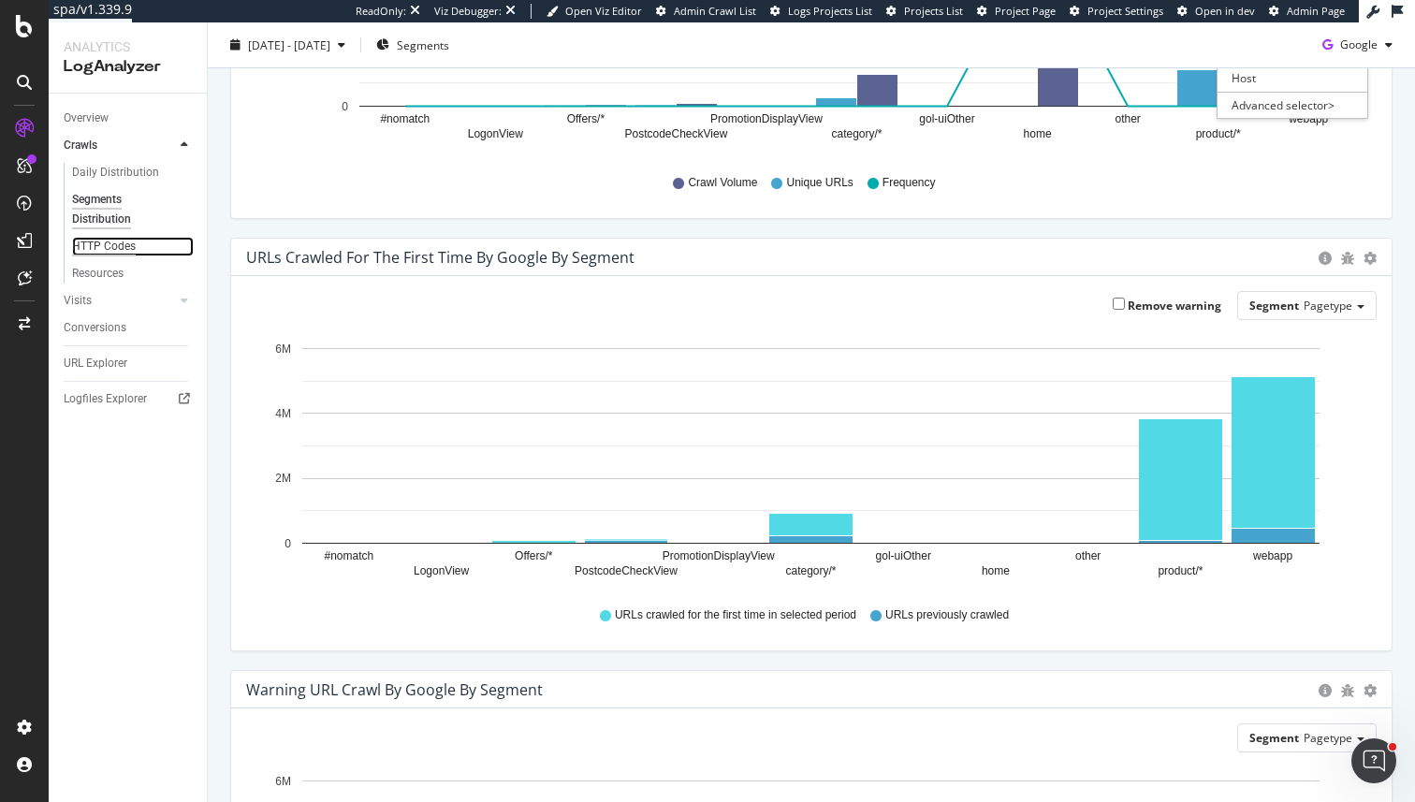
click at [110, 247] on div "HTTP Codes" at bounding box center [104, 247] width 64 height 20
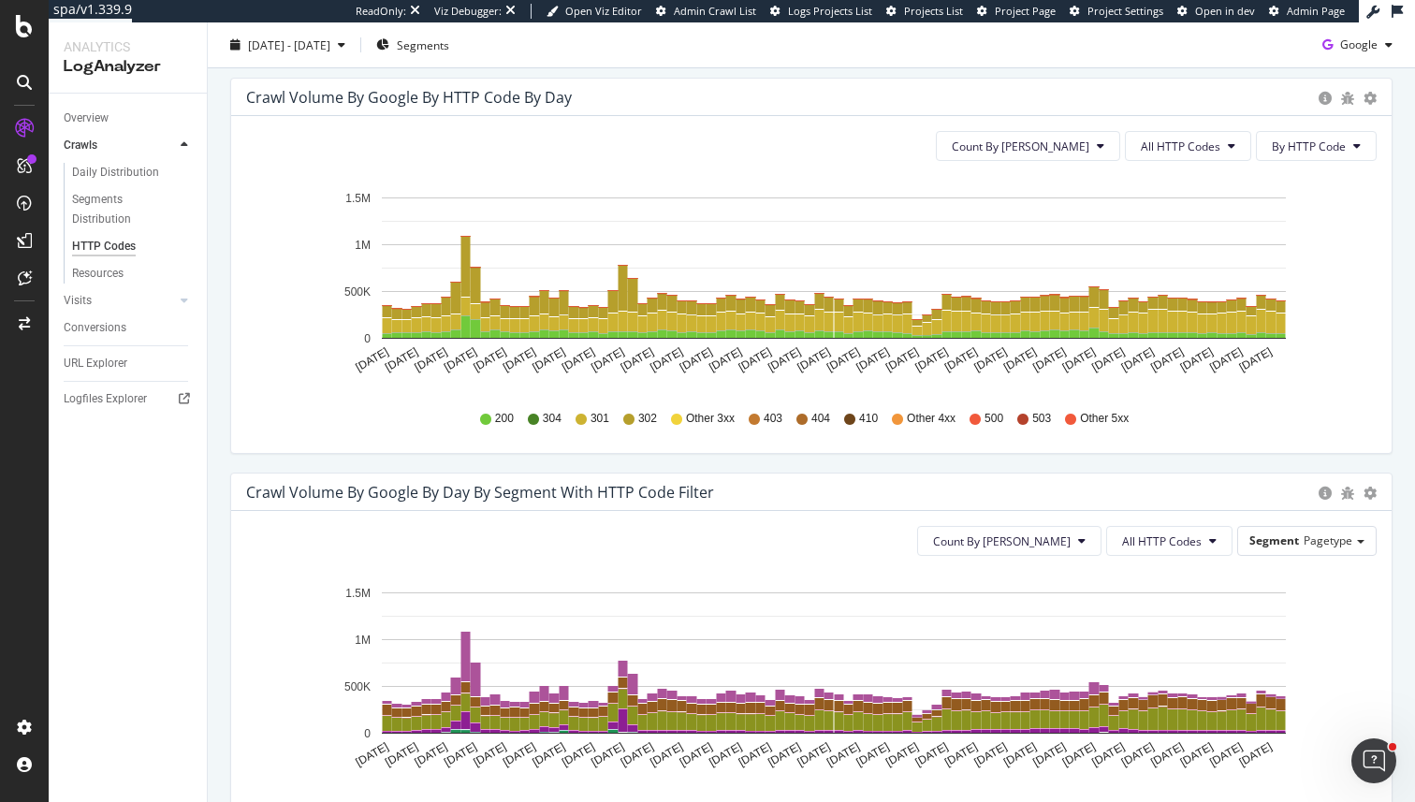
scroll to position [588, 0]
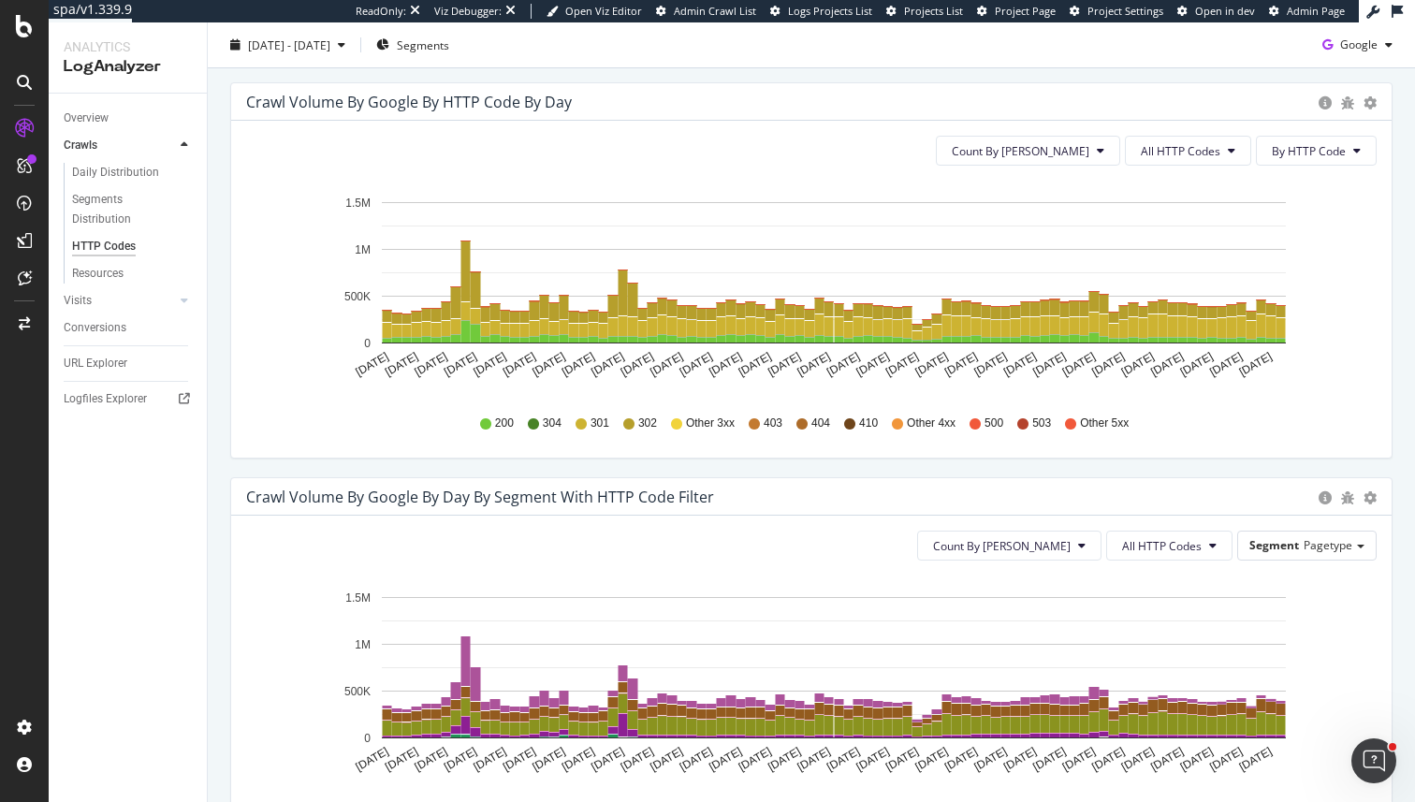
click at [975, 211] on rect "A chart." at bounding box center [834, 272] width 904 height 141
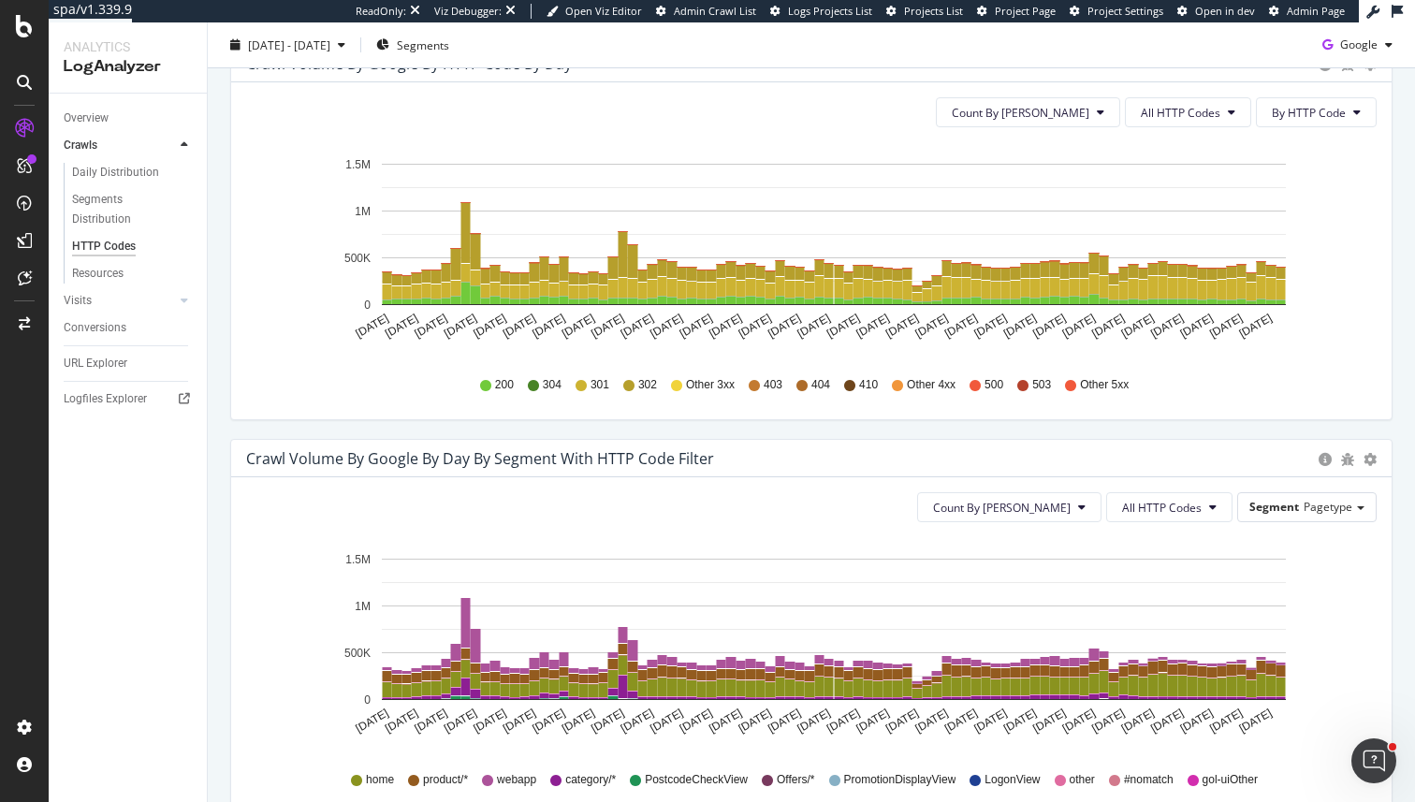
scroll to position [545, 0]
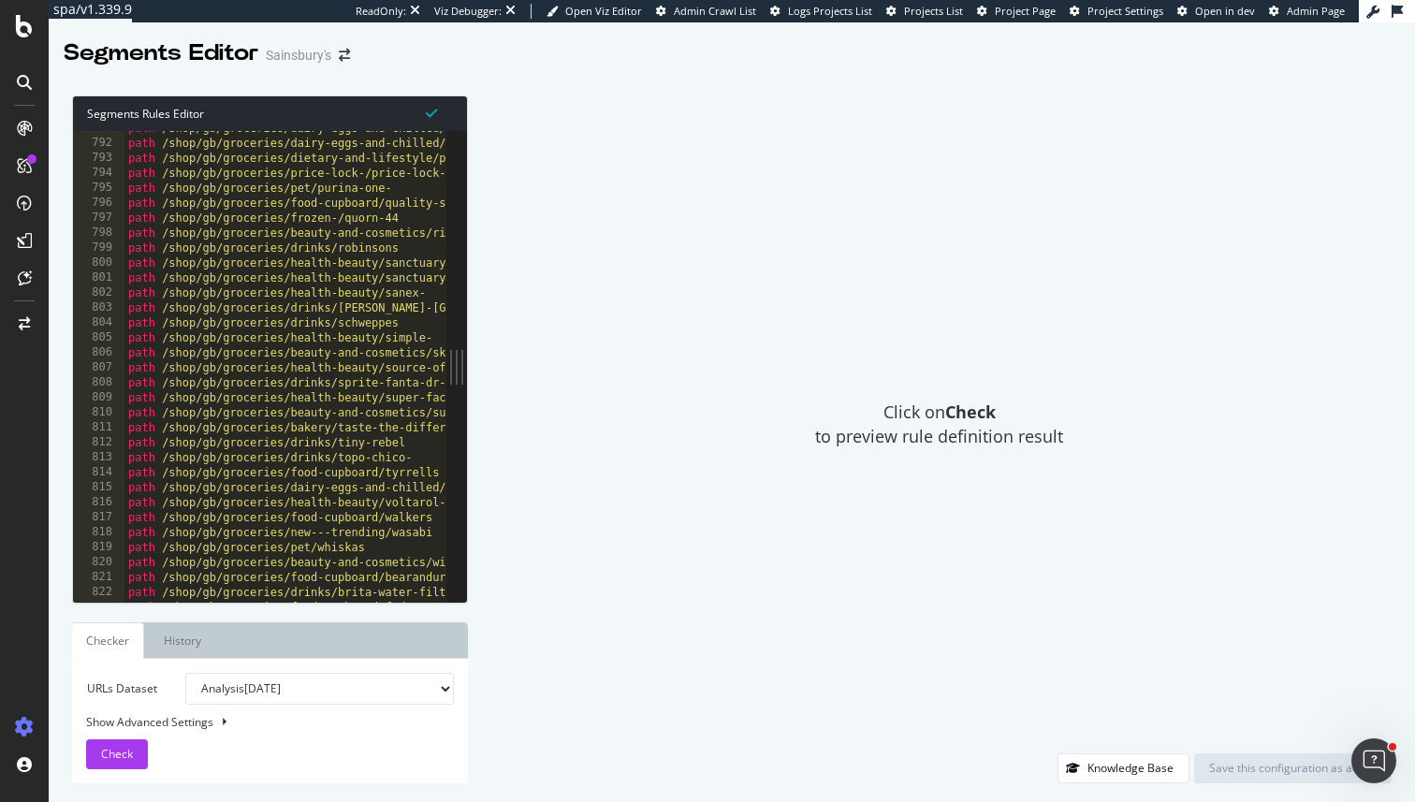
scroll to position [11839, 0]
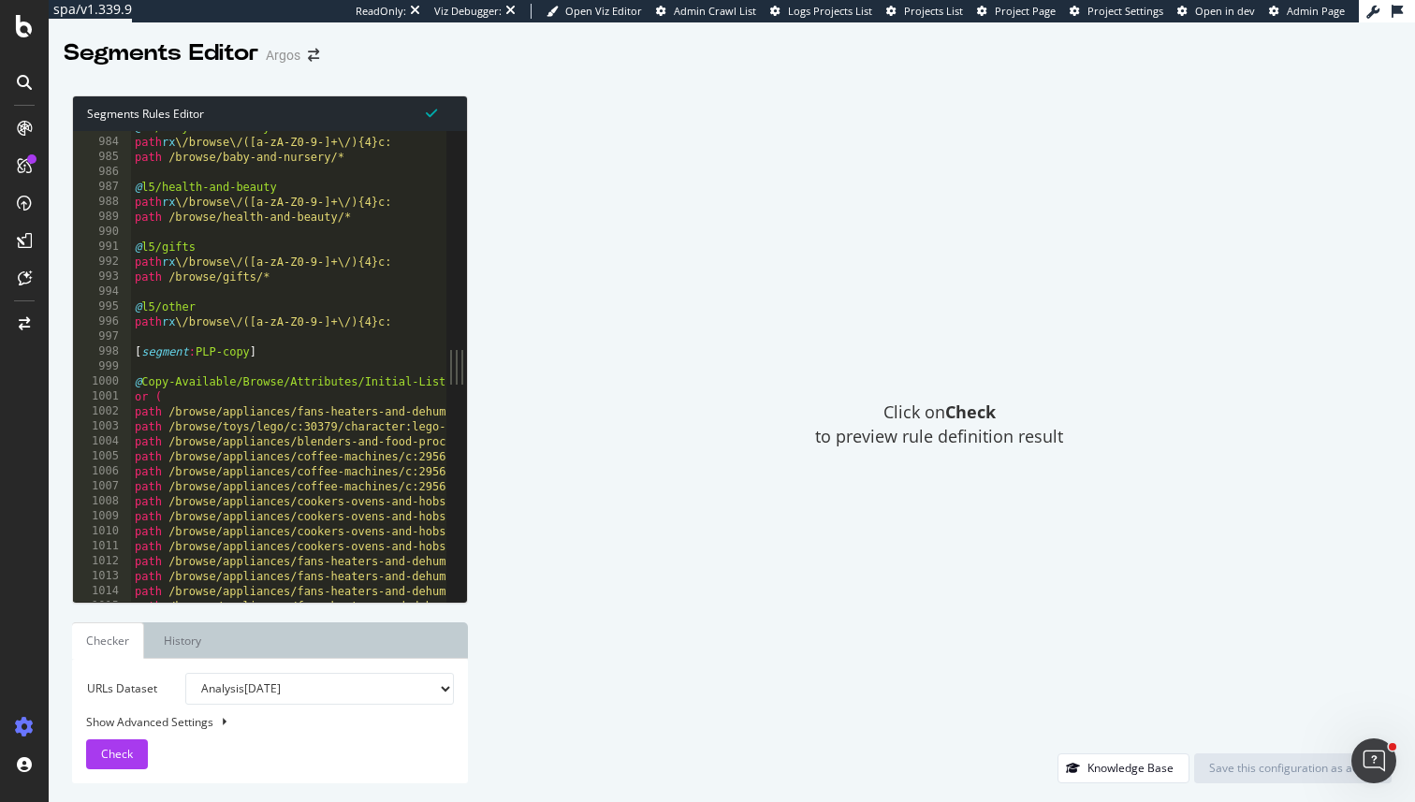
scroll to position [14712, 0]
type textarea "[segment:PLP-copy]"
drag, startPoint x: 284, startPoint y: 354, endPoint x: 121, endPoint y: 358, distance: 162.9
click at [121, 358] on div "[segment:PLP-copy] 983 984 985 986 987 988 989 990 991 992 993 994 995 996 997 …" at bounding box center [259, 366] width 373 height 471
click at [157, 336] on div "@ l5/baby-and-nursery path rx \/browse\/([a-zA-Z0-9-]+\/){4}c: path /browse/bab…" at bounding box center [593, 372] width 924 height 501
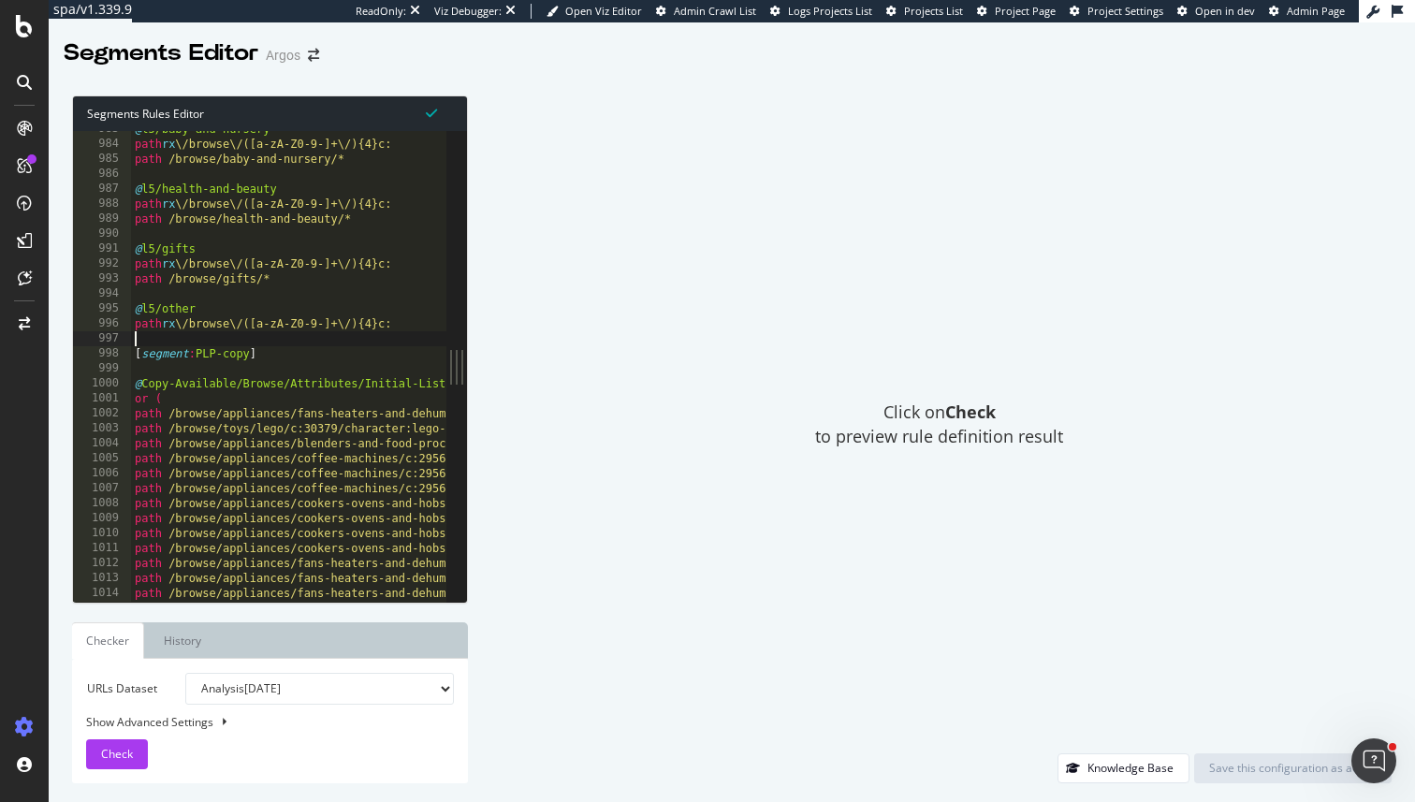
click at [157, 336] on div "@ l5/baby-and-nursery path rx \/browse\/([a-zA-Z0-9-]+\/){4}c: path /browse/bab…" at bounding box center [593, 372] width 924 height 501
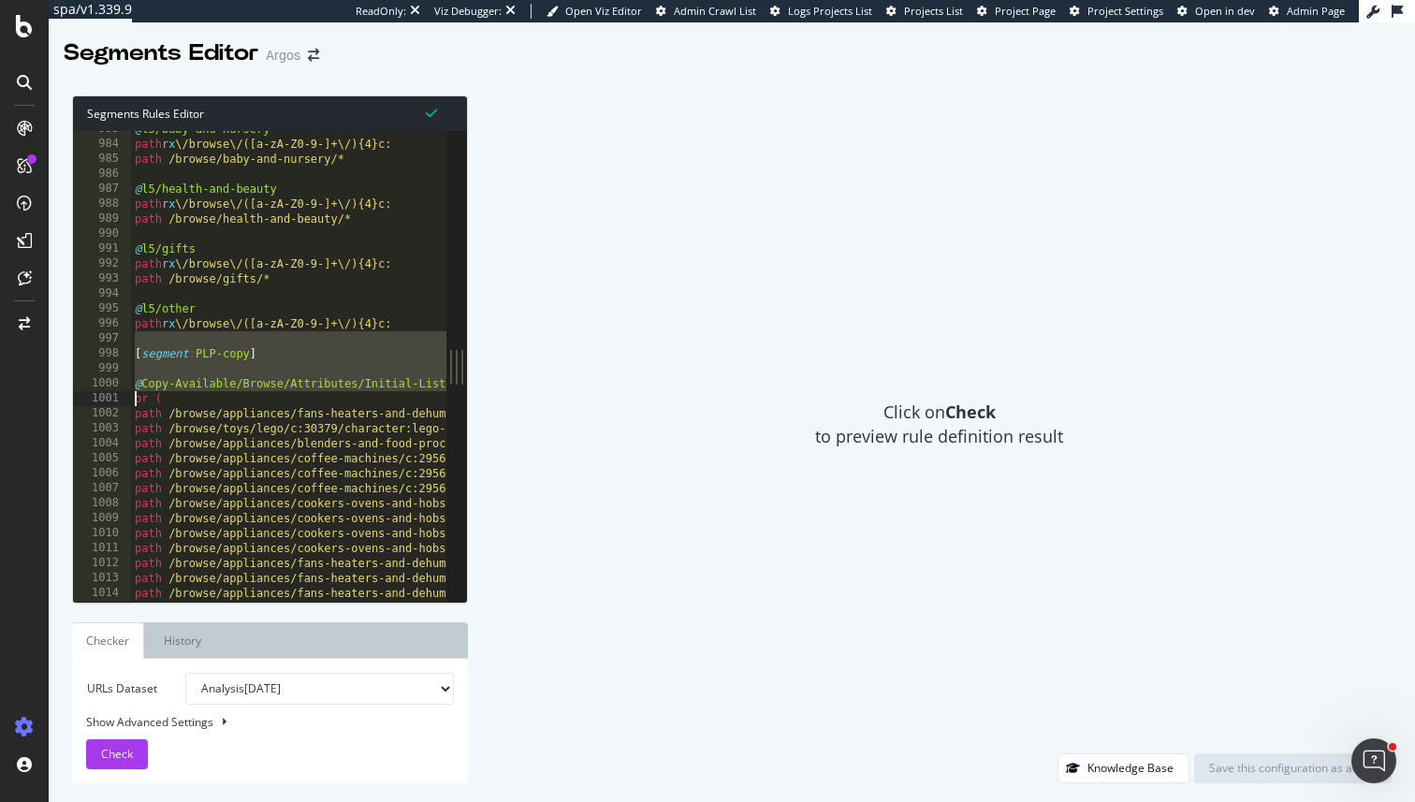
drag, startPoint x: 157, startPoint y: 336, endPoint x: 300, endPoint y: 385, distance: 151.2
click at [300, 386] on div "@ l5/baby-and-nursery path rx \/browse\/([a-zA-Z0-9-]+\/){4}c: path /browse/bab…" at bounding box center [593, 372] width 924 height 501
click at [135, 354] on div "@ l5/baby-and-nursery path rx \/browse\/([a-zA-Z0-9-]+\/){4}c: path /browse/bab…" at bounding box center [593, 372] width 924 height 501
type textarea "[segment:PLP-copy]"
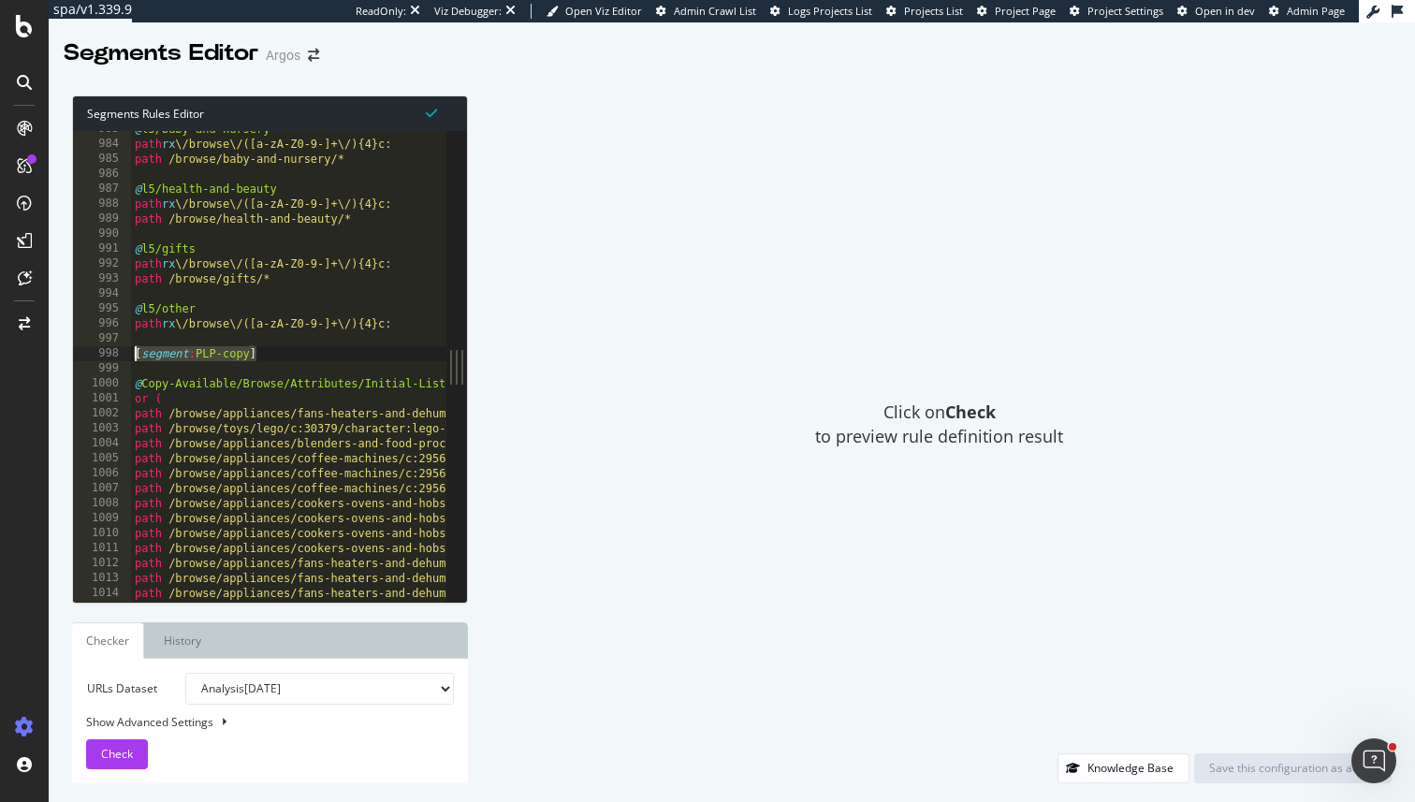
drag, startPoint x: 282, startPoint y: 360, endPoint x: 113, endPoint y: 357, distance: 168.5
click at [113, 357] on div "[segment:PLP-copy] 983 984 985 986 987 988 989 990 991 992 993 994 995 996 997 …" at bounding box center [259, 366] width 373 height 471
click at [191, 367] on div "@ l5/baby-and-nursery path rx \/browse\/([a-zA-Z0-9-]+\/){4}c: path /browse/bab…" at bounding box center [593, 372] width 924 height 501
click at [138, 382] on div "@ l5/baby-and-nursery path rx \/browse\/([a-zA-Z0-9-]+\/){4}c: path /browse/bab…" at bounding box center [593, 372] width 924 height 501
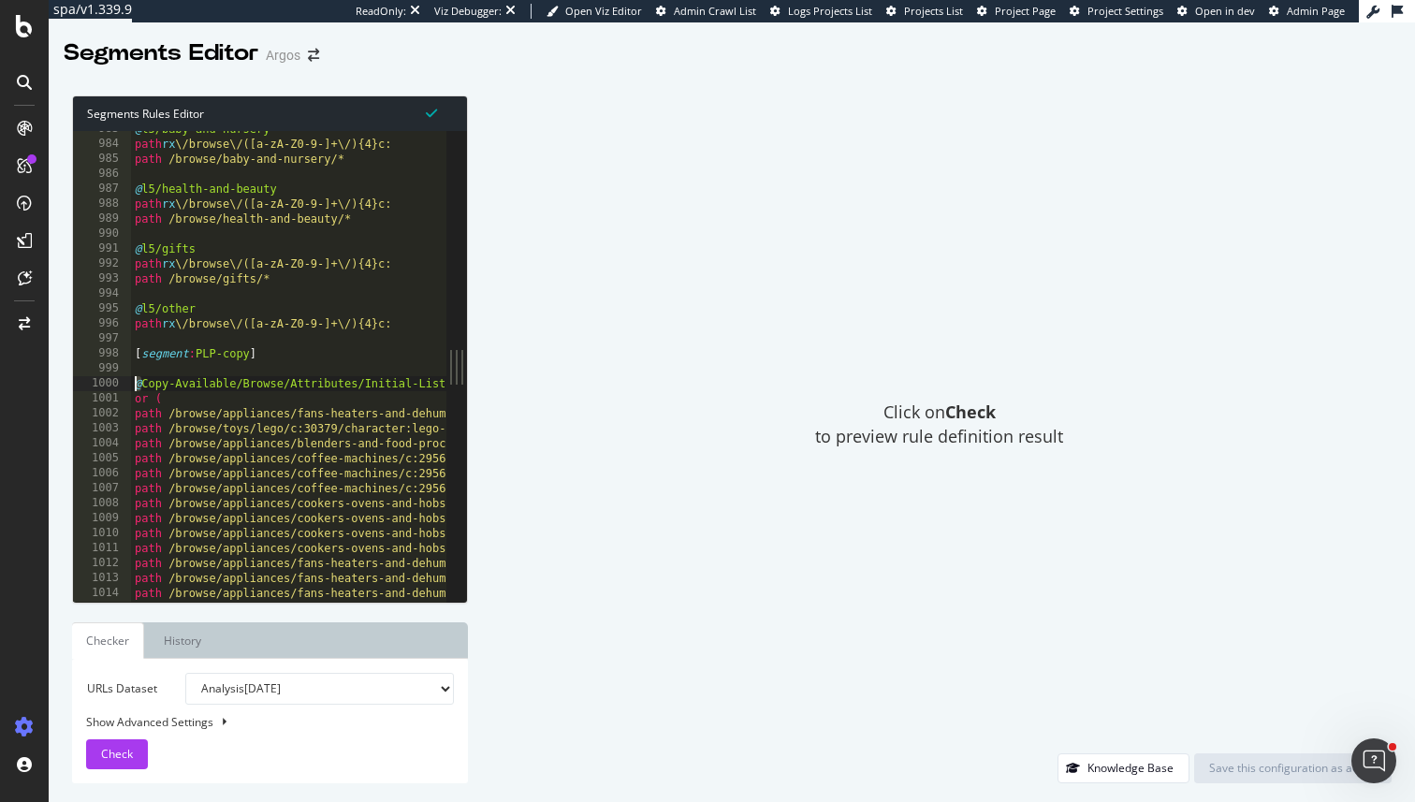
click at [138, 382] on div "@ l5/baby-and-nursery path rx \/browse\/([a-zA-Z0-9-]+\/){4}c: path /browse/bab…" at bounding box center [593, 372] width 924 height 501
click at [148, 381] on div "@ l5/baby-and-nursery path rx \/browse\/([a-zA-Z0-9-]+\/){4}c: path /browse/bab…" at bounding box center [593, 372] width 924 height 501
type textarea "@Copy-Available/Browse/Attributes/Initial-List"
drag, startPoint x: 133, startPoint y: 383, endPoint x: 247, endPoint y: 386, distance: 114.2
click at [245, 386] on div "@ l5/baby-and-nursery path rx \/browse\/([a-zA-Z0-9-]+\/){4}c: path /browse/bab…" at bounding box center [593, 372] width 924 height 501
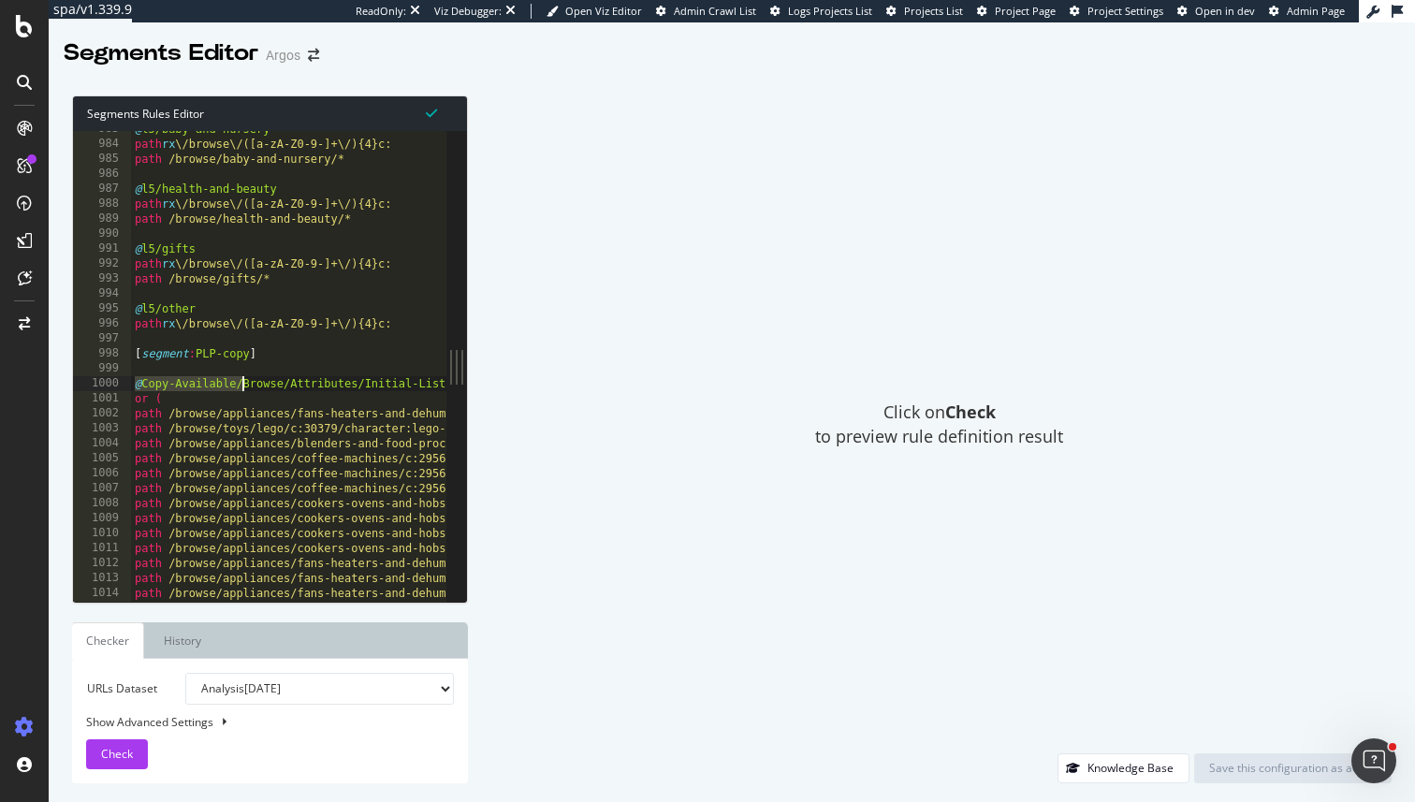
click at [324, 386] on div "@ l5/baby-and-nursery path rx \/browse\/([a-zA-Z0-9-]+\/){4}c: path /browse/bab…" at bounding box center [593, 372] width 924 height 501
click at [1088, 758] on div "Knowledge Base" at bounding box center [1115, 768] width 115 height 26
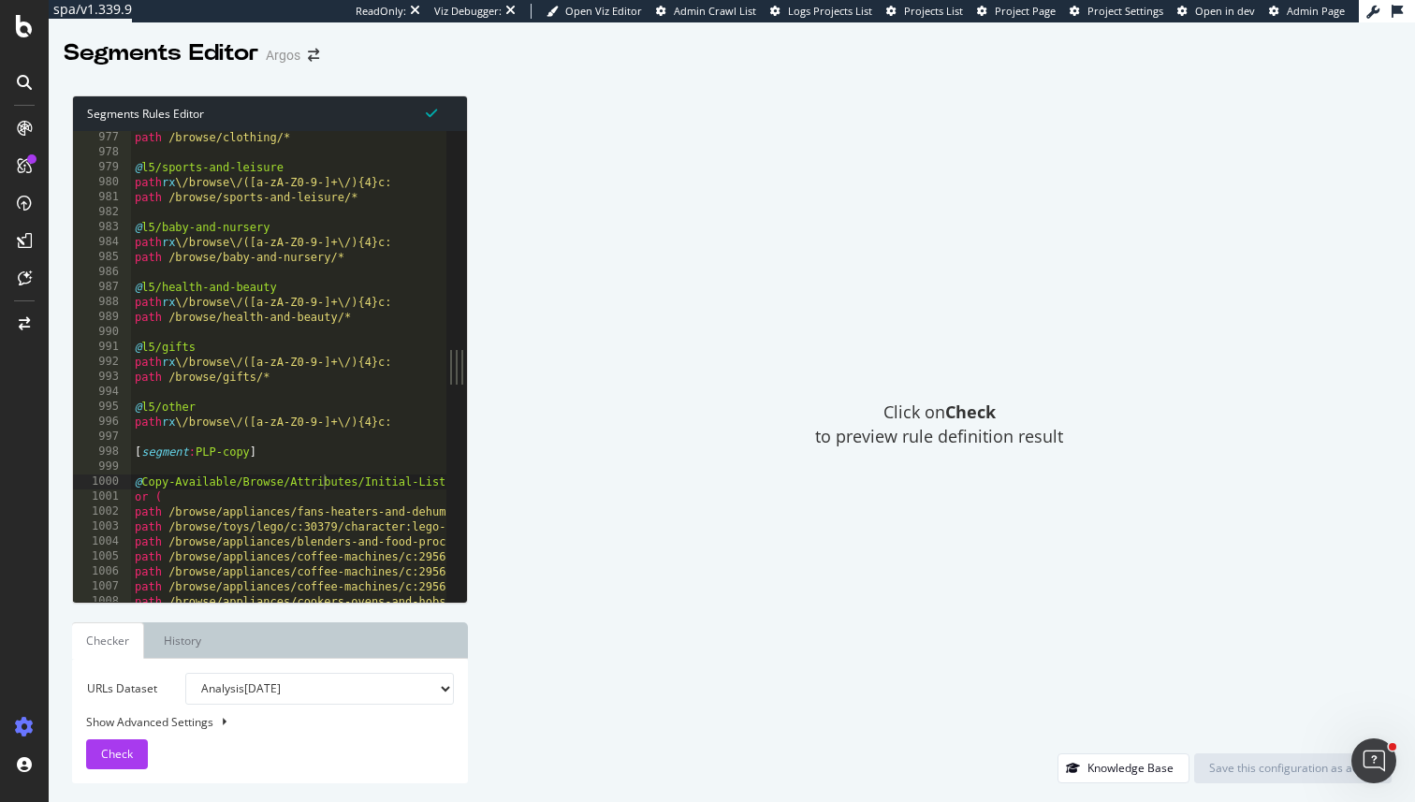
scroll to position [14611, 0]
drag, startPoint x: 273, startPoint y: 455, endPoint x: 148, endPoint y: 455, distance: 125.4
click at [147, 455] on div "path rx \/browse\/([a-zA-Z0-9-]+\/){4}c: path /browse/clothing/* @ l5/sports-an…" at bounding box center [593, 369] width 924 height 501
click at [198, 463] on div "path rx \/browse\/([a-zA-Z0-9-]+\/){4}c: path /browse/clothing/* @ l5/sports-an…" at bounding box center [593, 369] width 924 height 501
click at [197, 360] on div "path rx \/browse\/([a-zA-Z0-9-]+\/){4}c: path /browse/clothing/* @ l5/sports-an…" at bounding box center [593, 369] width 924 height 501
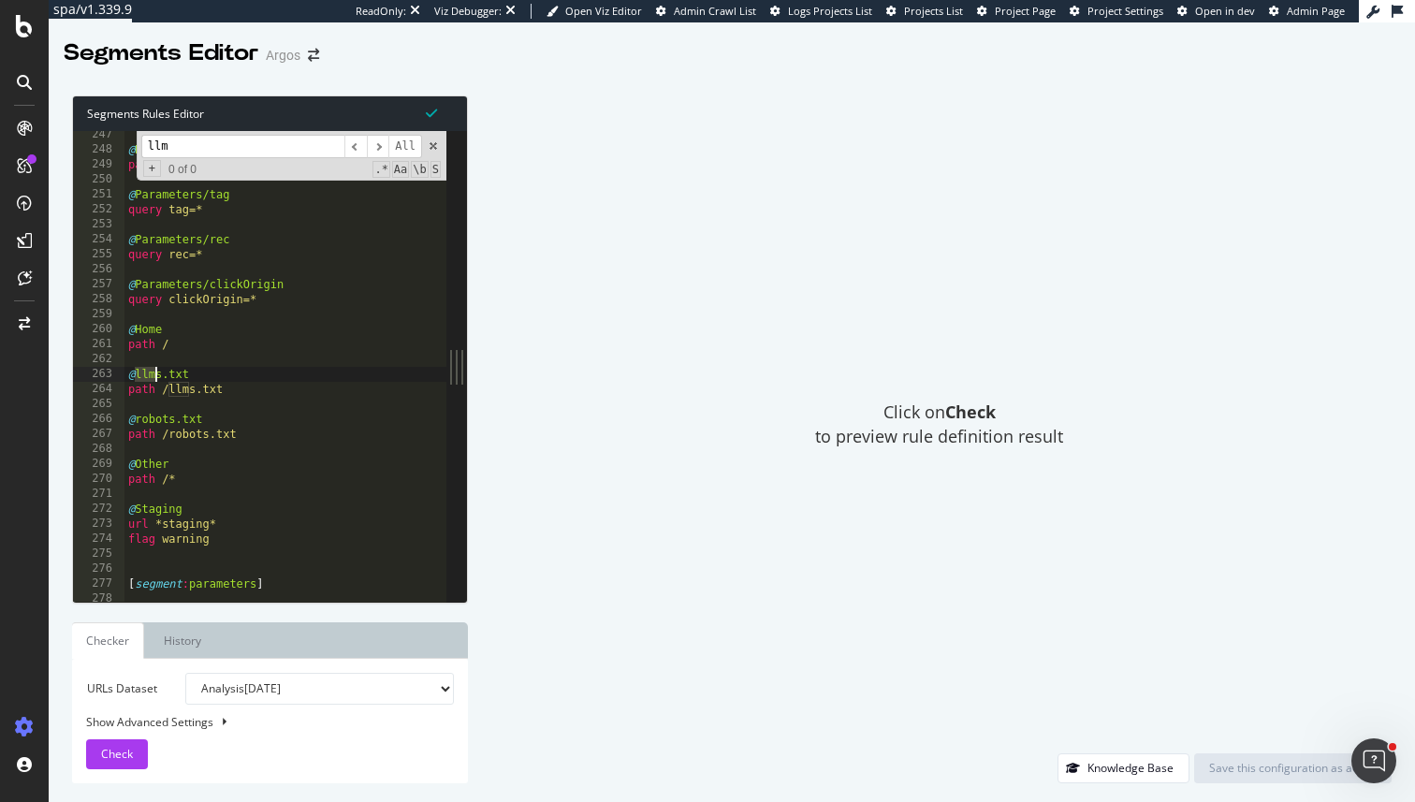
scroll to position [3687, 0]
drag, startPoint x: 161, startPoint y: 390, endPoint x: 276, endPoint y: 391, distance: 115.1
click at [276, 391] on div "@ Reviews path /reviews/* @ Parameters/tag query tag=* @ Parameters/rec query r…" at bounding box center [586, 377] width 924 height 501
type textarea "path /llms.txt"
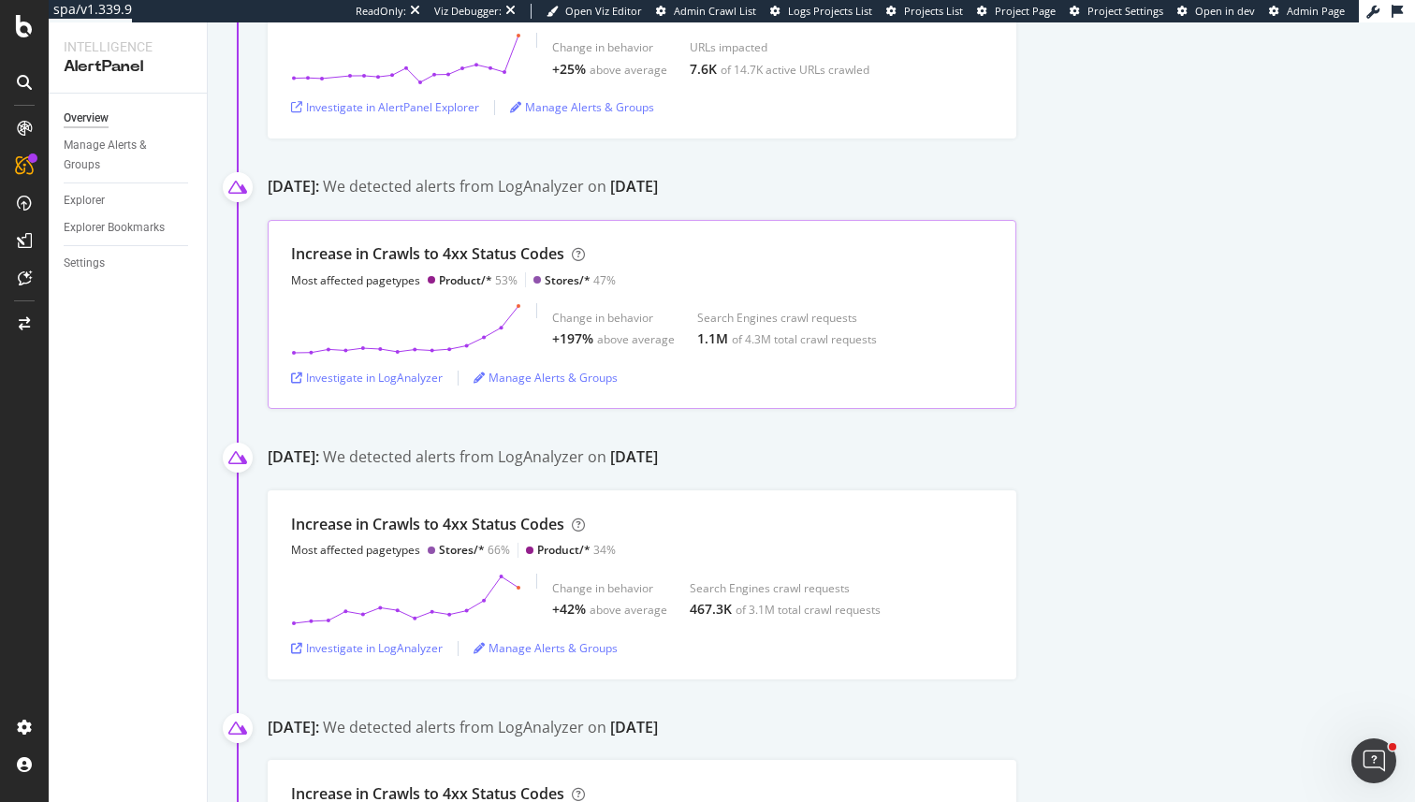
scroll to position [551, 0]
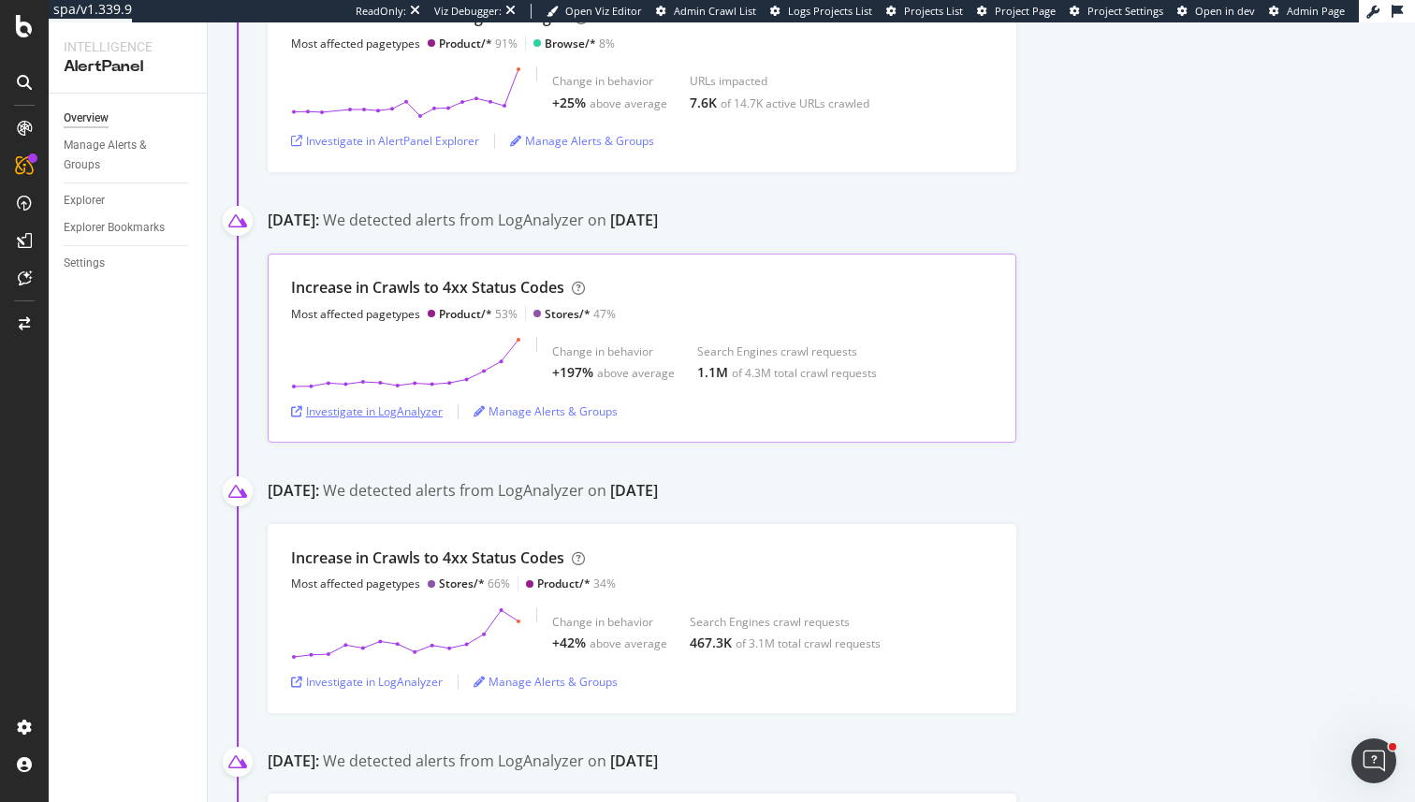
click at [386, 409] on div "Investigate in LogAnalyzer" at bounding box center [367, 411] width 152 height 16
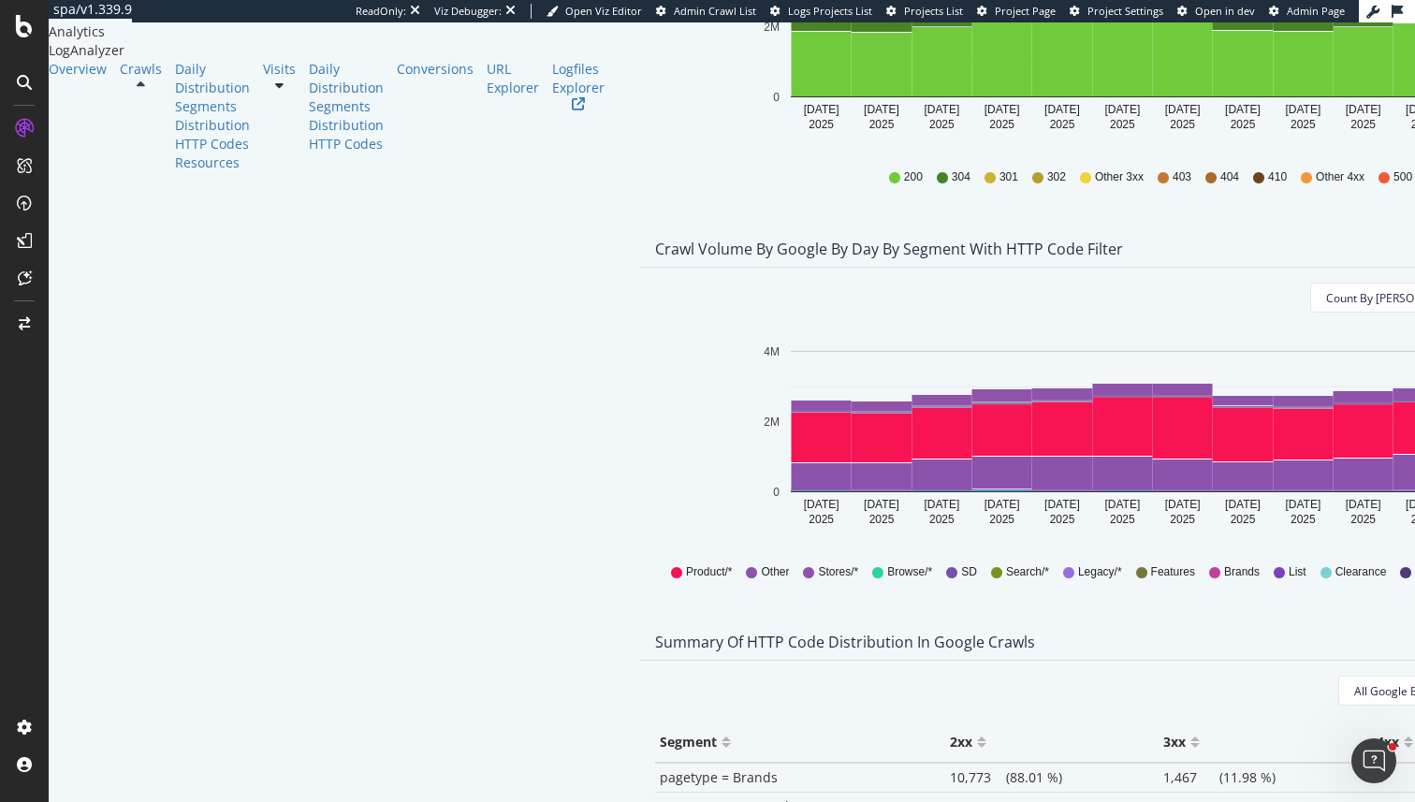
scroll to position [776, 0]
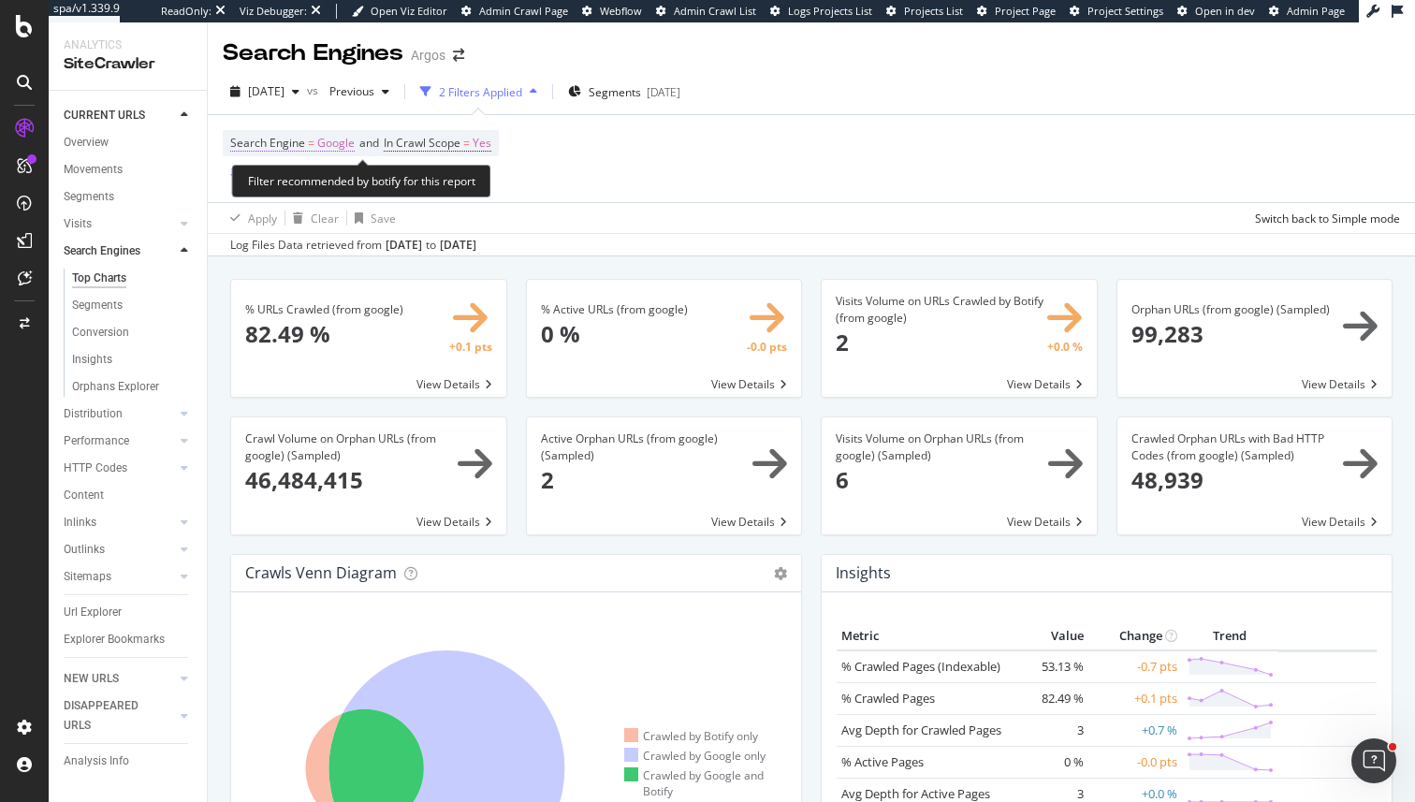
click at [323, 139] on span "Google" at bounding box center [335, 143] width 37 height 26
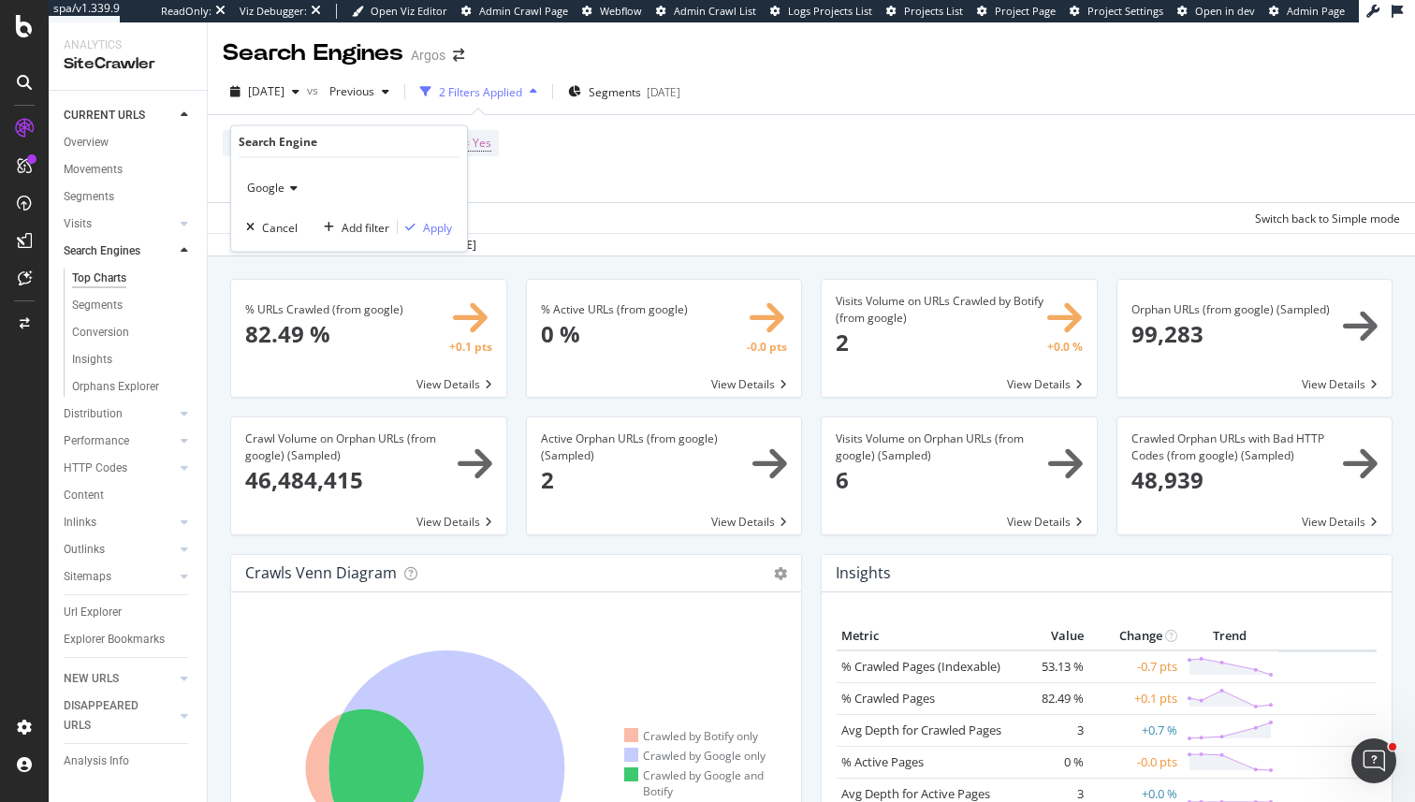
click at [281, 182] on span "Google" at bounding box center [265, 188] width 37 height 16
click at [629, 206] on div "Apply Clear Save Switch back to Simple mode" at bounding box center [811, 217] width 1207 height 31
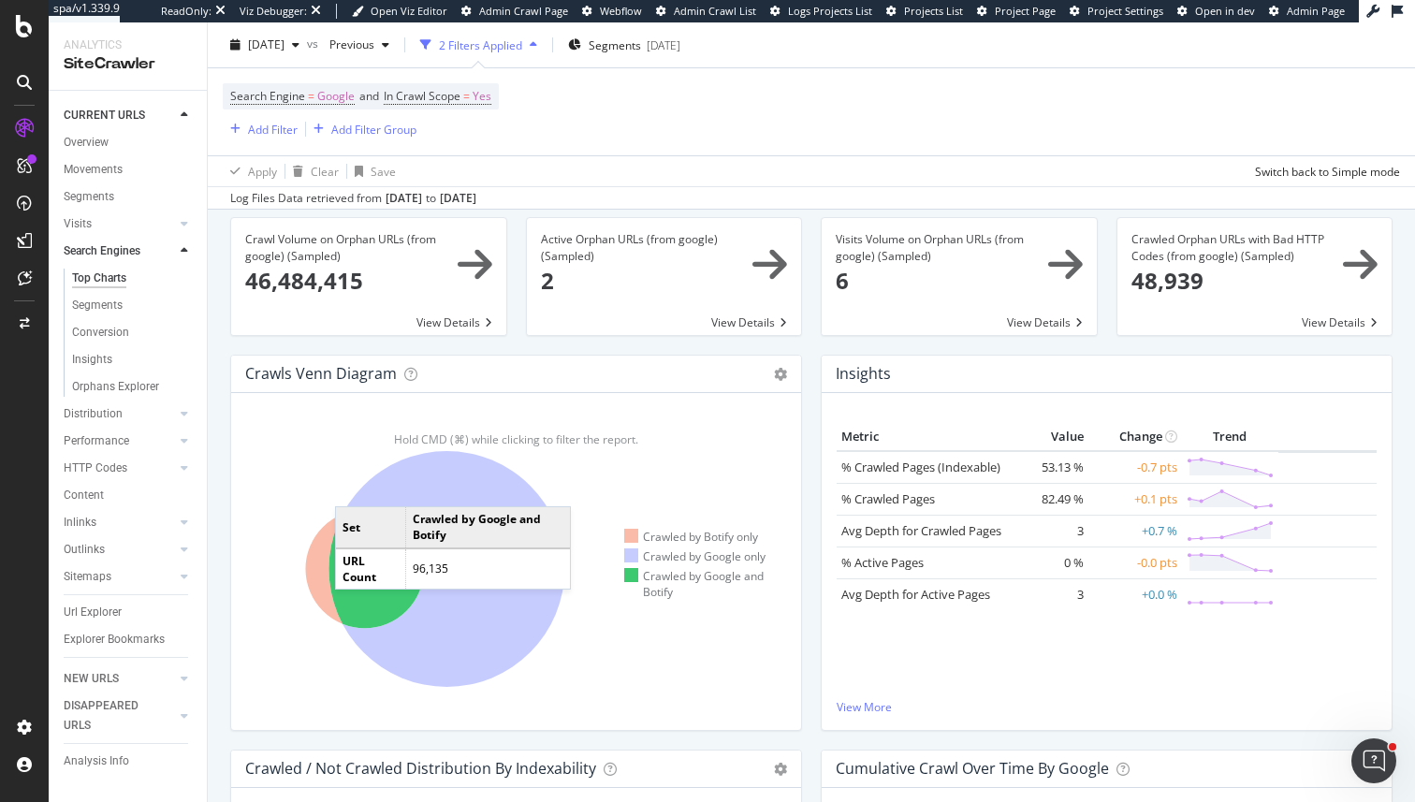
scroll to position [200, 0]
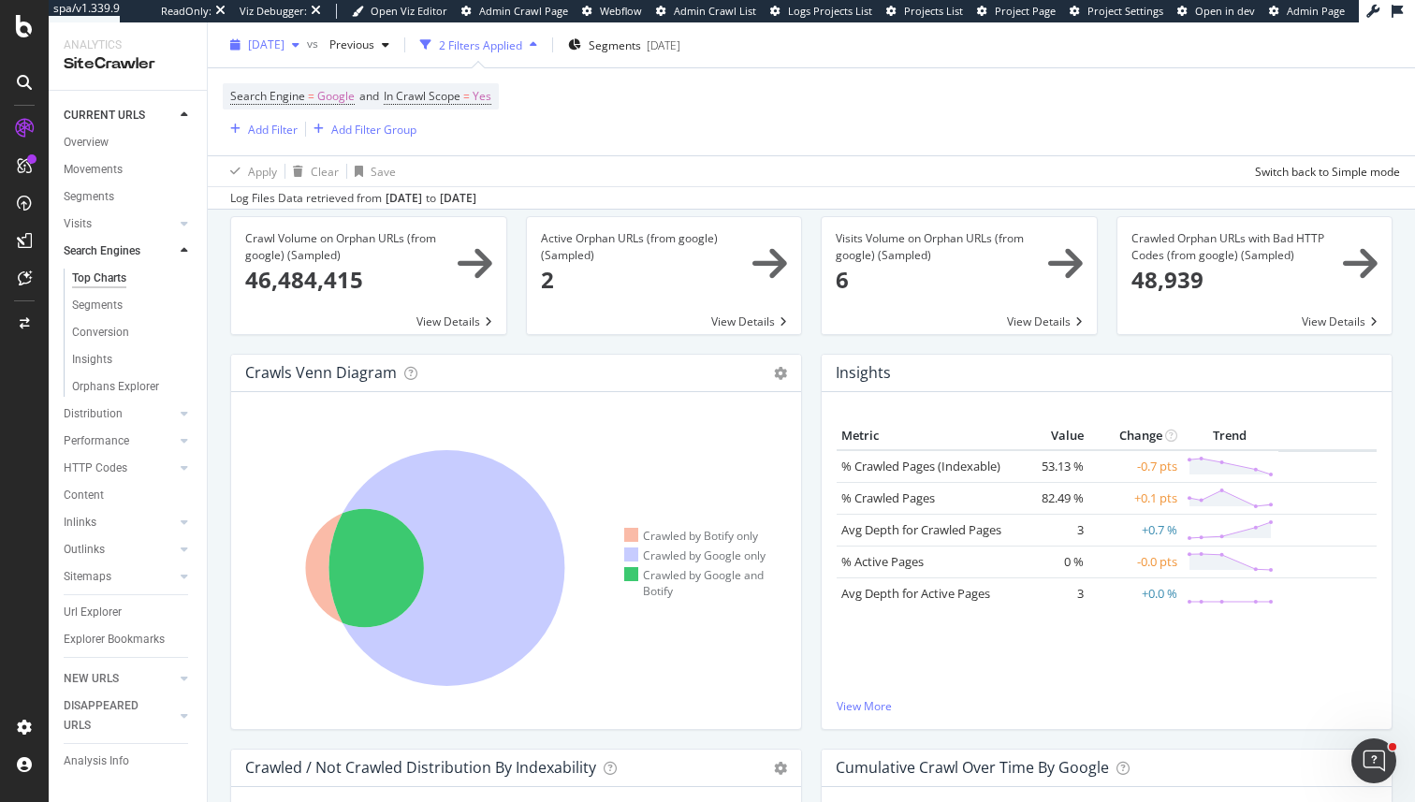
click at [284, 40] on span "[DATE]" at bounding box center [266, 44] width 36 height 16
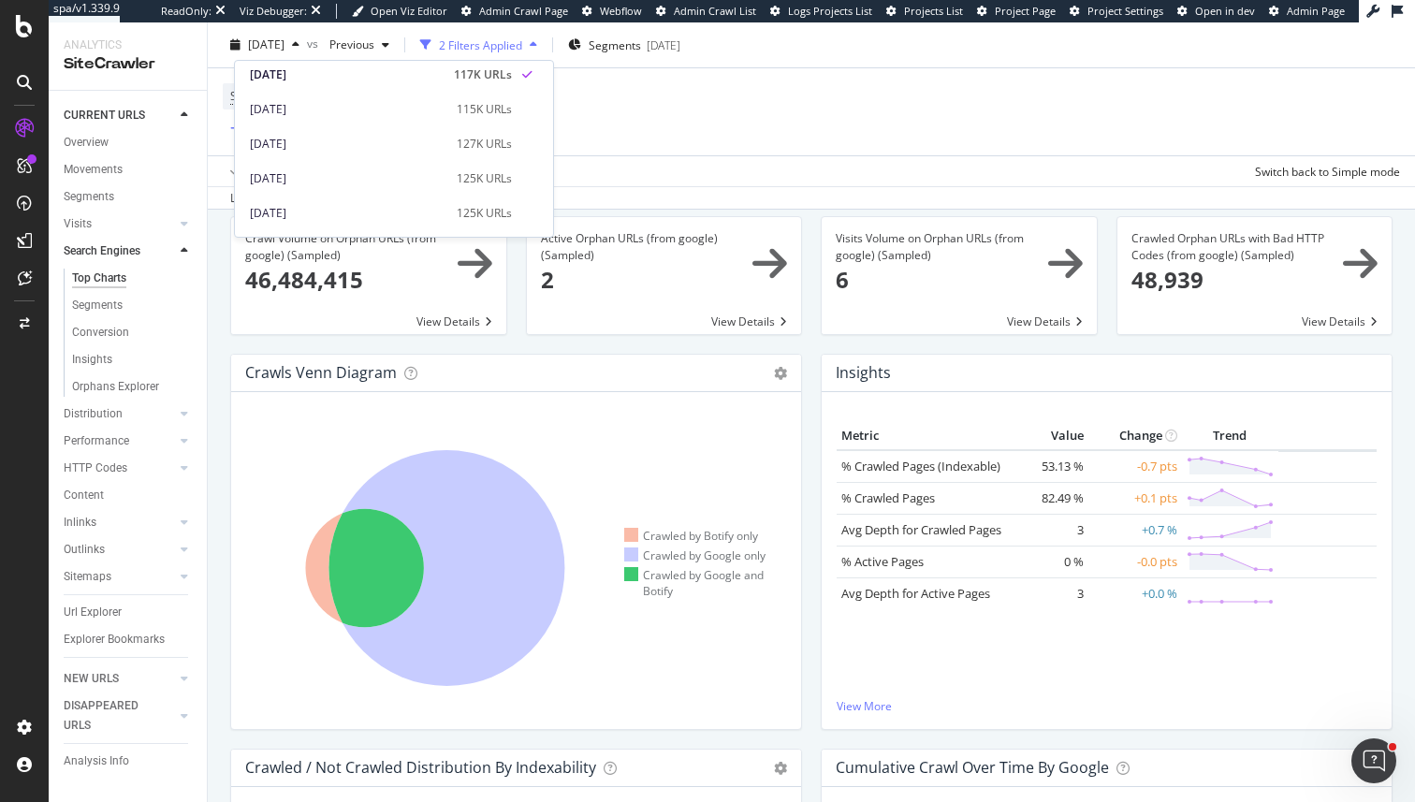
scroll to position [0, 0]
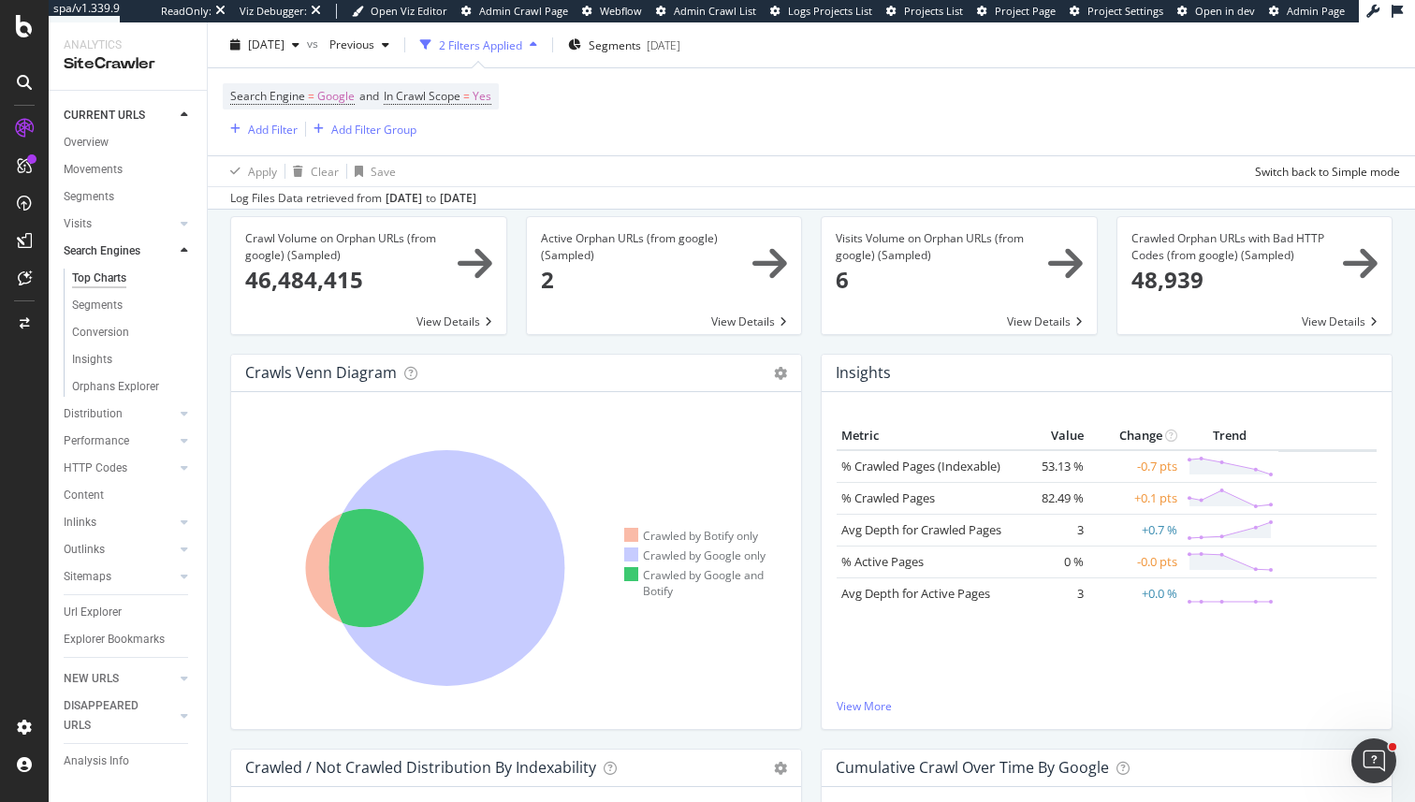
click at [794, 211] on div "% Active URLs (from google) × Close Chart search-engines-google-main-metric-act…" at bounding box center [665, 148] width 296 height 138
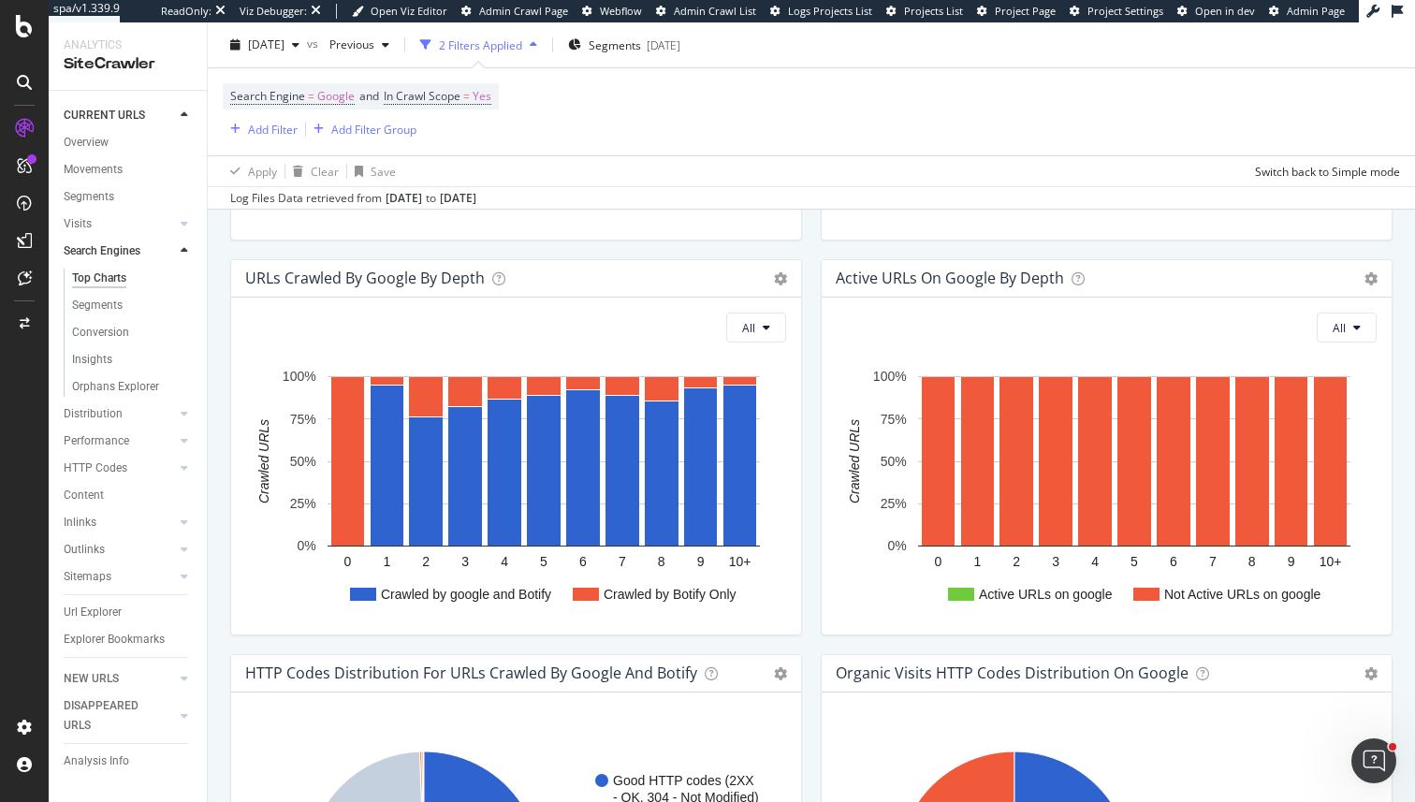
scroll to position [1086, 0]
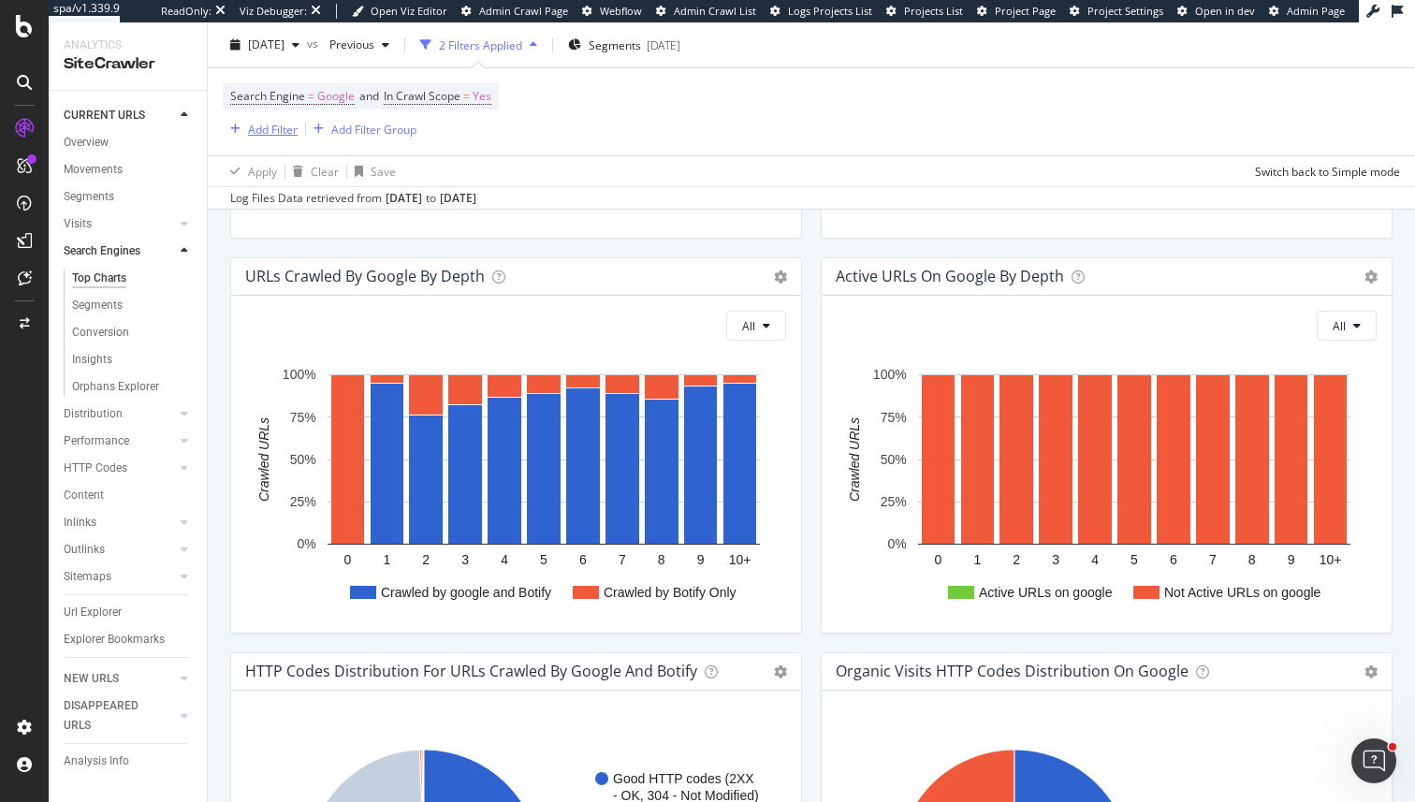
click at [286, 135] on div "Add Filter" at bounding box center [273, 129] width 50 height 16
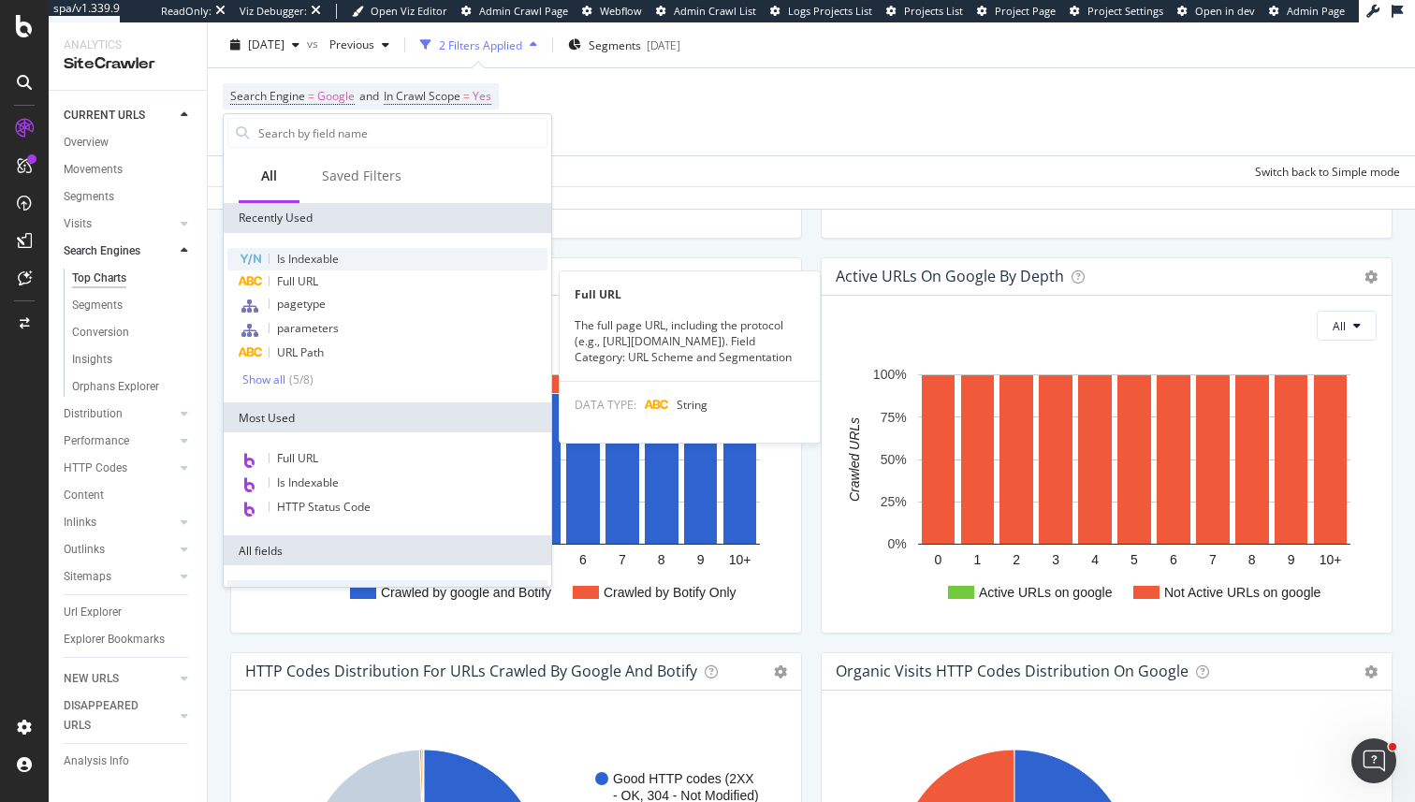
click at [299, 259] on span "Is Indexable" at bounding box center [308, 259] width 62 height 16
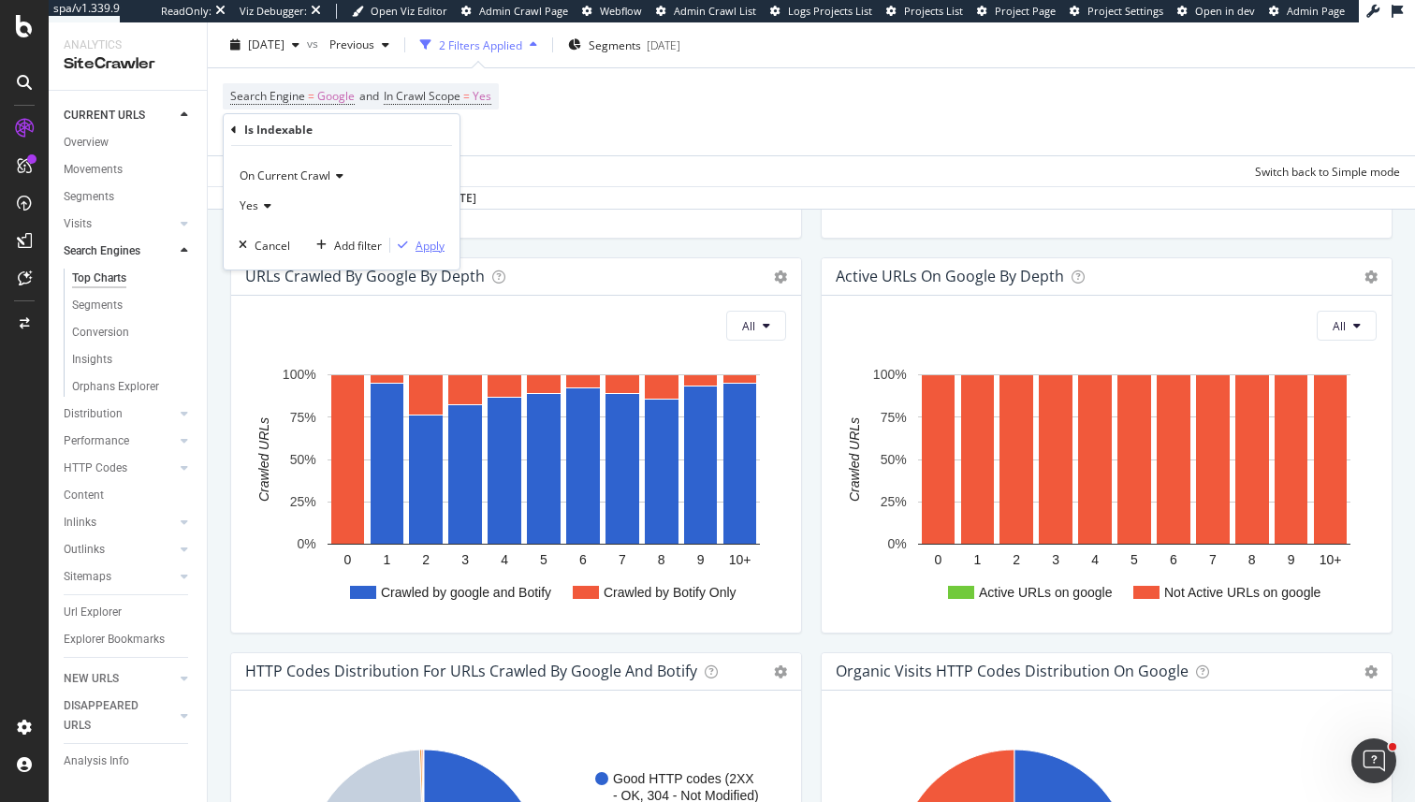
click at [428, 247] on div "Apply" at bounding box center [429, 246] width 29 height 16
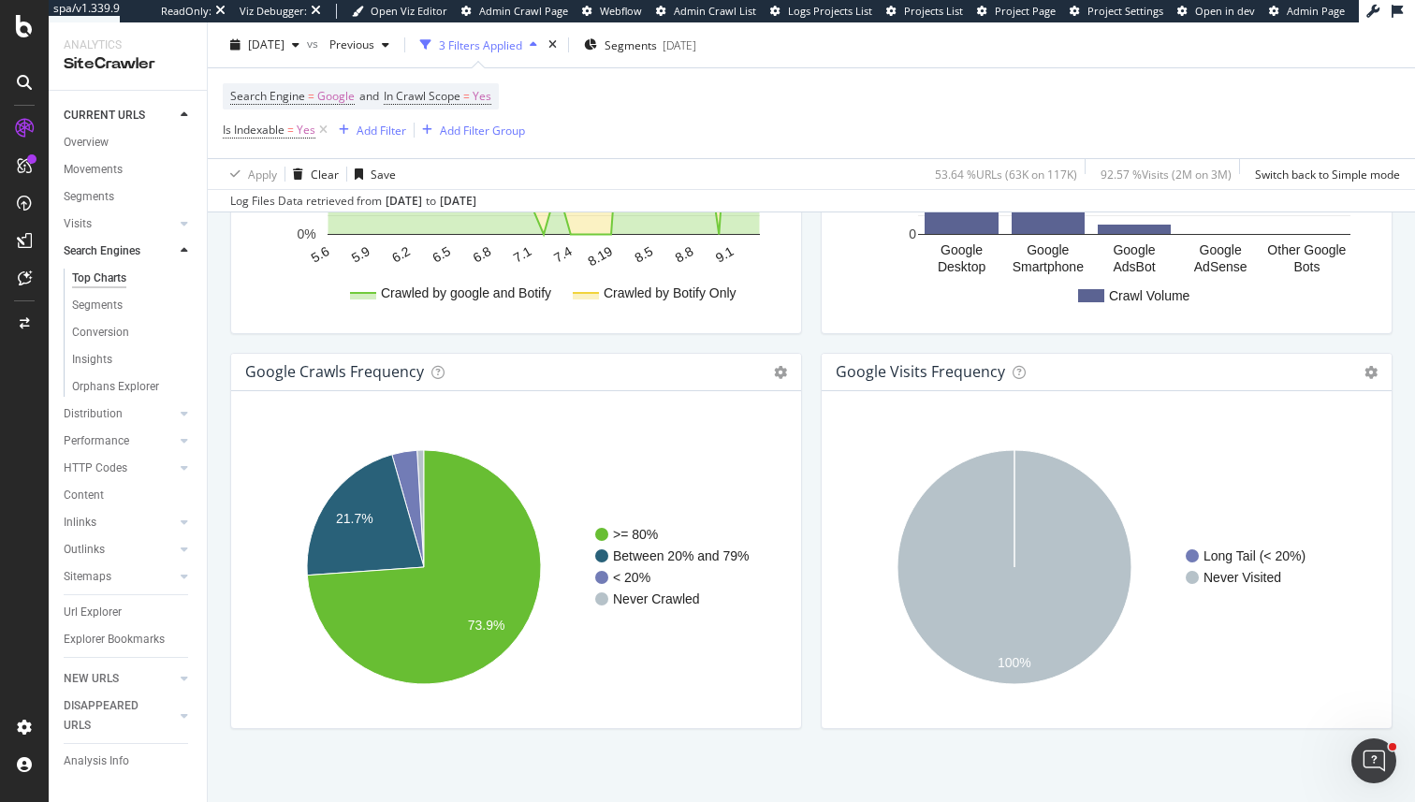
scroll to position [2191, 0]
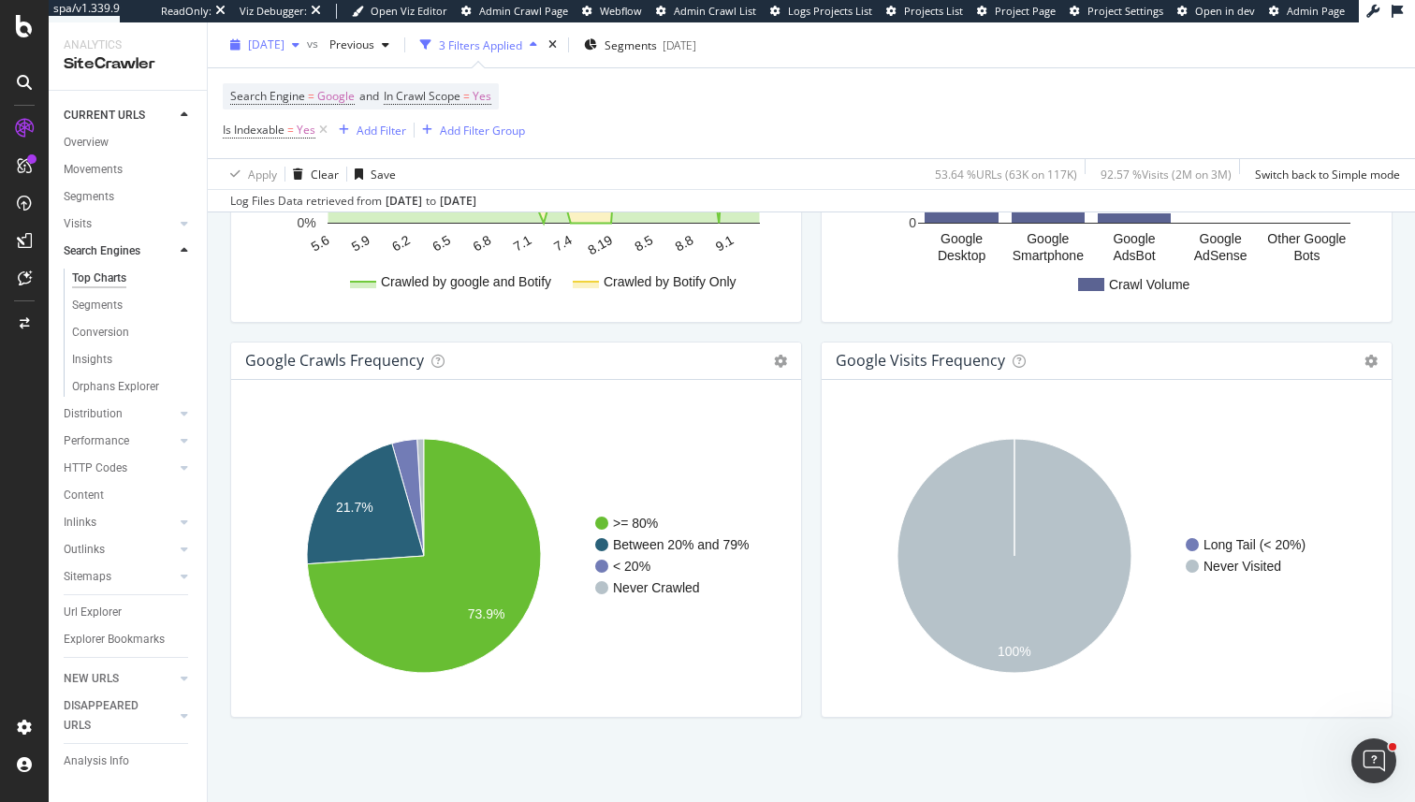
click at [285, 30] on button "2025 Oct. 14th" at bounding box center [265, 45] width 84 height 30
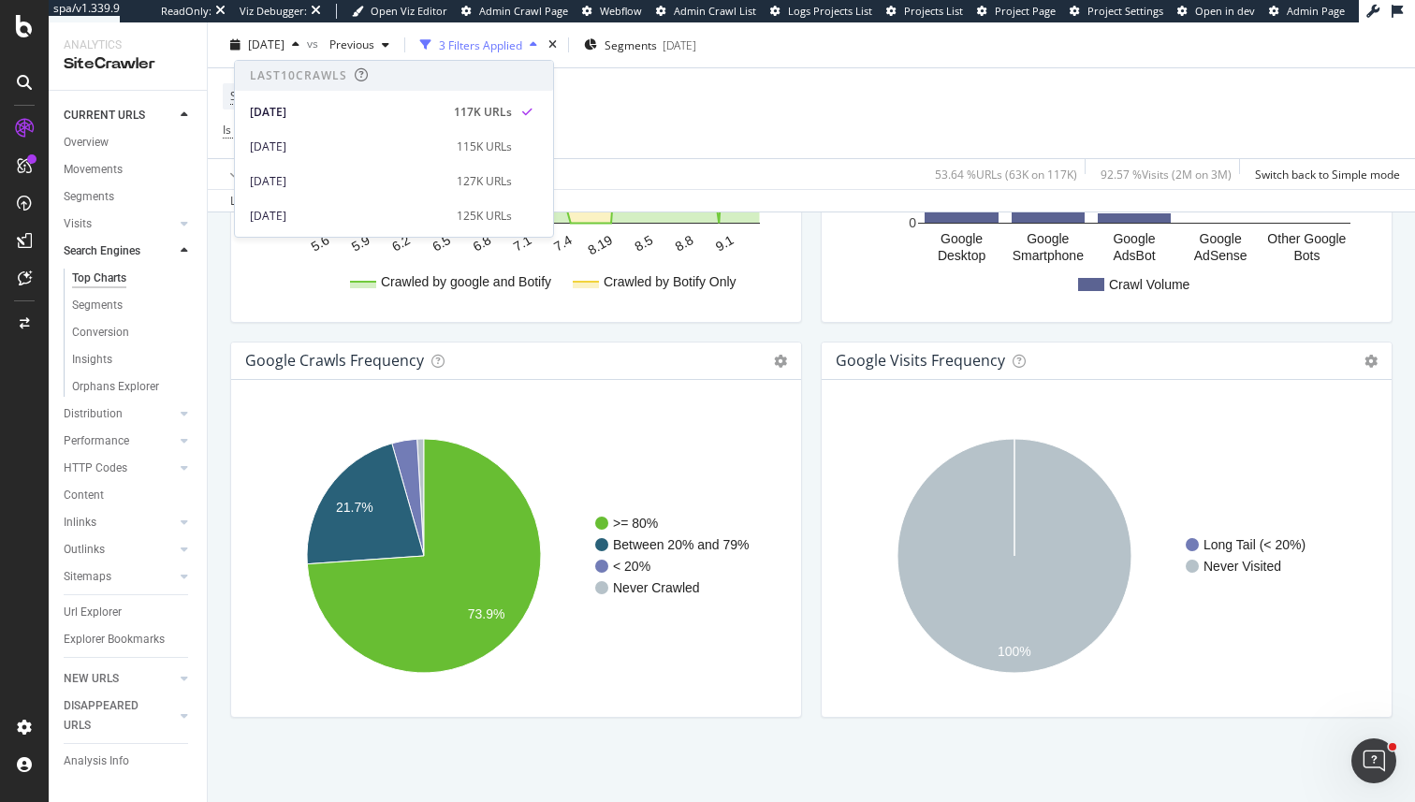
click at [757, 138] on div "Search Engine = Google and In Crawl Scope = Yes Is Indexable = Yes Add Filter A…" at bounding box center [811, 113] width 1177 height 90
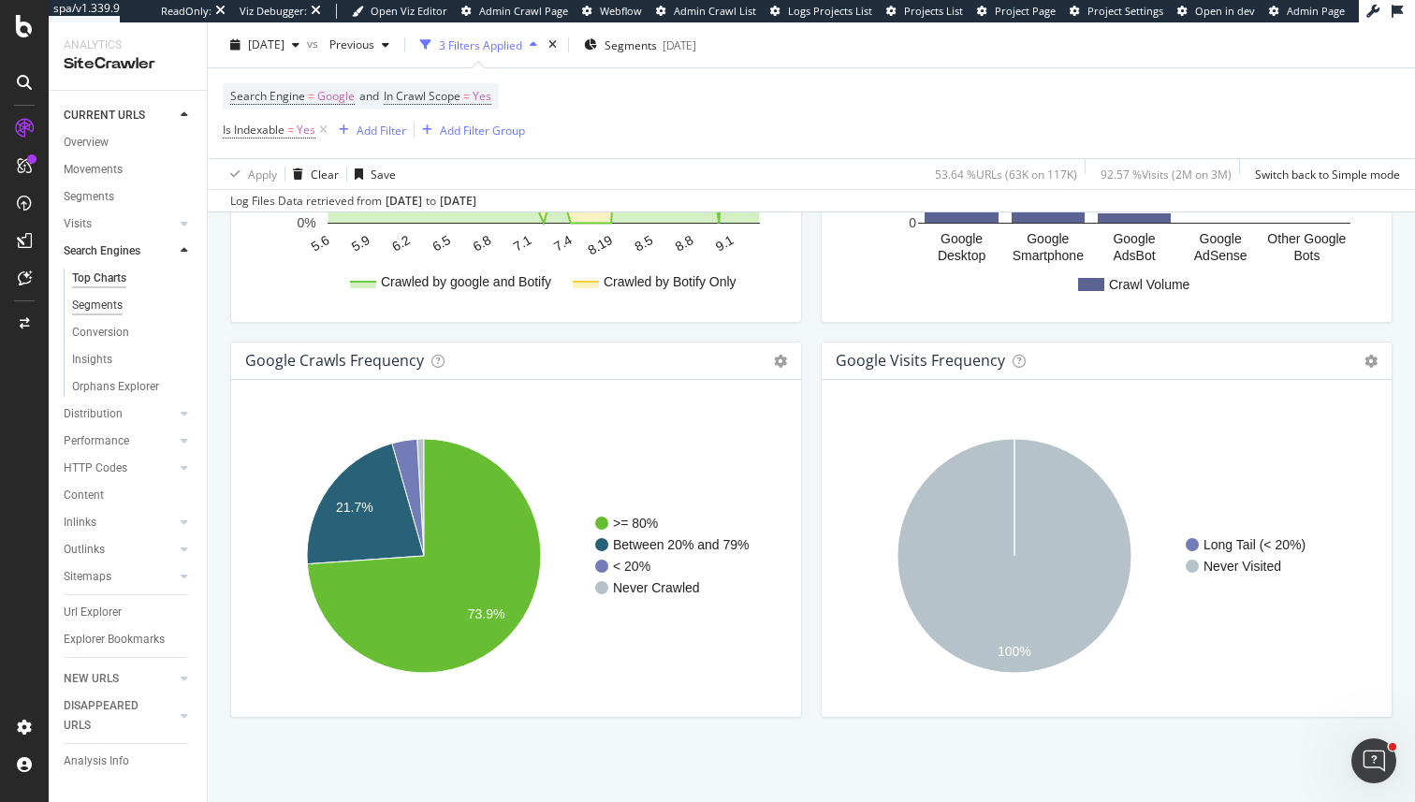
click at [105, 300] on div "Segments" at bounding box center [97, 306] width 51 height 20
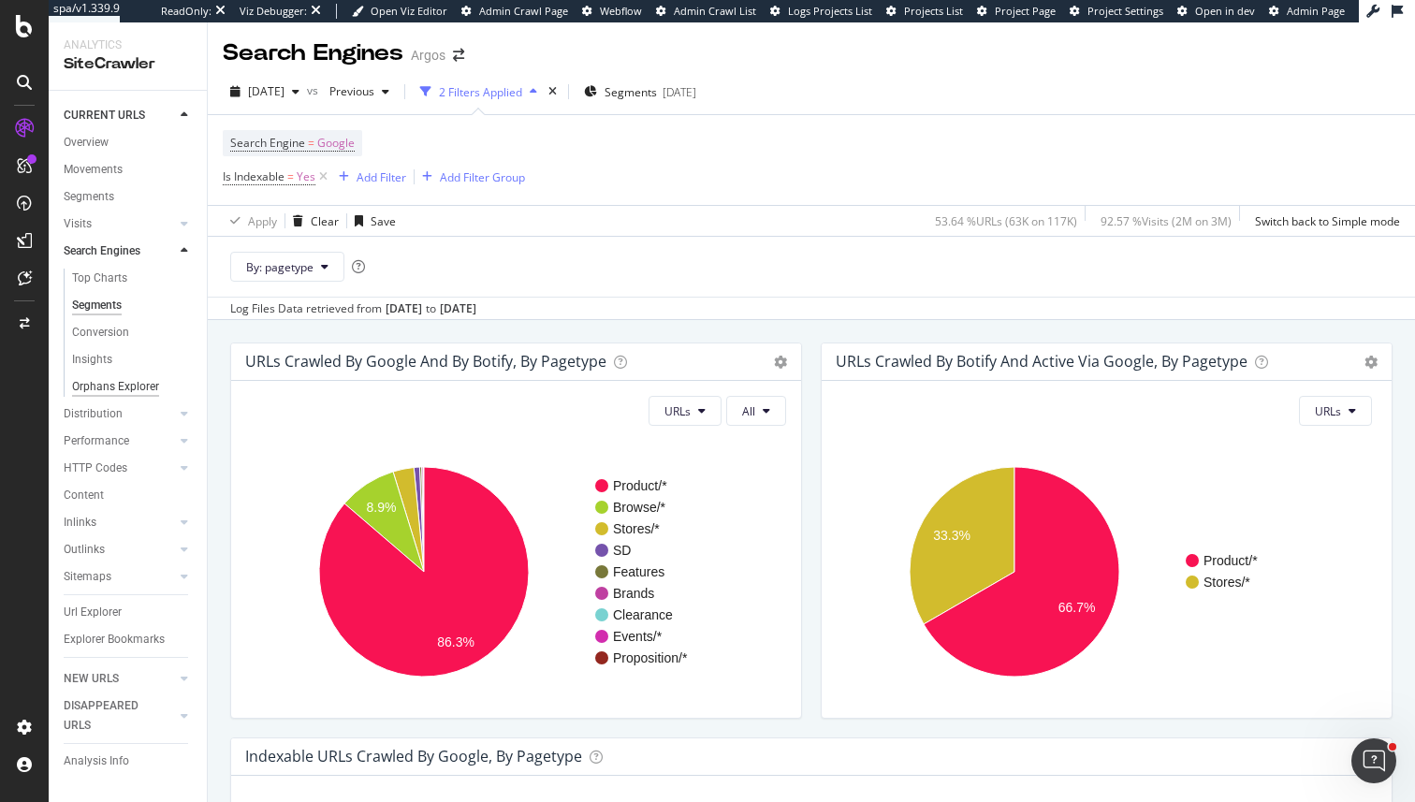
click at [131, 392] on div "Orphans Explorer" at bounding box center [115, 387] width 87 height 20
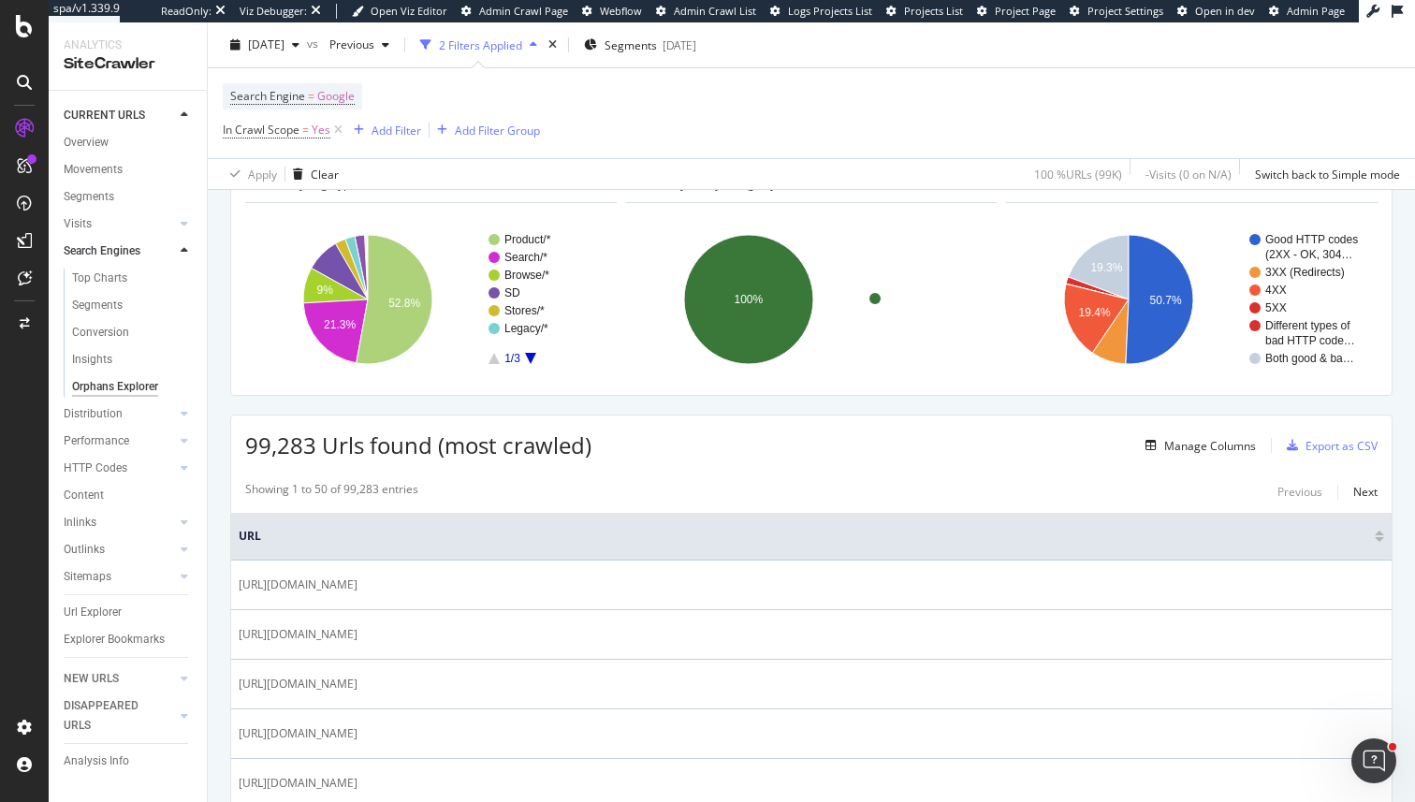
scroll to position [82, 0]
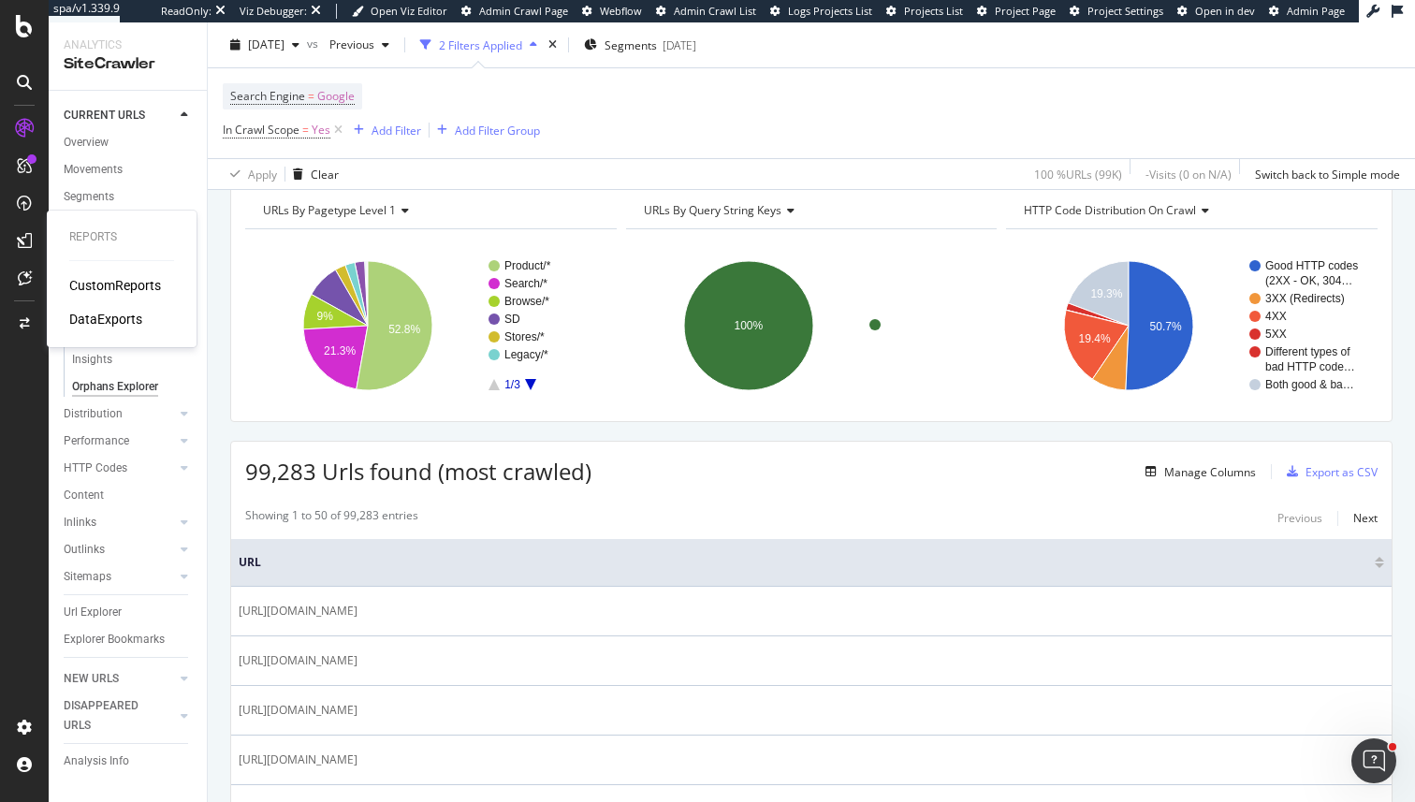
click at [104, 282] on div "CustomReports" at bounding box center [115, 285] width 92 height 19
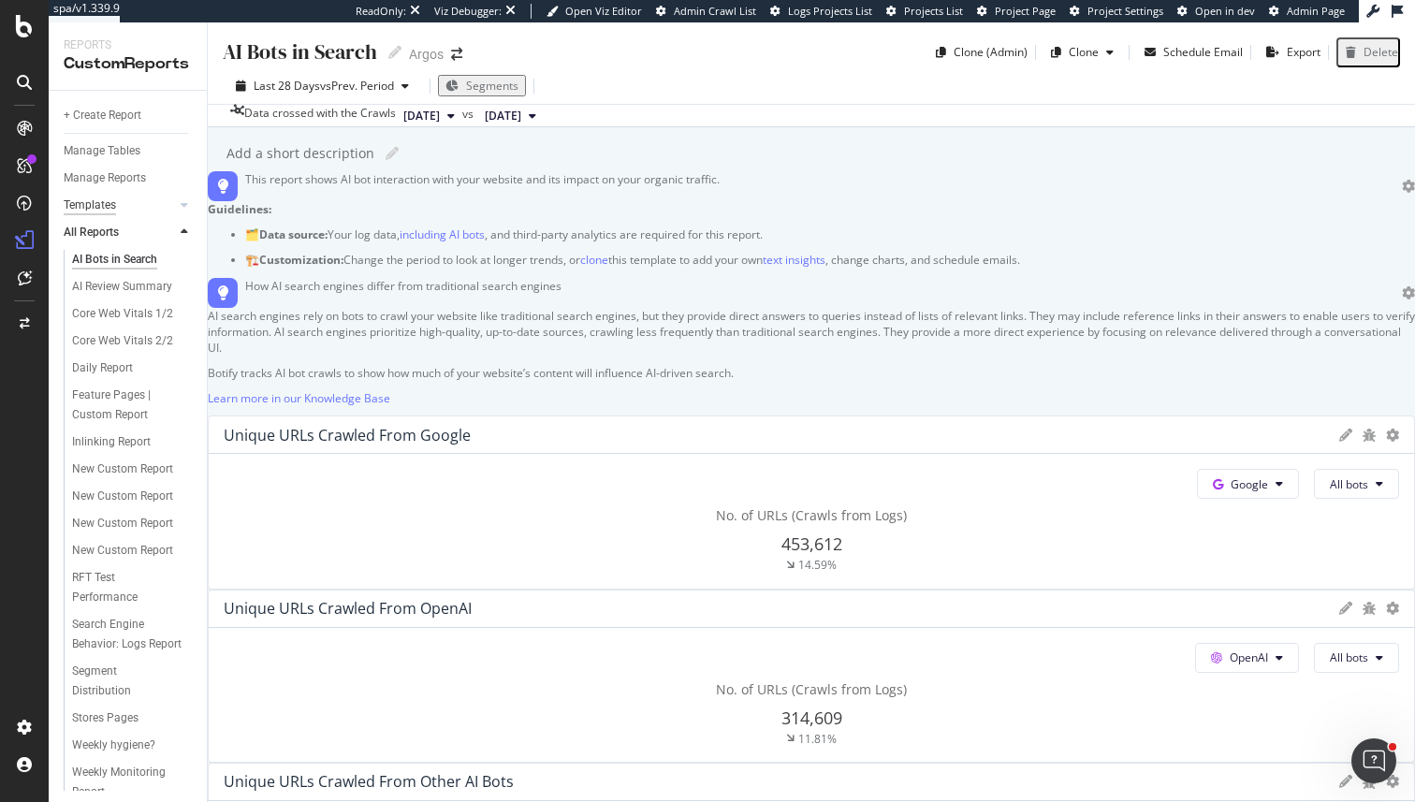
click at [107, 204] on div "Templates" at bounding box center [90, 206] width 52 height 20
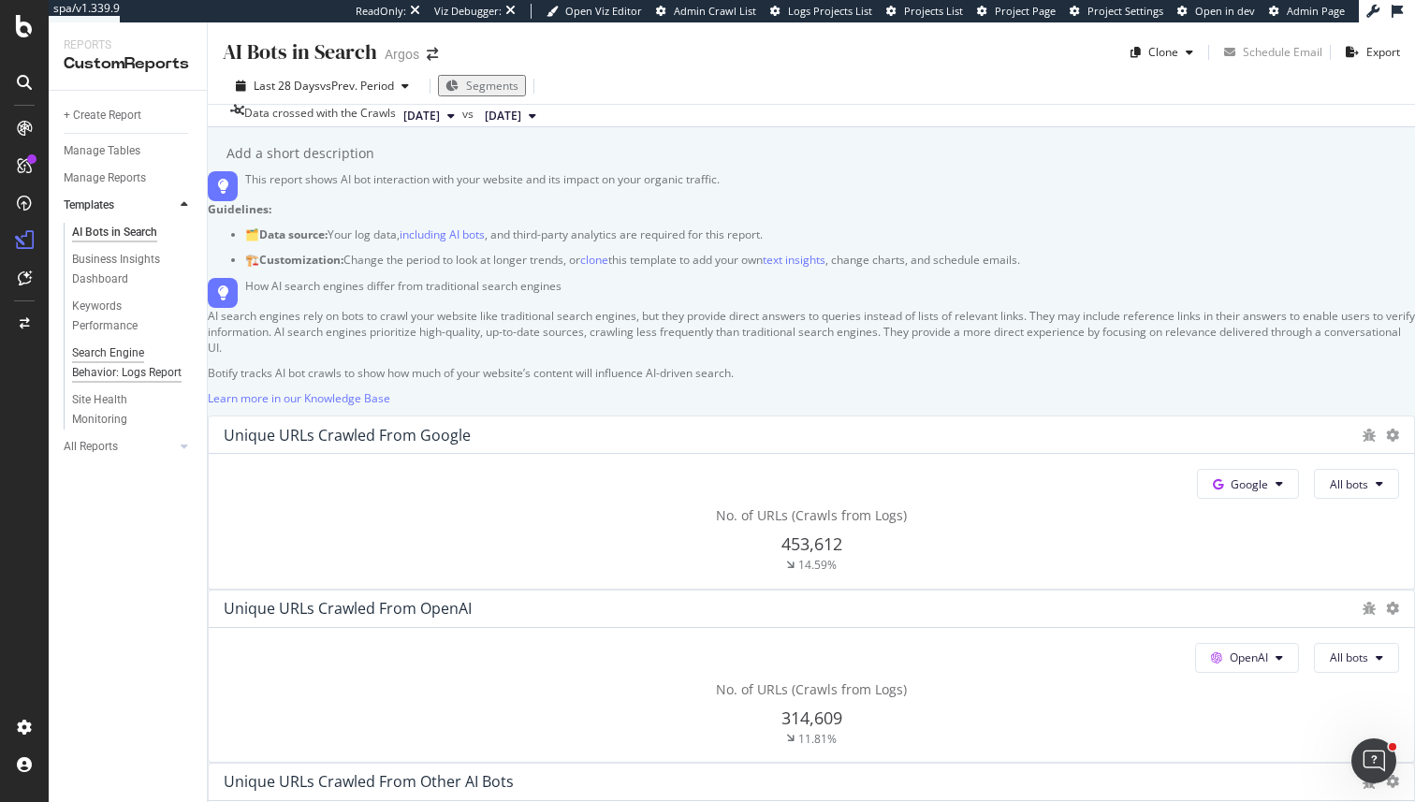
click at [137, 363] on div "Search Engine Behavior: Logs Report" at bounding box center [127, 362] width 110 height 39
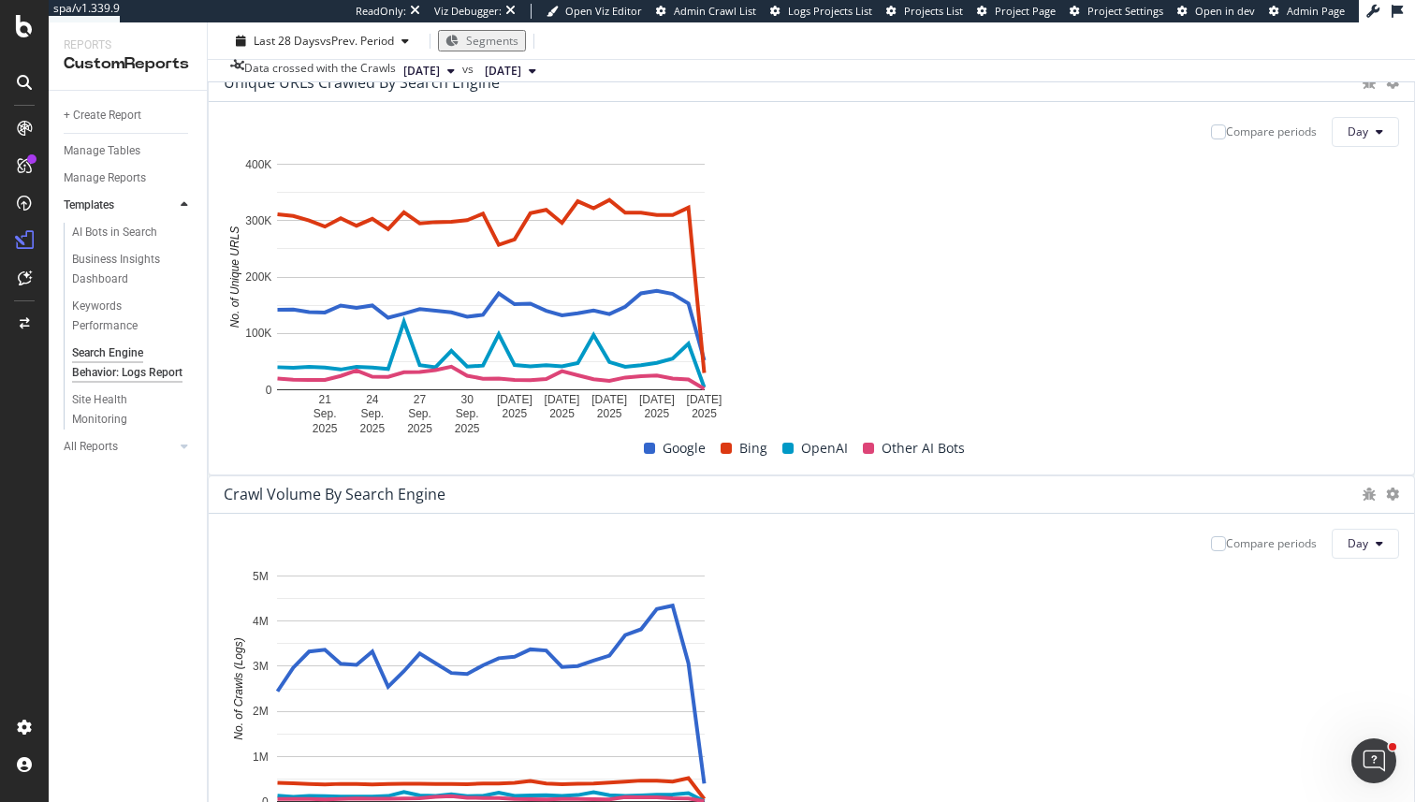
scroll to position [293, 0]
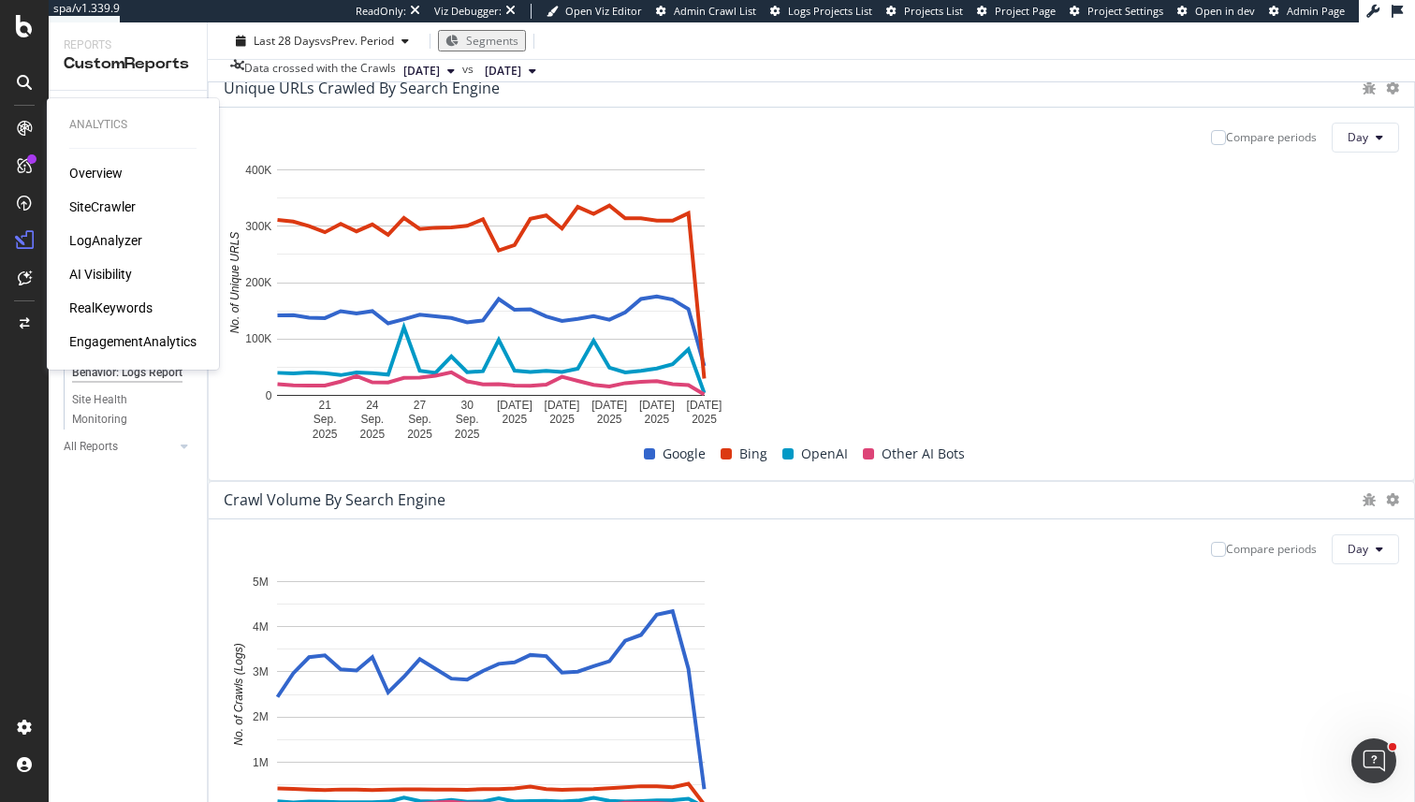
click at [104, 213] on div "SiteCrawler" at bounding box center [102, 206] width 66 height 19
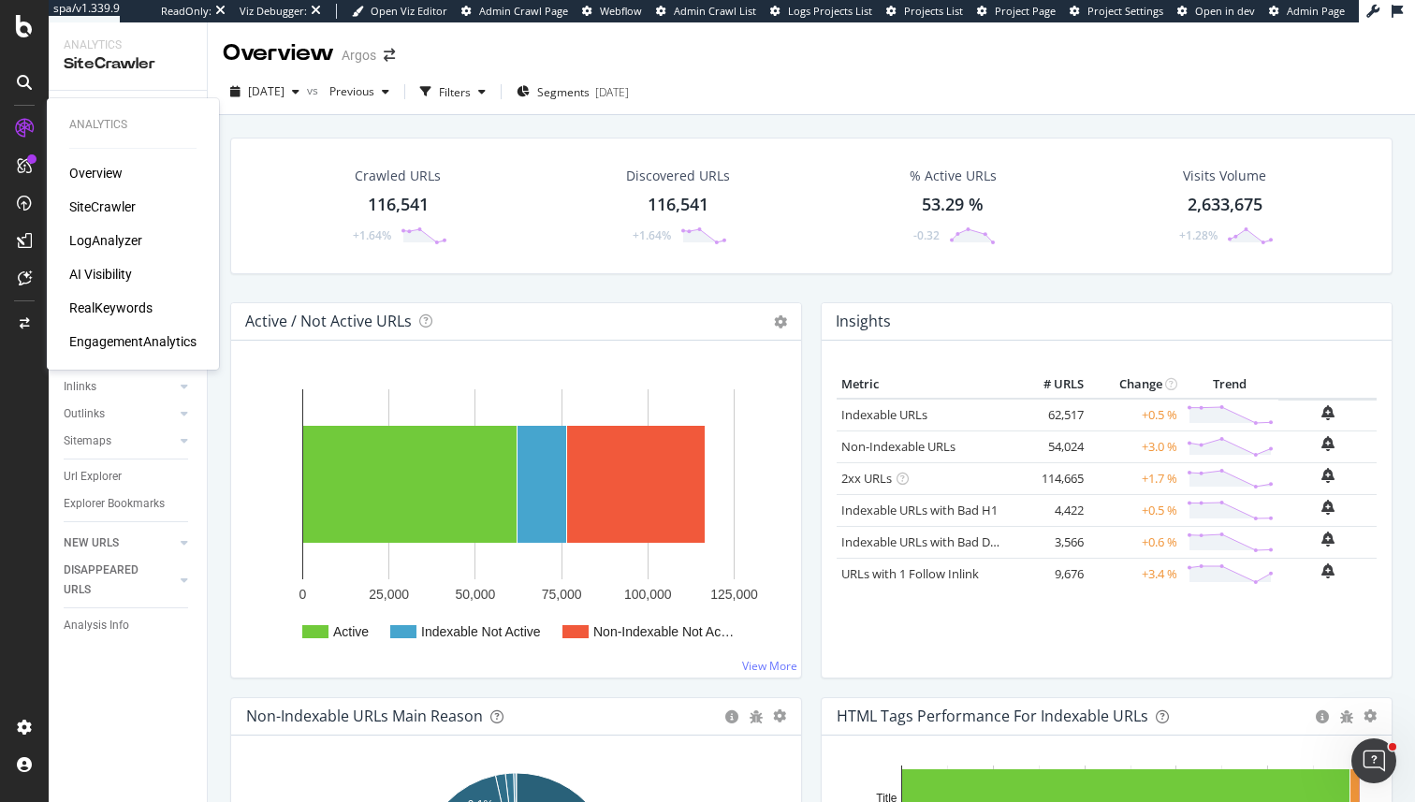
click at [120, 242] on div "LogAnalyzer" at bounding box center [105, 240] width 73 height 19
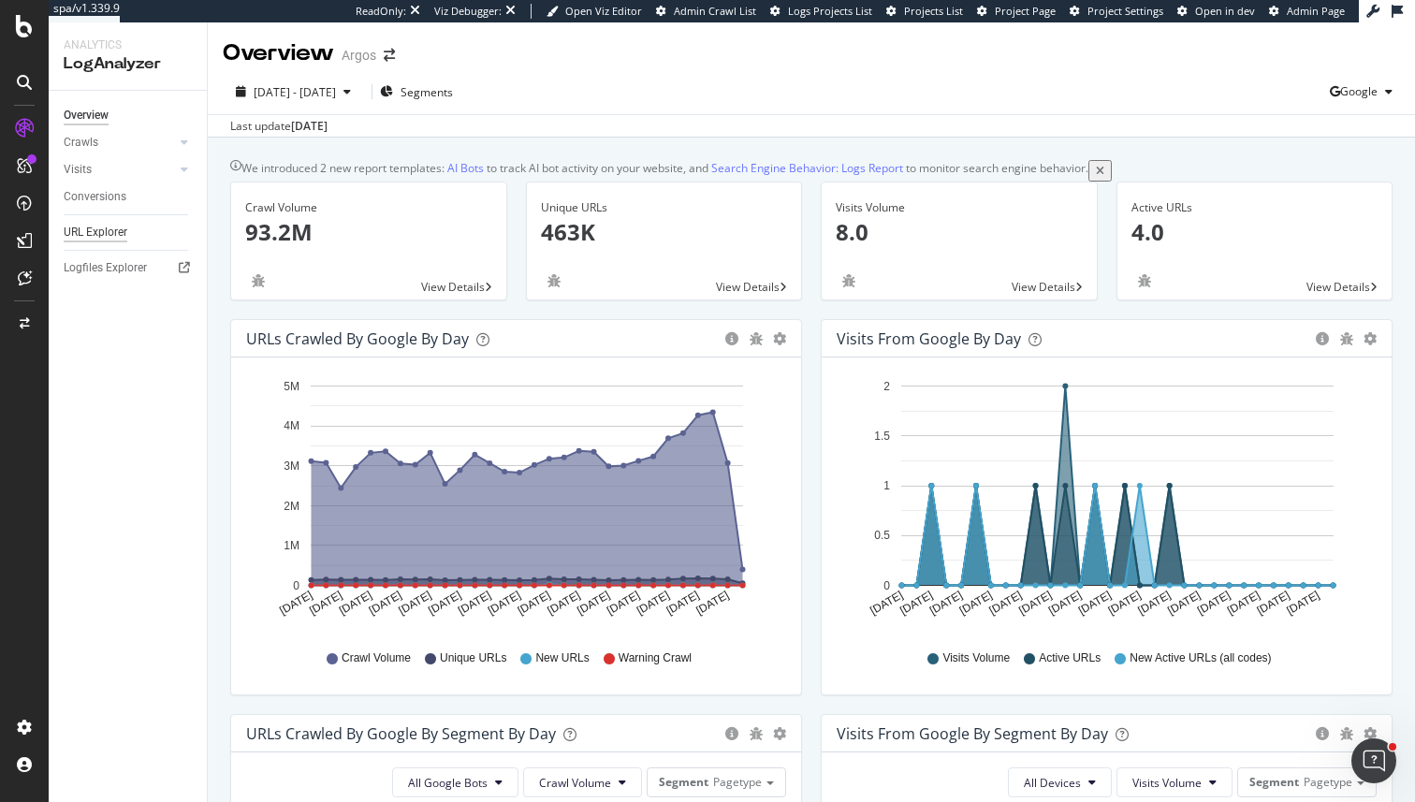
click at [109, 229] on div "URL Explorer" at bounding box center [96, 233] width 64 height 20
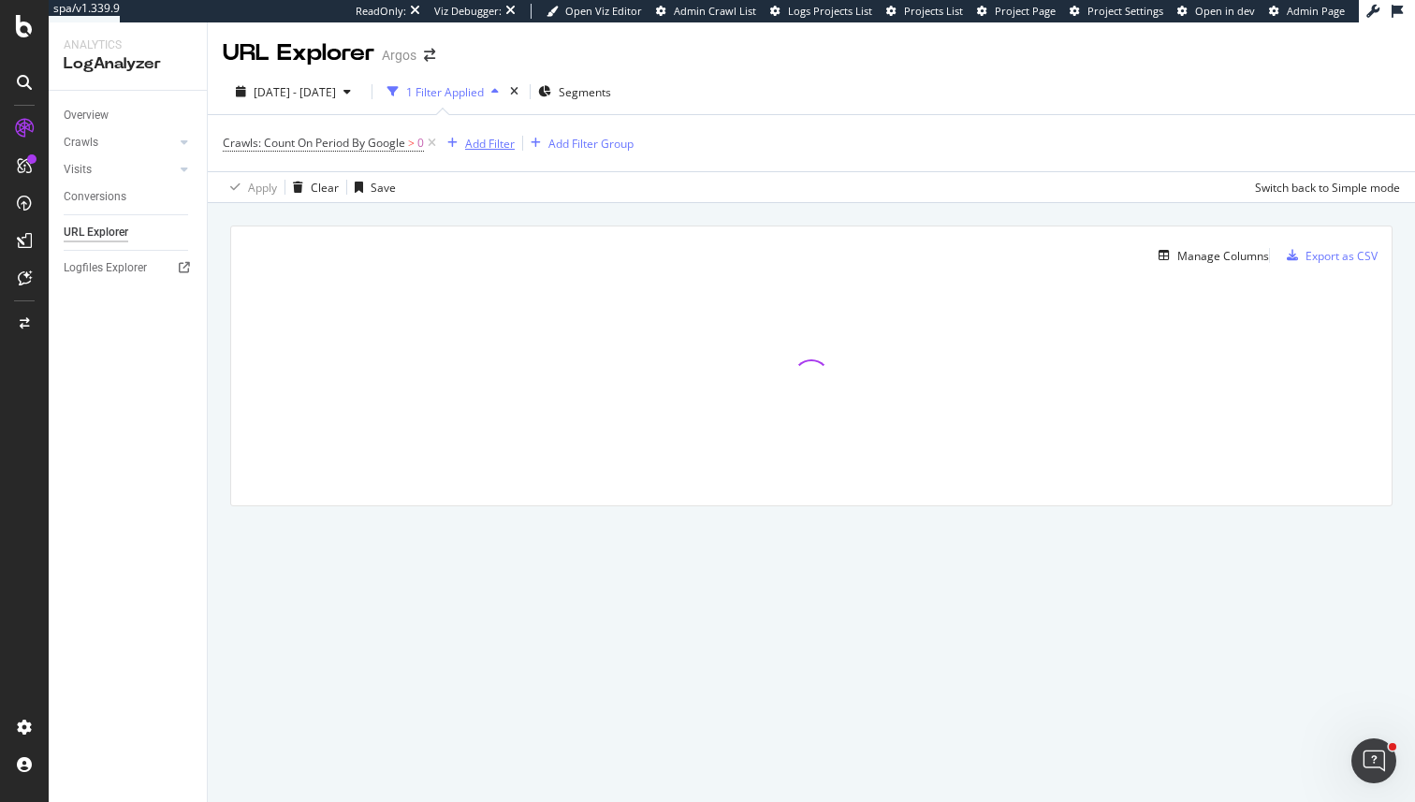
click at [486, 138] on div "Add Filter" at bounding box center [490, 144] width 50 height 16
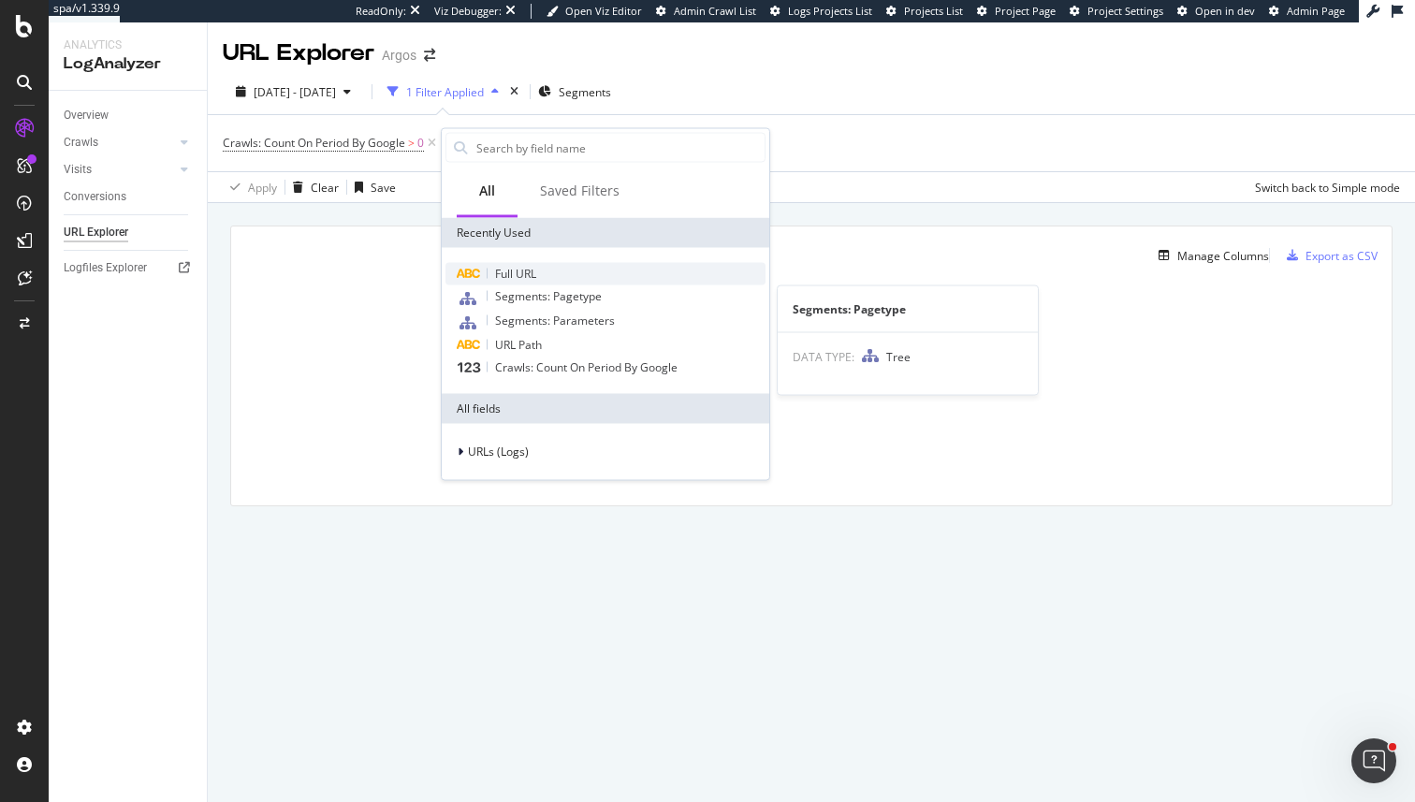
click at [523, 276] on span "Full URL" at bounding box center [515, 274] width 41 height 16
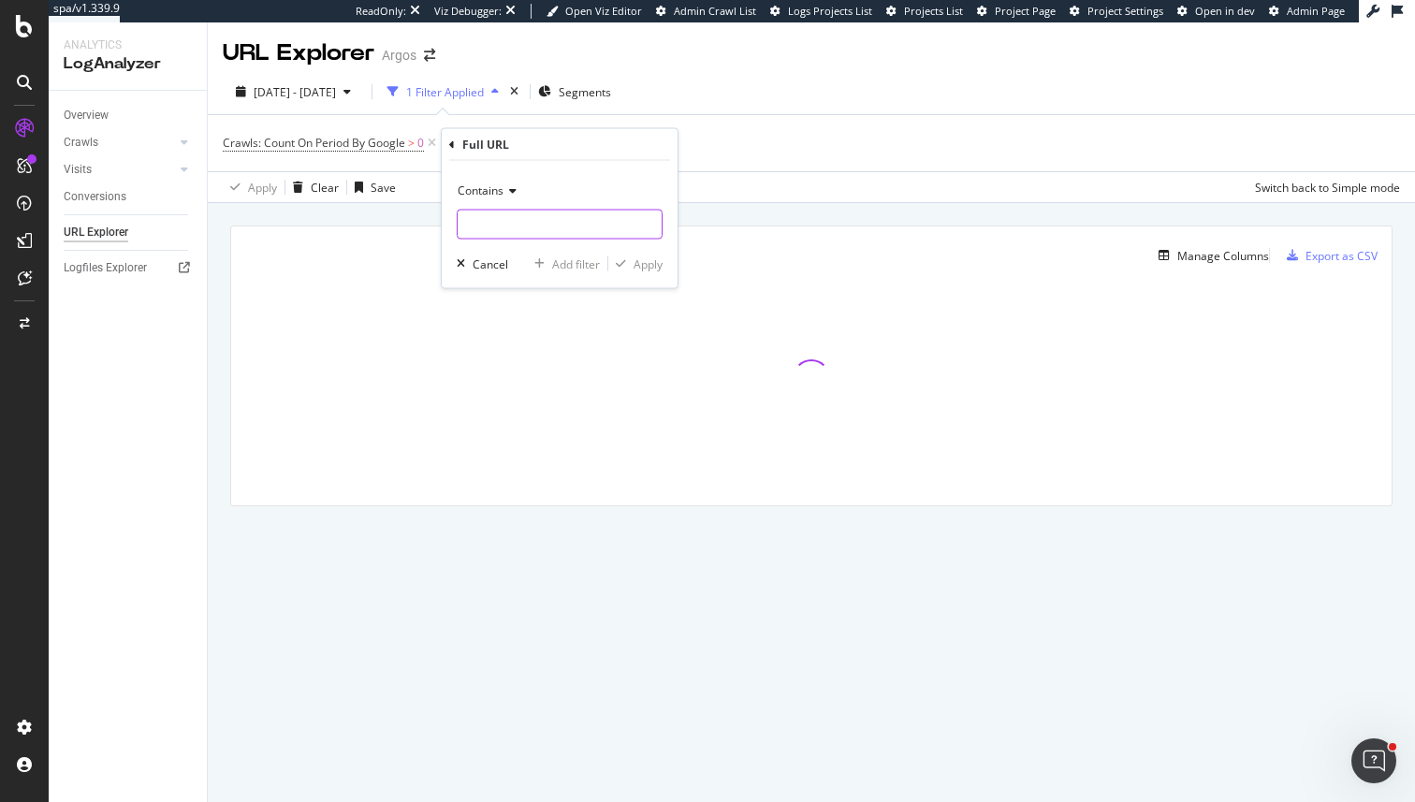
click at [496, 217] on input "text" at bounding box center [560, 225] width 204 height 30
type input "llms.txt"
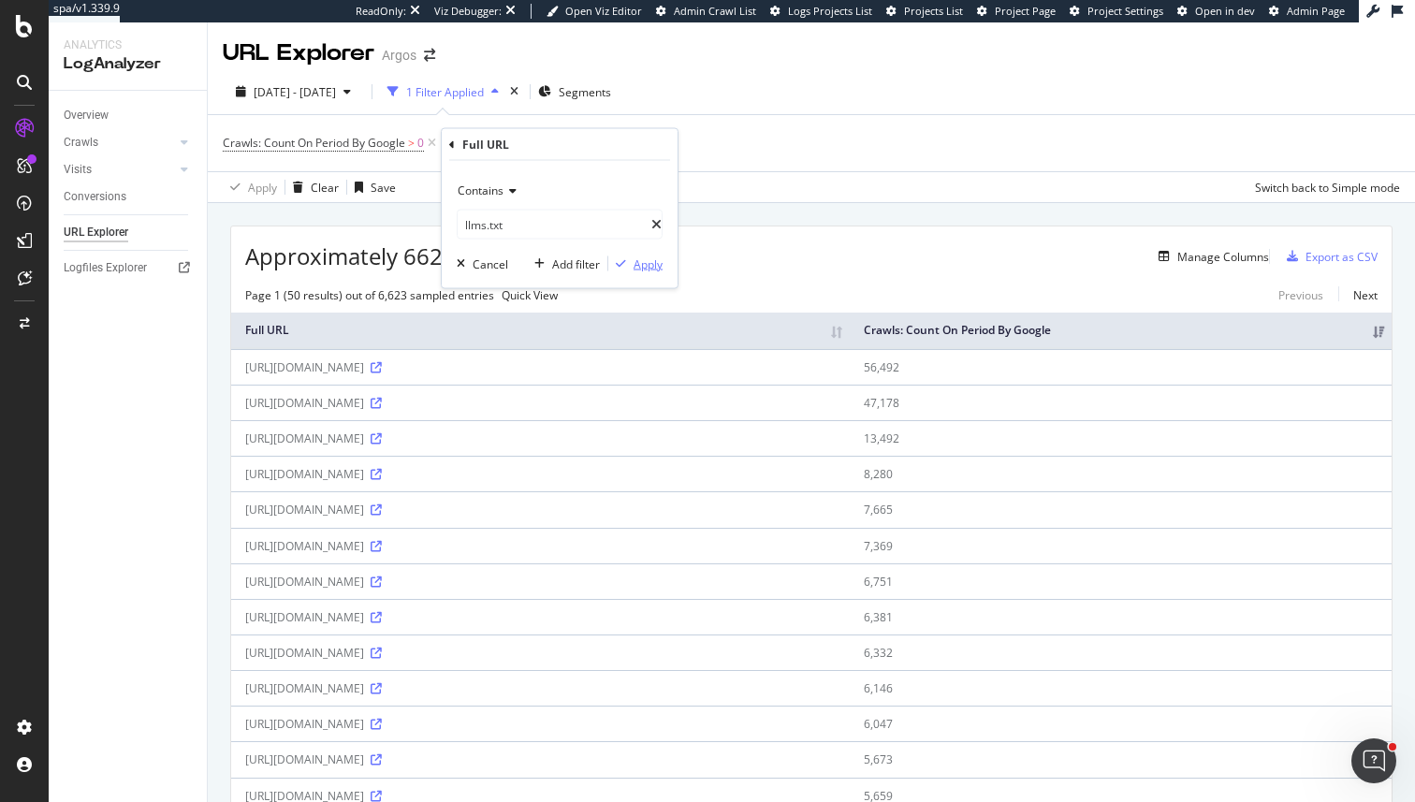
click at [634, 260] on div "Apply" at bounding box center [648, 263] width 29 height 16
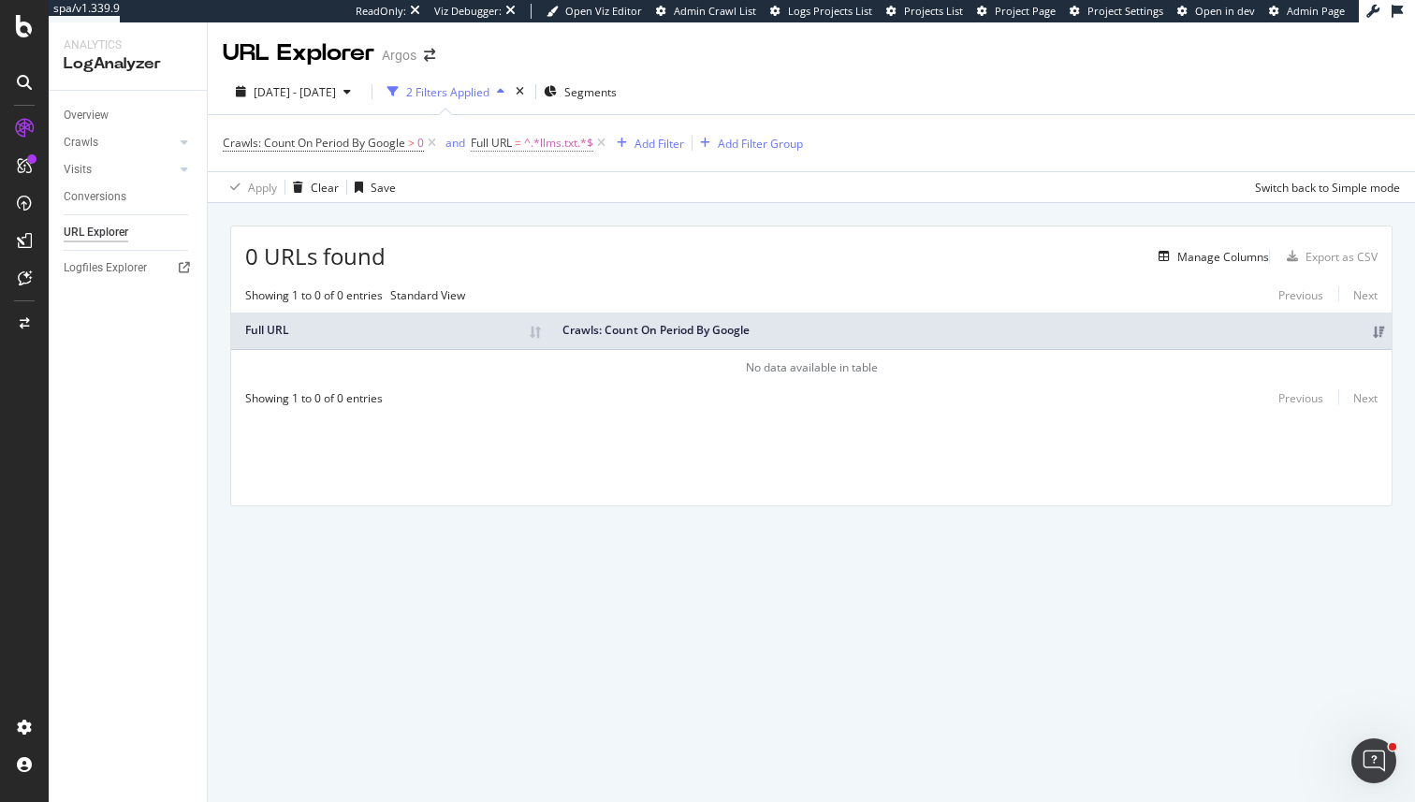
click at [558, 151] on span "^.*llms.txt.*$" at bounding box center [558, 143] width 69 height 26
click at [505, 223] on input "llms.txt" at bounding box center [586, 222] width 194 height 30
click at [567, 219] on input "llms.txt" at bounding box center [586, 222] width 194 height 30
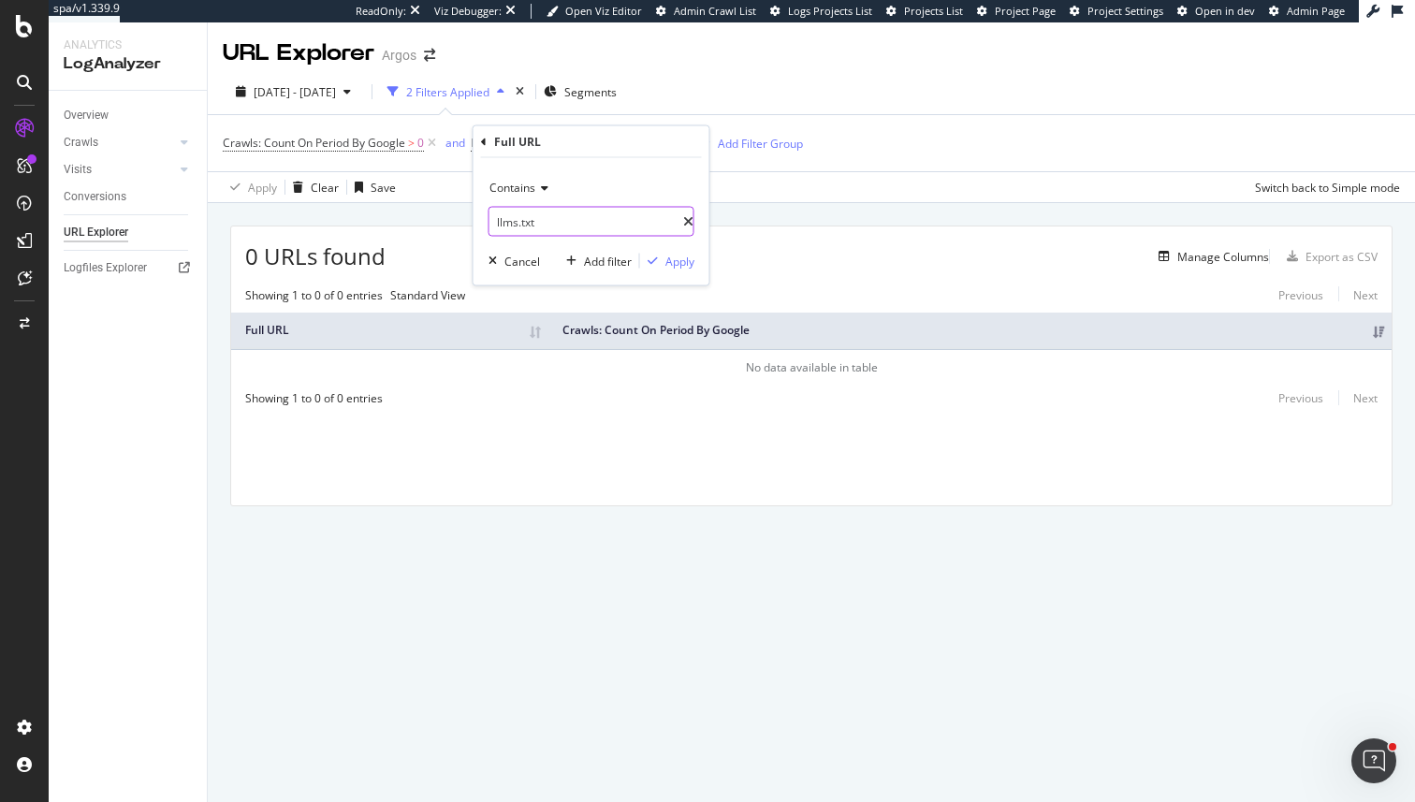
paste input "/"
type input "/llms.txt"
click at [678, 267] on div "Apply" at bounding box center [679, 261] width 29 height 16
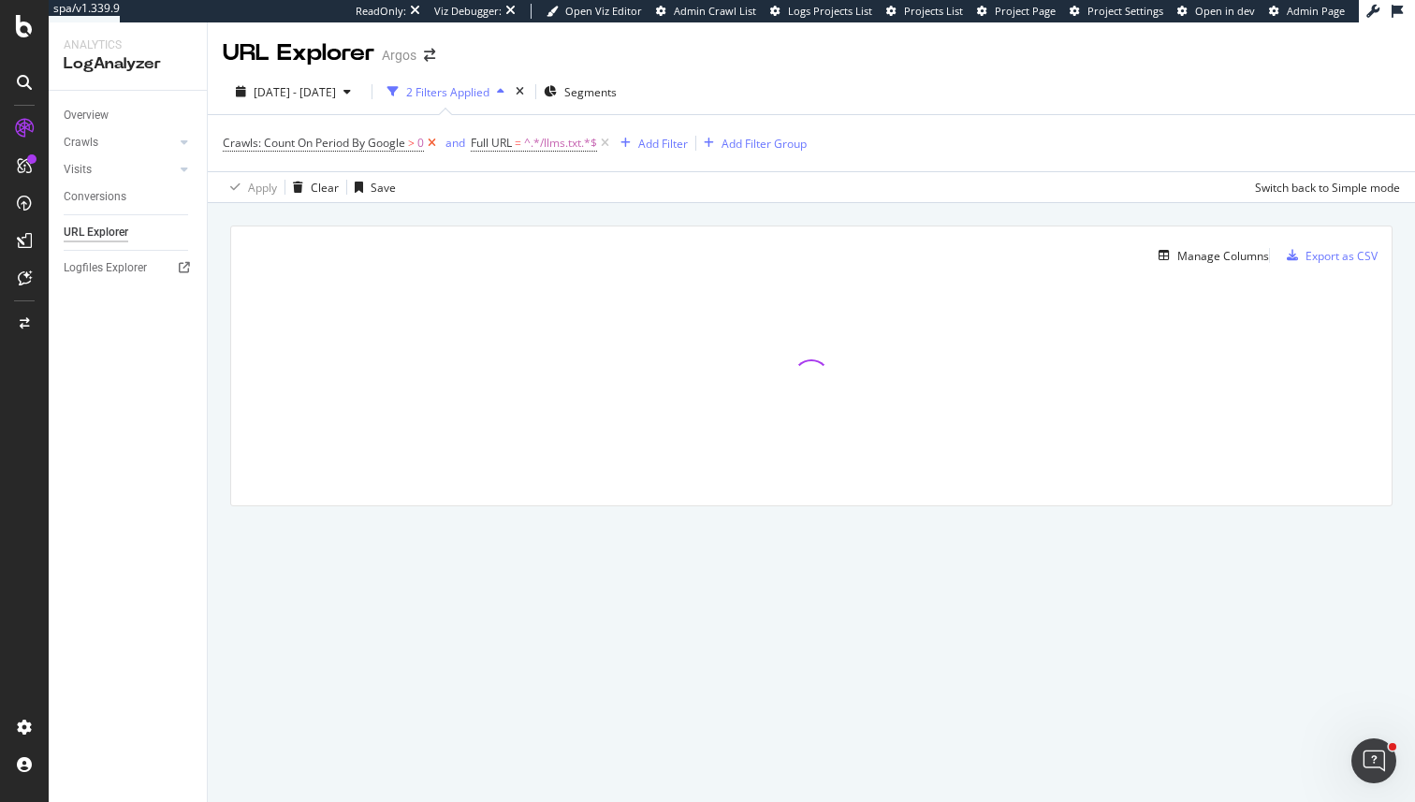
click at [437, 145] on icon at bounding box center [432, 143] width 16 height 19
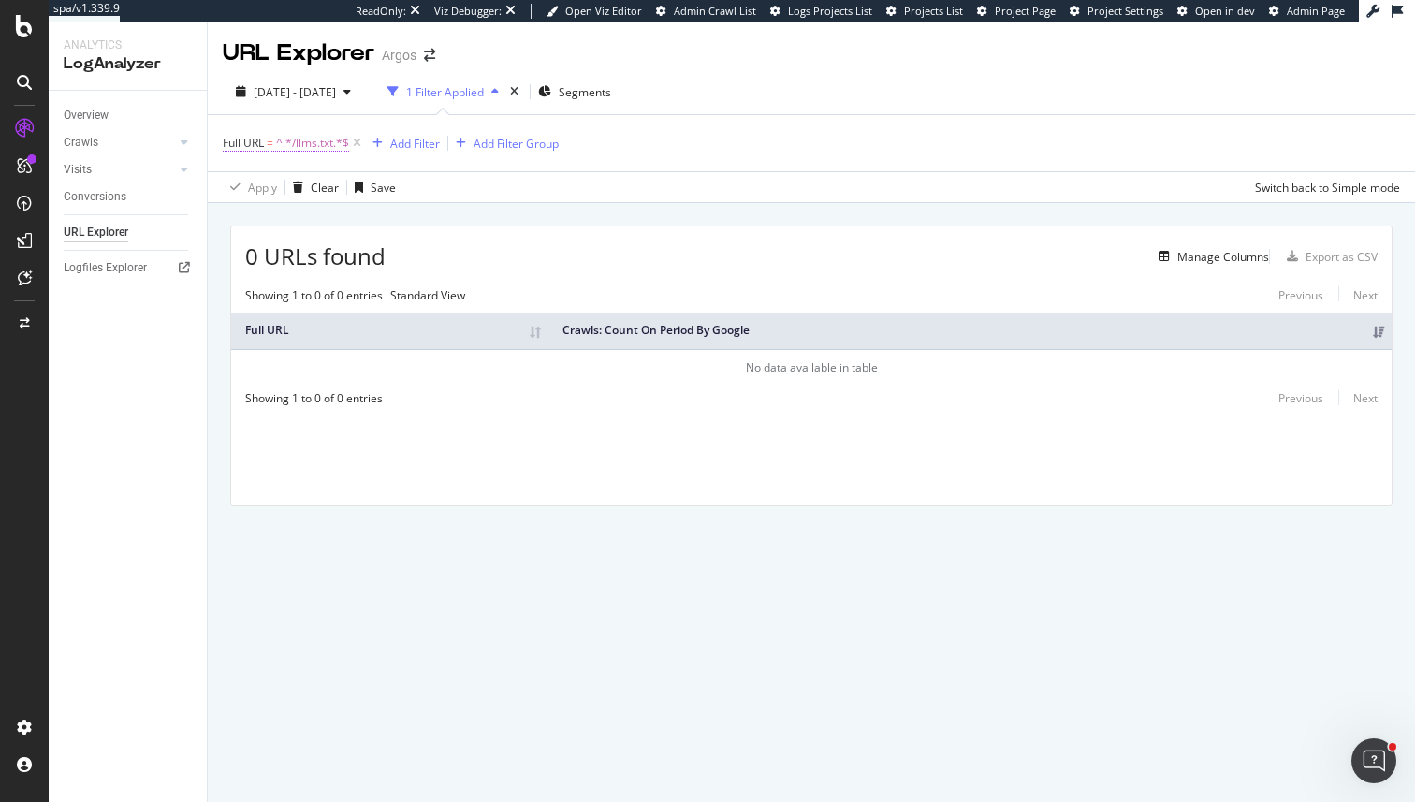
click at [277, 138] on span "^.*/llms.txt.*$" at bounding box center [312, 143] width 73 height 26
click at [325, 216] on input "/llms.txt" at bounding box center [337, 222] width 194 height 30
click at [386, 211] on input "/llms.txt" at bounding box center [337, 222] width 194 height 30
click at [495, 215] on div "0 URLs found Manage Columns Export as CSV Showing 1 to 0 of 0 entries Standard …" at bounding box center [811, 387] width 1207 height 369
click at [336, 95] on span "2025 Sep. 16th - Oct. 15th" at bounding box center [295, 92] width 82 height 16
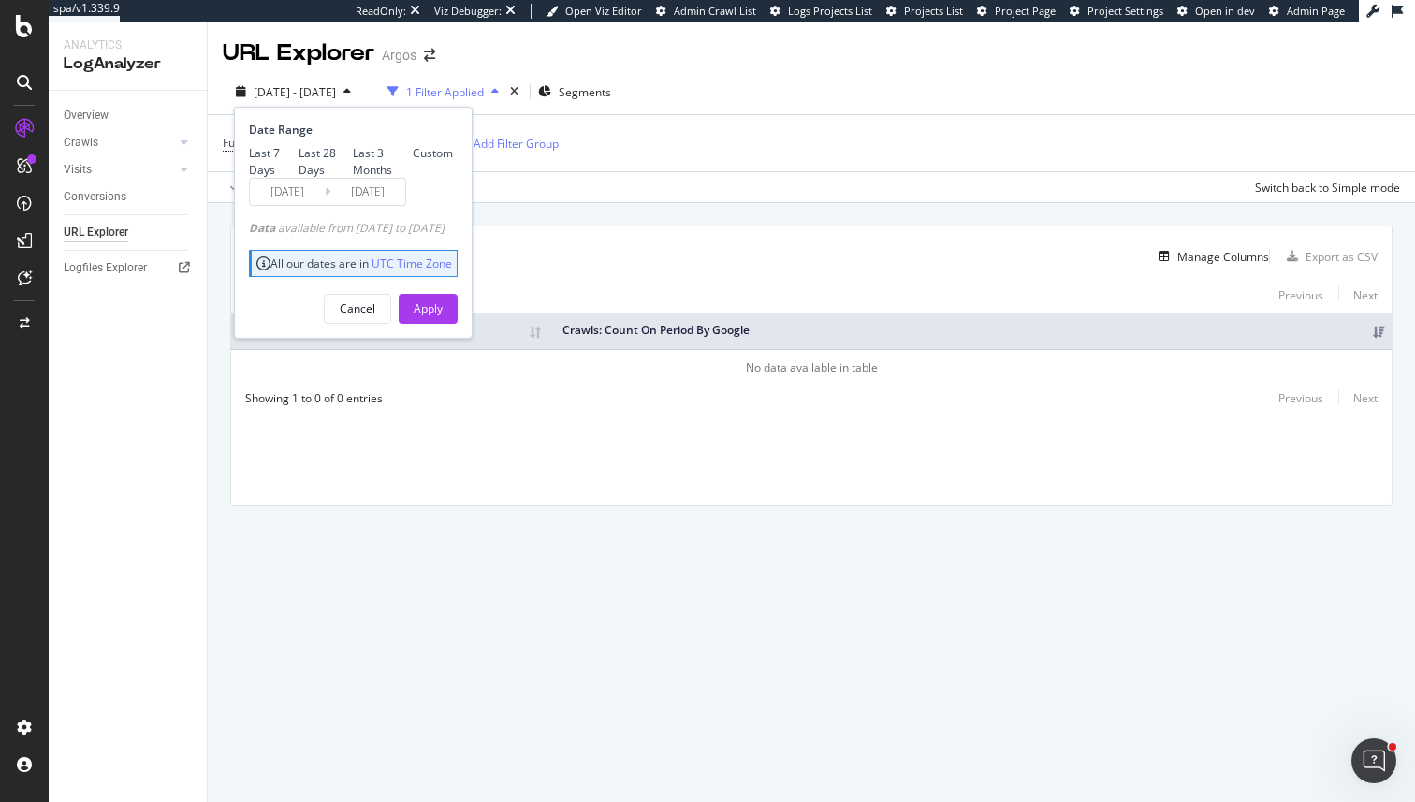
click at [353, 177] on div "Last 3 Months" at bounding box center [383, 161] width 60 height 32
type input "2025/07/16"
click at [443, 316] on div "Apply" at bounding box center [428, 308] width 29 height 16
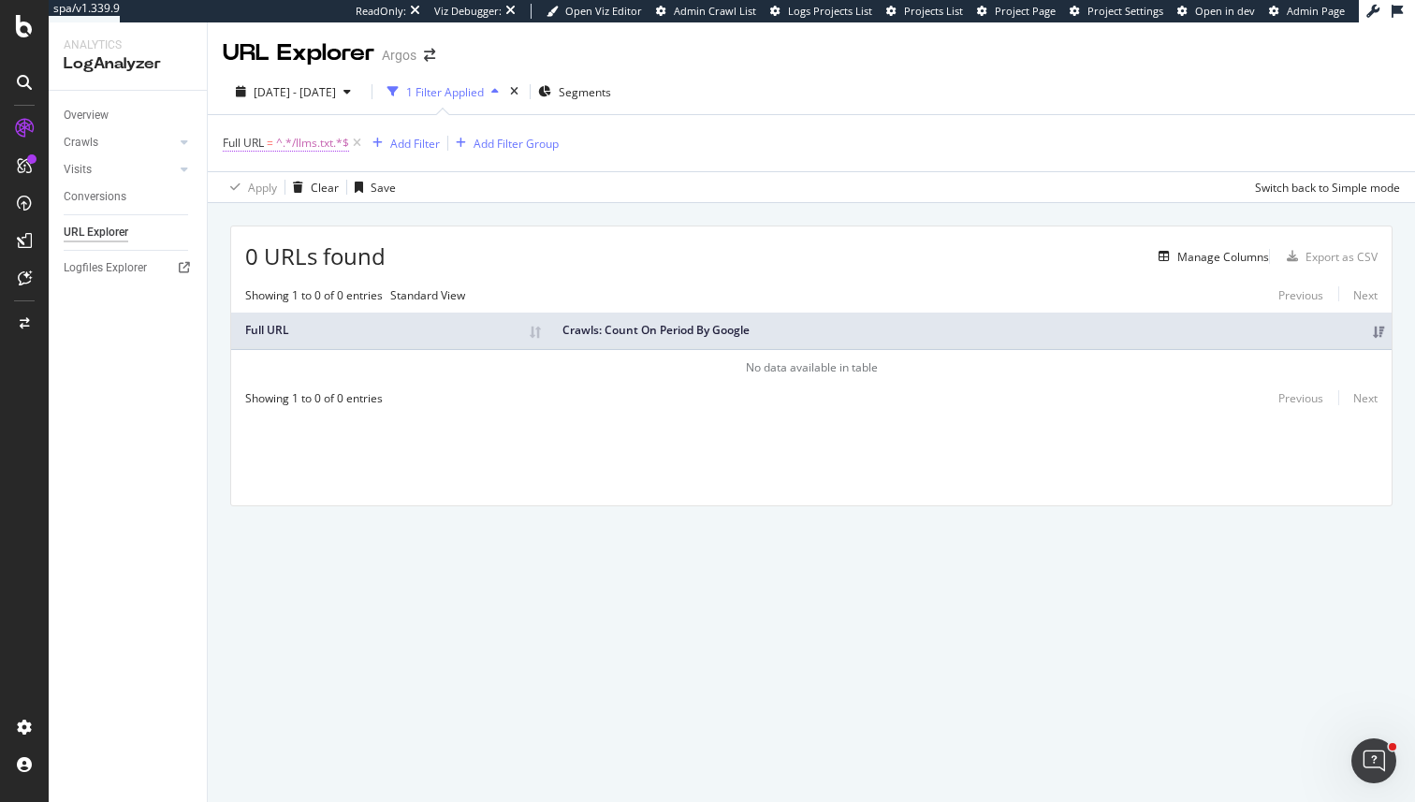
click at [307, 141] on span "^.*/llms.txt.*$" at bounding box center [312, 143] width 73 height 26
click at [572, 234] on div "0 URLs found Manage Columns Export as CSV" at bounding box center [811, 249] width 1160 height 46
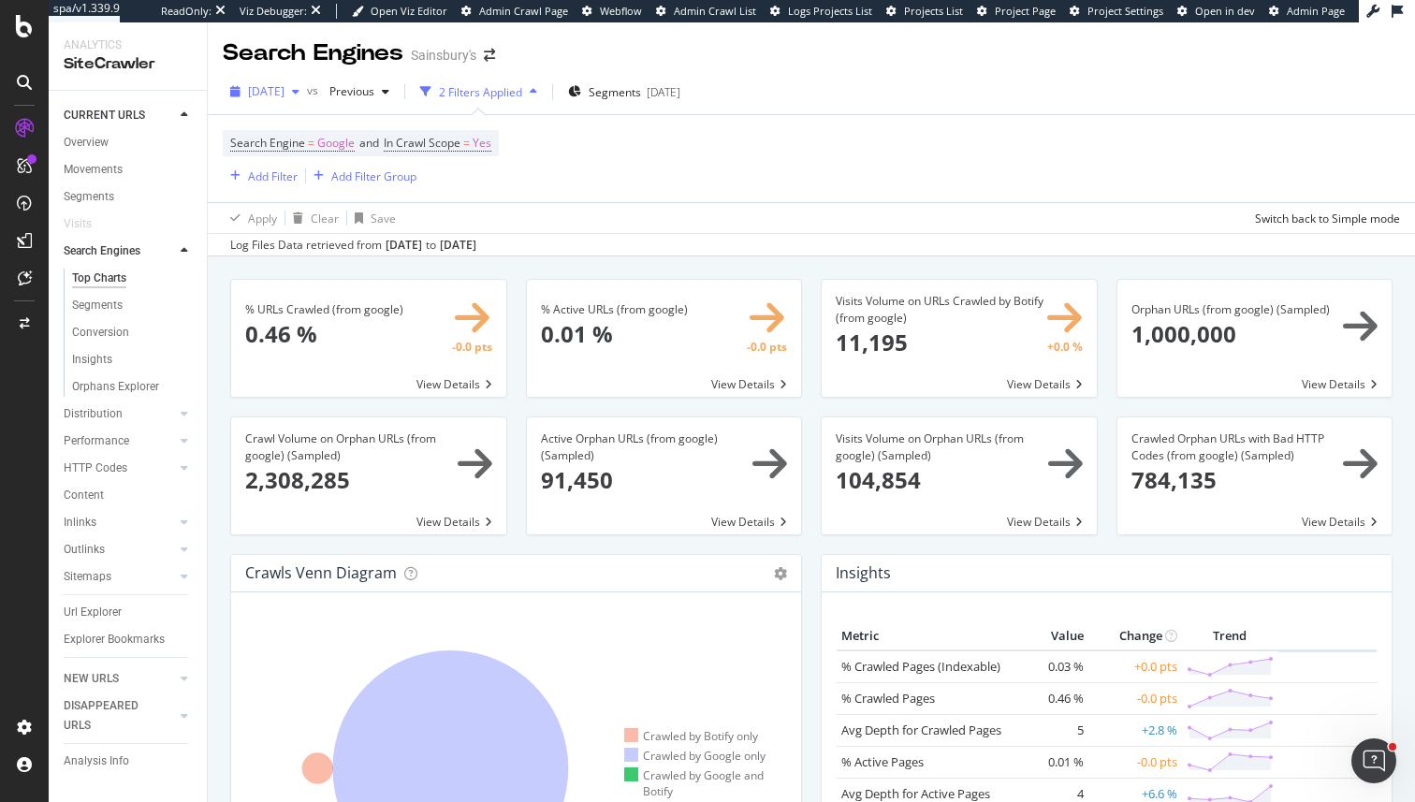
click at [284, 90] on span "[DATE]" at bounding box center [266, 91] width 36 height 16
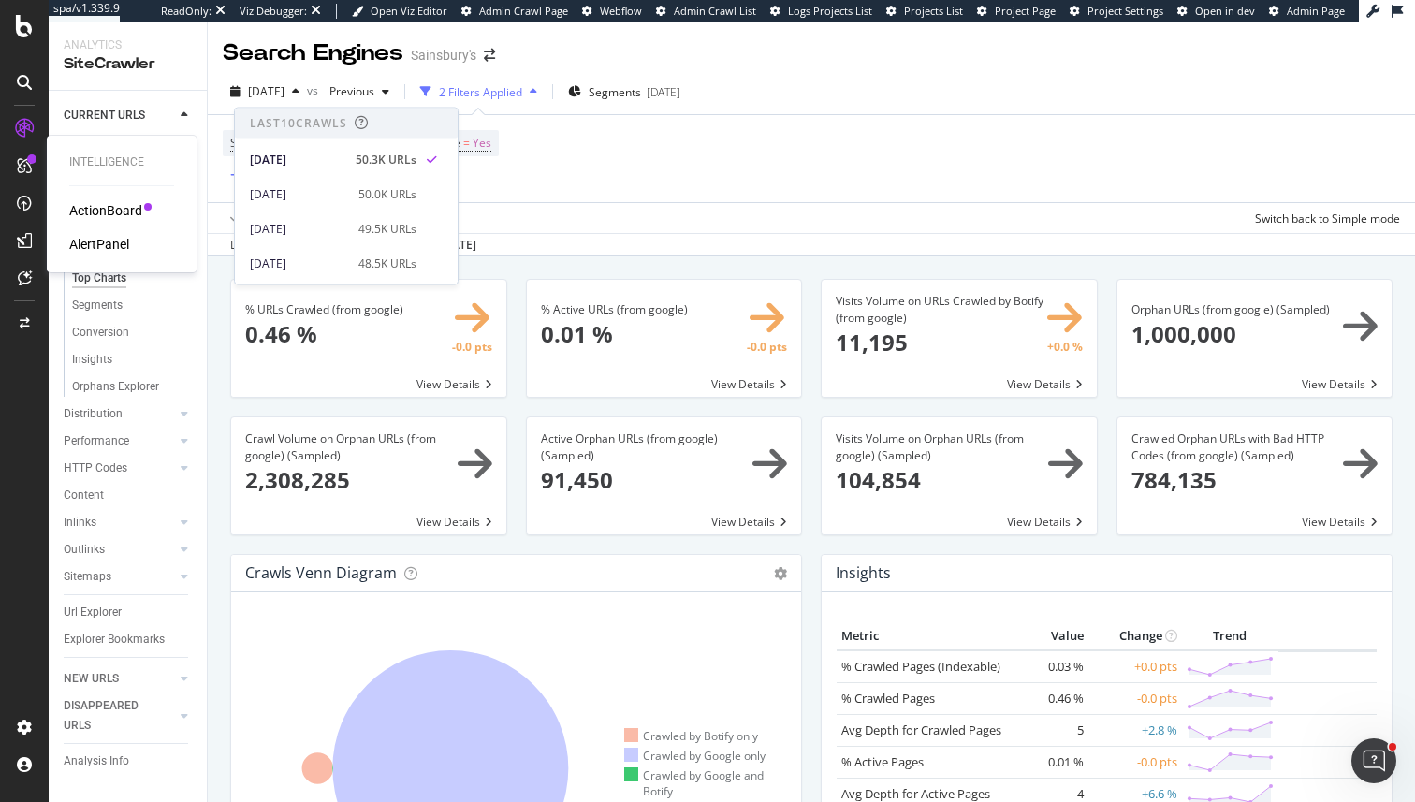
click at [87, 243] on div "AlertPanel" at bounding box center [99, 244] width 60 height 19
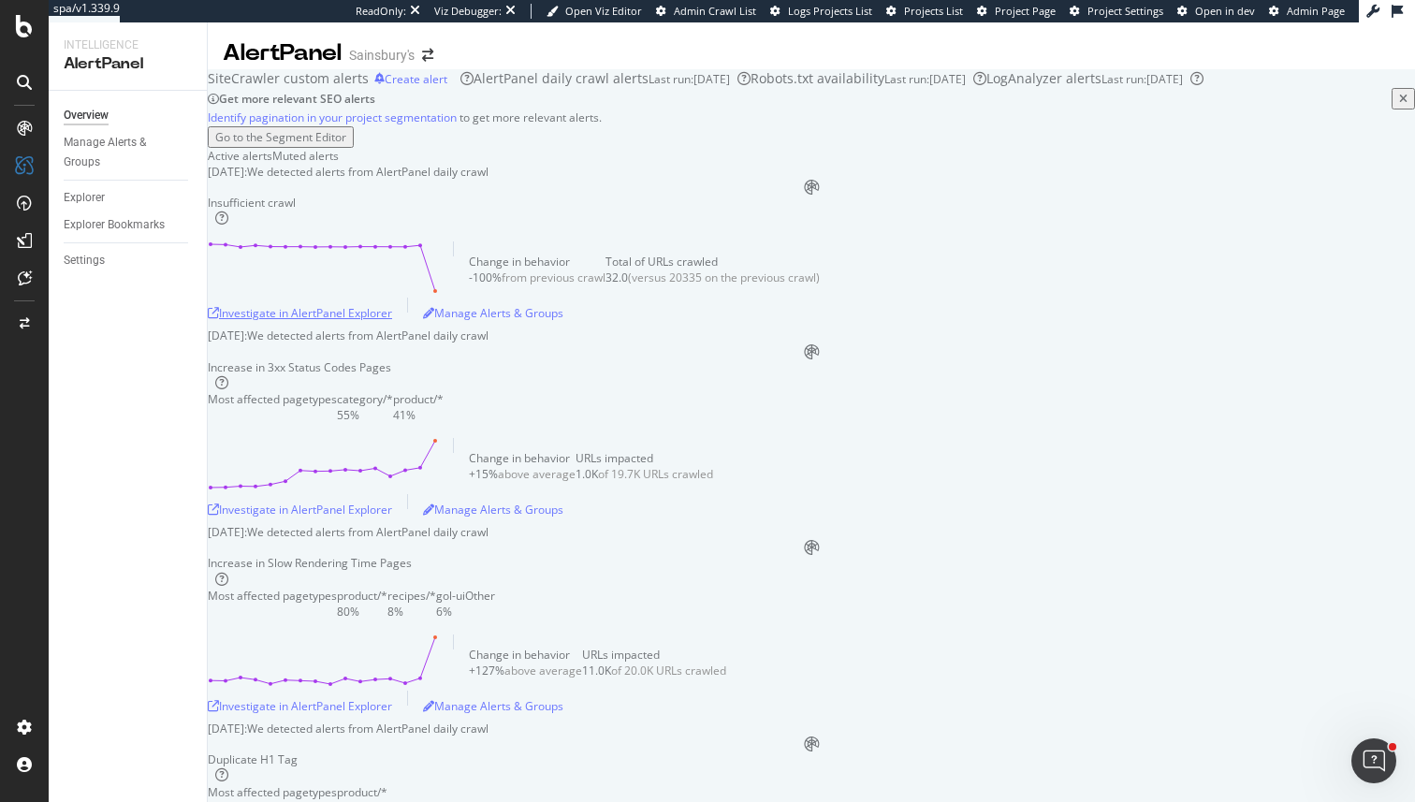
click at [392, 321] on div "Investigate in AlertPanel Explorer" at bounding box center [300, 313] width 184 height 16
